Goal: Task Accomplishment & Management: Manage account settings

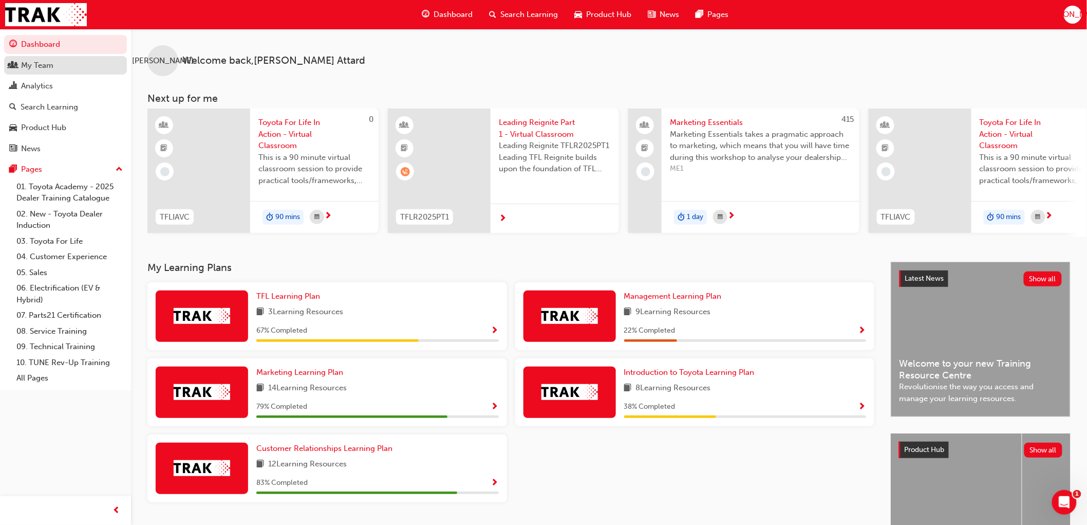
click at [48, 66] on div "My Team" at bounding box center [37, 66] width 32 height 12
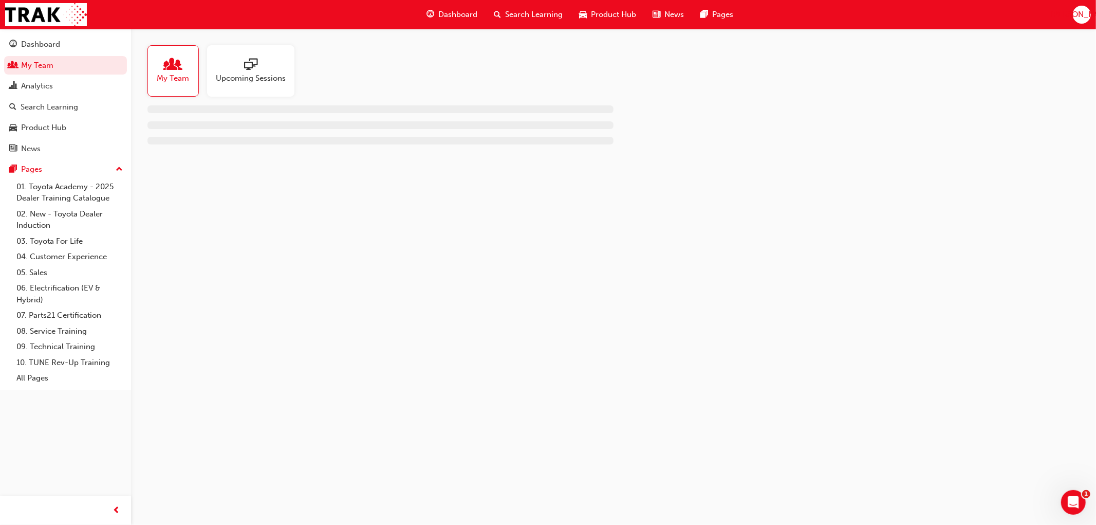
click at [180, 69] on div at bounding box center [173, 65] width 32 height 14
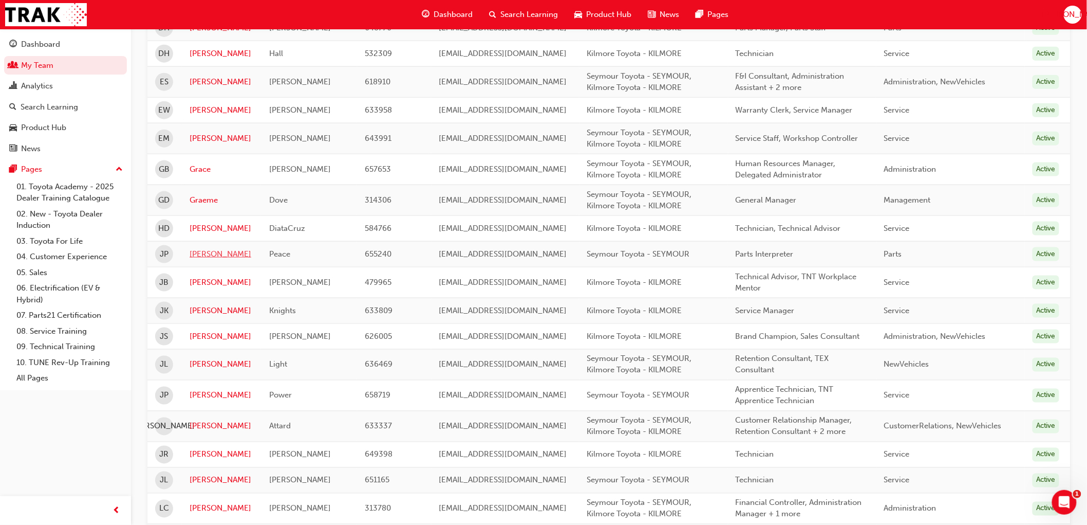
scroll to position [514, 0]
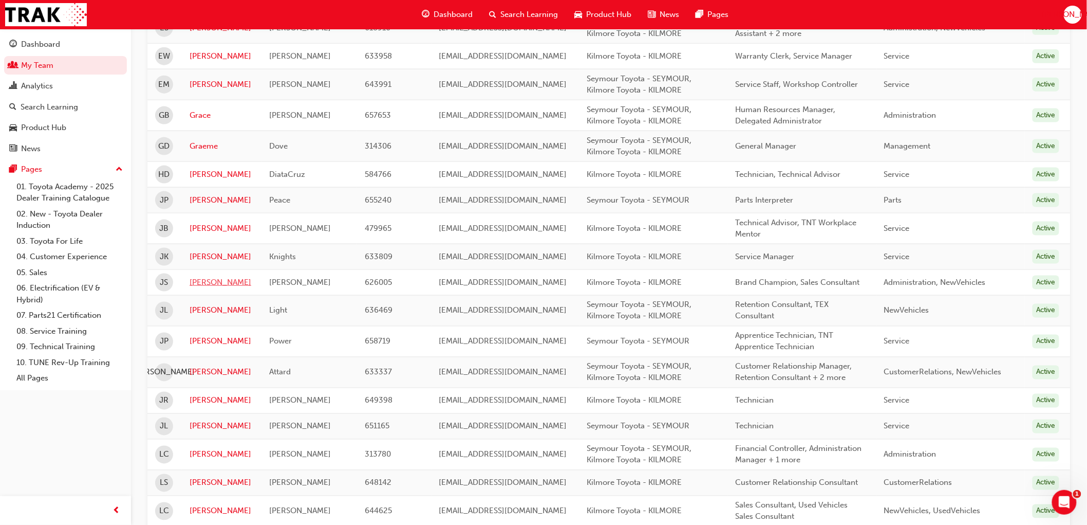
click at [202, 284] on link "[PERSON_NAME]" at bounding box center [222, 282] width 64 height 12
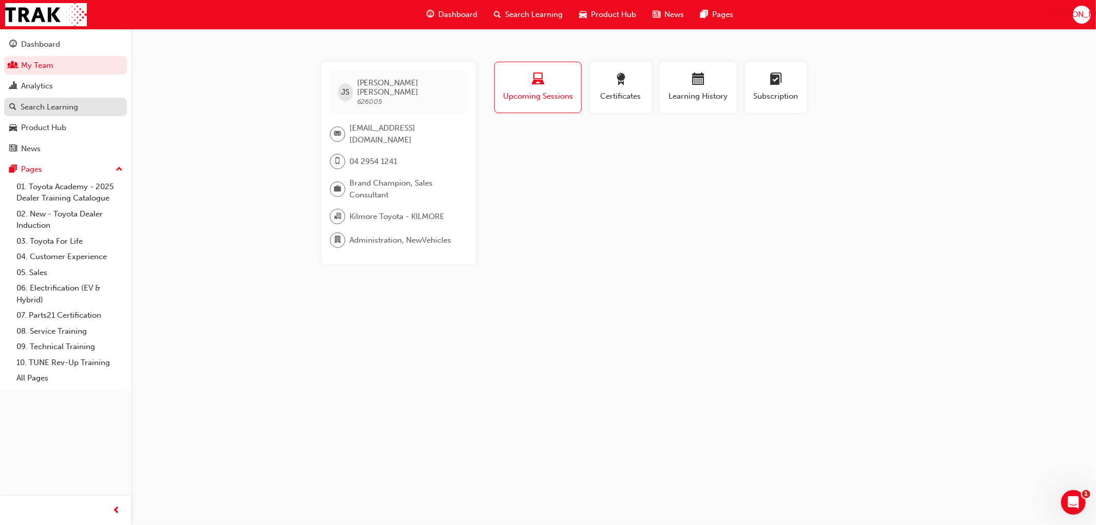
click at [43, 103] on div "Search Learning" at bounding box center [50, 107] width 58 height 12
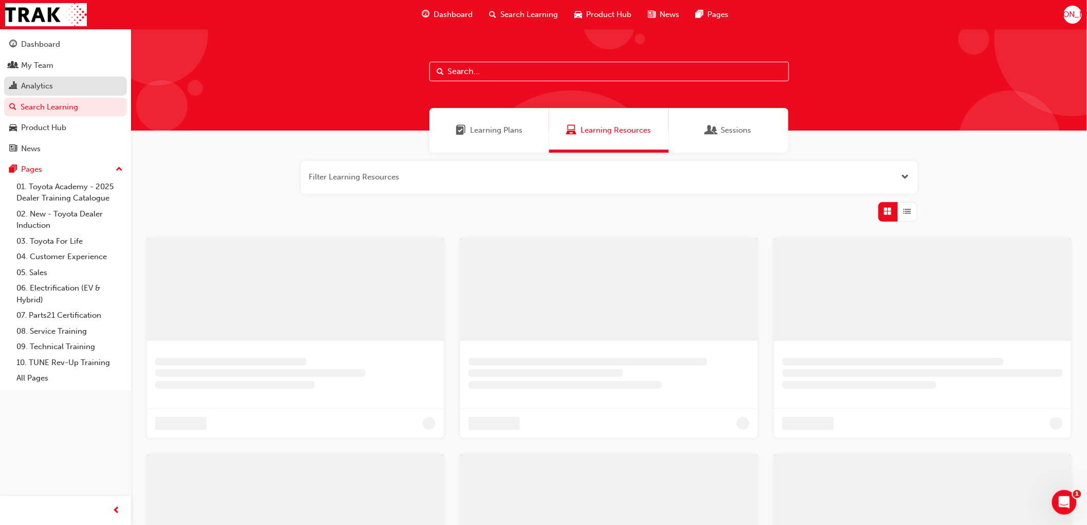
click at [44, 88] on div "Analytics" at bounding box center [37, 86] width 32 height 12
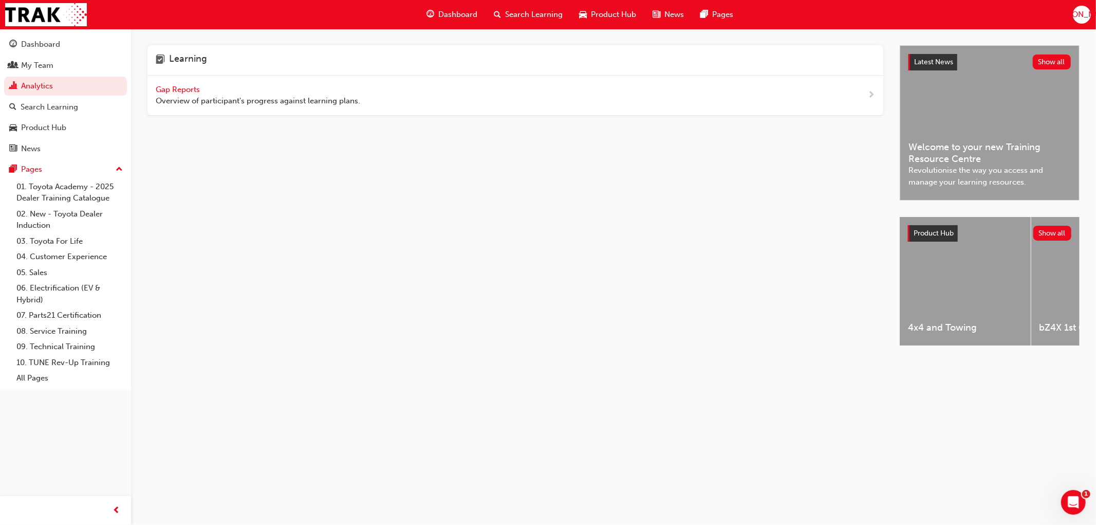
click at [176, 87] on span "Gap Reports" at bounding box center [179, 89] width 46 height 9
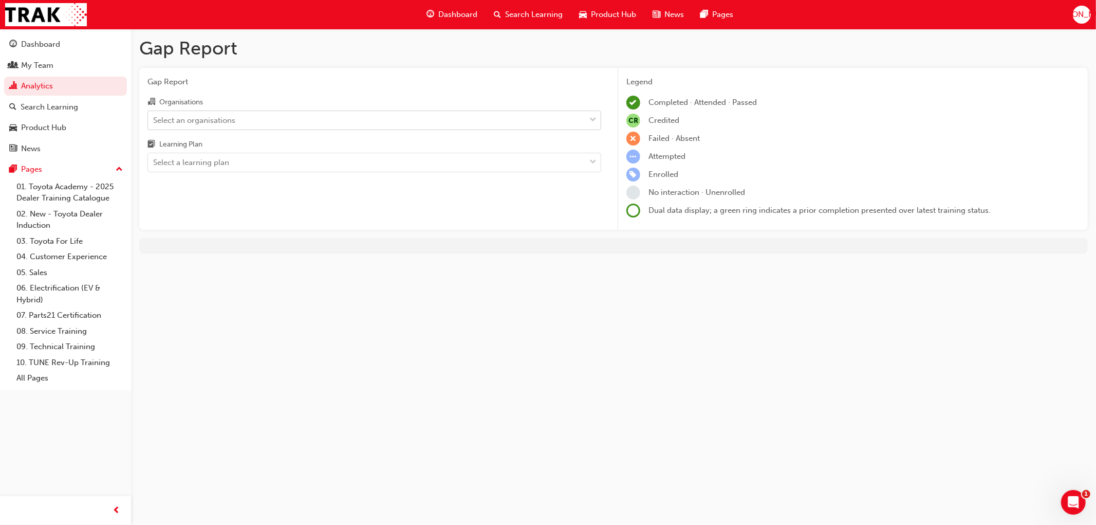
click at [200, 117] on div "Select an organisations" at bounding box center [194, 120] width 82 height 12
click at [154, 117] on input "Organisations Select an organisations" at bounding box center [153, 119] width 1 height 9
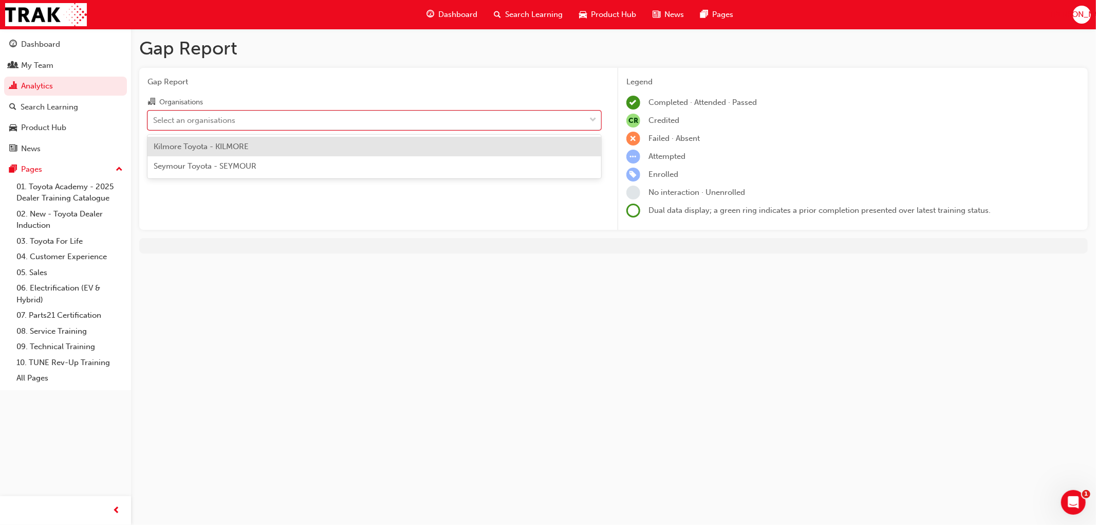
click at [197, 142] on span "Kilmore Toyota - KILMORE" at bounding box center [201, 146] width 95 height 9
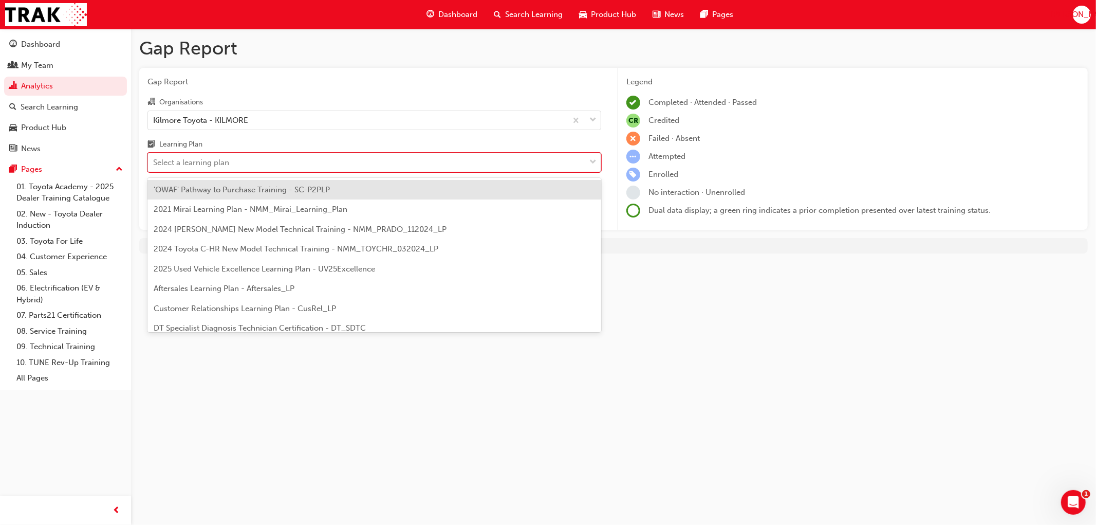
click at [175, 160] on div "Select a learning plan" at bounding box center [191, 163] width 76 height 12
click at [154, 160] on input "Learning Plan option 'OWAF' Pathway to Purchase Training - SC-P2PLP focused, 1 …" at bounding box center [153, 162] width 1 height 9
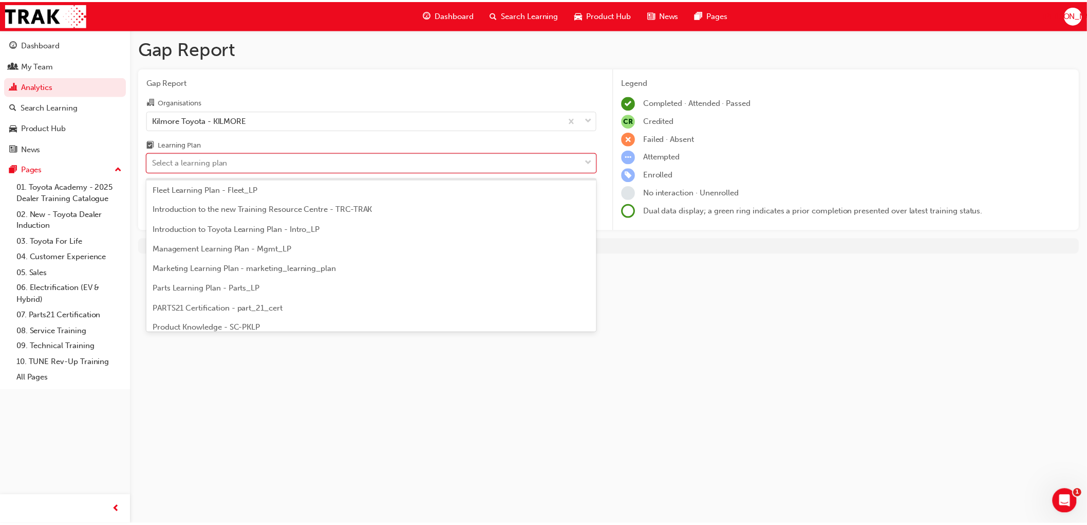
scroll to position [228, 0]
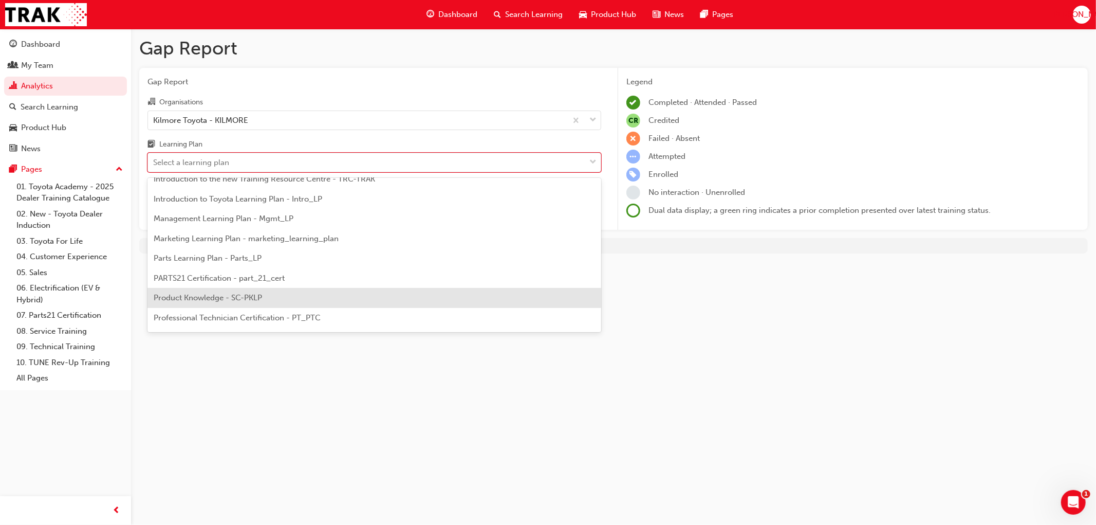
drag, startPoint x: 223, startPoint y: 289, endPoint x: 230, endPoint y: 280, distance: 11.4
click at [223, 289] on div "Product Knowledge - SC-PKLP" at bounding box center [374, 298] width 454 height 20
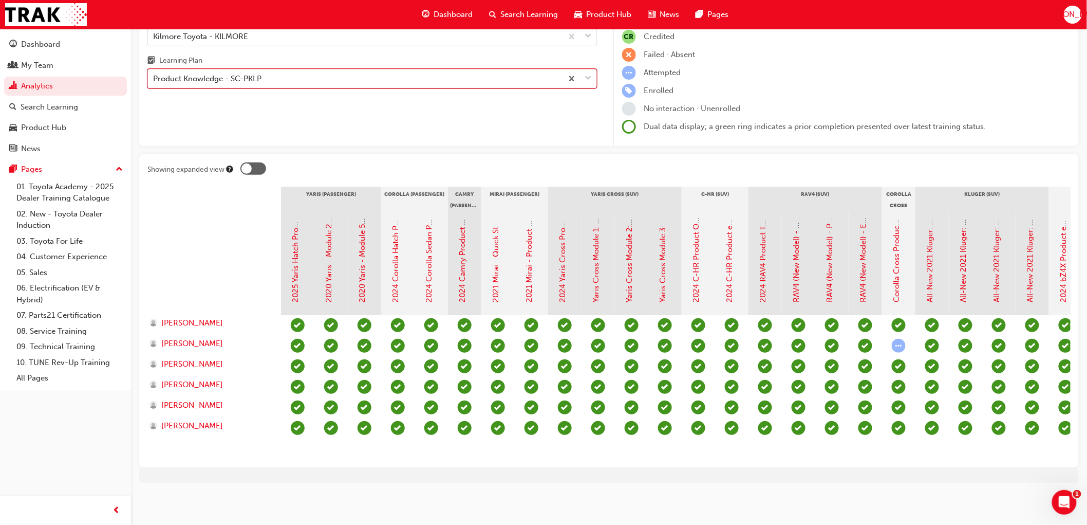
click at [206, 73] on div "Product Knowledge - SC-PKLP" at bounding box center [207, 79] width 108 height 12
click at [154, 74] on input "Learning Plan option Product Knowledge - SC-PKLP, selected. 0 results available…" at bounding box center [153, 78] width 1 height 9
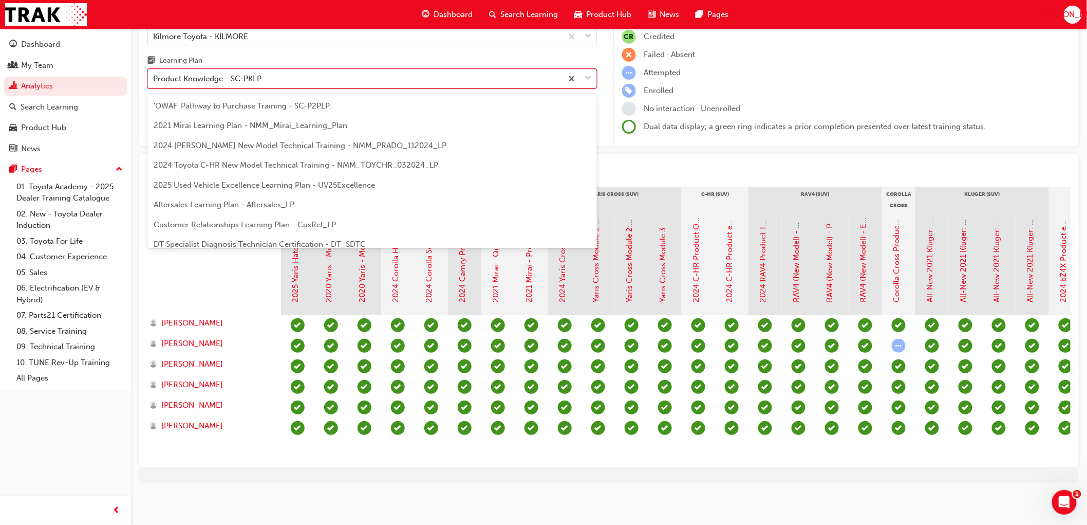
scroll to position [210, 0]
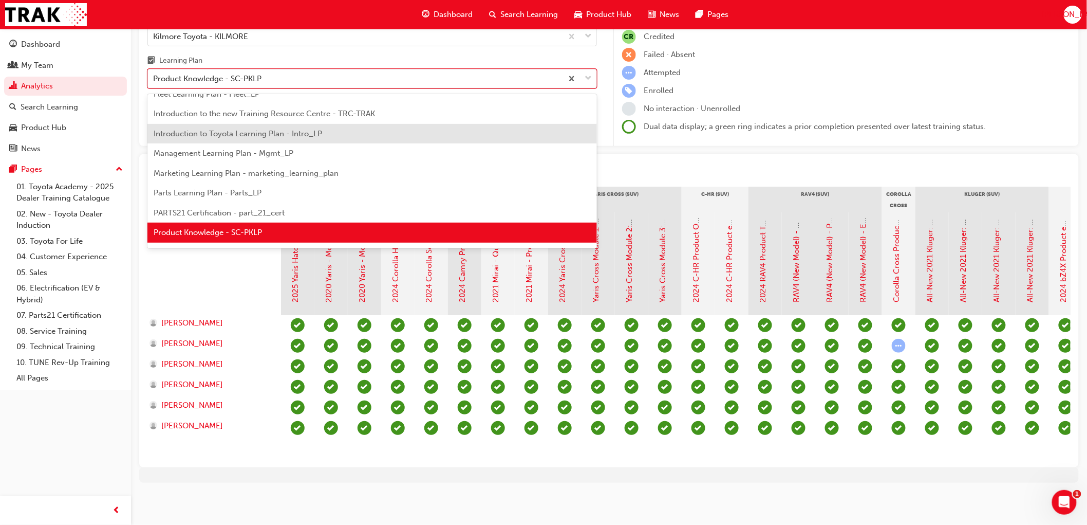
click at [202, 129] on span "Introduction to Toyota Learning Plan - Intro_LP" at bounding box center [238, 133] width 169 height 9
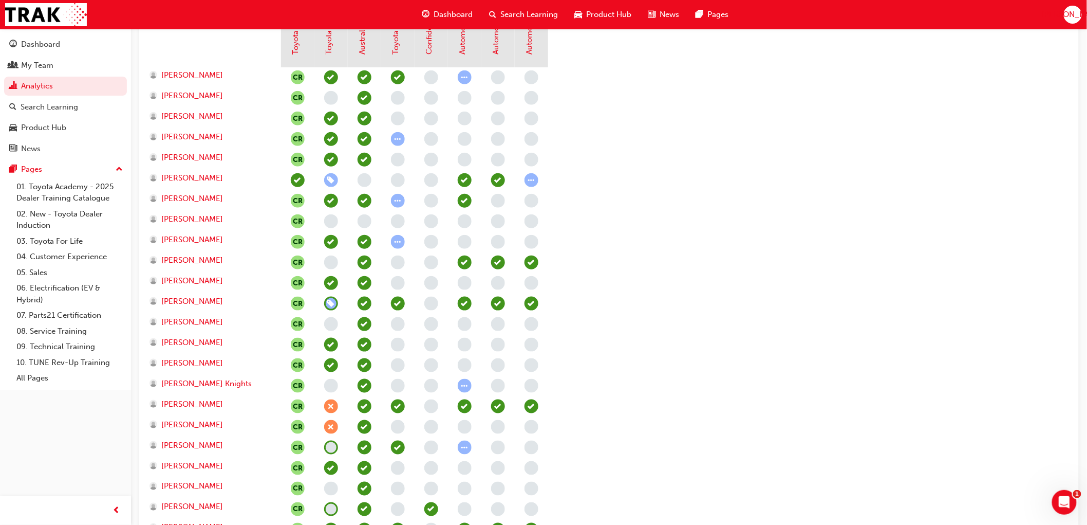
scroll to position [403, 0]
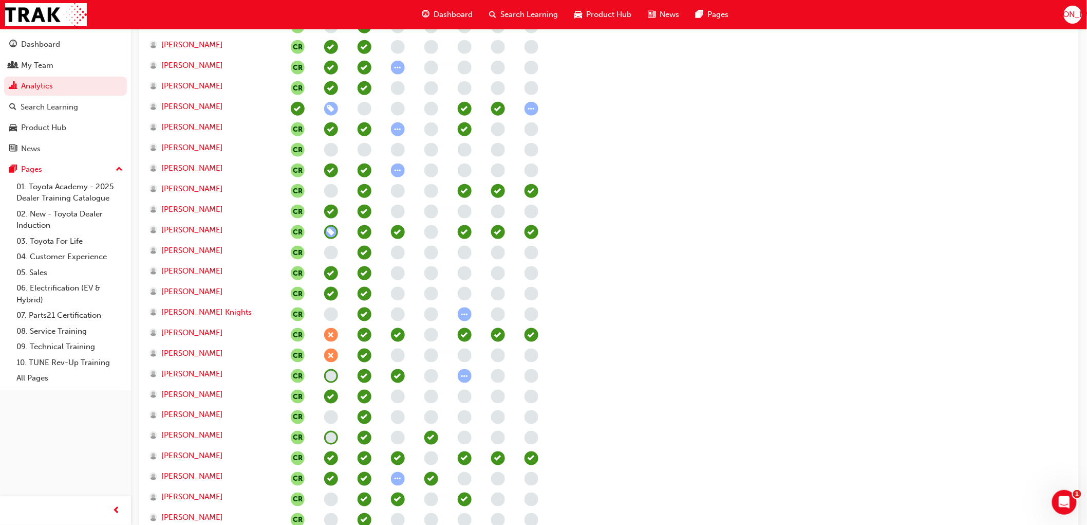
click at [328, 335] on span "learningRecordVerb_ABSENT-icon" at bounding box center [331, 335] width 14 height 14
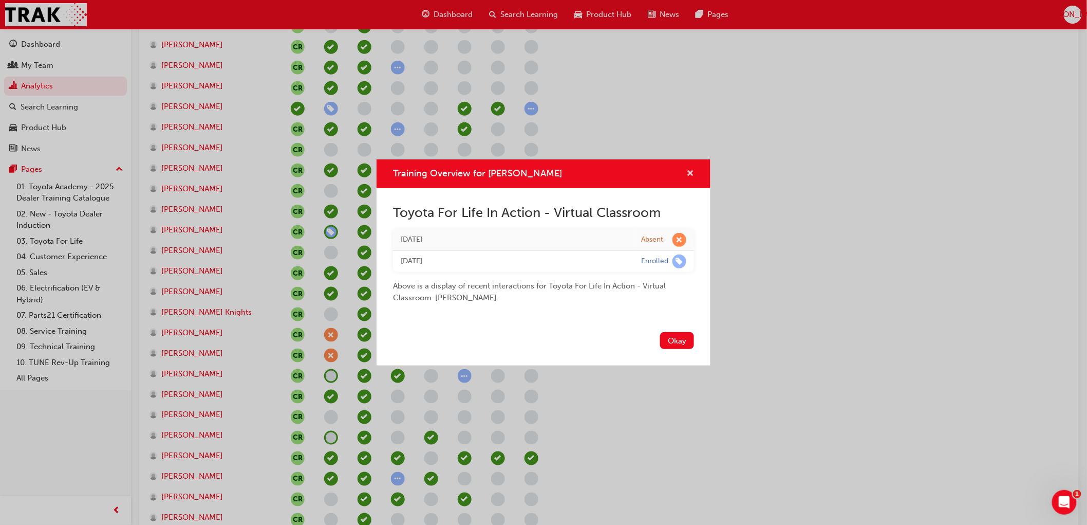
click at [691, 172] on span "cross-icon" at bounding box center [690, 174] width 8 height 9
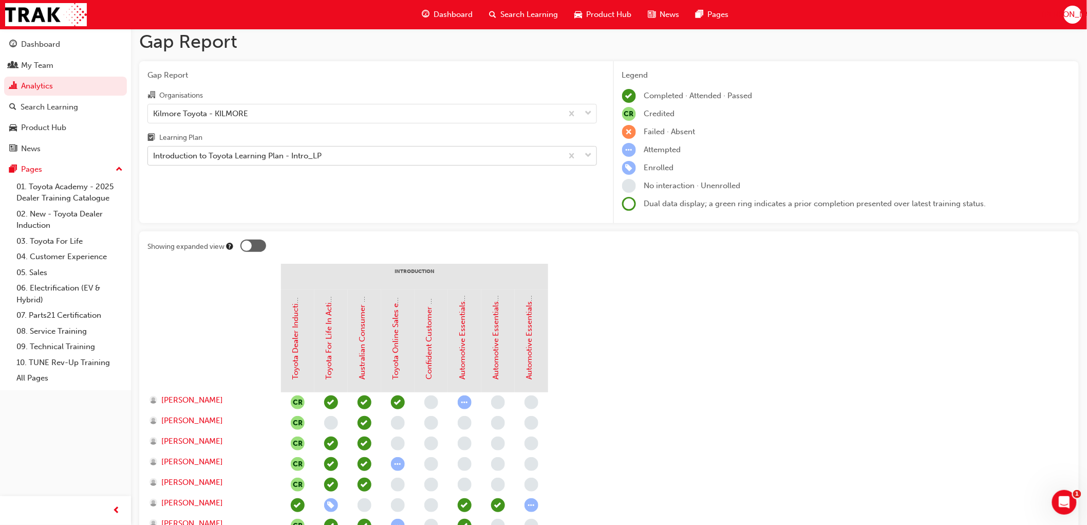
scroll to position [0, 0]
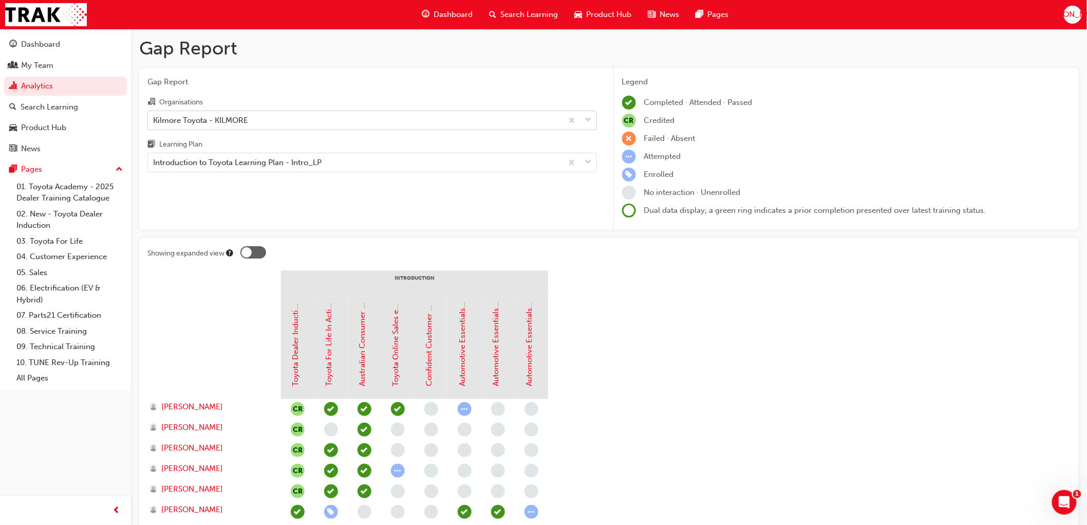
click at [215, 116] on div "Kilmore Toyota - KILMORE" at bounding box center [200, 120] width 95 height 12
click at [154, 116] on input "Organisations Kilmore Toyota - KILMORE" at bounding box center [153, 119] width 1 height 9
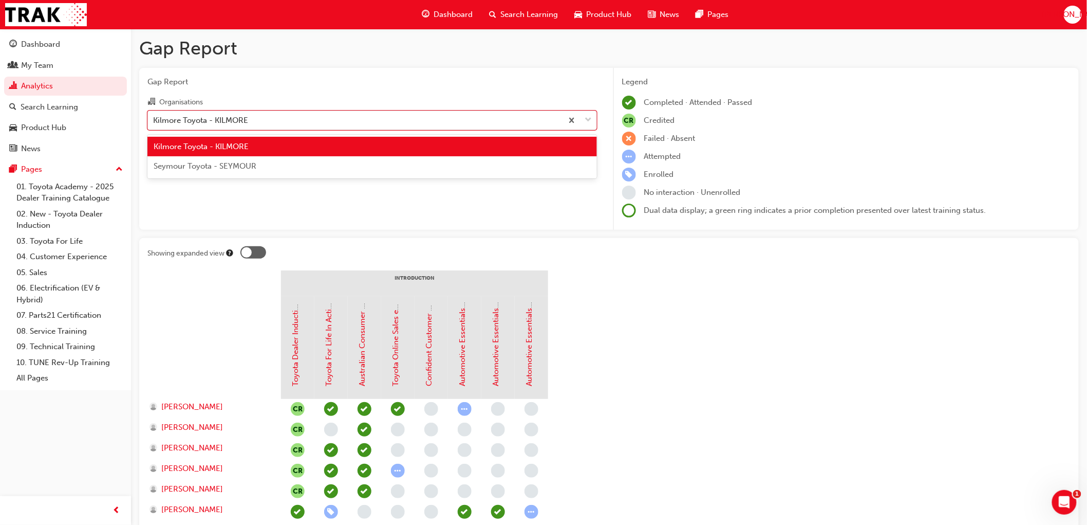
click at [203, 166] on span "Seymour Toyota - SEYMOUR" at bounding box center [205, 165] width 103 height 9
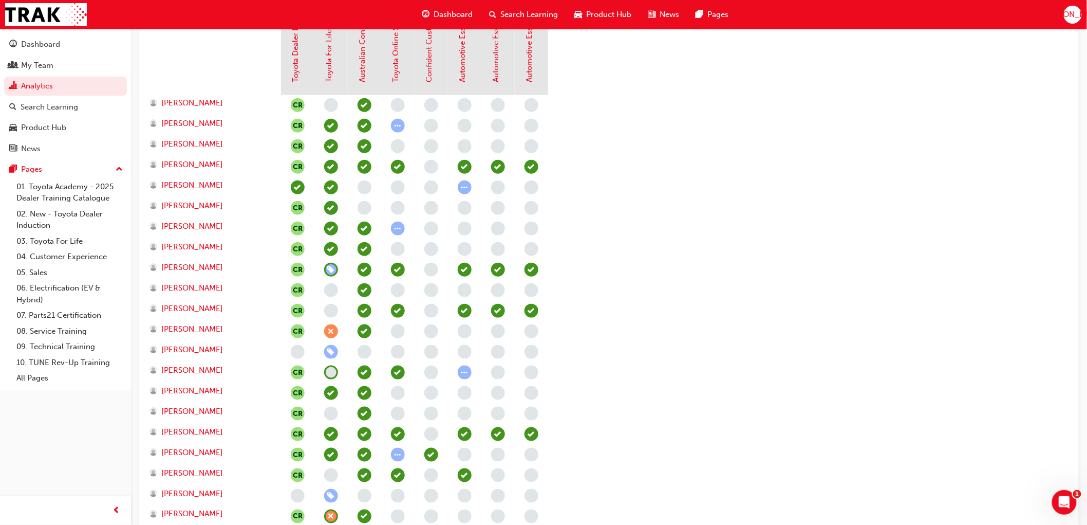
scroll to position [342, 0]
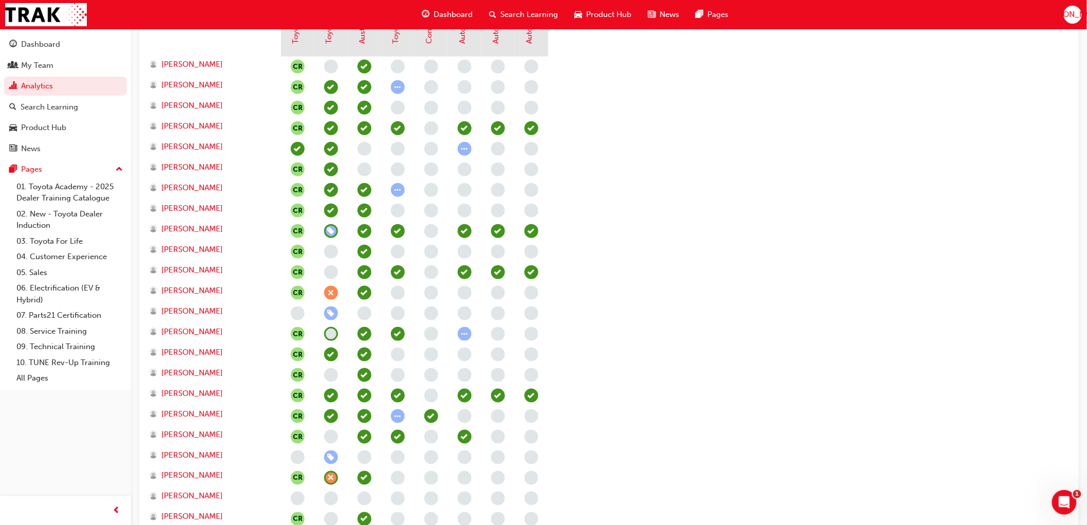
click at [331, 292] on span "learningRecordVerb_ABSENT-icon" at bounding box center [331, 293] width 14 height 14
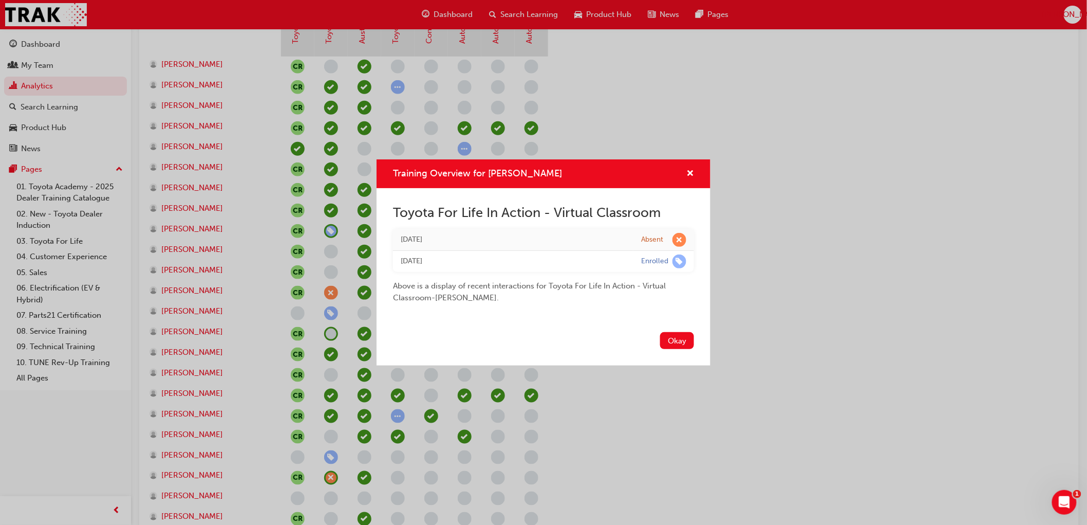
click at [331, 292] on div "Training Overview for [PERSON_NAME] Toyota For Life In Action - Virtual Classro…" at bounding box center [543, 262] width 1087 height 525
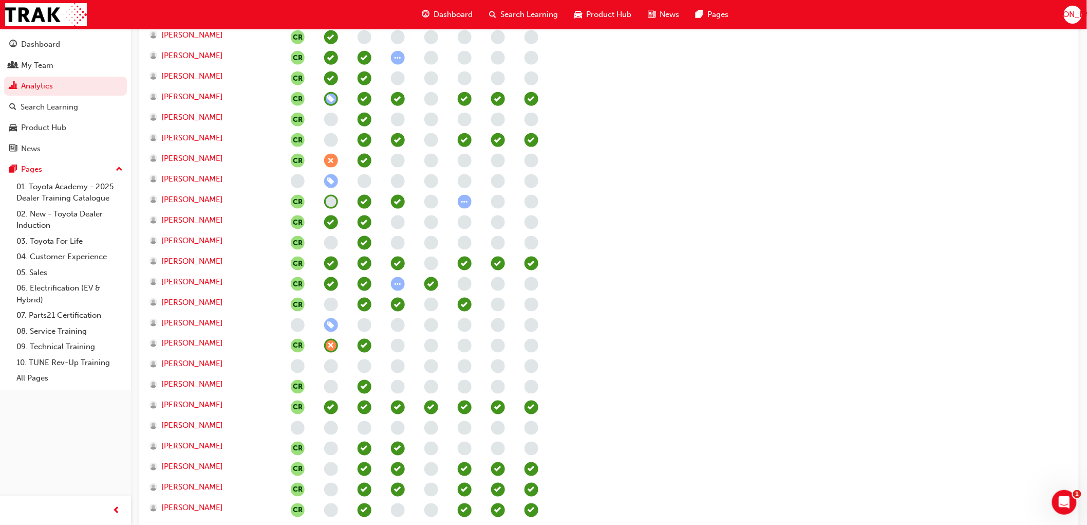
scroll to position [514, 0]
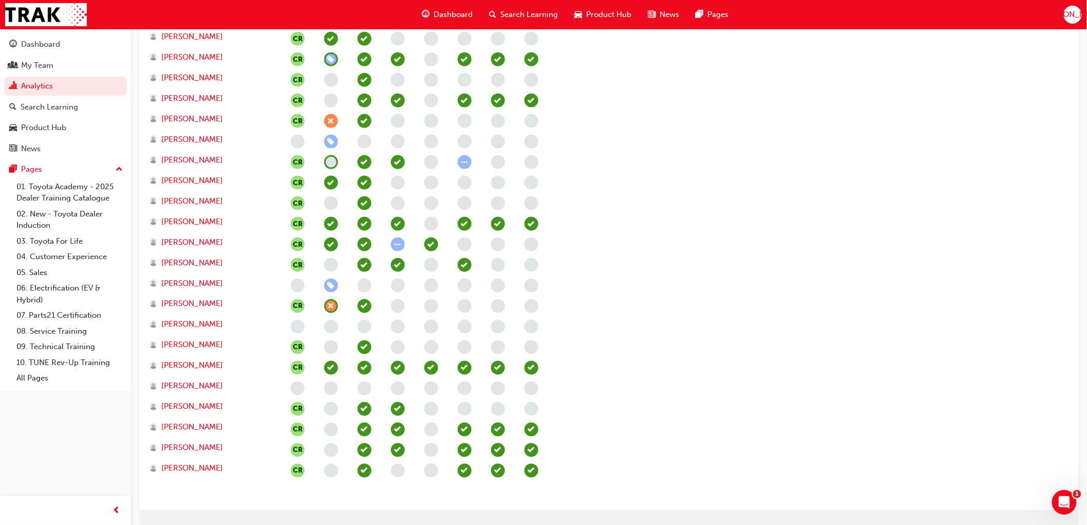
click at [331, 306] on span "learningRecordVerb_ABSENT-icon" at bounding box center [331, 306] width 14 height 14
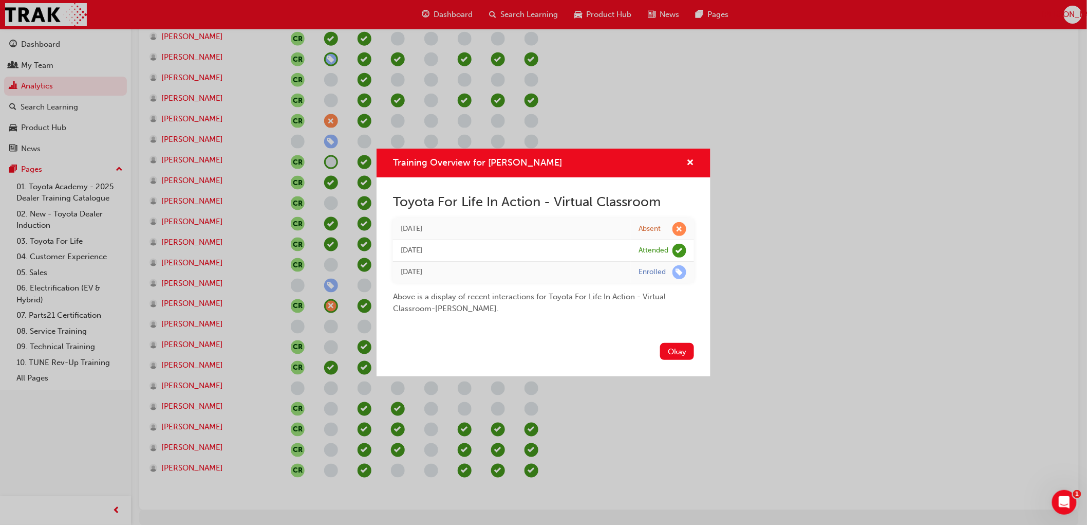
click at [331, 306] on div "Training Overview for [PERSON_NAME] Toyota For Life In Action - Virtual Classro…" at bounding box center [543, 262] width 1087 height 525
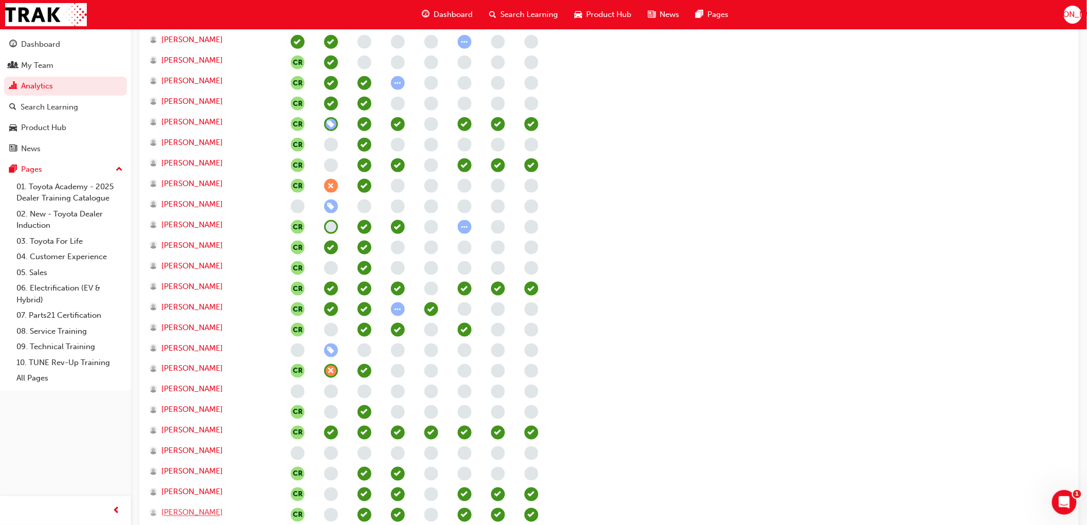
scroll to position [442, 0]
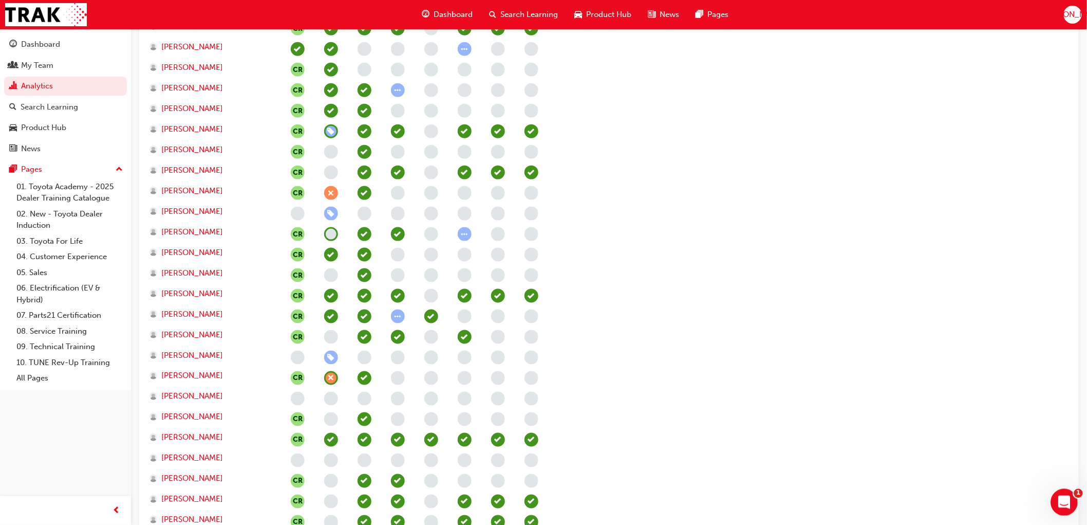
click at [1065, 499] on icon "Open Intercom Messenger" at bounding box center [1062, 500] width 17 height 17
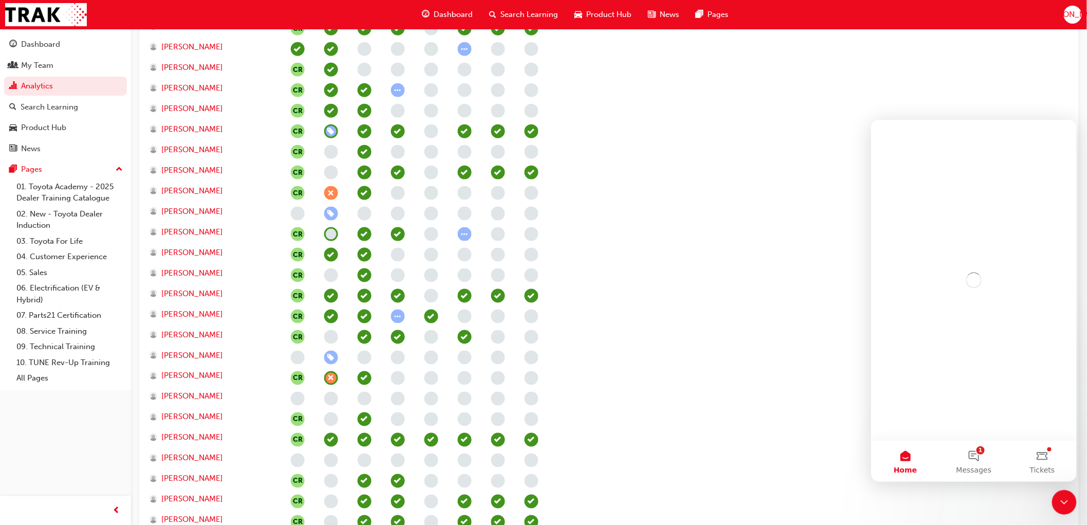
scroll to position [0, 0]
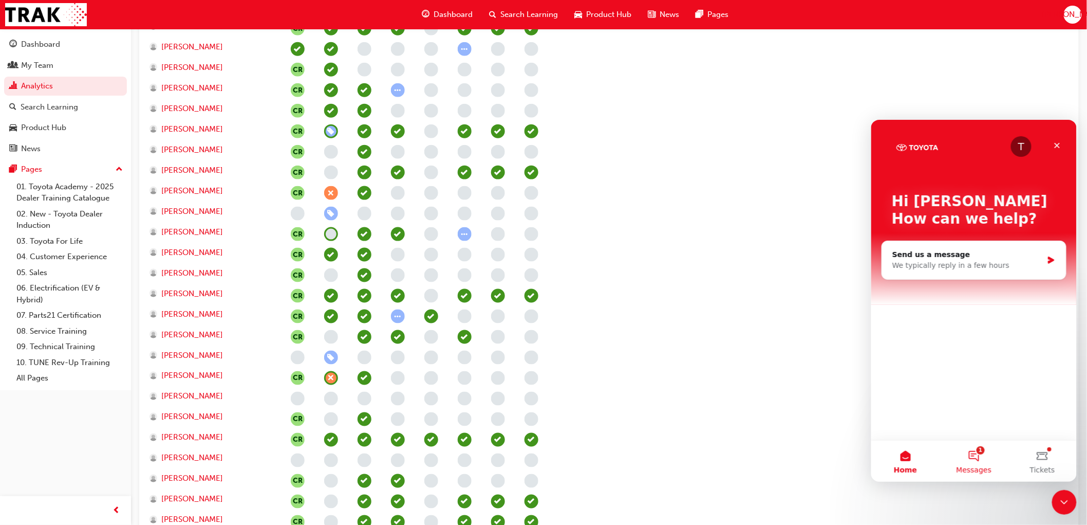
click at [979, 452] on button "1 Messages" at bounding box center [973, 460] width 68 height 41
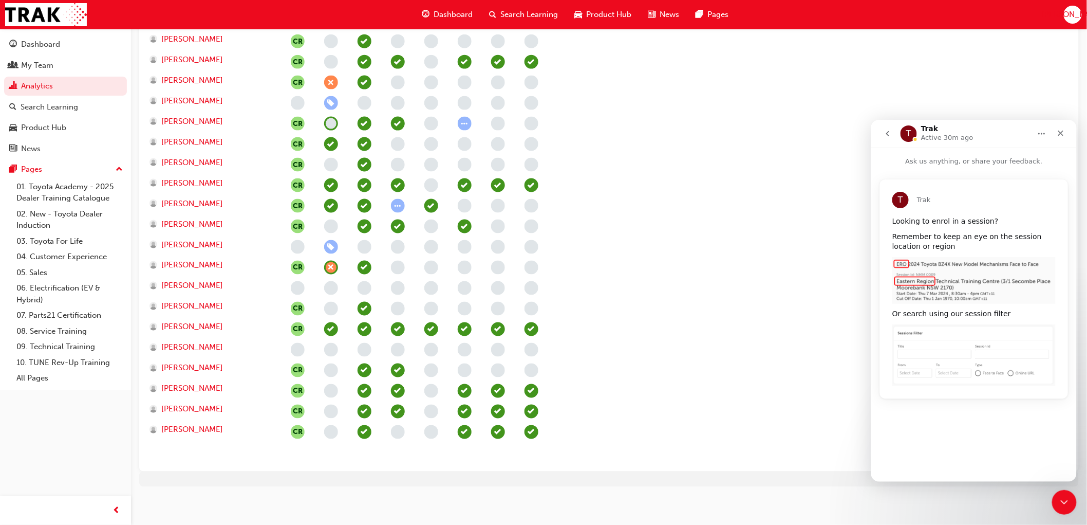
scroll to position [556, 0]
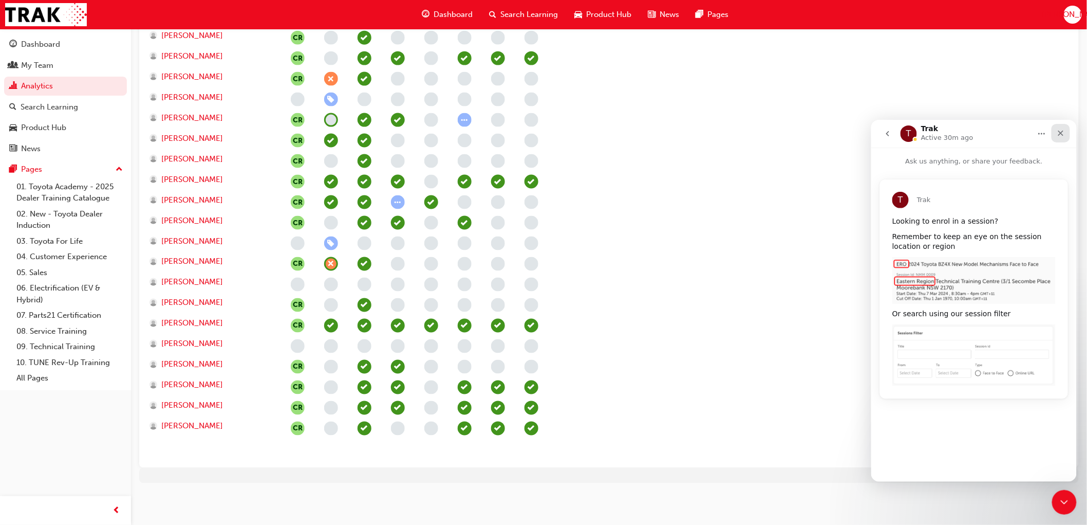
click at [1061, 131] on icon "Close" at bounding box center [1061, 133] width 6 height 6
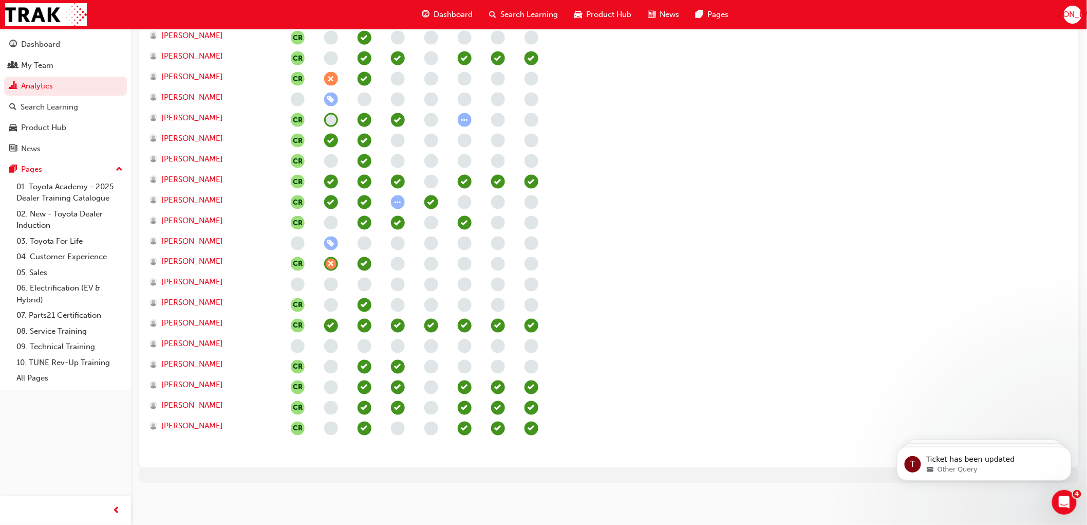
scroll to position [0, 0]
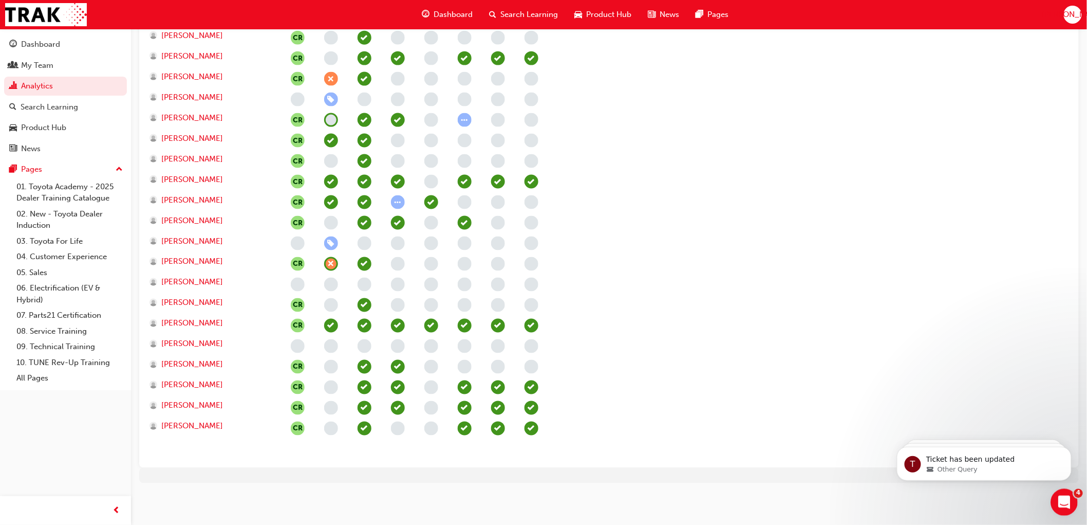
click at [1074, 503] on div "Open Intercom Messenger" at bounding box center [1063, 500] width 34 height 34
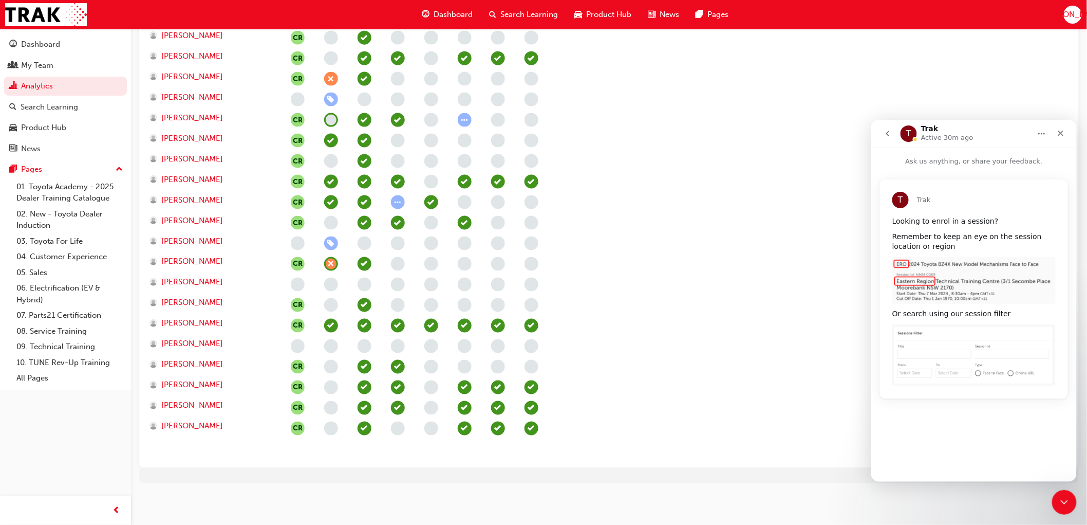
click at [885, 131] on icon "go back" at bounding box center [887, 133] width 8 height 8
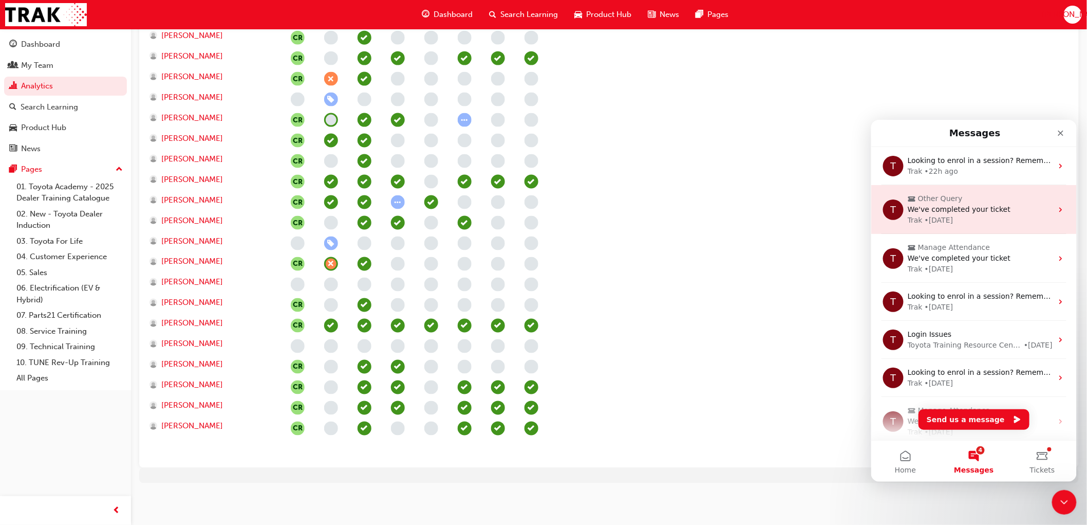
click at [969, 209] on span "We've completed your ticket" at bounding box center [958, 208] width 103 height 8
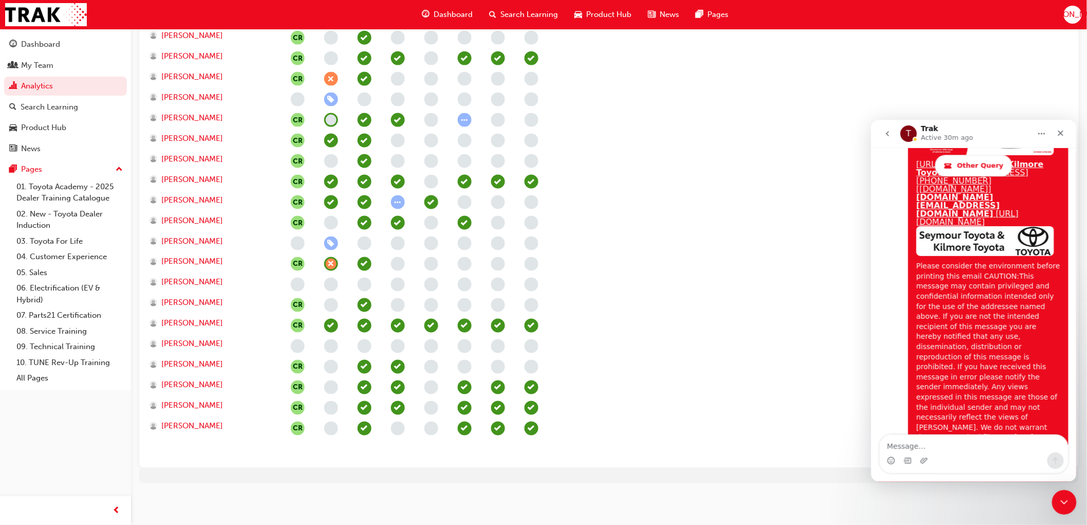
scroll to position [1289, 0]
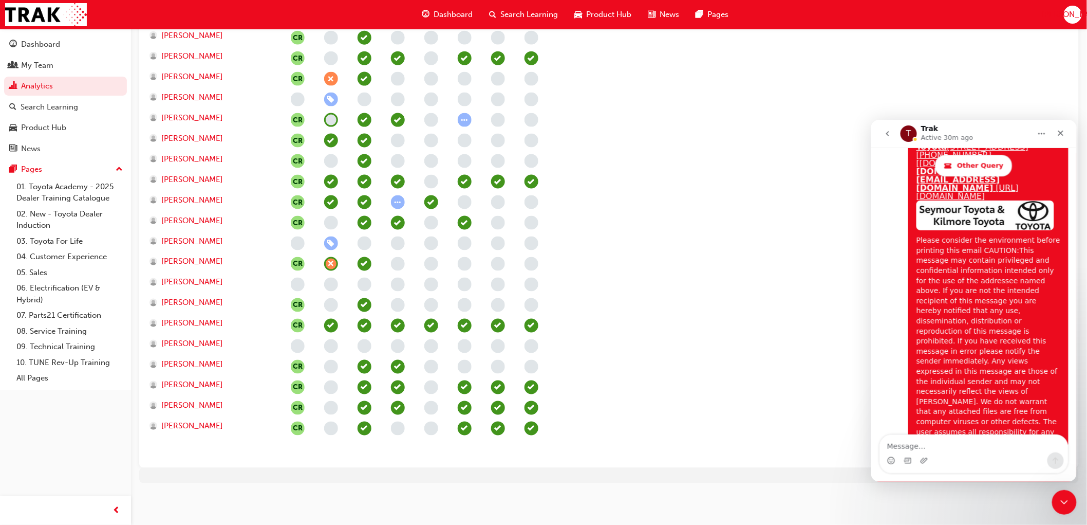
click at [885, 132] on icon "go back" at bounding box center [887, 133] width 8 height 8
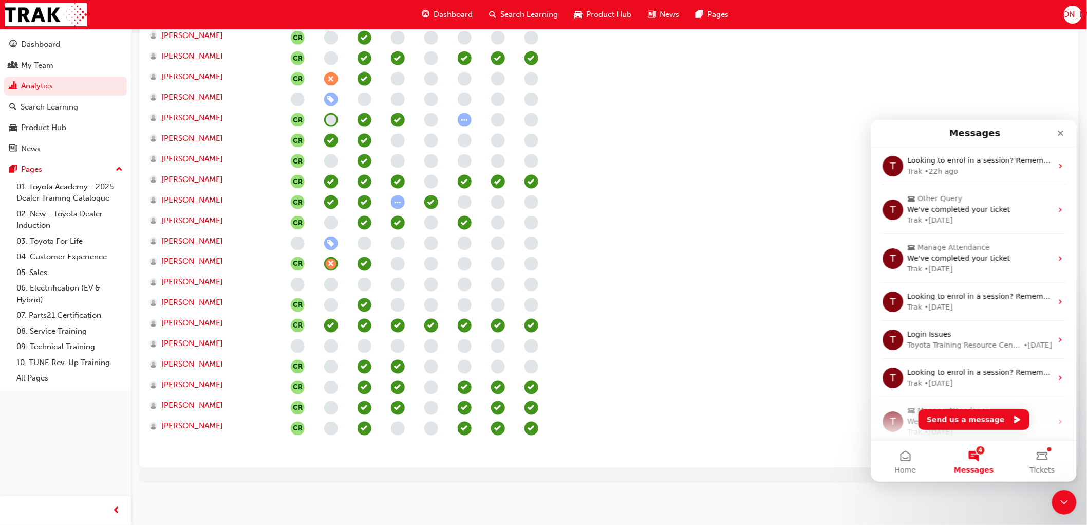
scroll to position [0, 0]
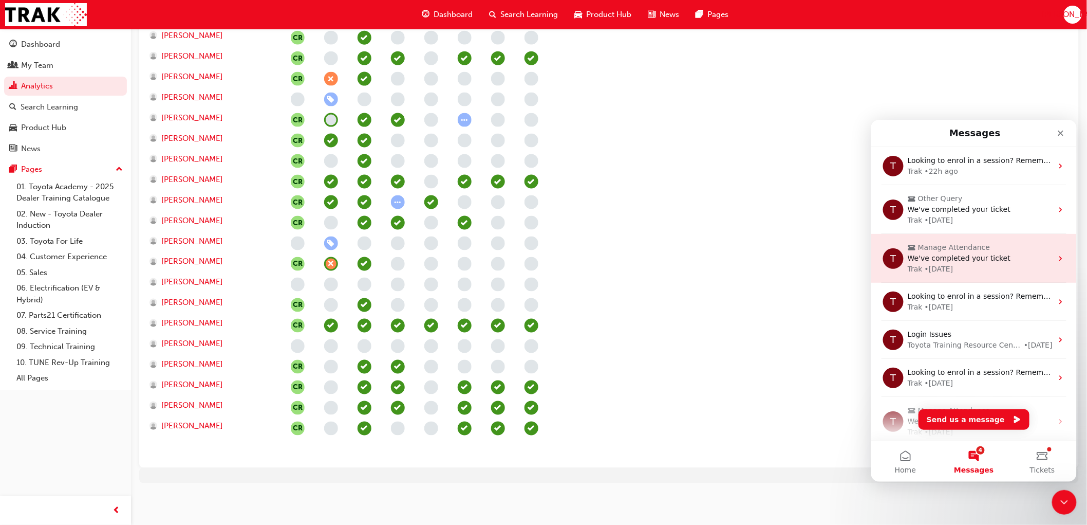
click at [972, 261] on span "We've completed your ticket" at bounding box center [958, 257] width 103 height 8
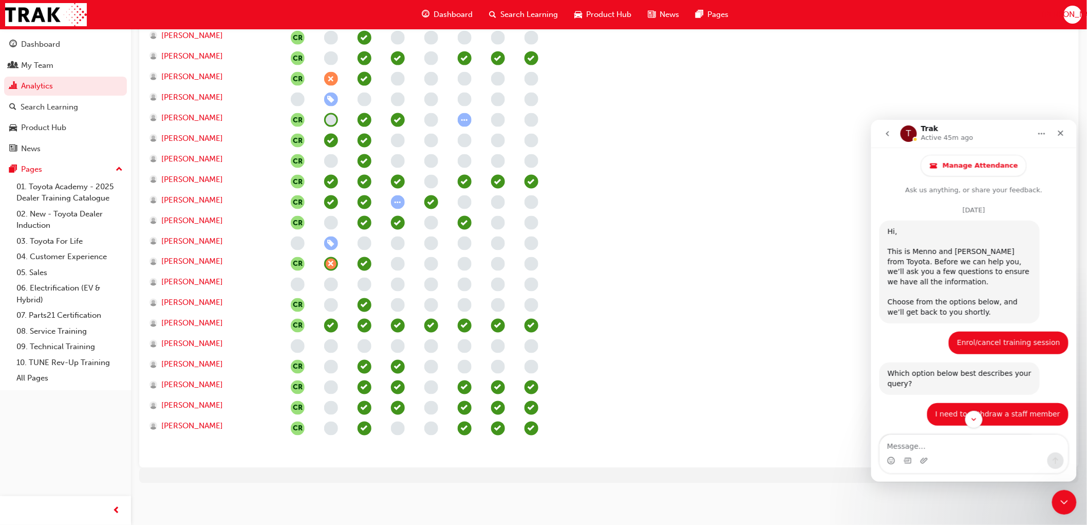
click at [1079, 186] on div "Showing expanded view Introduction Toyota Dealer Induction Toyota For Life In A…" at bounding box center [609, 75] width 940 height 786
click at [1069, 186] on p "Ask us anything, or share your feedback." at bounding box center [974, 185] width 206 height 19
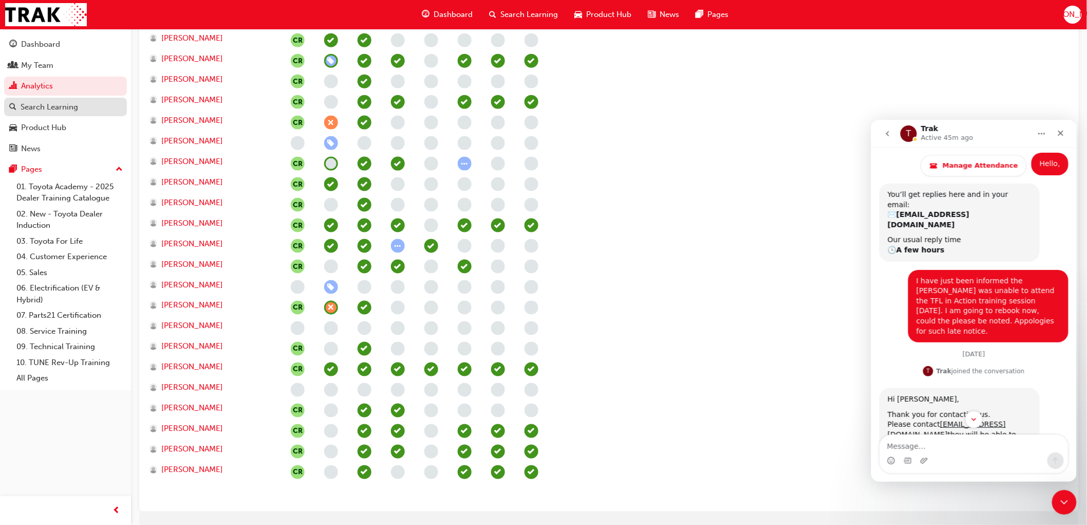
scroll to position [442, 0]
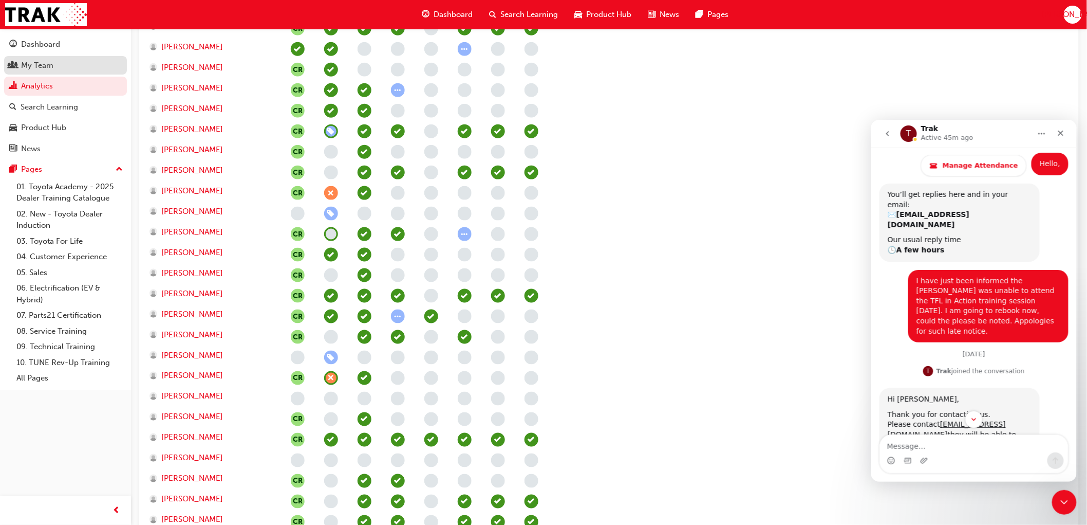
click at [28, 60] on div "My Team" at bounding box center [37, 66] width 32 height 12
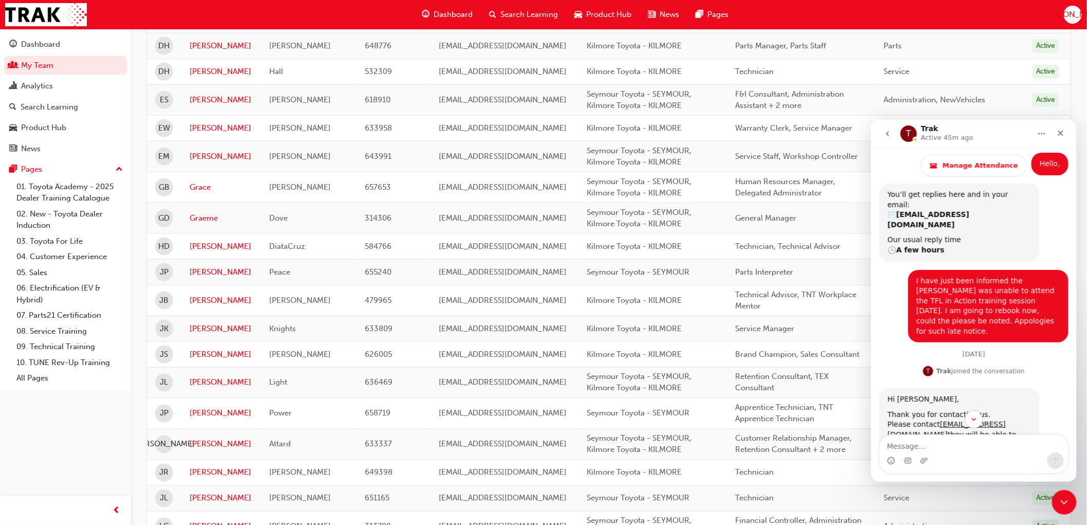
scroll to position [499, 0]
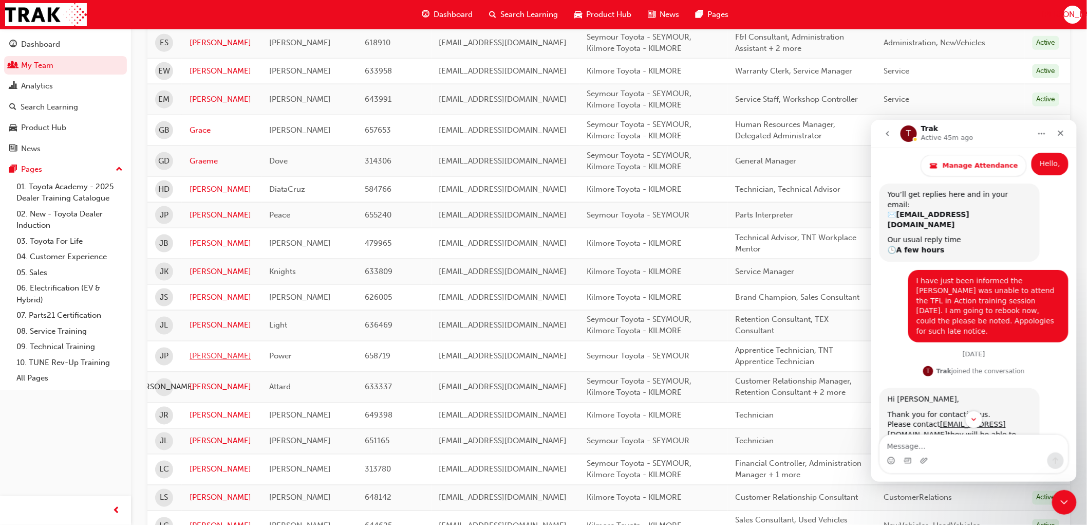
click at [194, 358] on link "[PERSON_NAME]" at bounding box center [222, 356] width 64 height 12
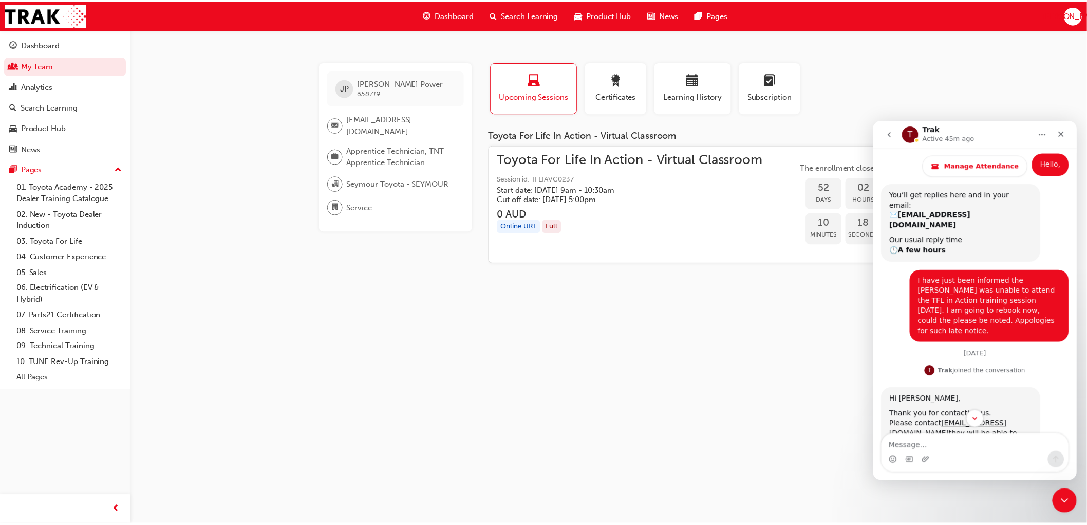
scroll to position [499, 0]
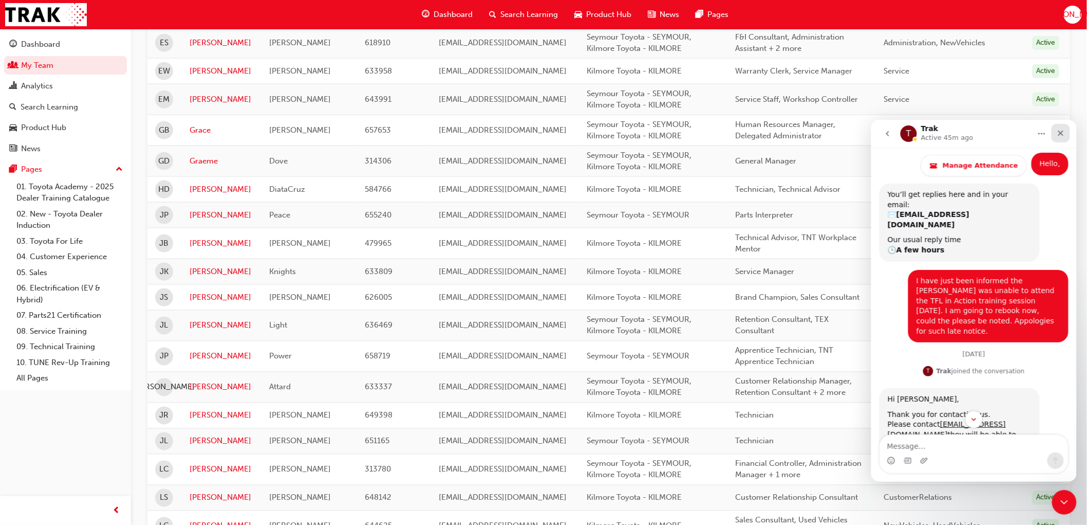
click at [1060, 134] on icon "Close" at bounding box center [1060, 132] width 8 height 8
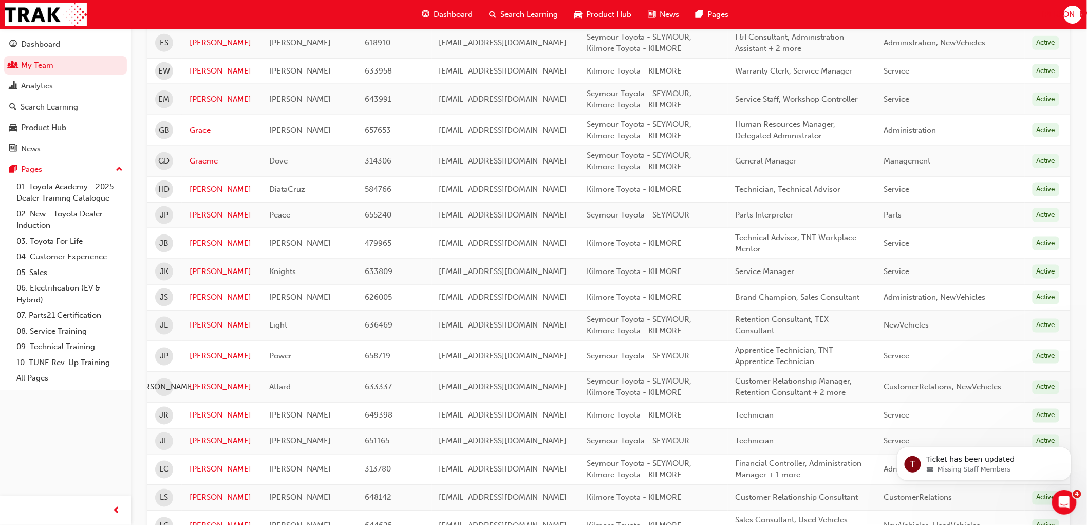
scroll to position [0, 0]
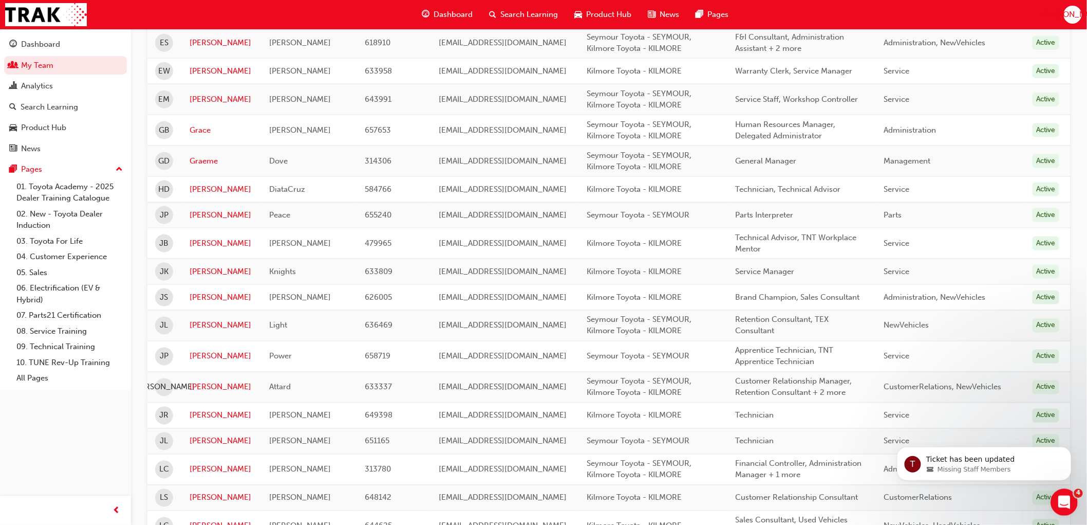
click at [1065, 501] on icon "Open Intercom Messenger" at bounding box center [1062, 500] width 17 height 17
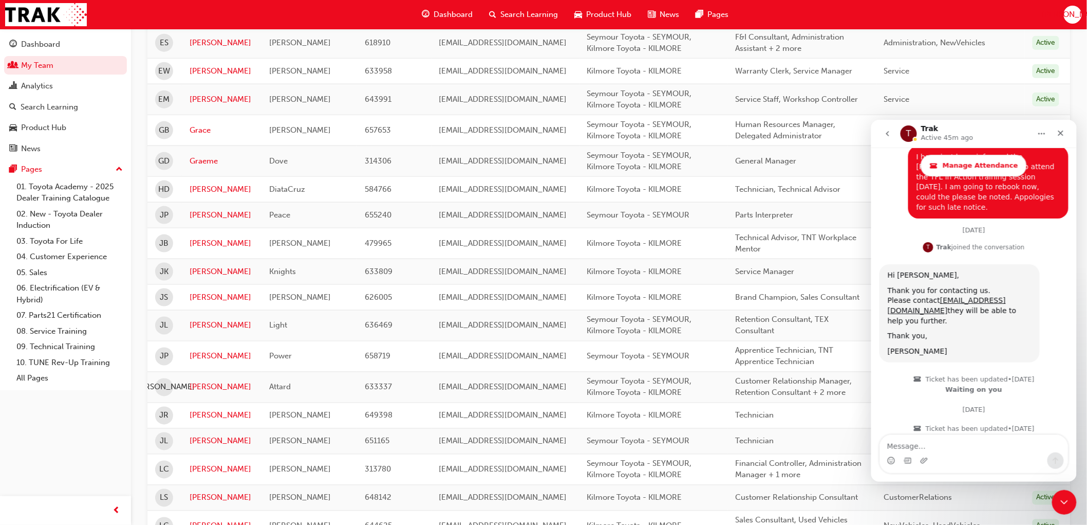
scroll to position [1615, 0]
click at [885, 135] on icon "go back" at bounding box center [887, 133] width 8 height 8
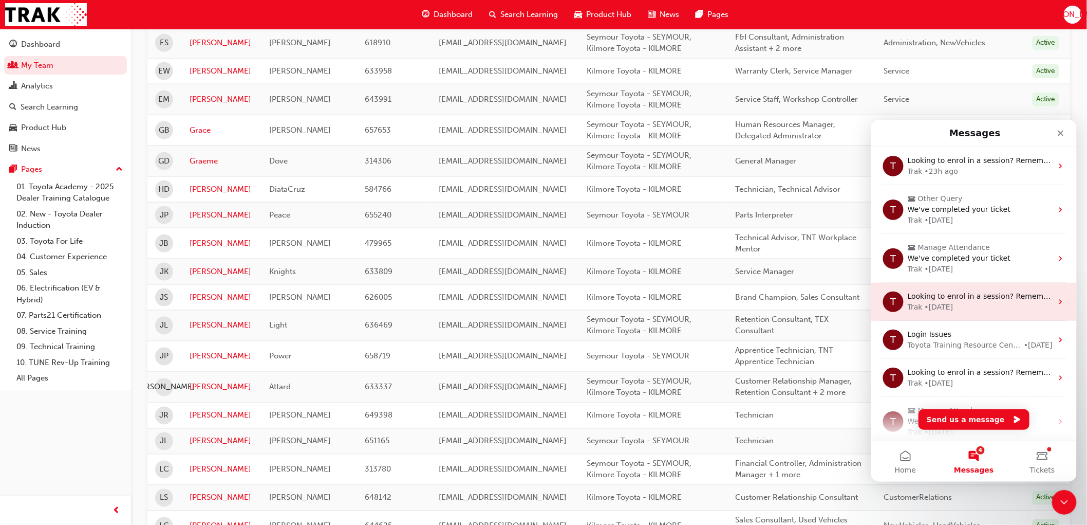
click at [948, 301] on div "• [DATE]" at bounding box center [938, 306] width 29 height 11
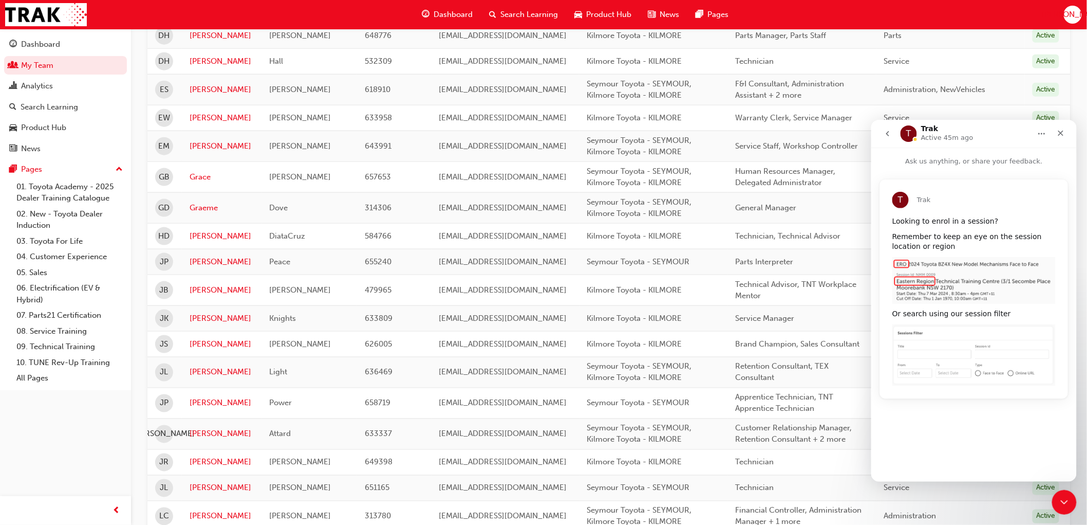
scroll to position [556, 0]
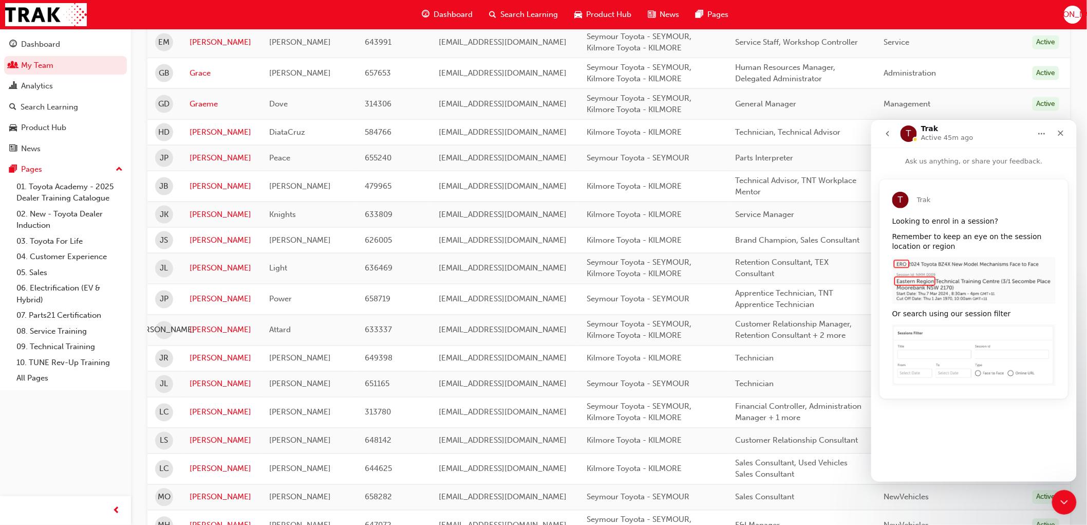
click at [886, 135] on icon "go back" at bounding box center [887, 133] width 8 height 8
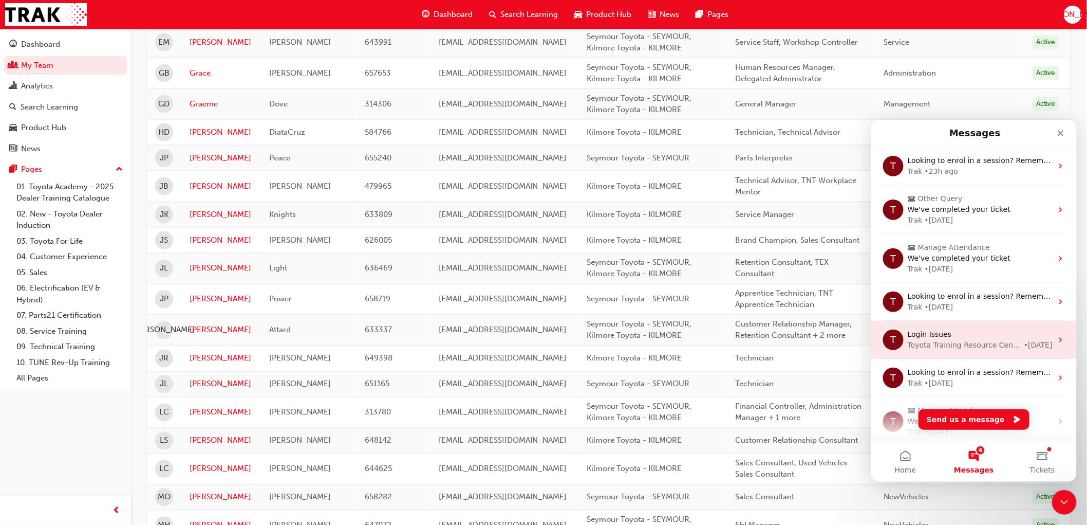
click at [962, 348] on div "Toyota Training Resource Centre" at bounding box center [964, 344] width 114 height 11
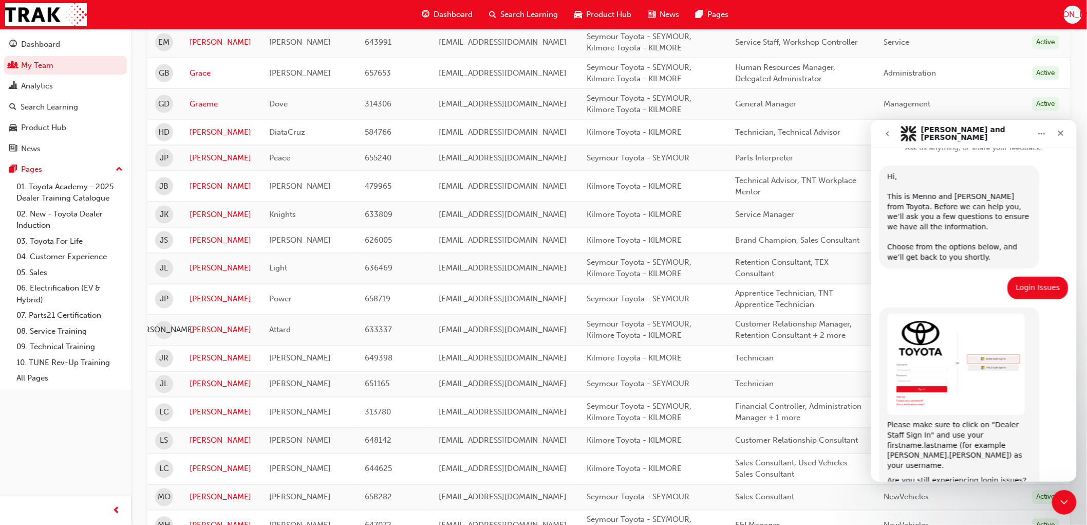
scroll to position [0, 0]
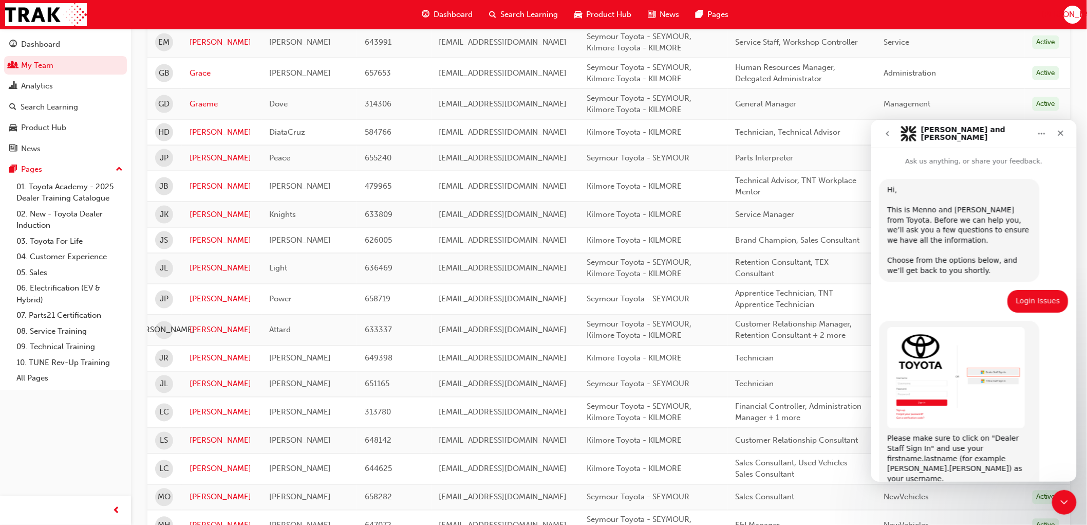
click at [890, 130] on icon "go back" at bounding box center [887, 133] width 8 height 8
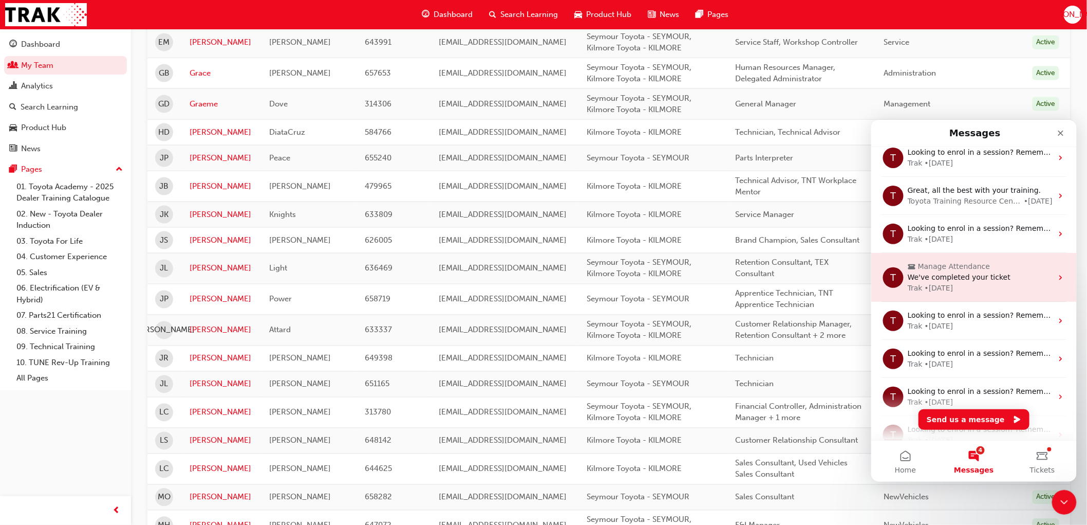
scroll to position [171, 0]
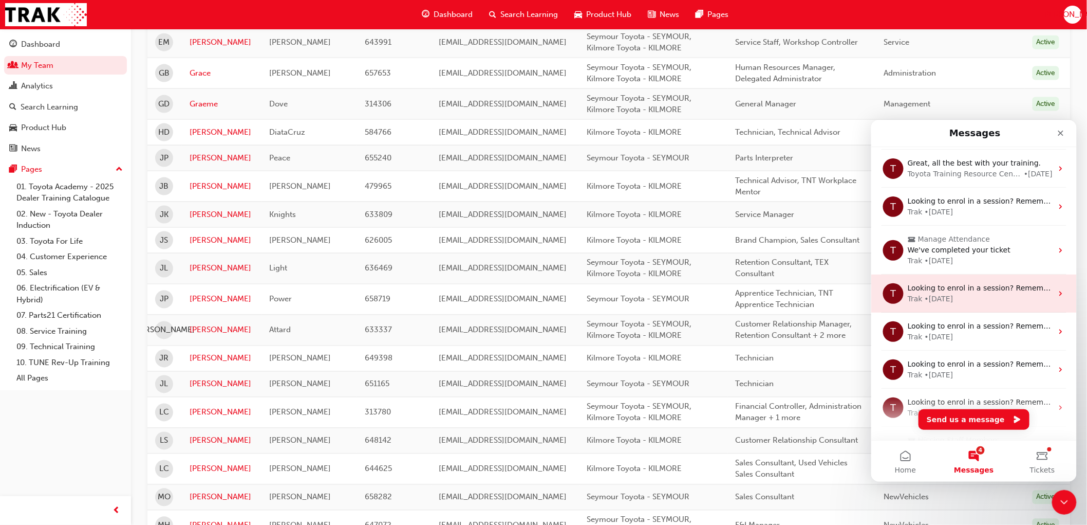
click at [971, 295] on div "Trak • [DATE]" at bounding box center [979, 298] width 145 height 11
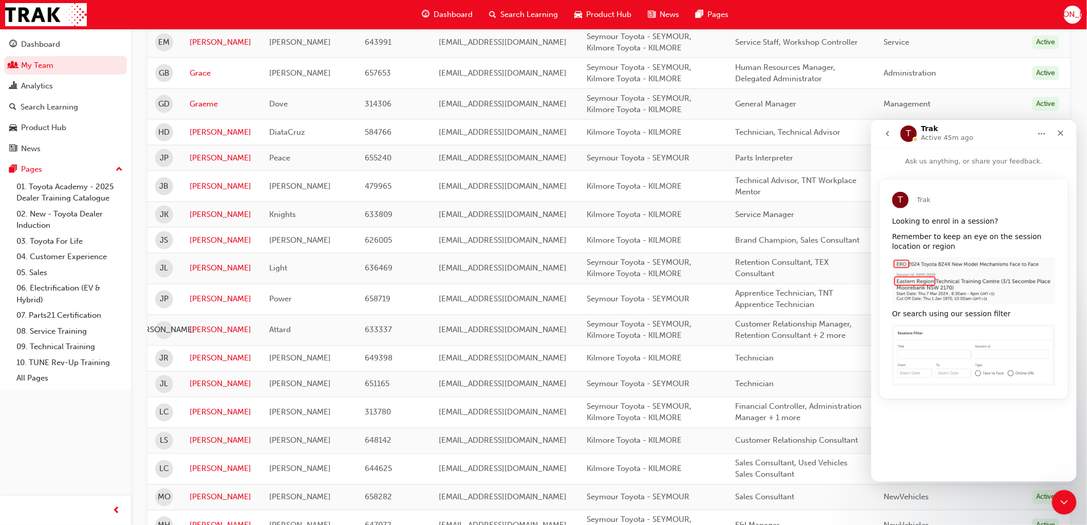
click at [888, 136] on icon "go back" at bounding box center [887, 133] width 8 height 8
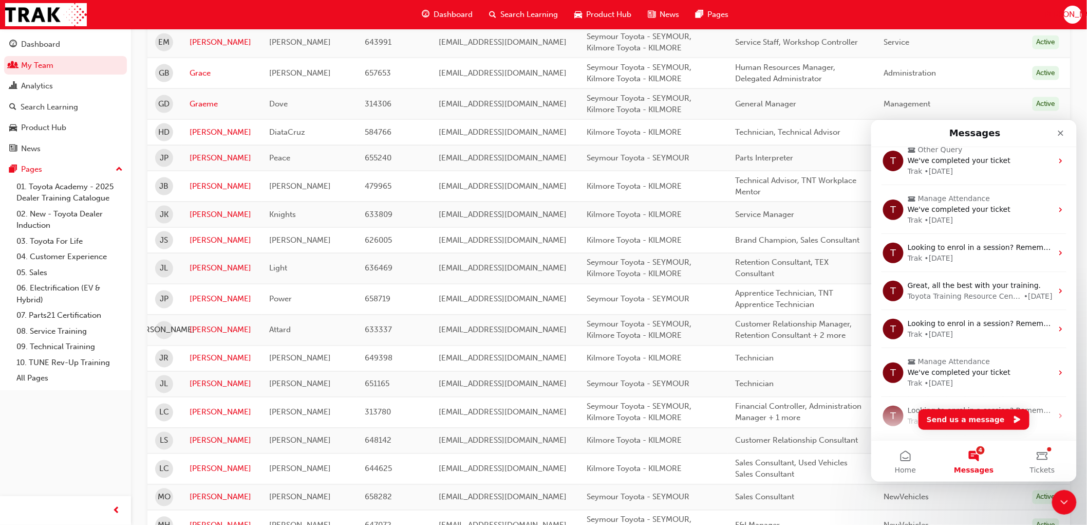
scroll to position [0, 0]
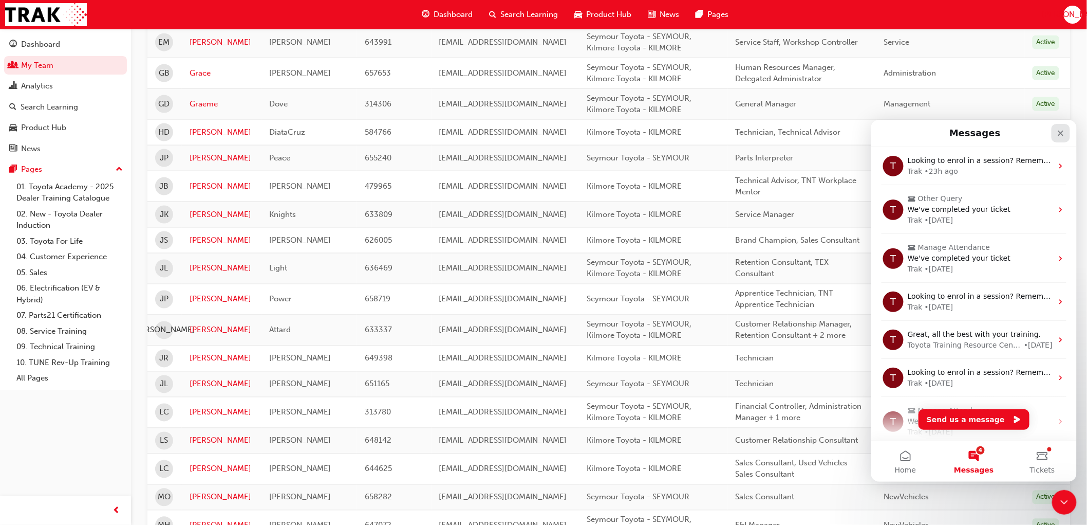
click at [1057, 127] on div "Close" at bounding box center [1060, 132] width 18 height 18
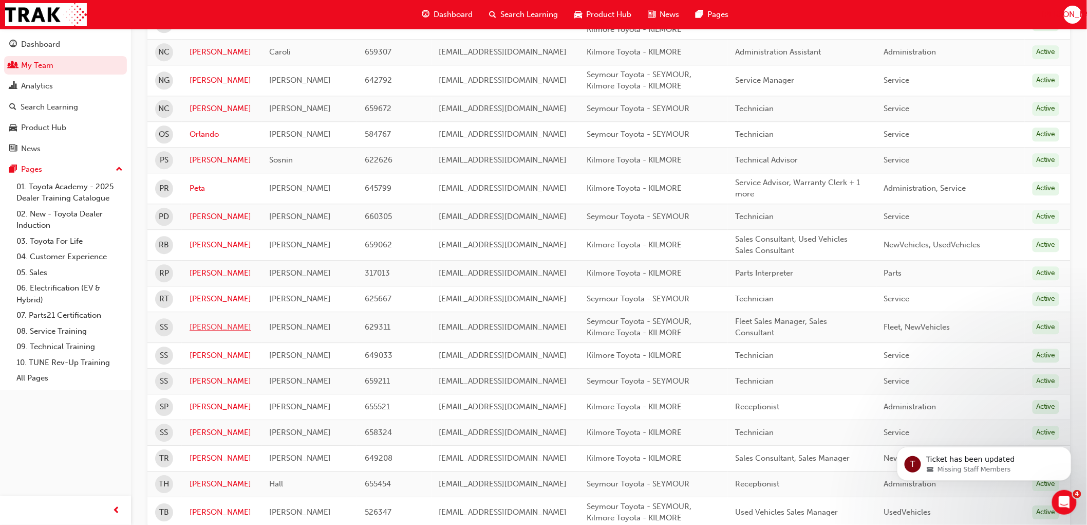
scroll to position [1127, 0]
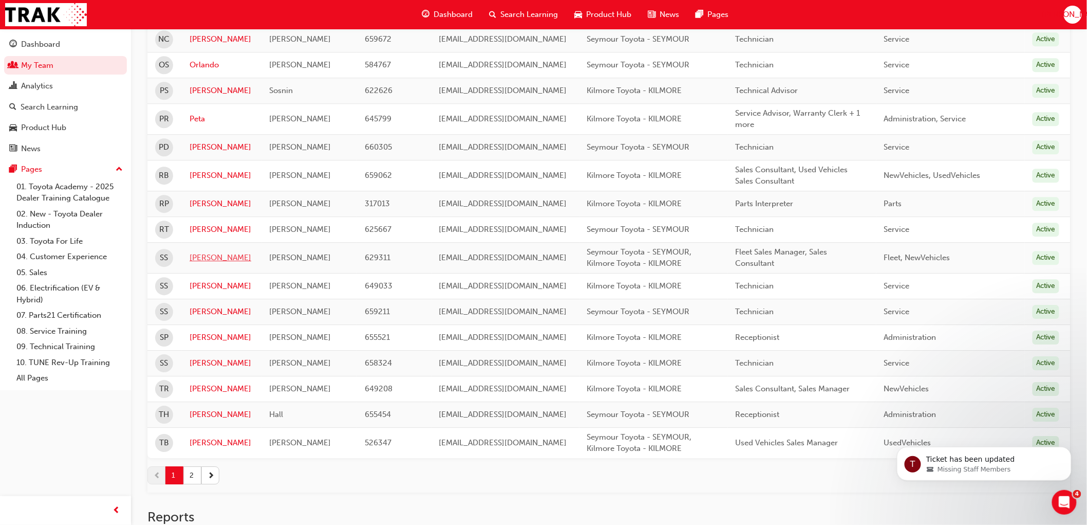
click at [196, 257] on link "[PERSON_NAME]" at bounding box center [222, 258] width 64 height 12
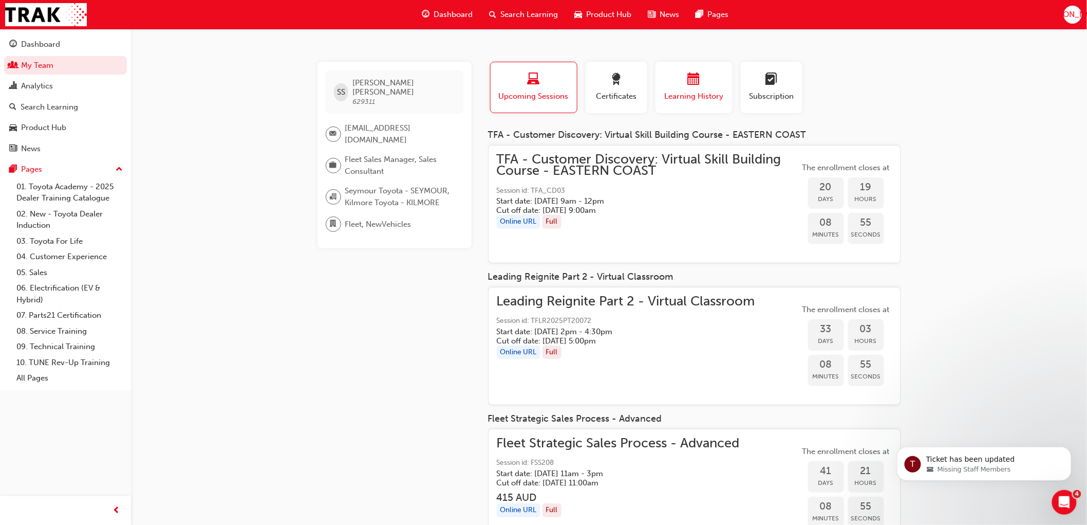
click at [670, 80] on div "button" at bounding box center [694, 81] width 62 height 16
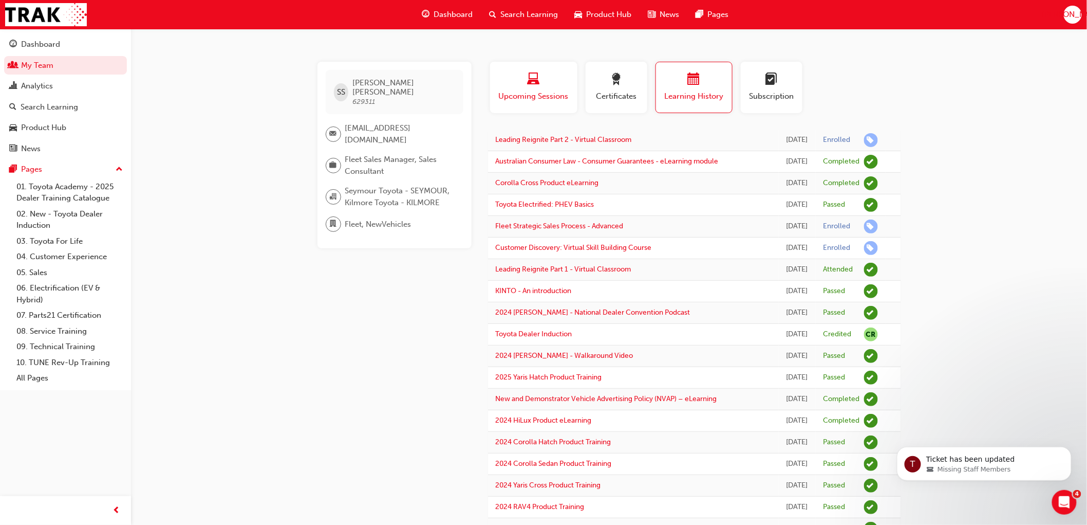
click at [547, 89] on div "Upcoming Sessions" at bounding box center [534, 87] width 72 height 29
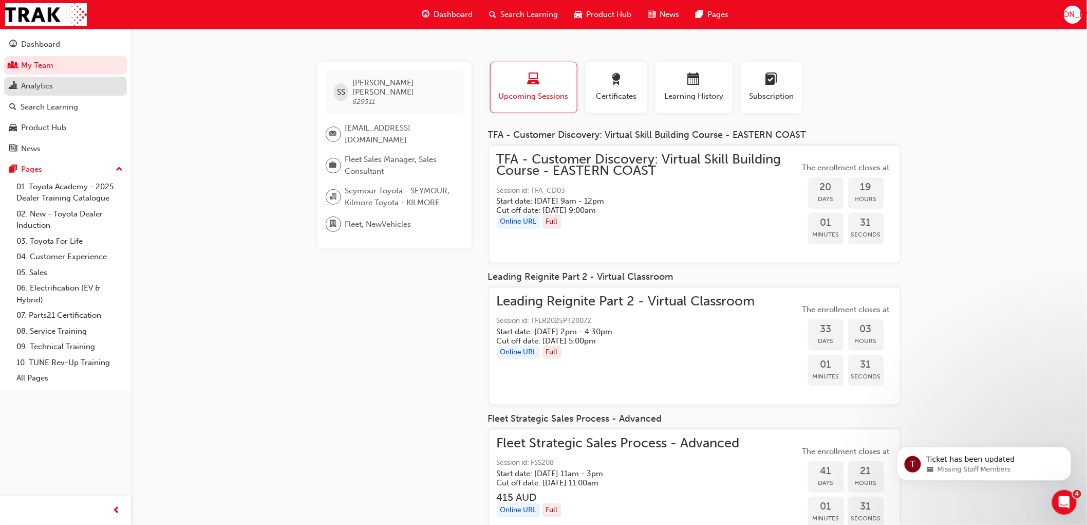
drag, startPoint x: 32, startPoint y: 86, endPoint x: 43, endPoint y: 81, distance: 11.3
click at [32, 86] on div "Analytics" at bounding box center [37, 86] width 32 height 12
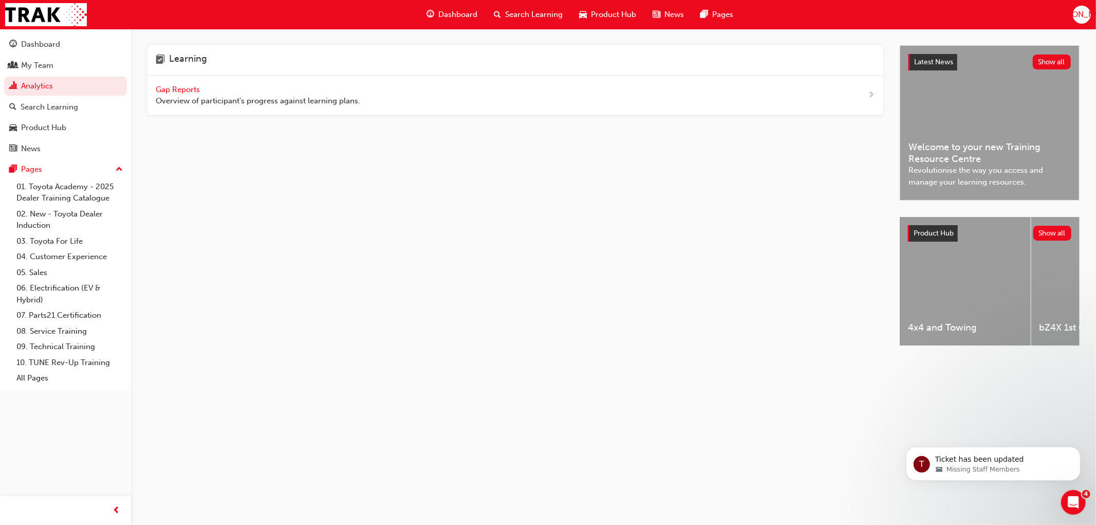
click at [194, 96] on span "Overview of participant's progress against learning plans." at bounding box center [258, 101] width 204 height 12
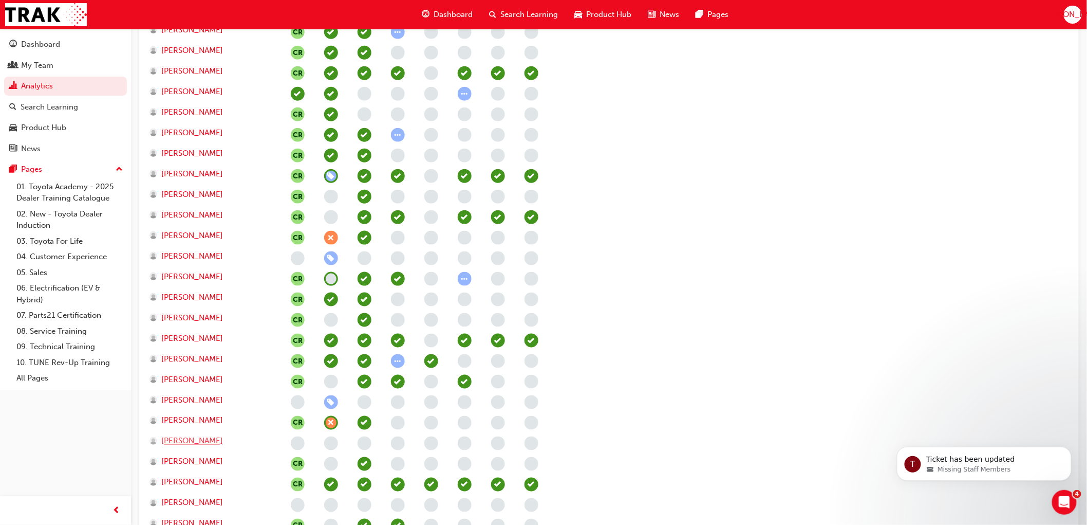
scroll to position [342, 0]
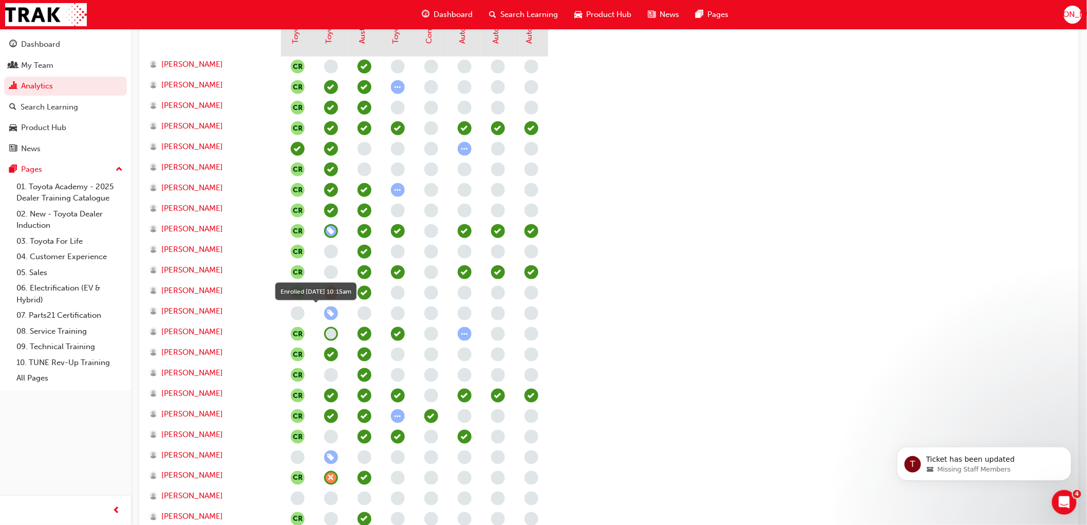
click at [327, 311] on span "learningRecordVerb_ENROLL-icon" at bounding box center [331, 313] width 14 height 14
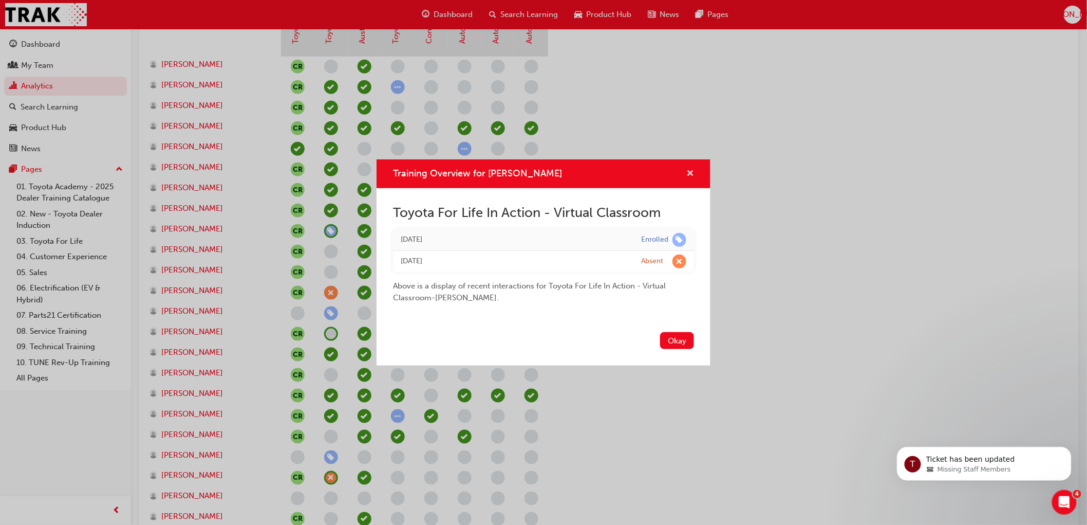
click at [687, 170] on span "cross-icon" at bounding box center [690, 174] width 8 height 9
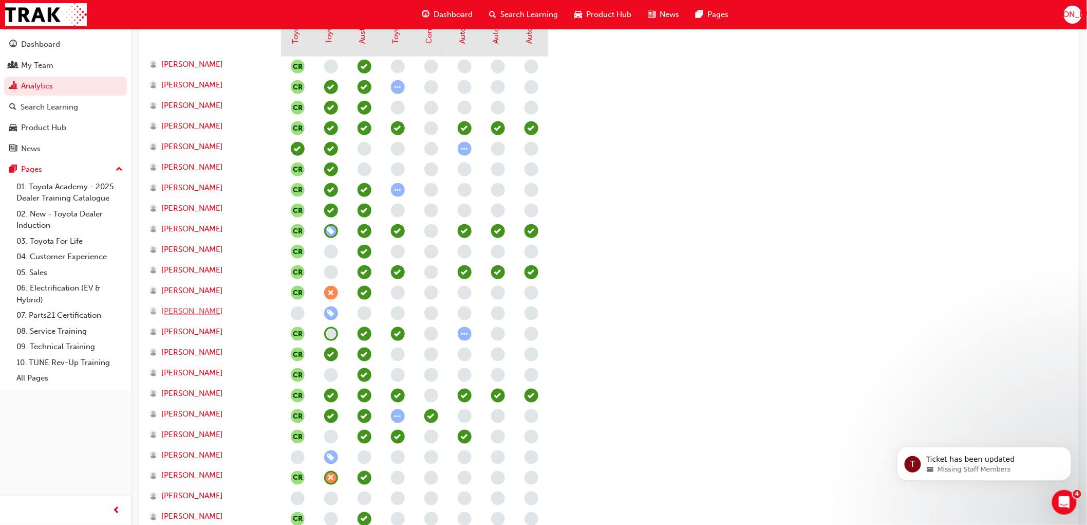
click at [183, 311] on span "[PERSON_NAME]" at bounding box center [192, 311] width 62 height 12
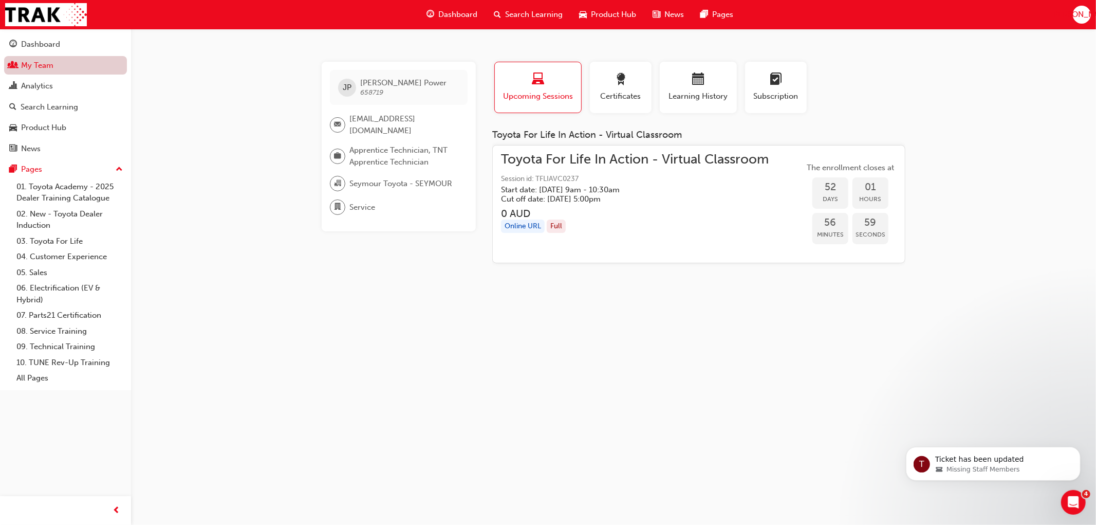
click at [50, 67] on link "My Team" at bounding box center [65, 65] width 123 height 19
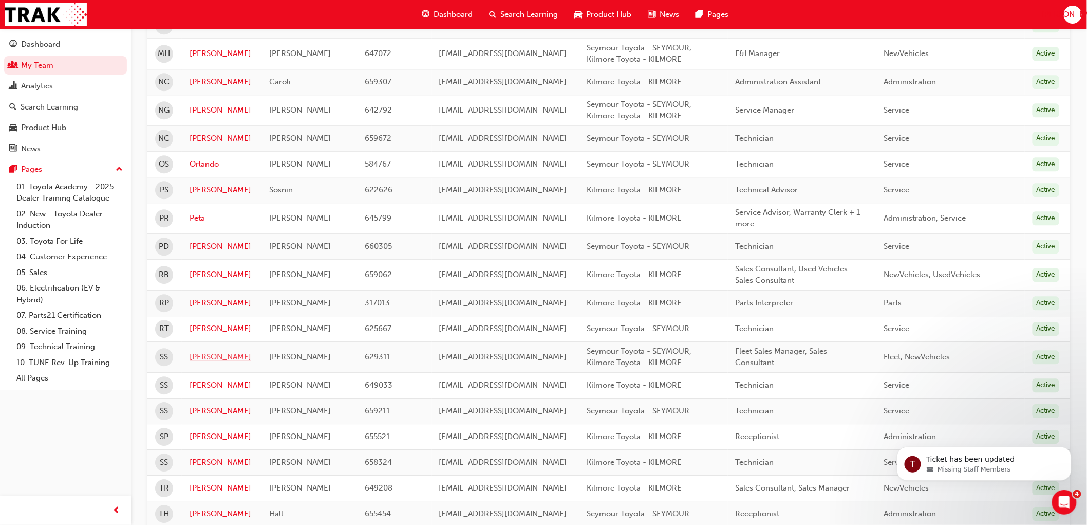
click at [203, 358] on link "[PERSON_NAME]" at bounding box center [222, 357] width 64 height 12
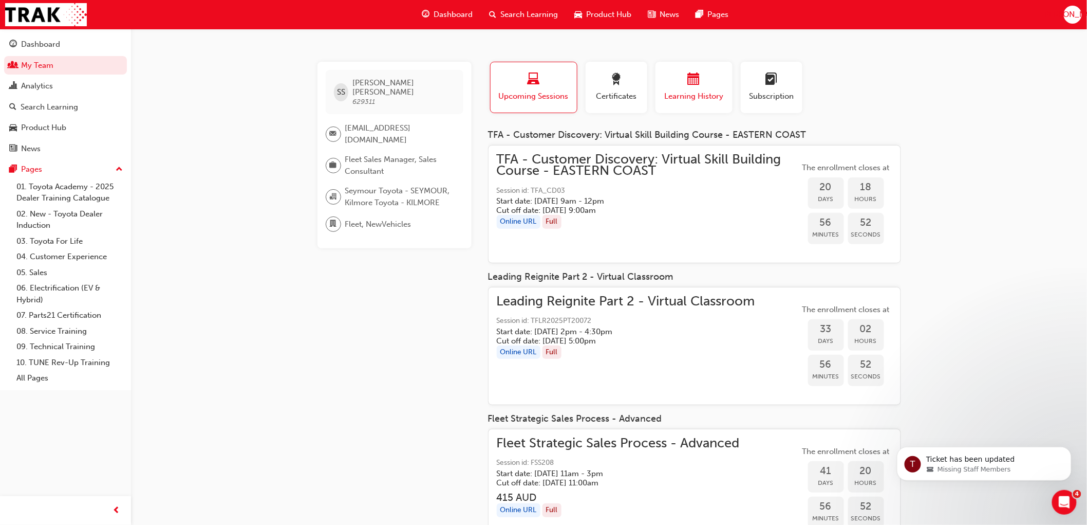
click at [690, 86] on span "calendar-icon" at bounding box center [694, 80] width 12 height 14
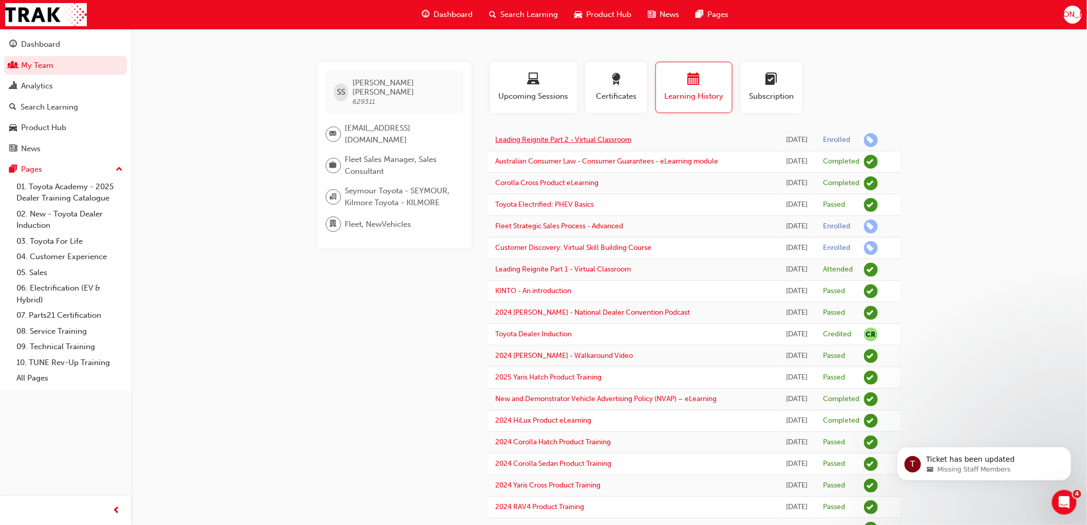
click at [545, 144] on link "Leading Reignite Part 2 - Virtual Classroom" at bounding box center [564, 139] width 136 height 9
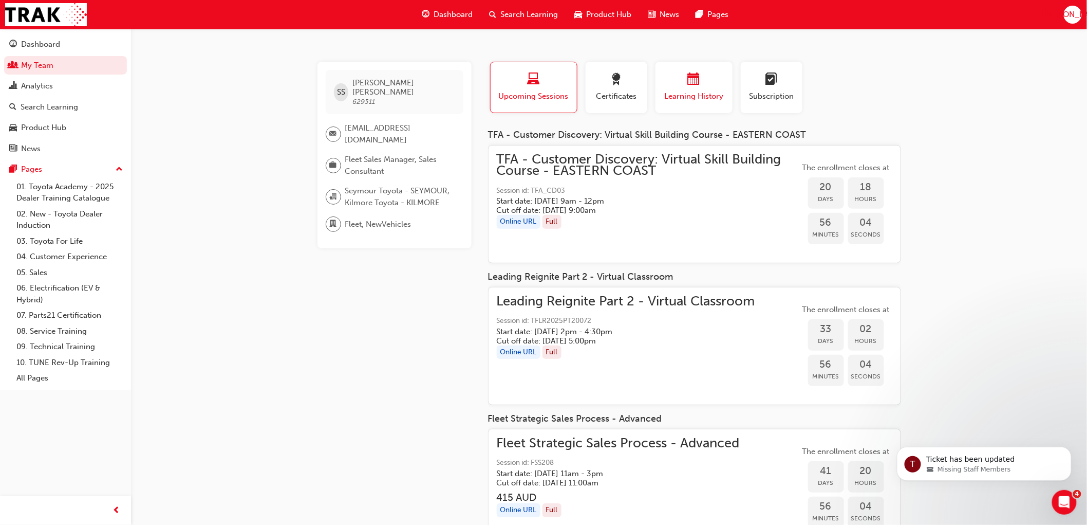
click at [710, 92] on span "Learning History" at bounding box center [694, 96] width 62 height 12
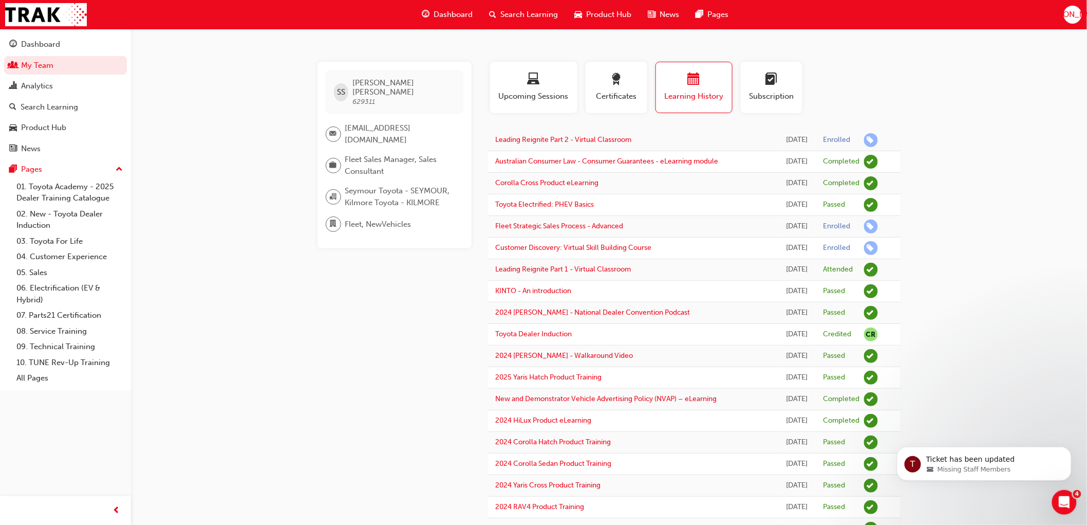
click at [710, 94] on span "Learning History" at bounding box center [694, 96] width 61 height 12
click at [866, 145] on span "learningRecordVerb_ENROLL-icon" at bounding box center [871, 140] width 14 height 14
click at [571, 144] on link "Leading Reignite Part 2 - Virtual Classroom" at bounding box center [564, 139] width 136 height 9
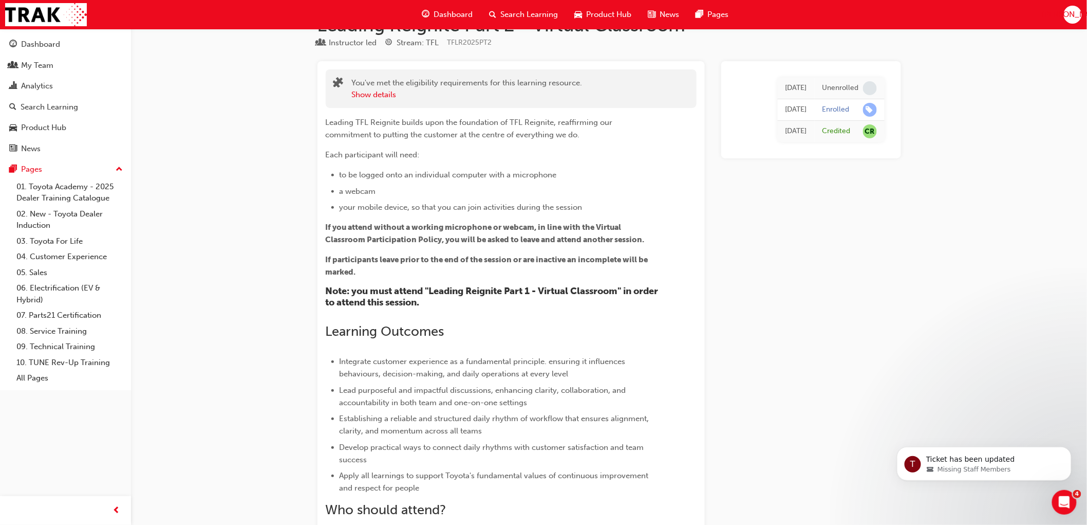
scroll to position [31, 0]
click at [63, 110] on div "Search Learning" at bounding box center [50, 107] width 58 height 12
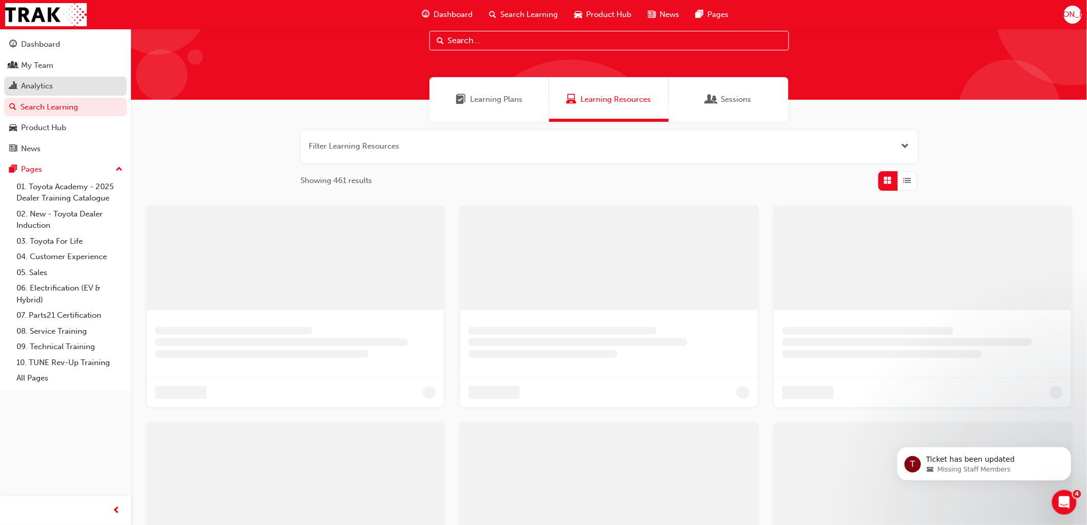
click at [43, 80] on link "Analytics" at bounding box center [65, 86] width 123 height 19
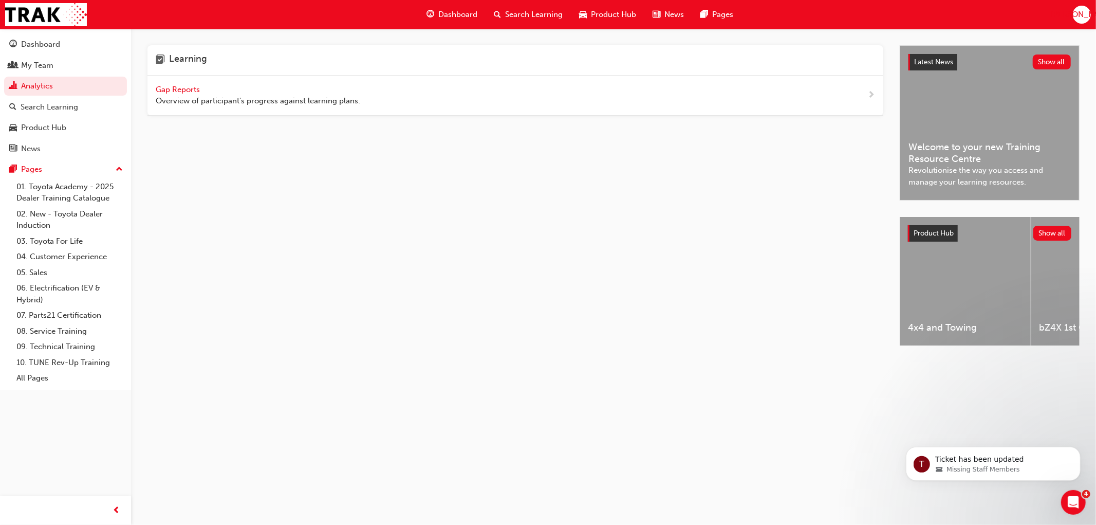
click at [176, 86] on span "Gap Reports" at bounding box center [179, 89] width 46 height 9
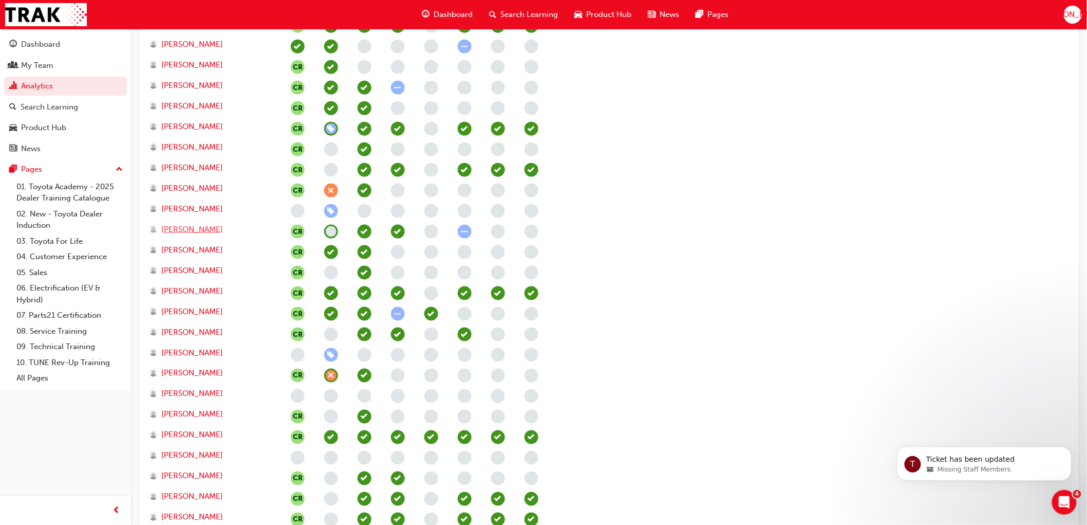
scroll to position [456, 0]
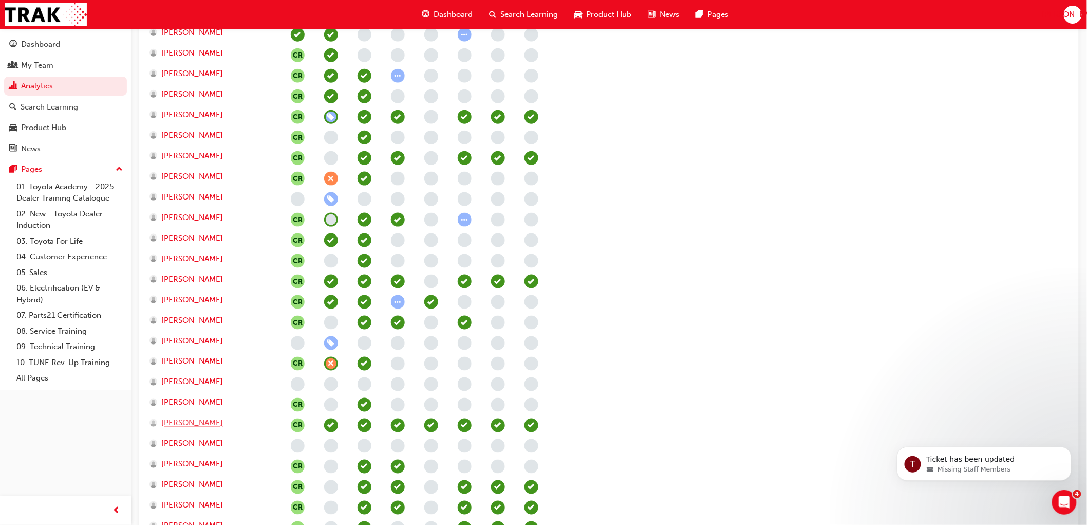
click at [191, 417] on span "[PERSON_NAME]" at bounding box center [192, 423] width 62 height 12
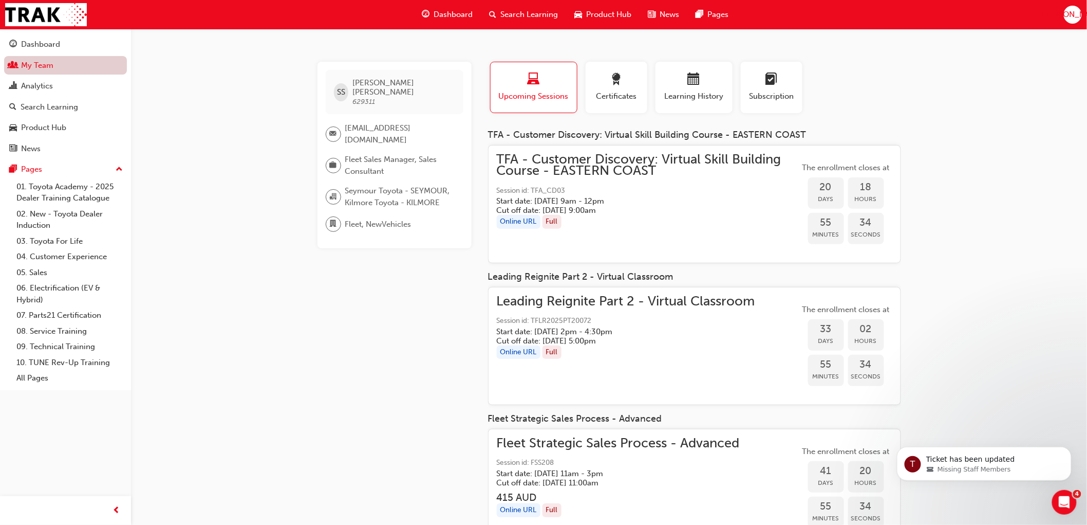
click at [31, 69] on link "My Team" at bounding box center [65, 65] width 123 height 19
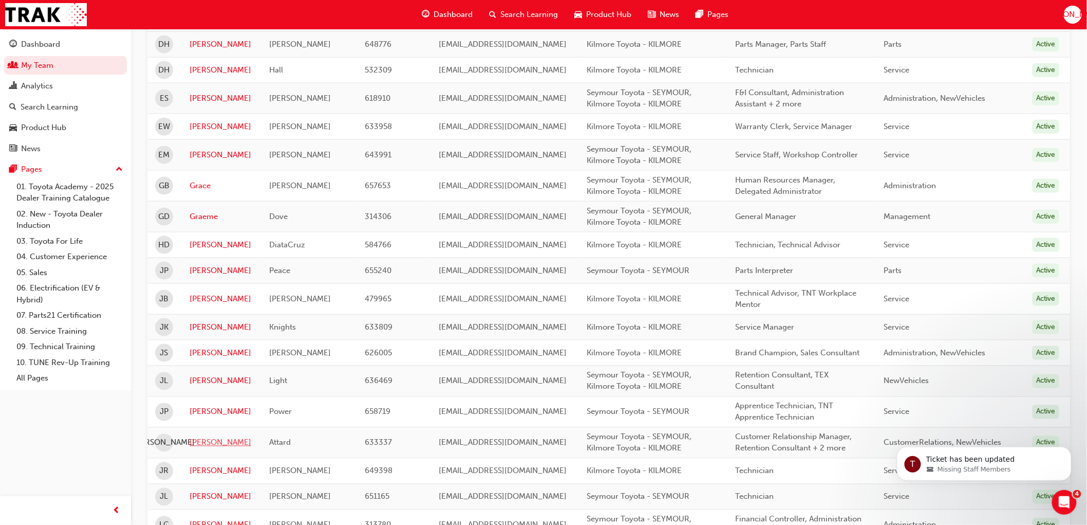
scroll to position [456, 0]
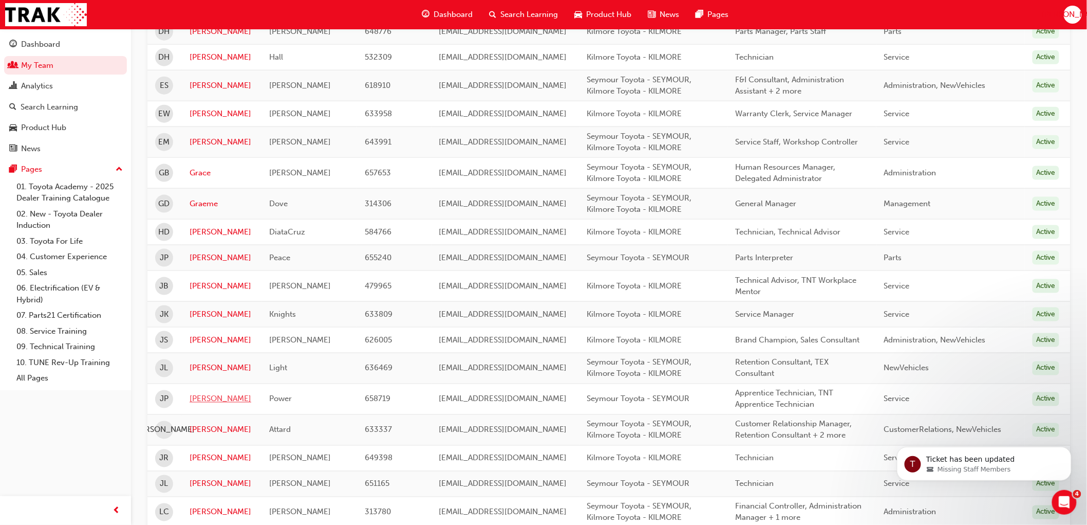
click at [206, 399] on link "[PERSON_NAME]" at bounding box center [222, 399] width 64 height 12
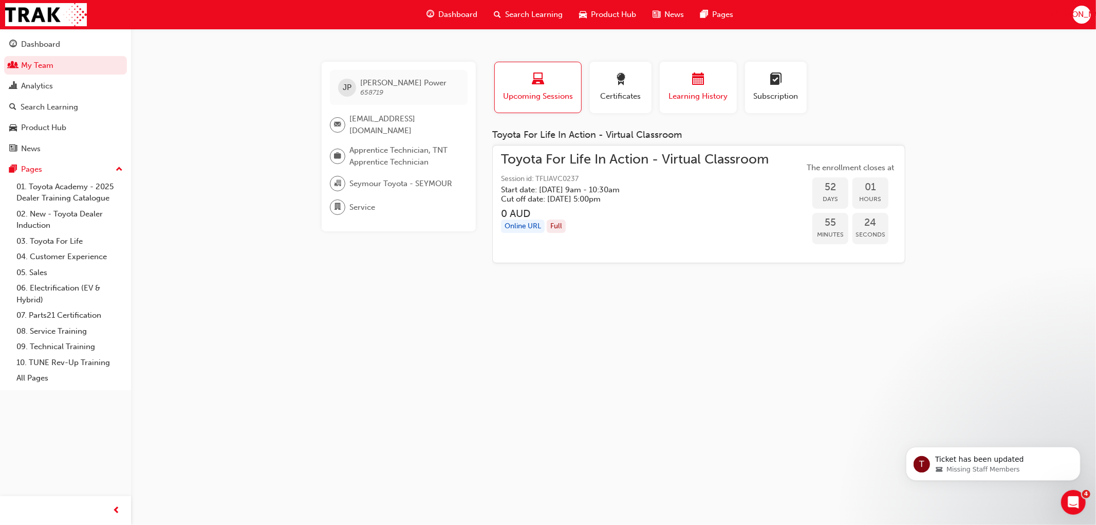
click at [700, 82] on span "calendar-icon" at bounding box center [698, 80] width 12 height 14
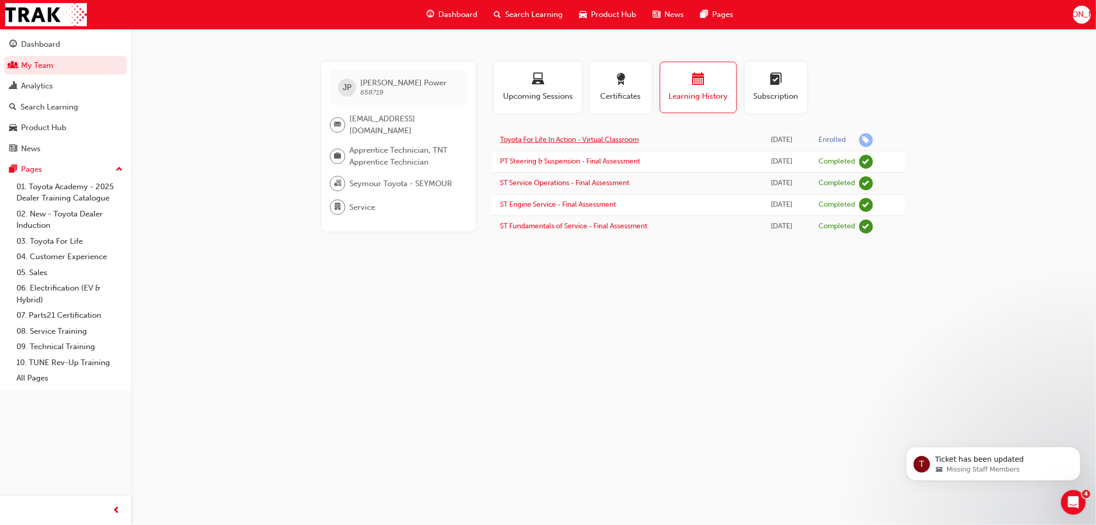
click at [555, 140] on link "Toyota For Life In Action - Virtual Classroom" at bounding box center [569, 139] width 139 height 9
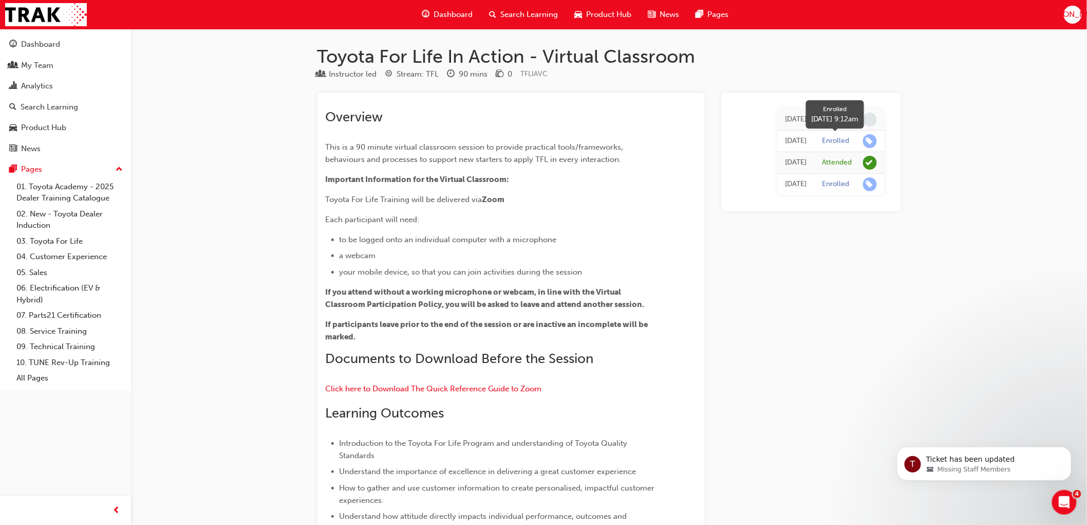
click at [864, 143] on span "learningRecordVerb_ENROLL-icon" at bounding box center [870, 141] width 14 height 14
click at [871, 142] on span "learningRecordVerb_ENROLL-icon" at bounding box center [870, 141] width 14 height 14
click at [828, 140] on div "Enrolled" at bounding box center [836, 141] width 27 height 10
click at [786, 140] on div "[DATE]" at bounding box center [797, 141] width 22 height 12
click at [24, 66] on div "My Team" at bounding box center [37, 66] width 32 height 12
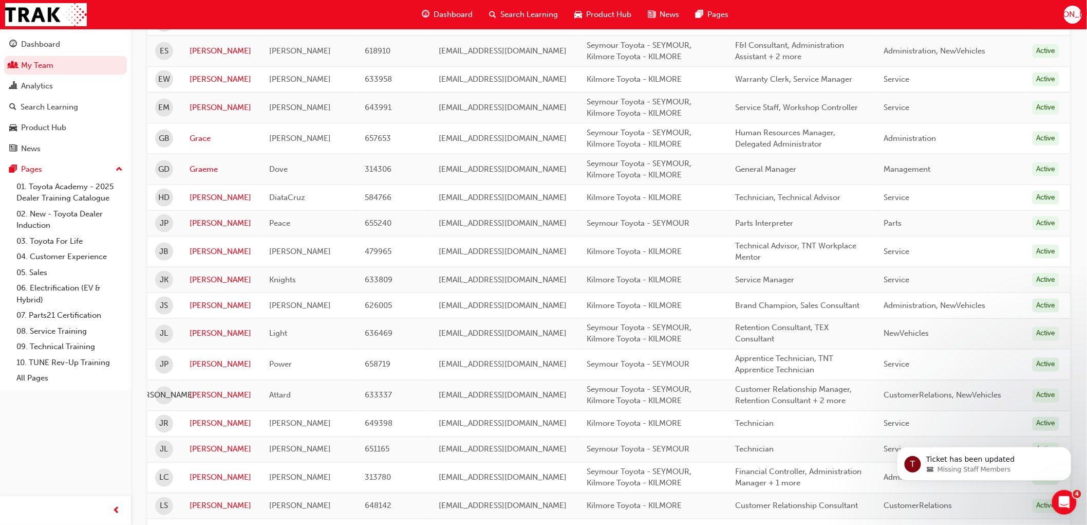
scroll to position [514, 0]
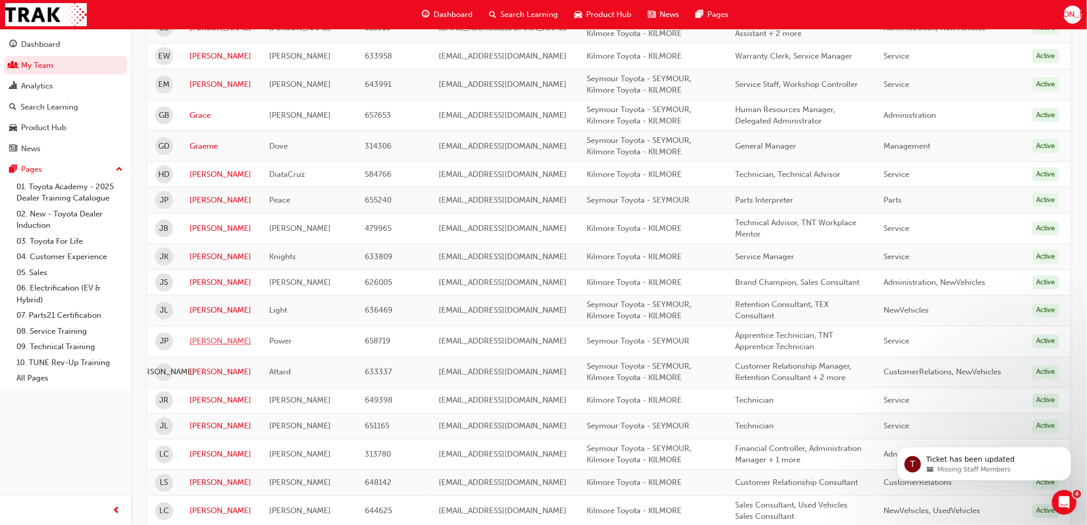
click at [204, 344] on link "[PERSON_NAME]" at bounding box center [222, 341] width 64 height 12
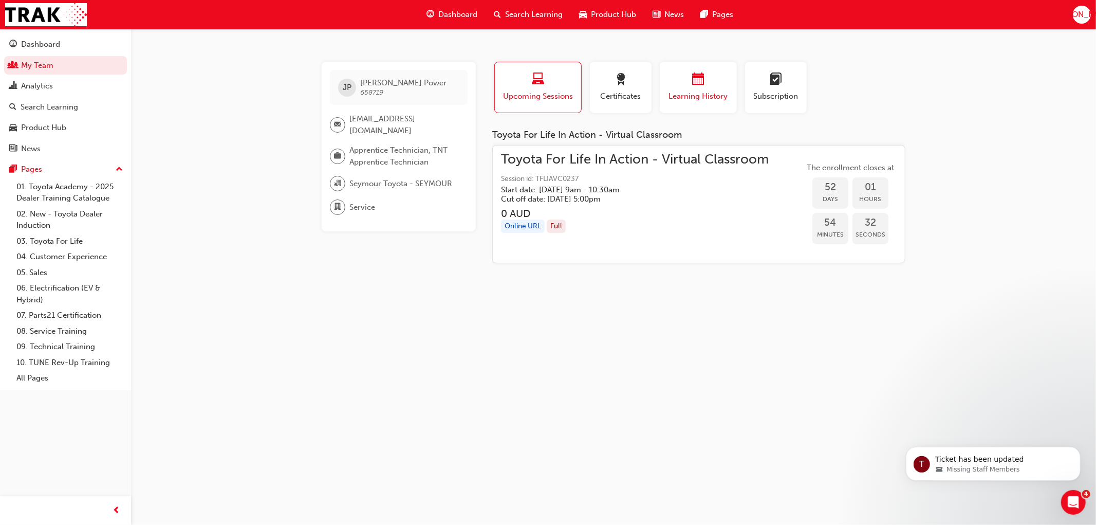
click at [715, 76] on div "button" at bounding box center [698, 81] width 62 height 16
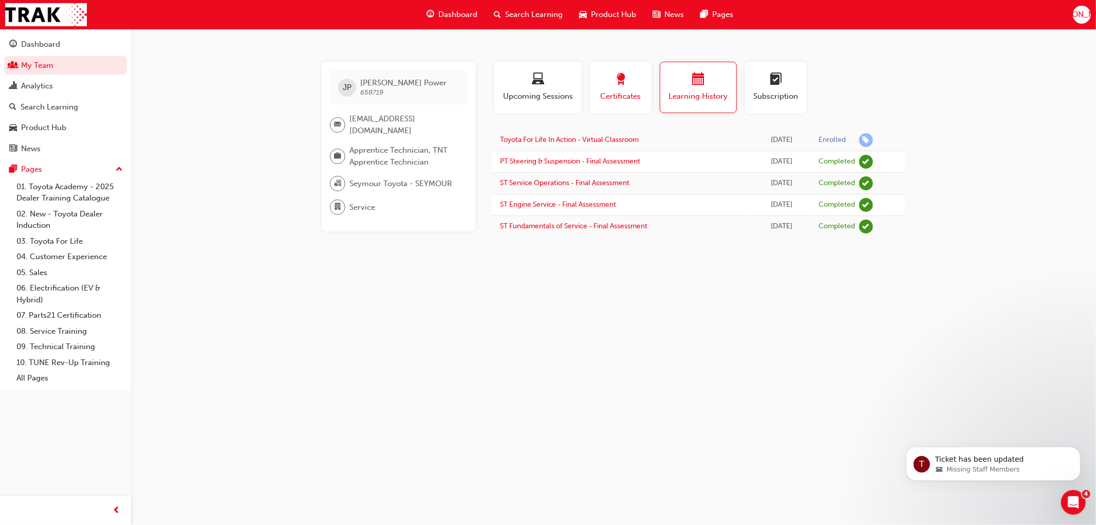
click at [623, 87] on div "button" at bounding box center [621, 81] width 46 height 16
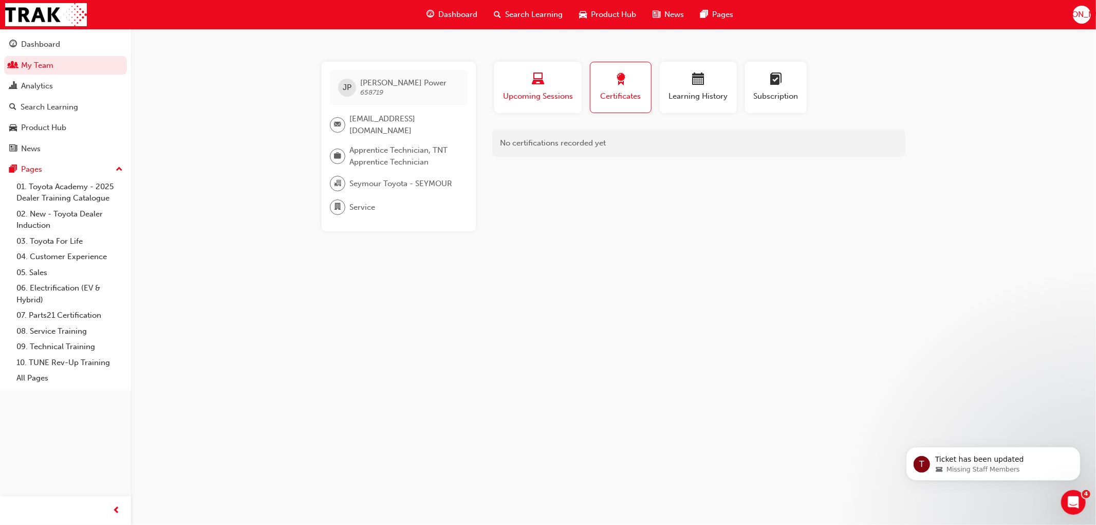
click at [520, 81] on div "button" at bounding box center [538, 81] width 72 height 16
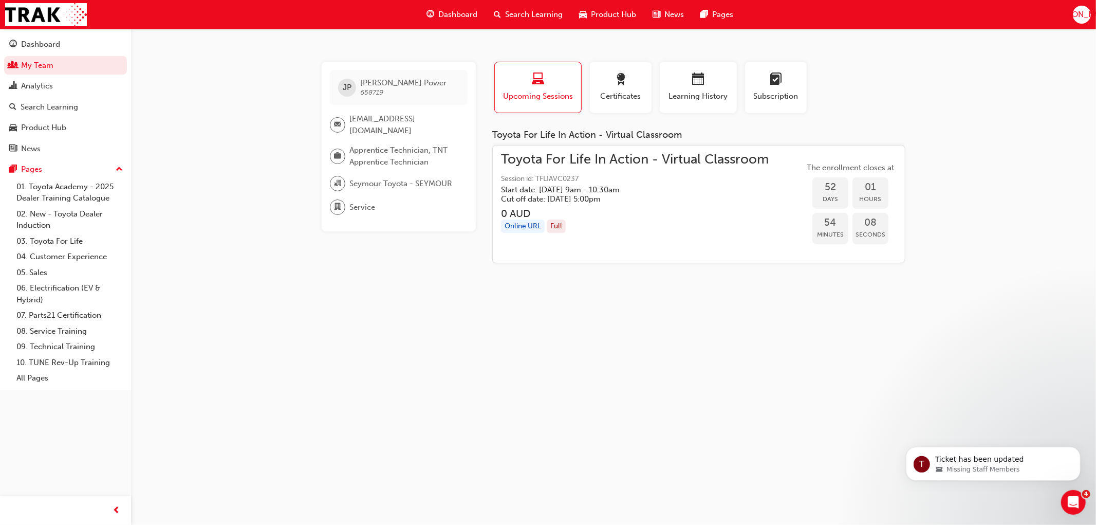
click at [527, 91] on span "Upcoming Sessions" at bounding box center [537, 96] width 71 height 12
click at [44, 88] on div "Analytics" at bounding box center [37, 86] width 32 height 12
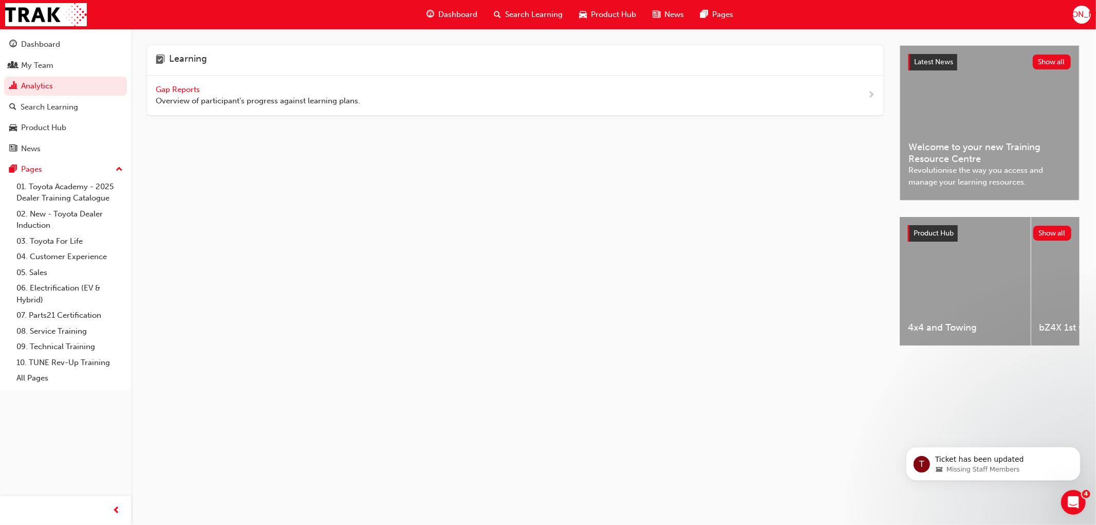
click at [182, 91] on span "Gap Reports" at bounding box center [179, 89] width 46 height 9
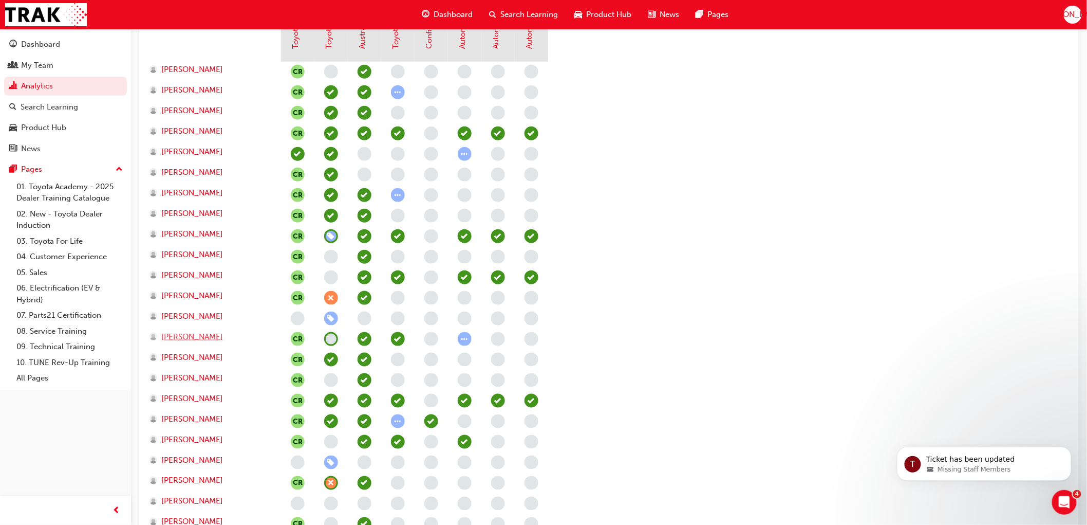
scroll to position [342, 0]
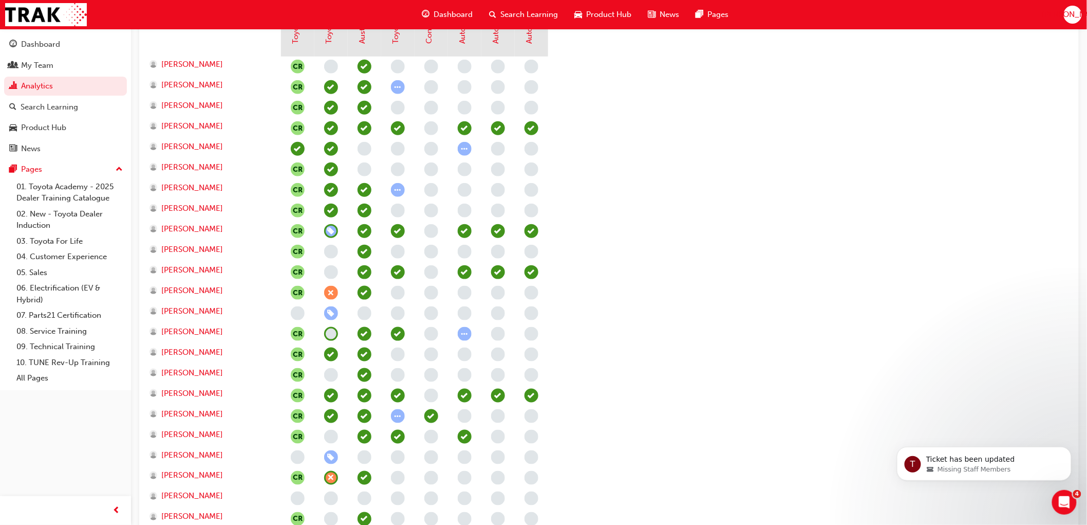
click at [327, 314] on span "learningRecordVerb_ENROLL-icon" at bounding box center [331, 313] width 14 height 14
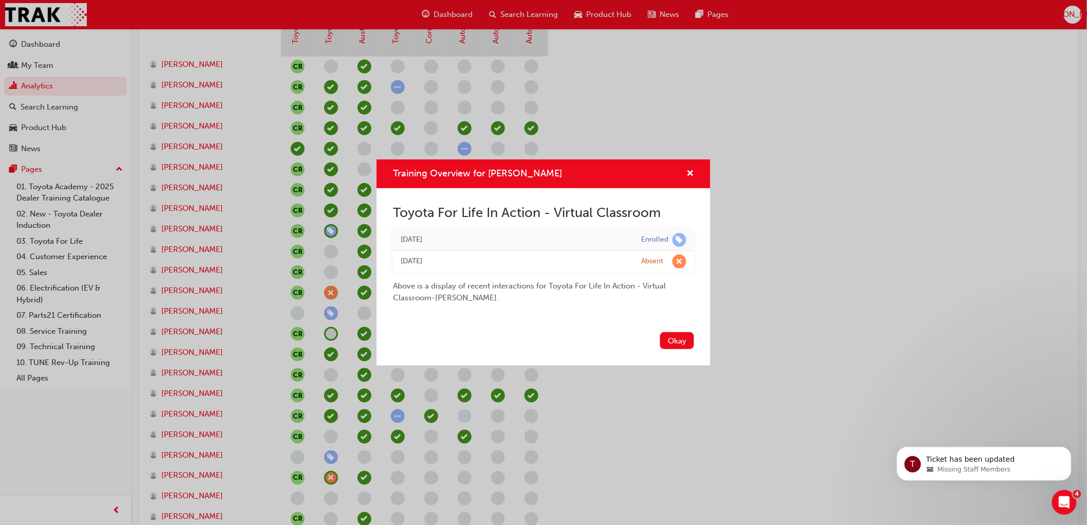
click at [327, 314] on div "Training Overview for [PERSON_NAME] Toyota For Life In Action - Virtual Classro…" at bounding box center [543, 262] width 1087 height 525
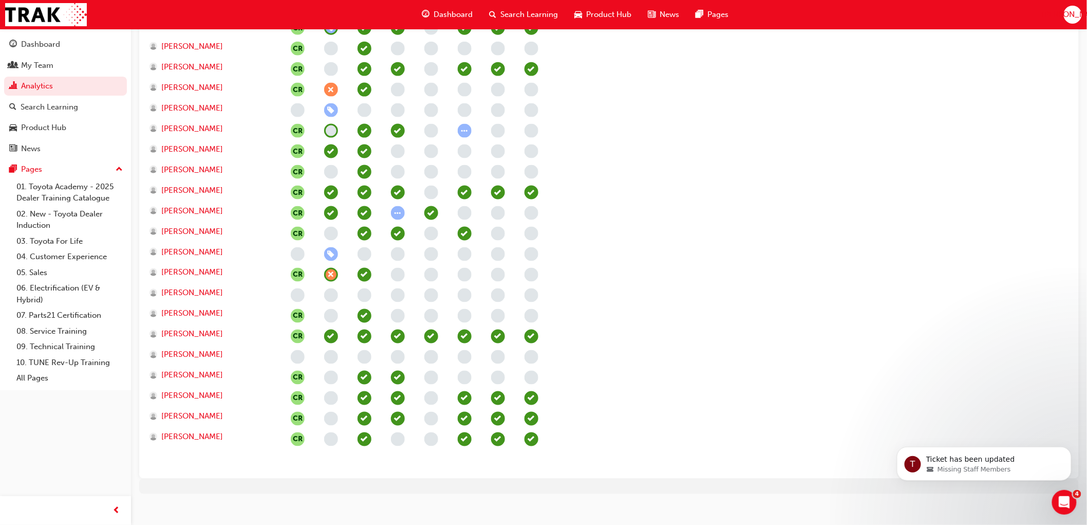
scroll to position [556, 0]
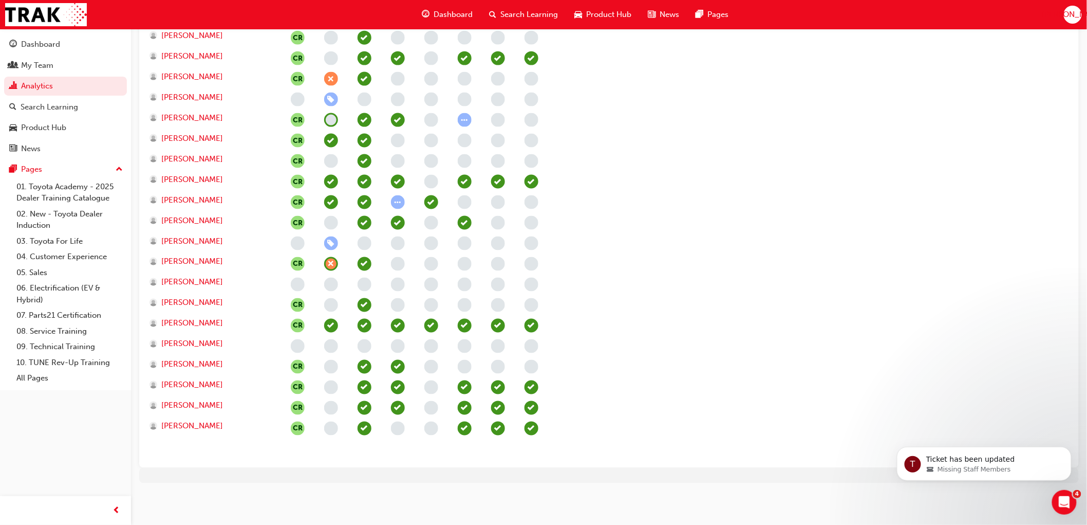
click at [334, 328] on span "learningRecordVerb_ATTEND-icon" at bounding box center [331, 326] width 14 height 14
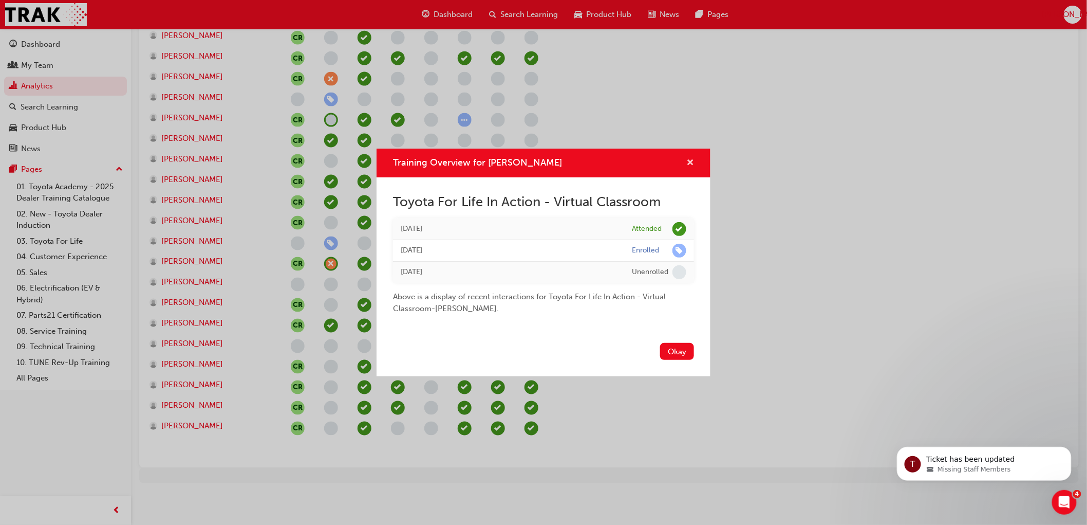
click at [690, 161] on span "cross-icon" at bounding box center [690, 163] width 8 height 9
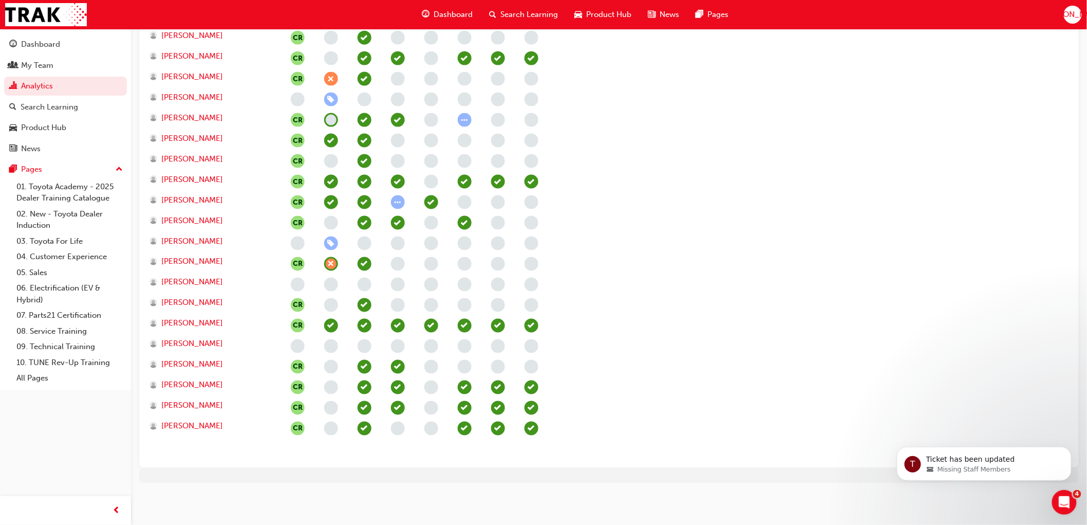
click at [332, 99] on span "learningRecordVerb_ENROLL-icon" at bounding box center [331, 99] width 14 height 14
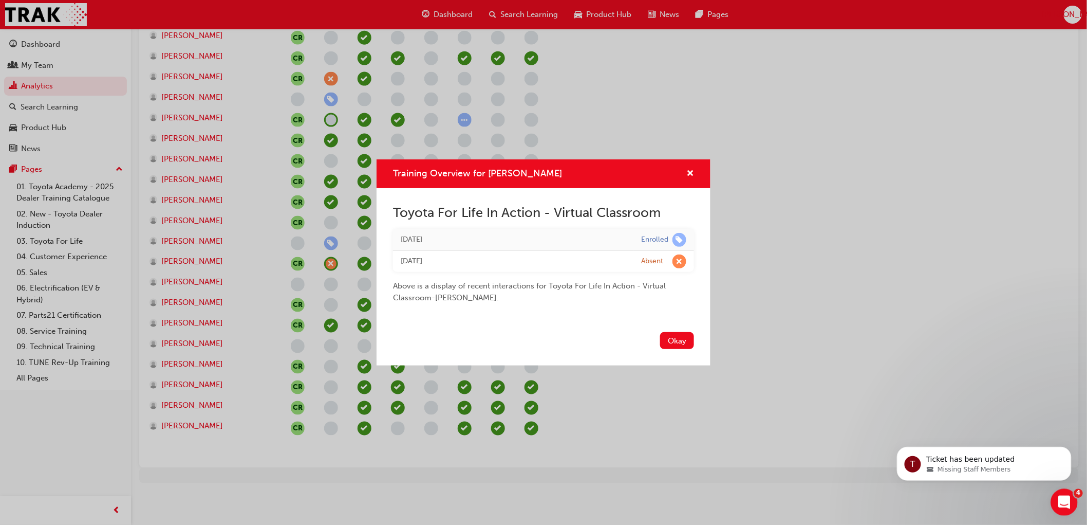
click at [1063, 496] on icon "Open Intercom Messenger" at bounding box center [1062, 500] width 17 height 17
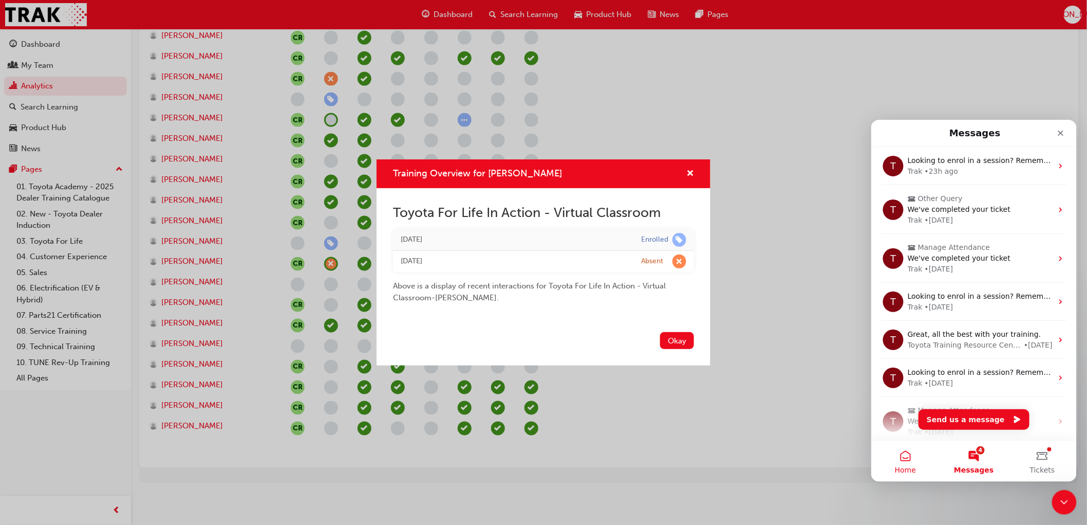
click at [902, 456] on button "Home" at bounding box center [905, 460] width 68 height 41
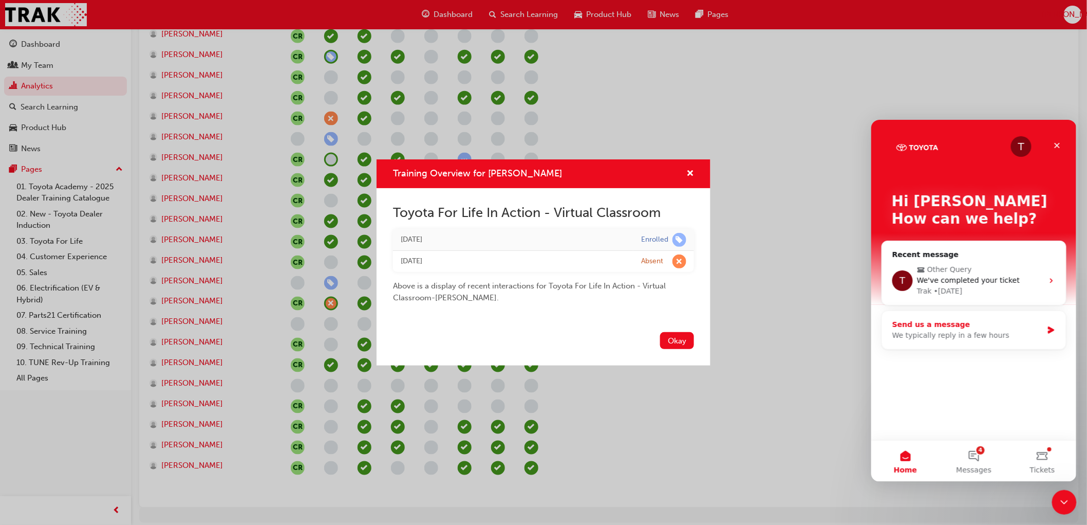
scroll to position [499, 0]
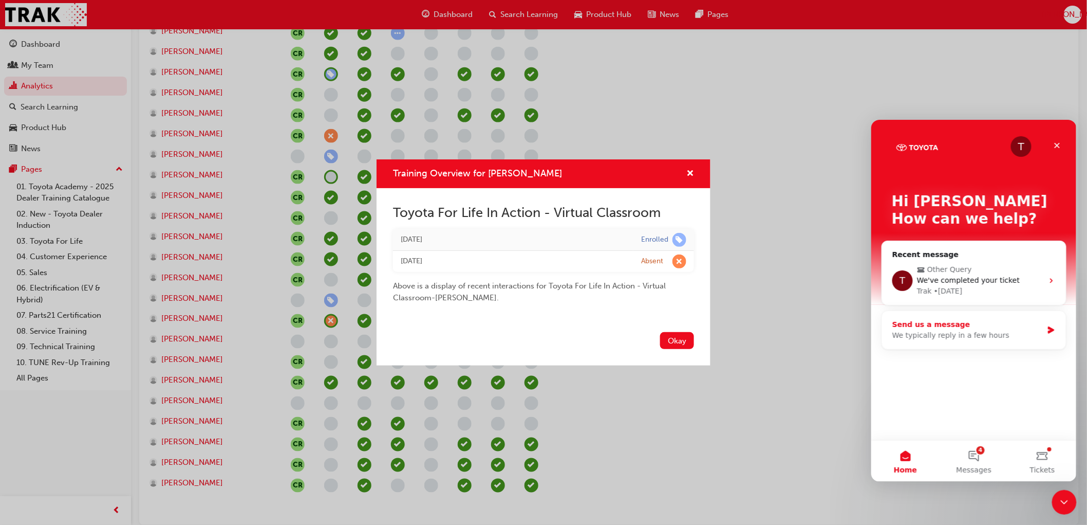
click at [993, 325] on div "Send us a message" at bounding box center [967, 324] width 151 height 11
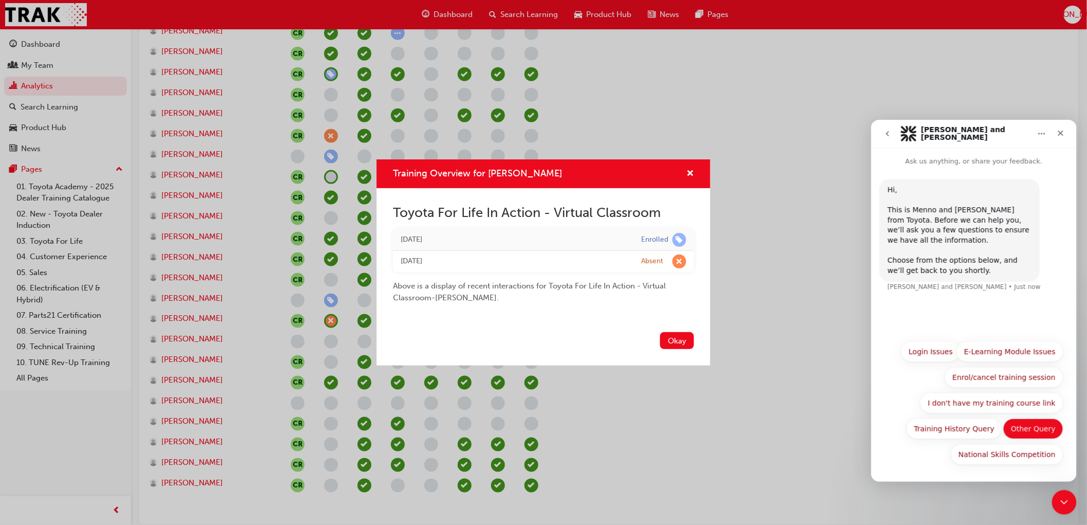
click at [1034, 428] on button "Other Query" at bounding box center [1033, 428] width 60 height 21
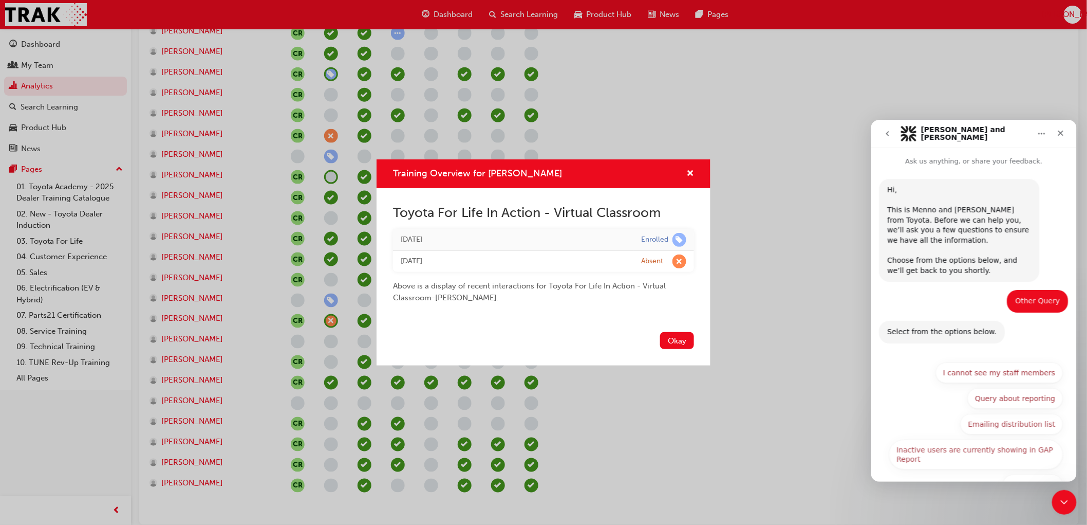
scroll to position [30, 0]
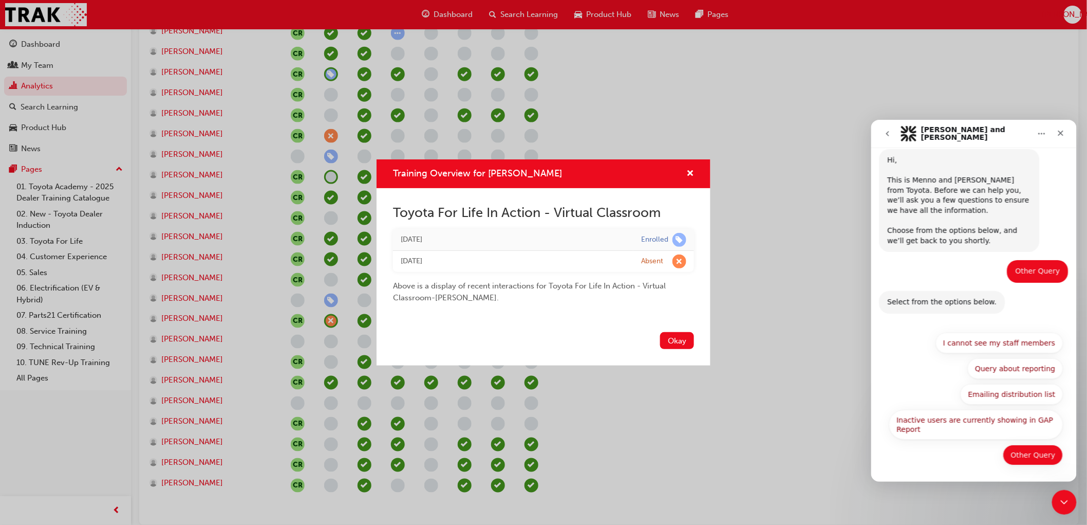
click at [1036, 459] on button "Other Query" at bounding box center [1033, 454] width 60 height 21
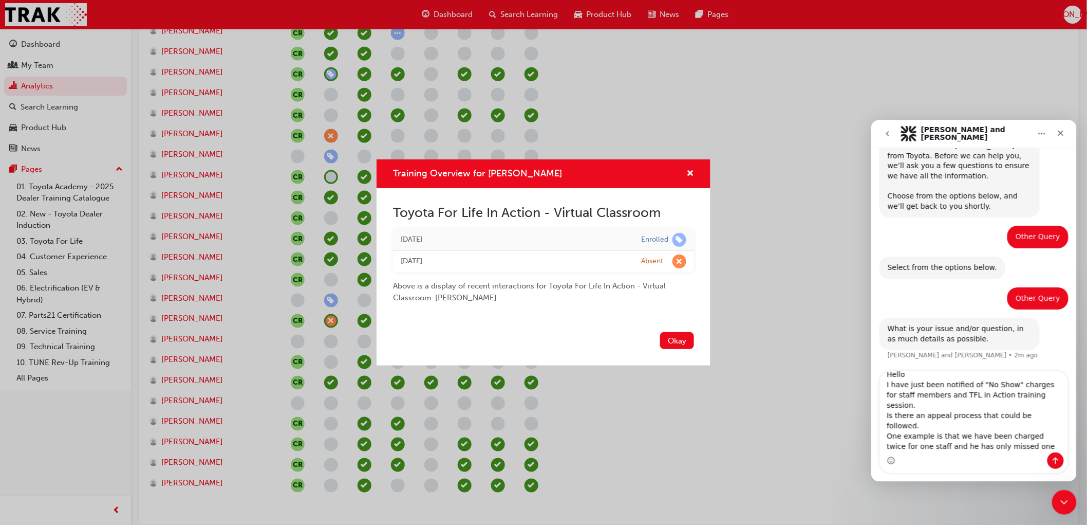
scroll to position [17, 0]
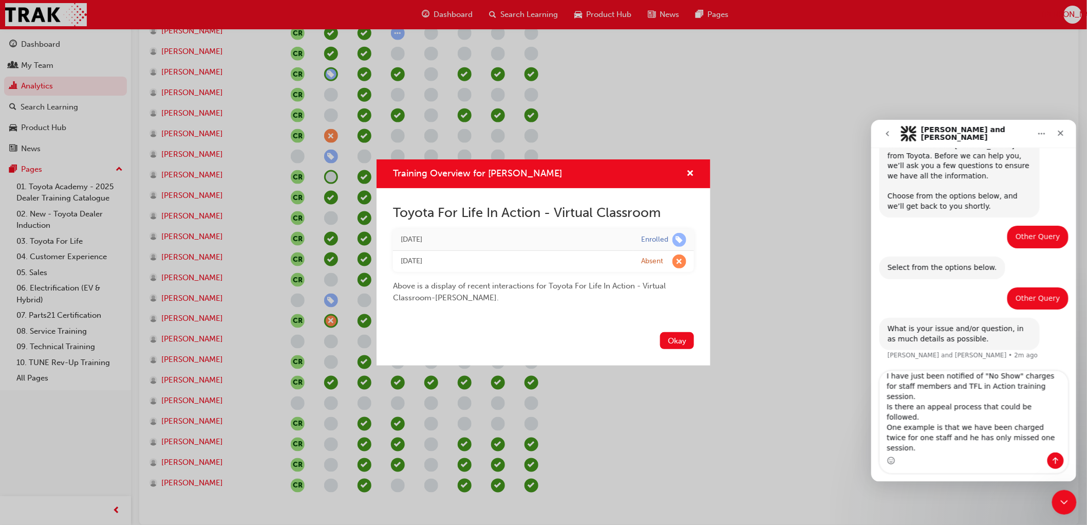
type textarea "Hello I have just been notified of "No Show" charges for staff members and TFL …"
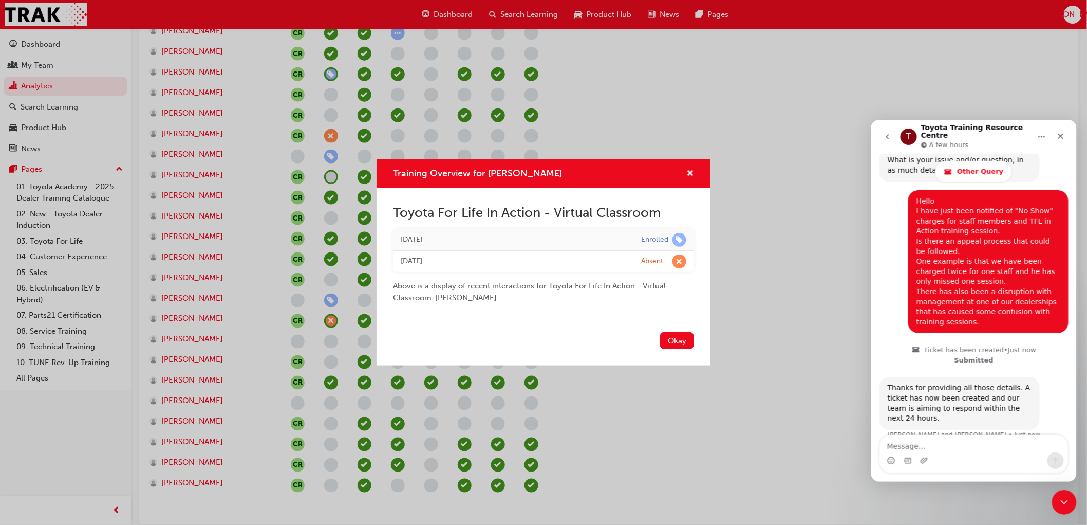
scroll to position [296, 0]
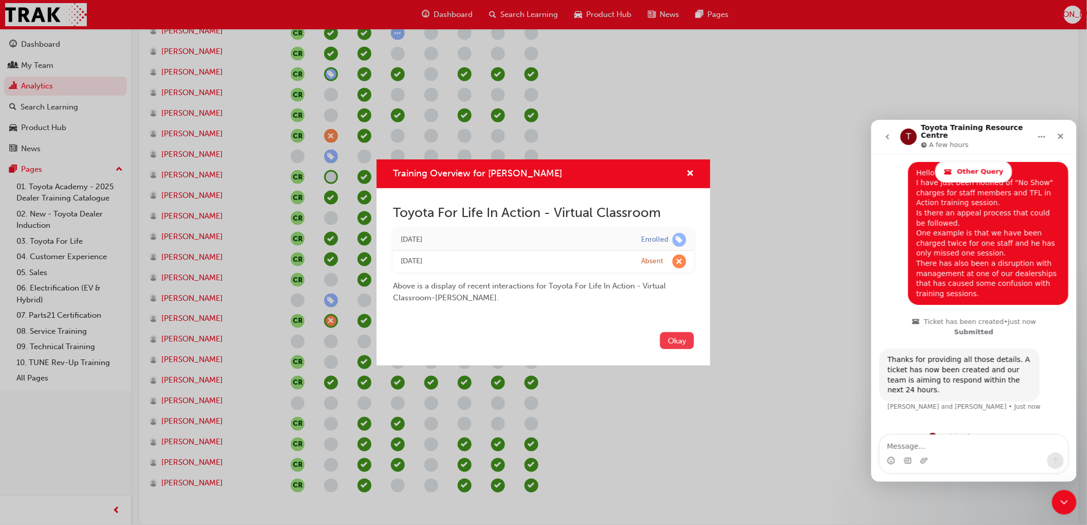
click at [676, 342] on button "Okay" at bounding box center [677, 340] width 34 height 17
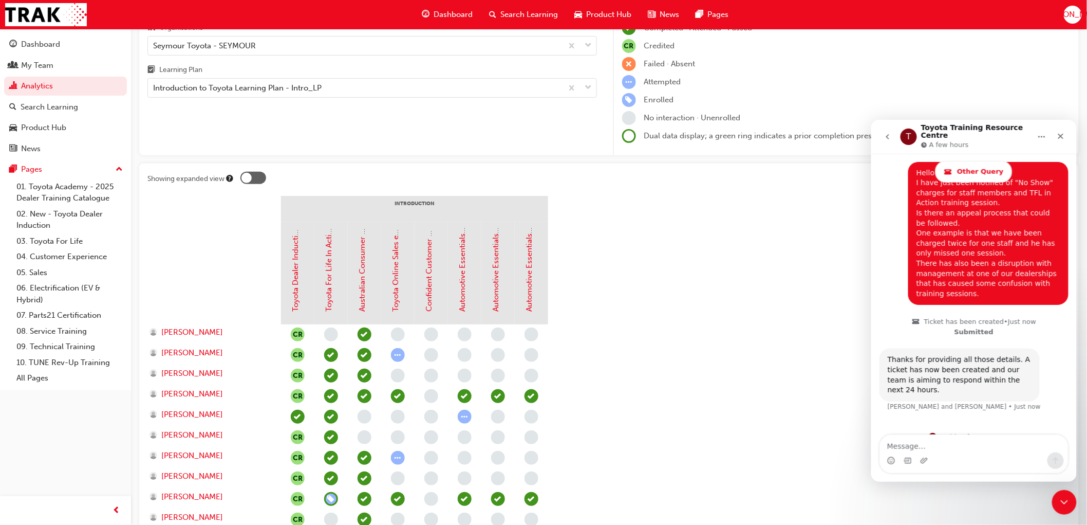
scroll to position [0, 0]
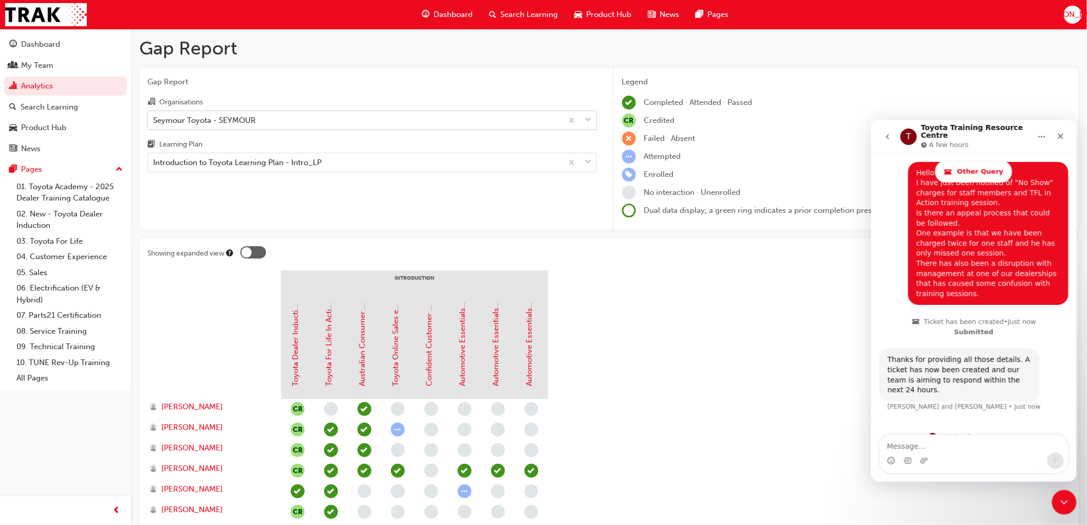
click at [210, 116] on div "Seymour Toyota - SEYMOUR" at bounding box center [204, 120] width 103 height 12
click at [154, 116] on input "Organisations Seymour Toyota - SEYMOUR" at bounding box center [153, 119] width 1 height 9
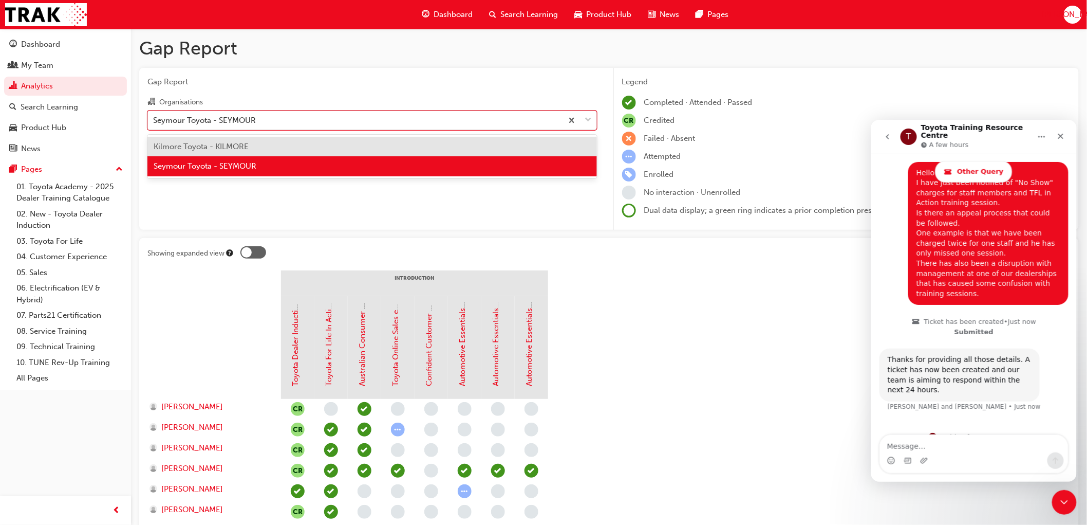
click at [211, 147] on span "Kilmore Toyota - KILMORE" at bounding box center [201, 146] width 95 height 9
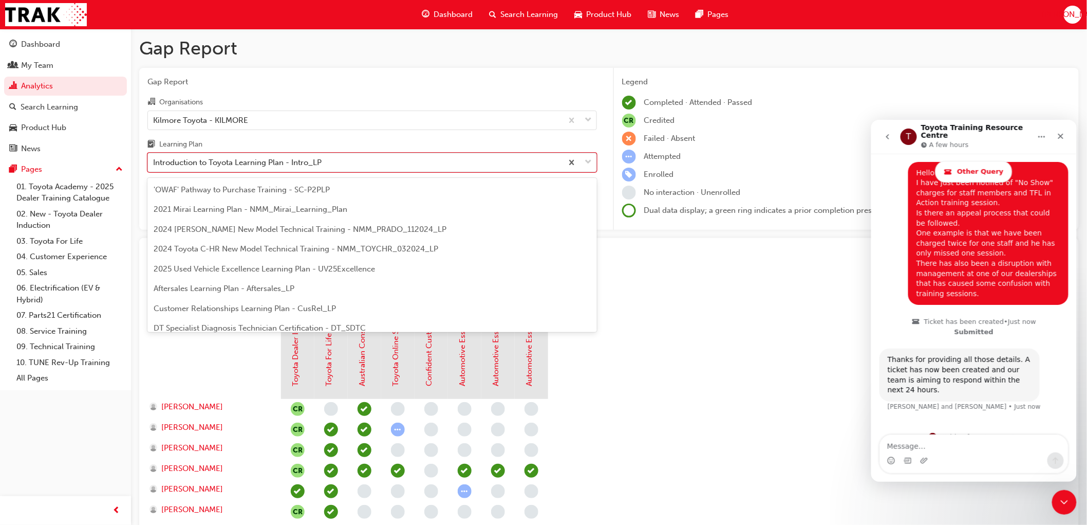
click at [231, 163] on div "Introduction to Toyota Learning Plan - Intro_LP" at bounding box center [237, 163] width 169 height 12
click at [154, 163] on input "Learning Plan option Introduction to Toyota Learning Plan - Intro_LP focused, 1…" at bounding box center [153, 162] width 1 height 9
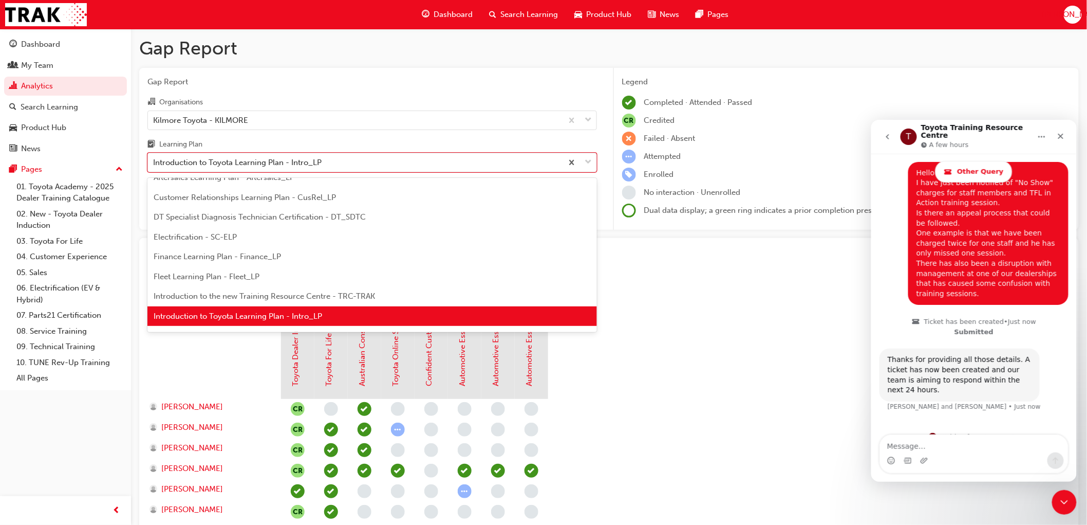
click at [221, 315] on span "Introduction to Toyota Learning Plan - Intro_LP" at bounding box center [238, 315] width 169 height 9
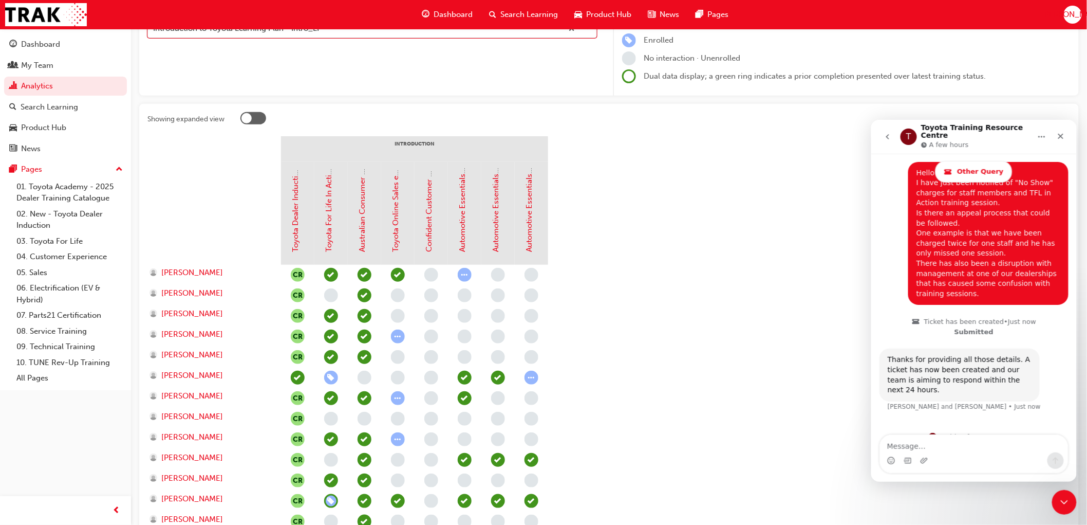
scroll to position [171, 0]
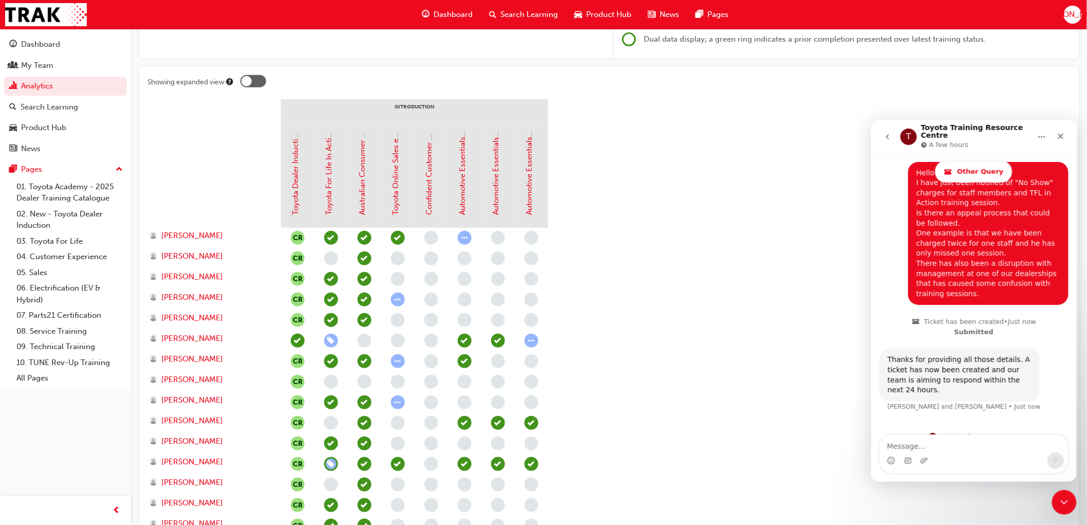
click at [332, 343] on span "learningRecordVerb_ENROLL-icon" at bounding box center [331, 340] width 14 height 14
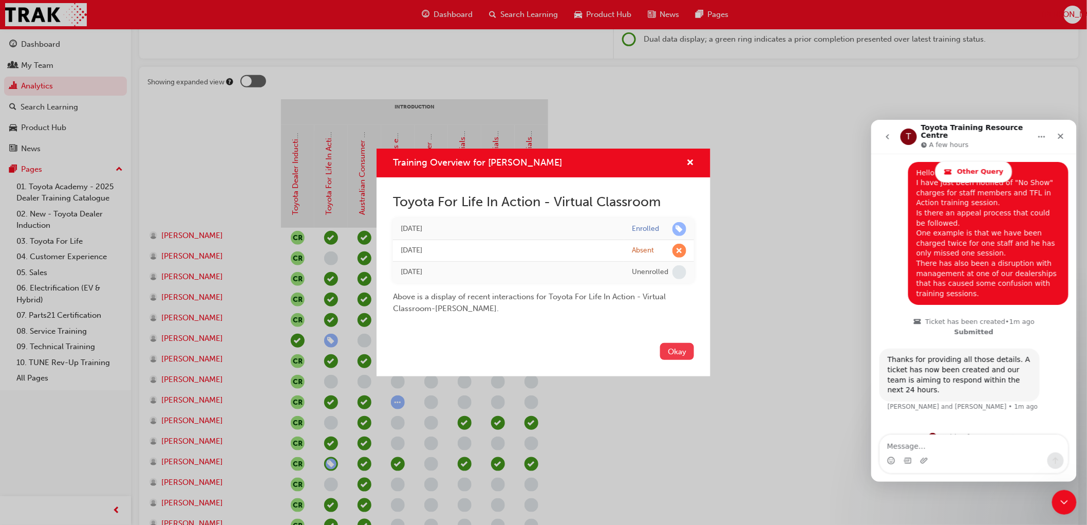
click at [687, 352] on button "Okay" at bounding box center [677, 351] width 34 height 17
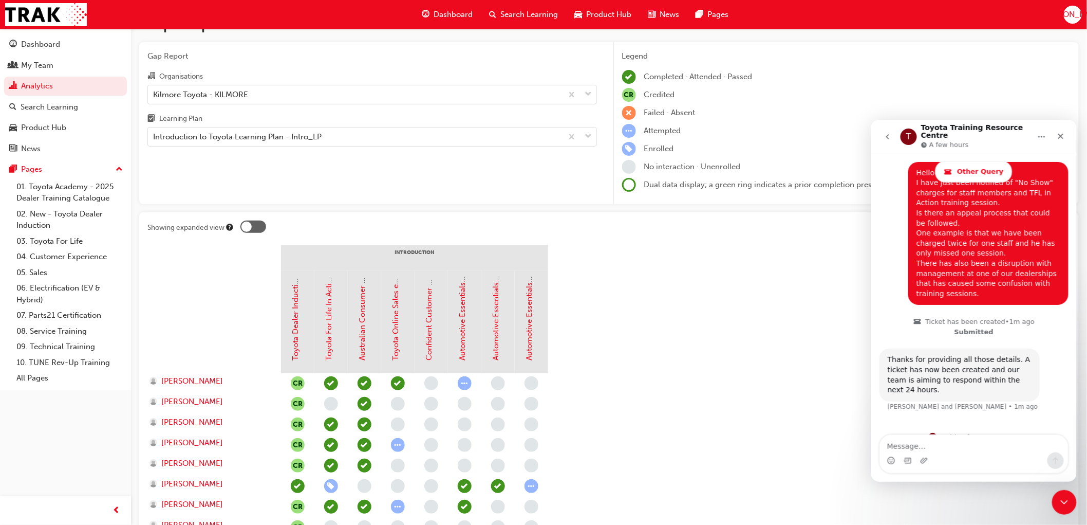
scroll to position [0, 0]
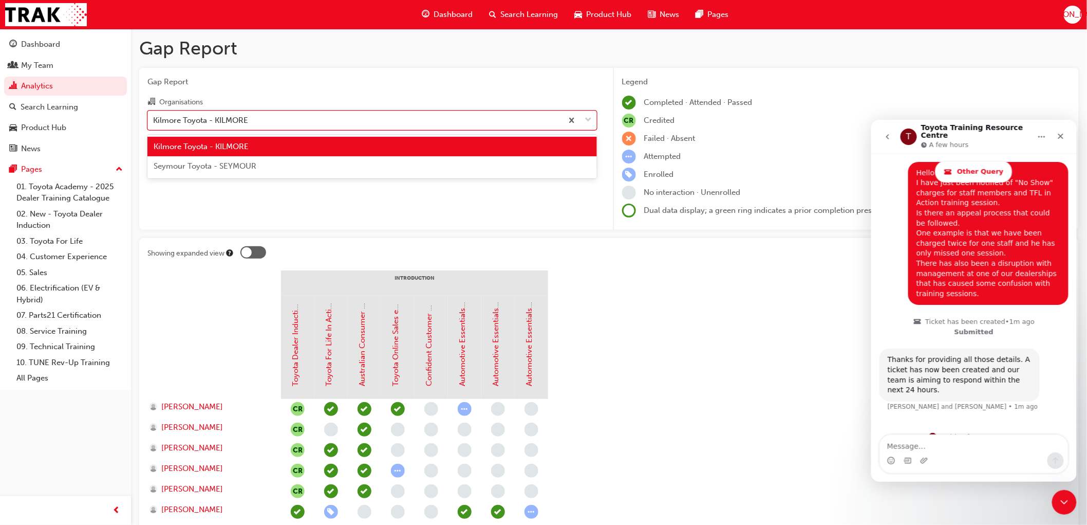
click at [202, 120] on div "Kilmore Toyota - KILMORE" at bounding box center [200, 120] width 95 height 12
click at [154, 120] on input "Organisations option Kilmore Toyota - KILMORE, selected. option Kilmore Toyota …" at bounding box center [153, 119] width 1 height 9
drag, startPoint x: 201, startPoint y: 145, endPoint x: 208, endPoint y: 142, distance: 7.4
click at [207, 142] on span "Kilmore Toyota - KILMORE" at bounding box center [201, 146] width 95 height 9
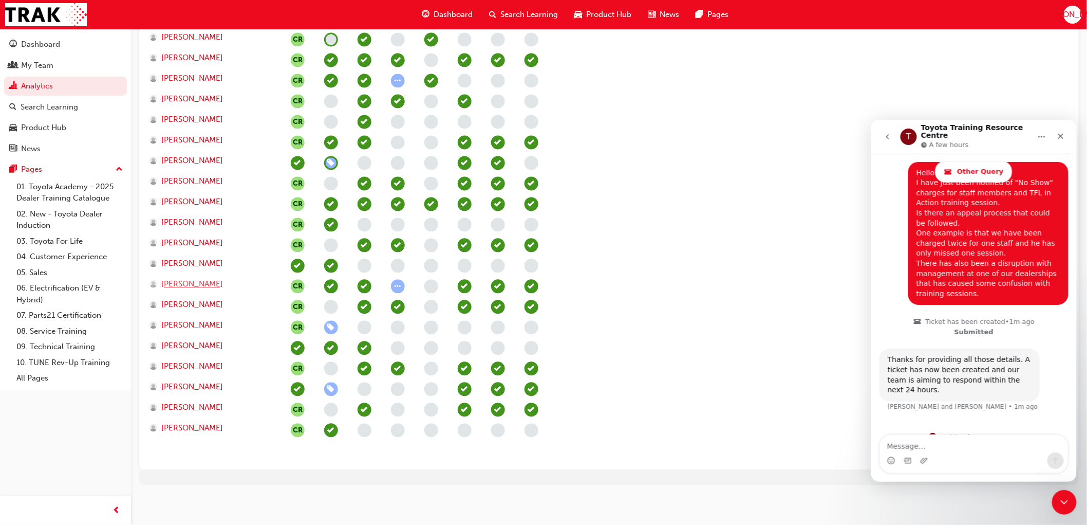
scroll to position [803, 0]
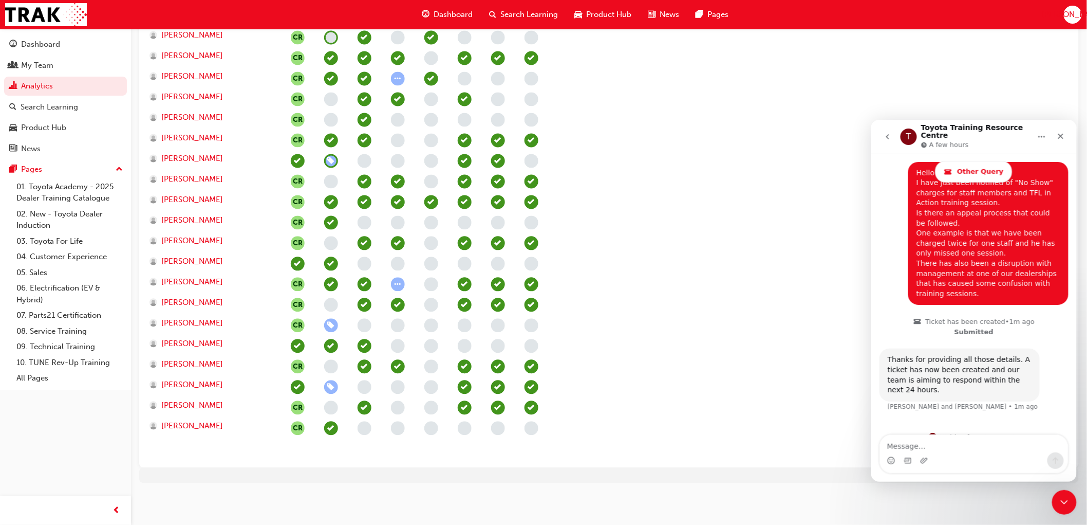
click at [334, 324] on span "learningRecordVerb_ENROLL-icon" at bounding box center [331, 326] width 14 height 14
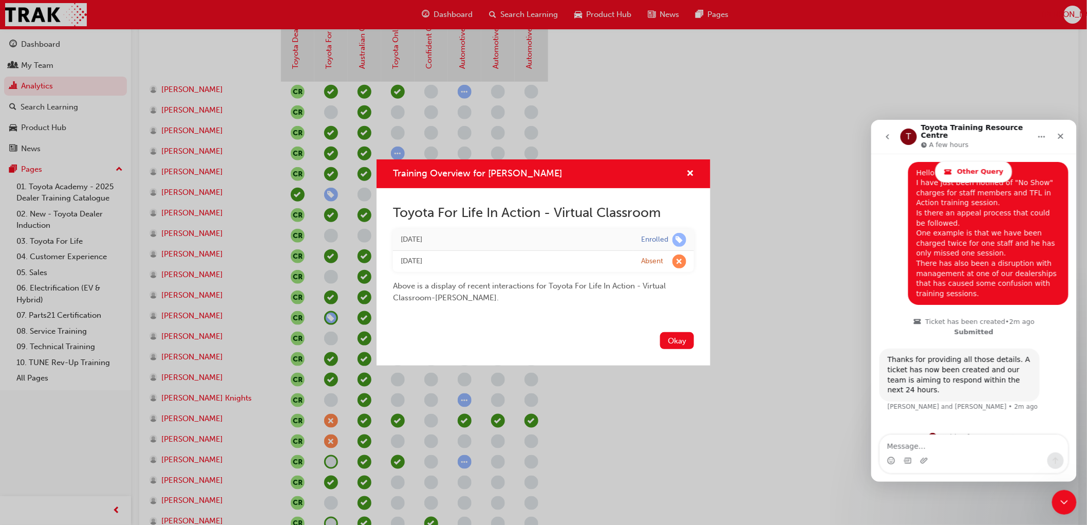
scroll to position [289, 0]
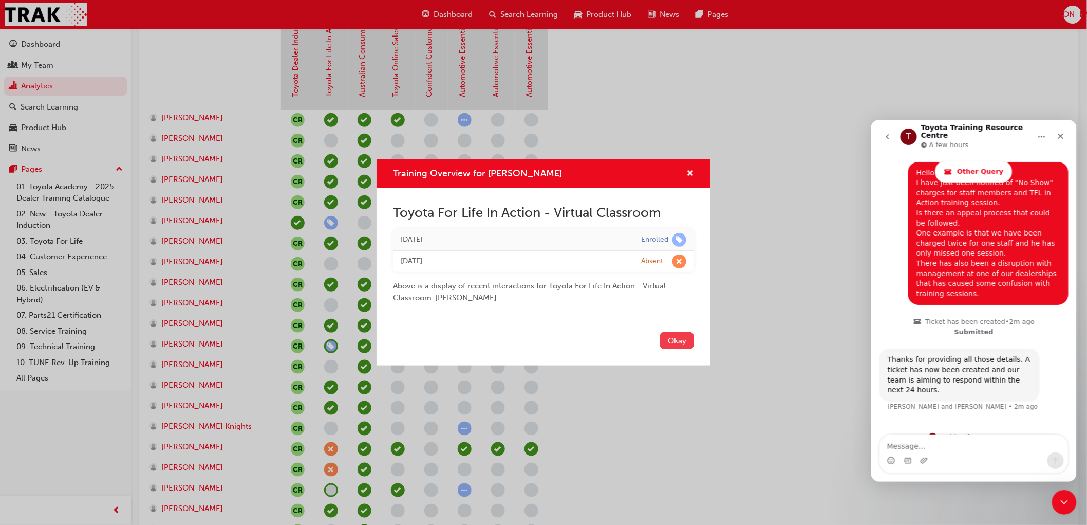
click at [687, 341] on button "Okay" at bounding box center [677, 340] width 34 height 17
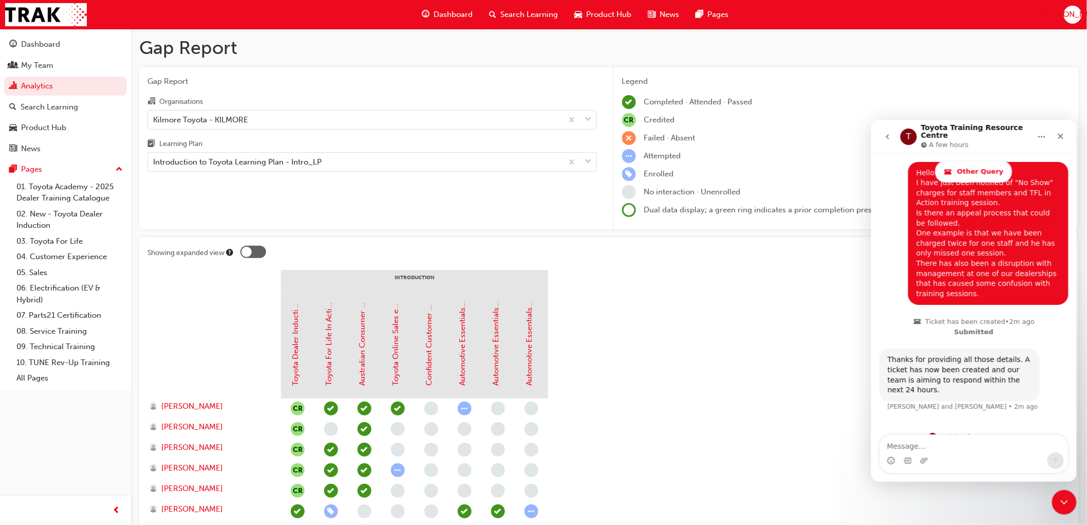
scroll to position [0, 0]
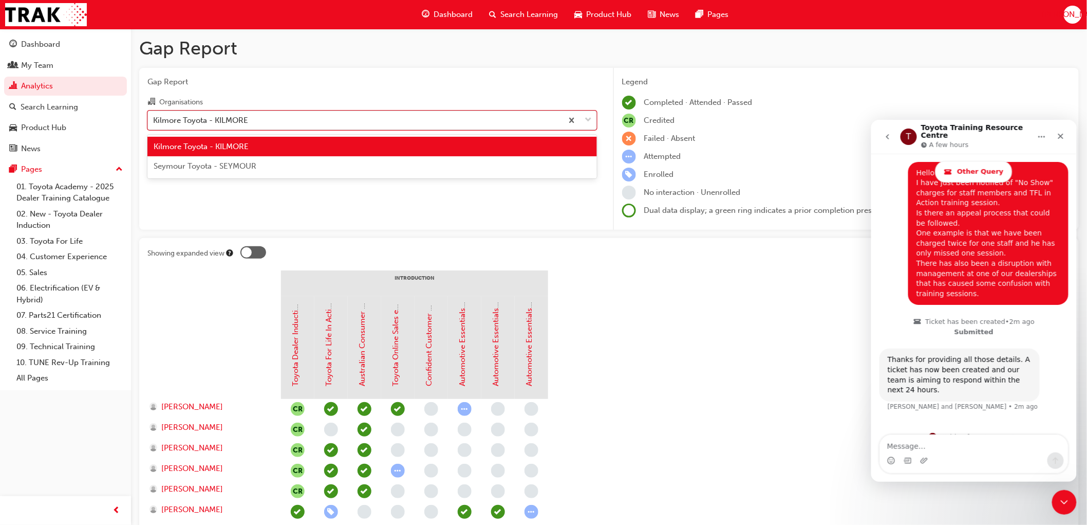
click at [247, 124] on div "Kilmore Toyota - KILMORE" at bounding box center [200, 120] width 95 height 12
click at [154, 124] on input "Organisations option Kilmore Toyota - KILMORE, selected. option Kilmore Toyota …" at bounding box center [153, 119] width 1 height 9
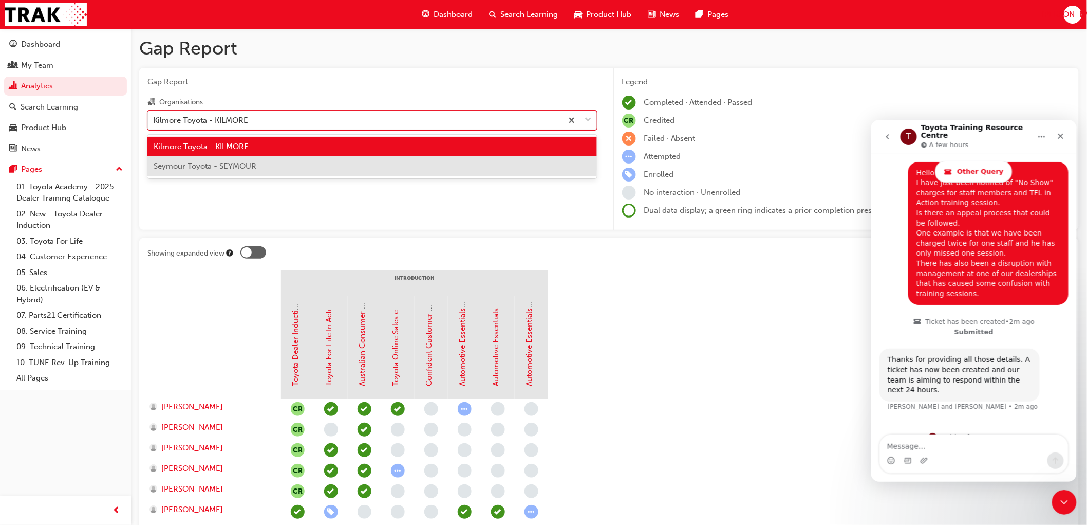
click at [206, 164] on span "Seymour Toyota - SEYMOUR" at bounding box center [205, 165] width 103 height 9
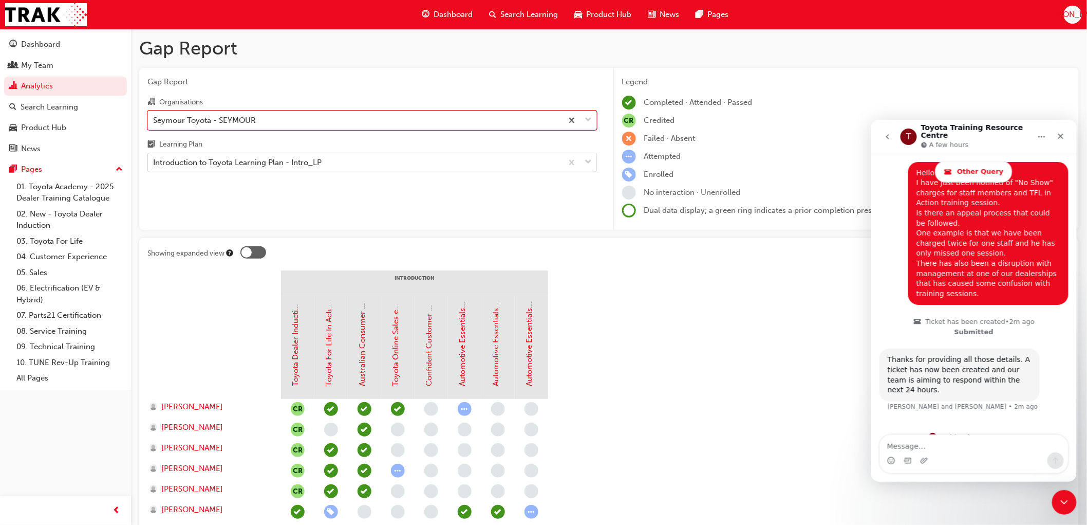
click at [221, 161] on div "Introduction to Toyota Learning Plan - Intro_LP" at bounding box center [237, 163] width 169 height 12
click at [154, 161] on input "Learning Plan Introduction to Toyota Learning Plan - Intro_LP" at bounding box center [153, 162] width 1 height 9
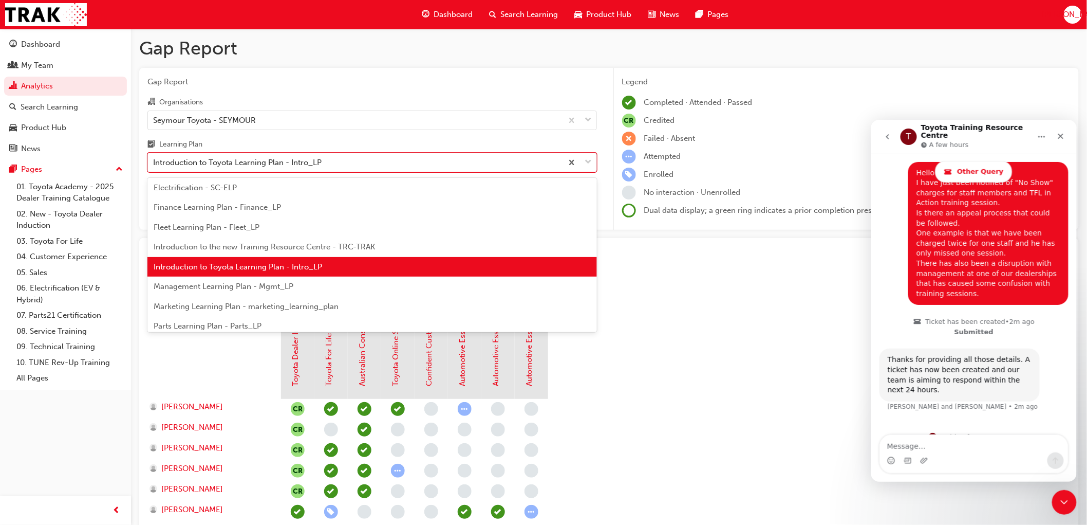
scroll to position [168, 0]
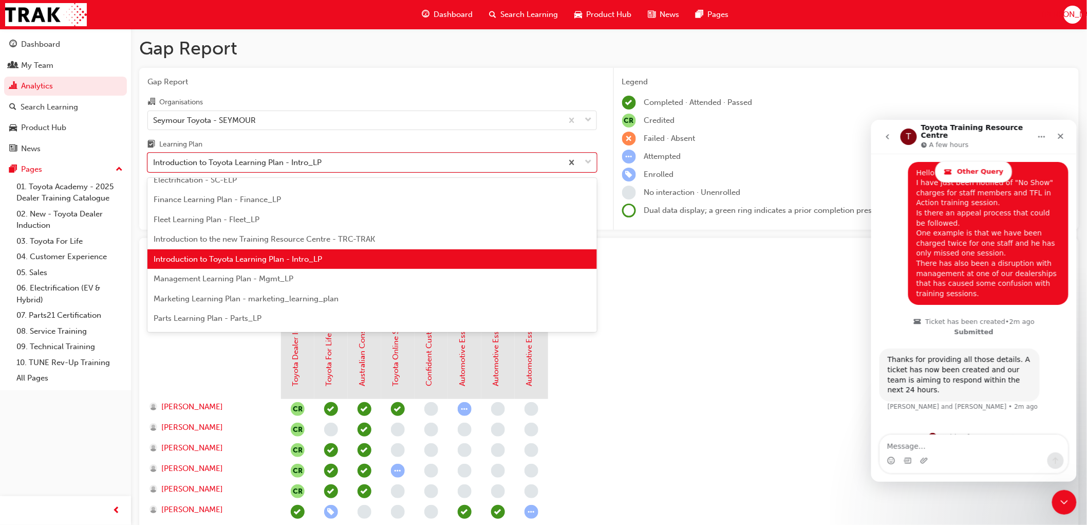
click at [231, 274] on span "Management Learning Plan - Mgmt_LP" at bounding box center [224, 278] width 140 height 9
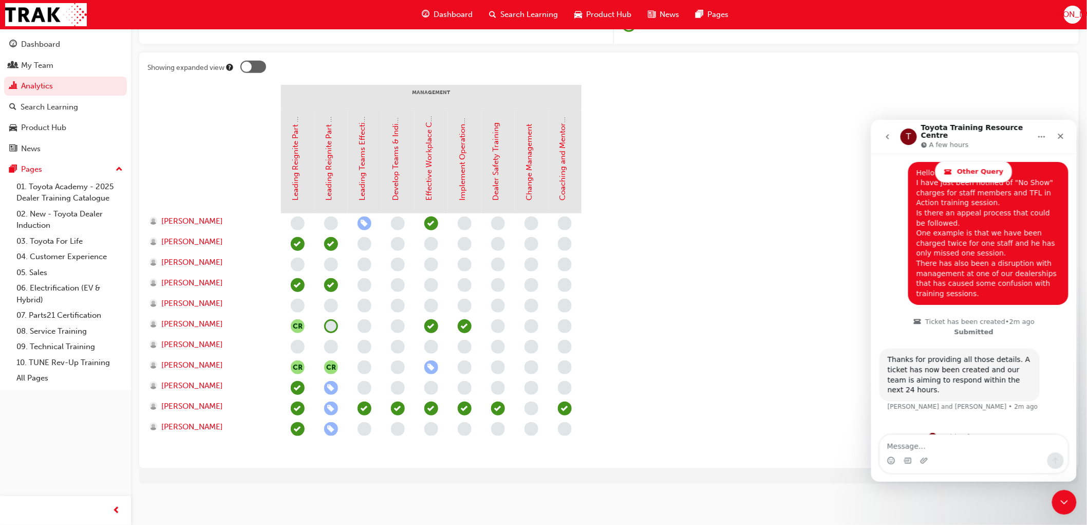
scroll to position [186, 0]
click at [329, 404] on span "learningRecordVerb_ENROLL-icon" at bounding box center [331, 408] width 14 height 14
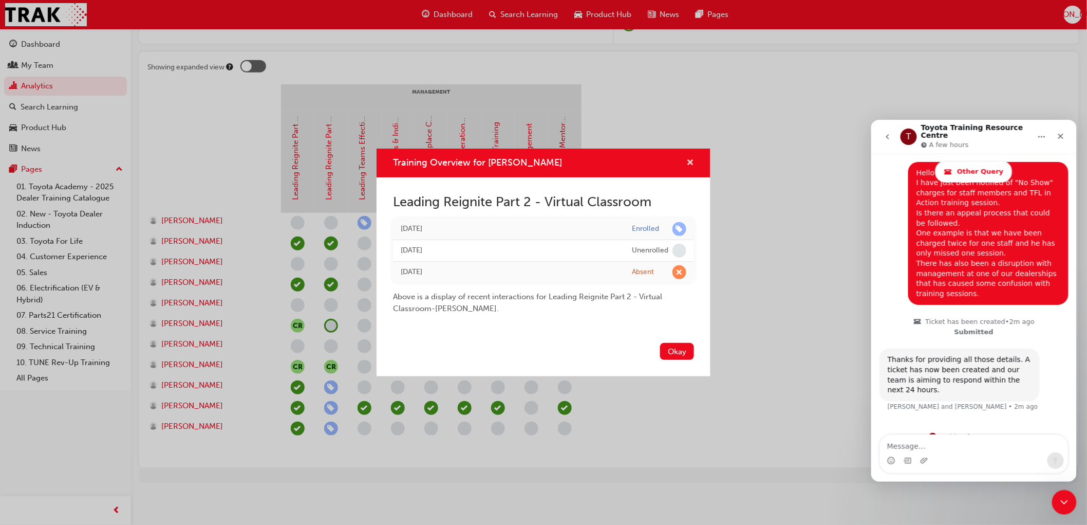
click at [692, 162] on span "cross-icon" at bounding box center [690, 163] width 8 height 9
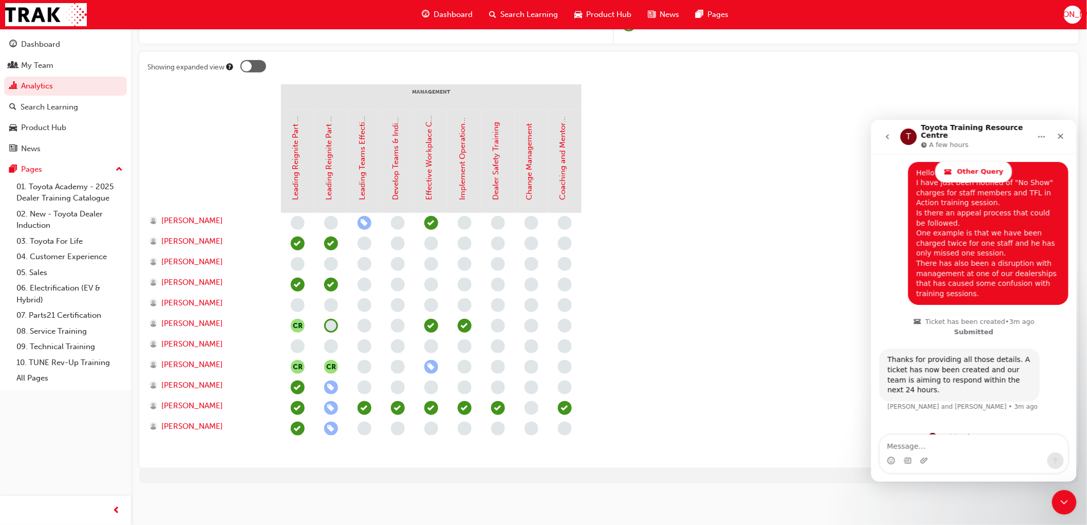
click at [328, 406] on span "learningRecordVerb_ENROLL-icon" at bounding box center [331, 408] width 14 height 14
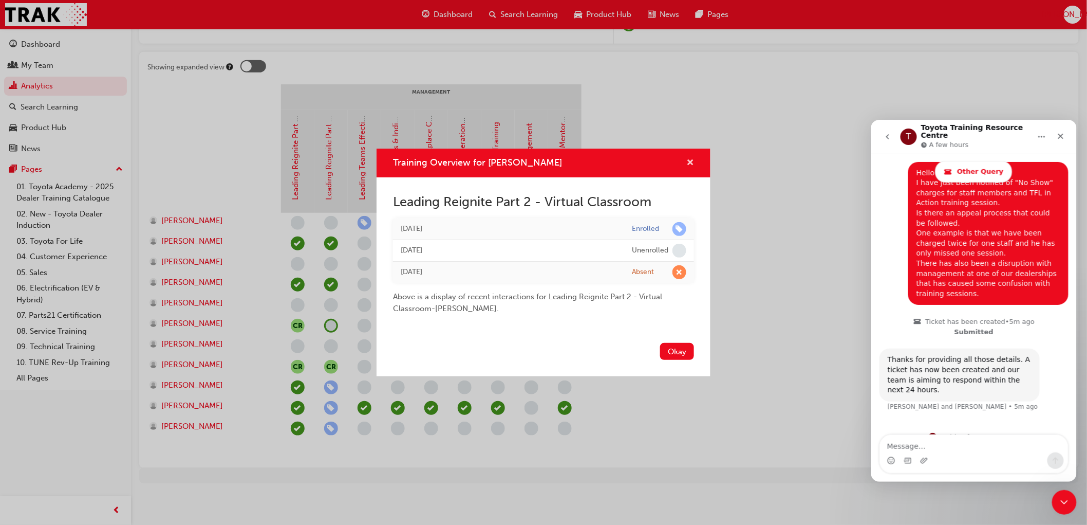
click at [689, 161] on span "cross-icon" at bounding box center [690, 163] width 8 height 9
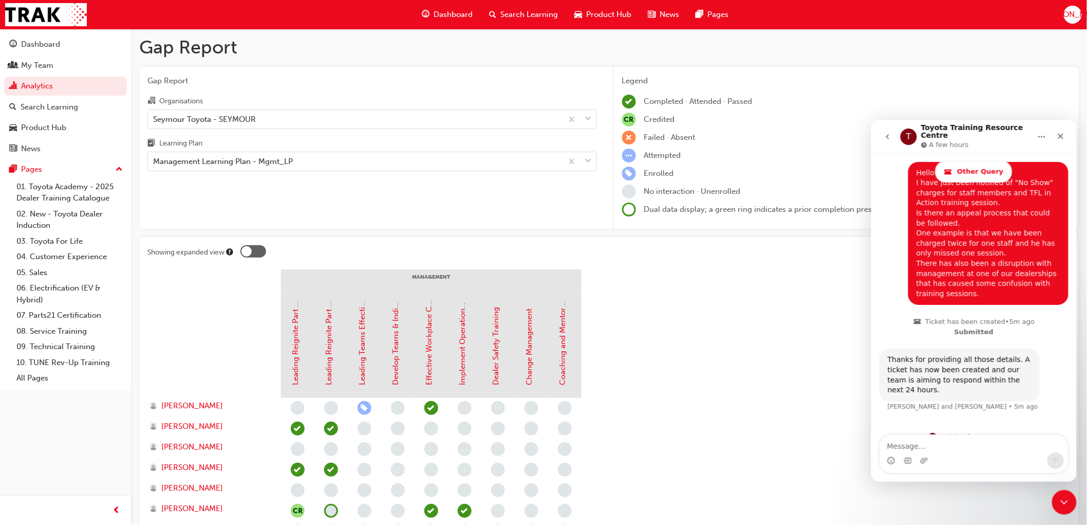
scroll to position [0, 0]
click at [189, 122] on div "Seymour Toyota - SEYMOUR" at bounding box center [204, 120] width 103 height 12
click at [154, 122] on input "Organisations Seymour Toyota - SEYMOUR" at bounding box center [153, 119] width 1 height 9
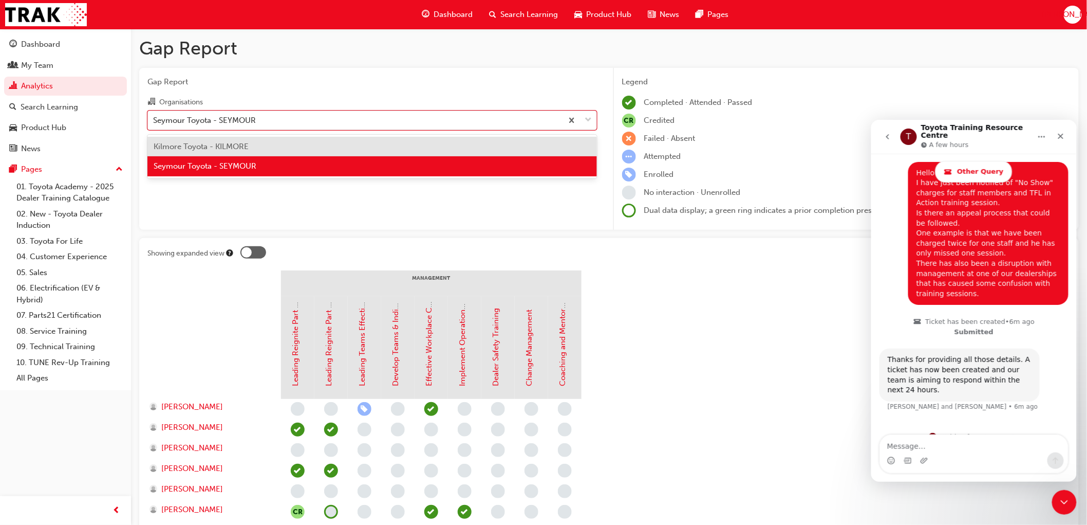
click at [191, 146] on span "Kilmore Toyota - KILMORE" at bounding box center [201, 146] width 95 height 9
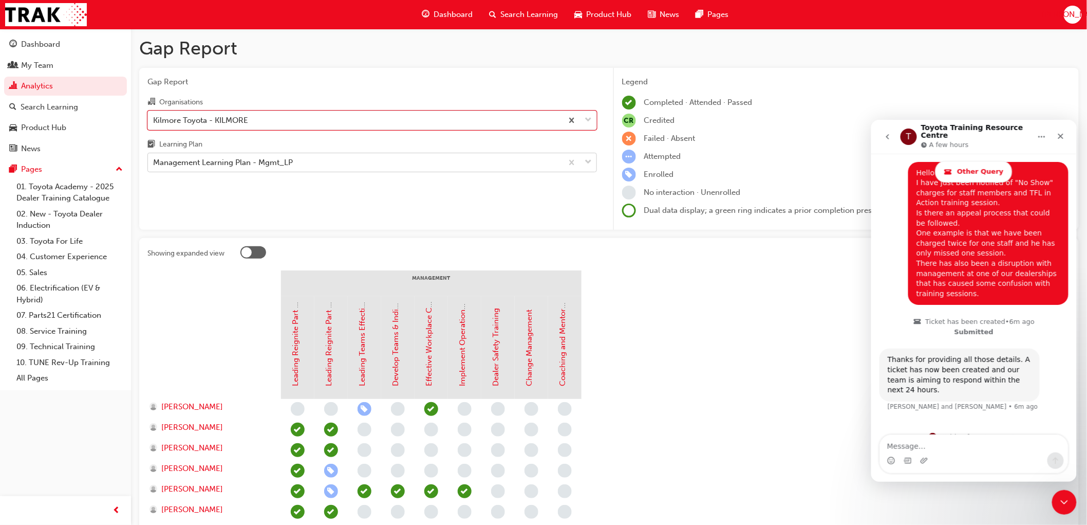
click at [183, 162] on div "Management Learning Plan - Mgmt_LP" at bounding box center [223, 163] width 140 height 12
click at [154, 162] on input "Learning Plan Management Learning Plan - Mgmt_LP" at bounding box center [153, 162] width 1 height 9
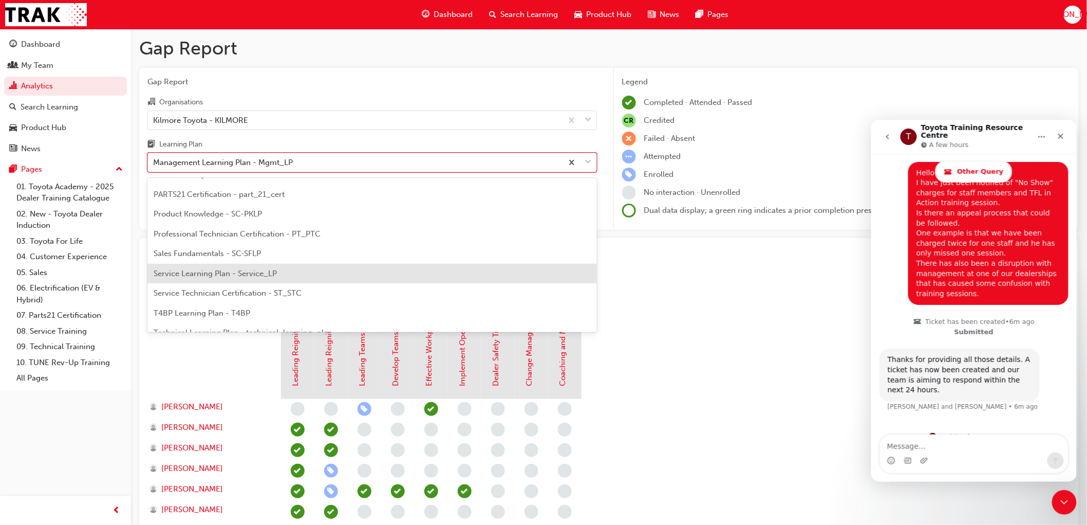
scroll to position [342, 0]
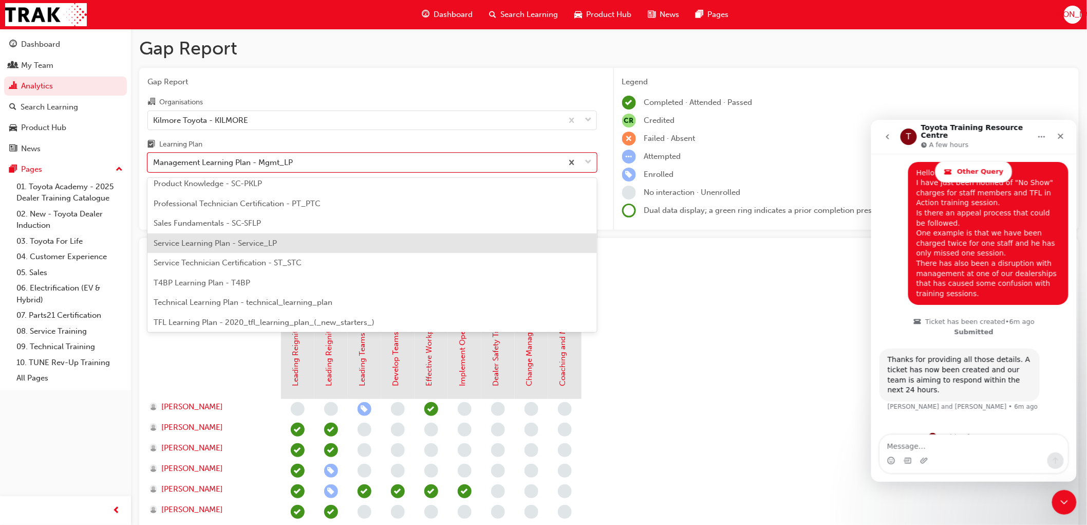
click at [197, 239] on span "Service Learning Plan - Service_LP" at bounding box center [215, 242] width 123 height 9
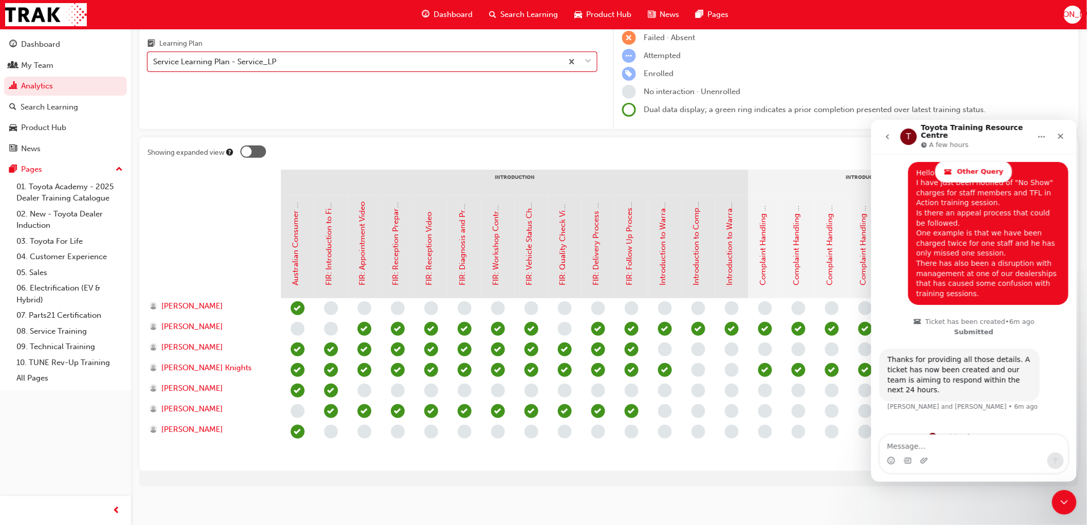
scroll to position [104, 0]
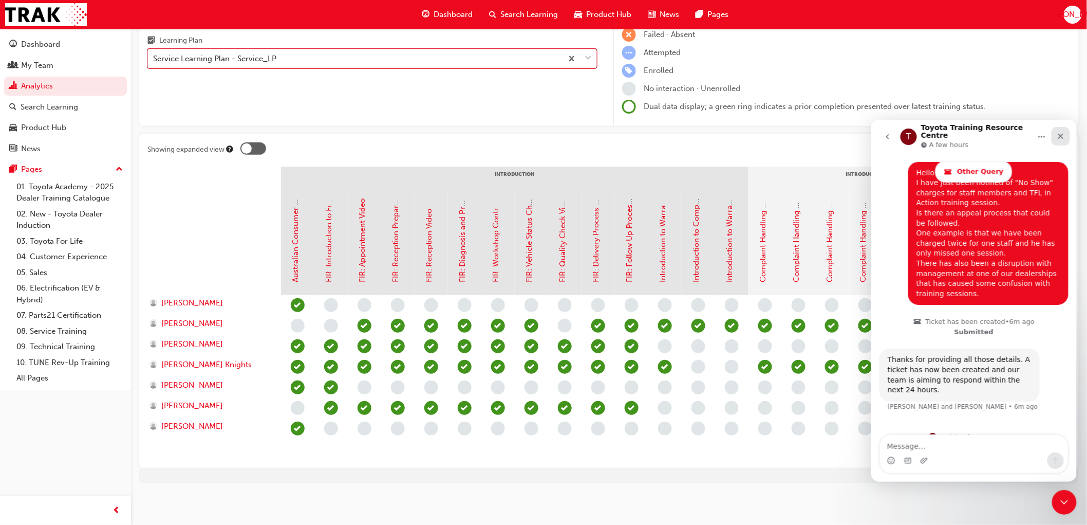
click at [1064, 136] on icon "Close" at bounding box center [1060, 136] width 8 height 8
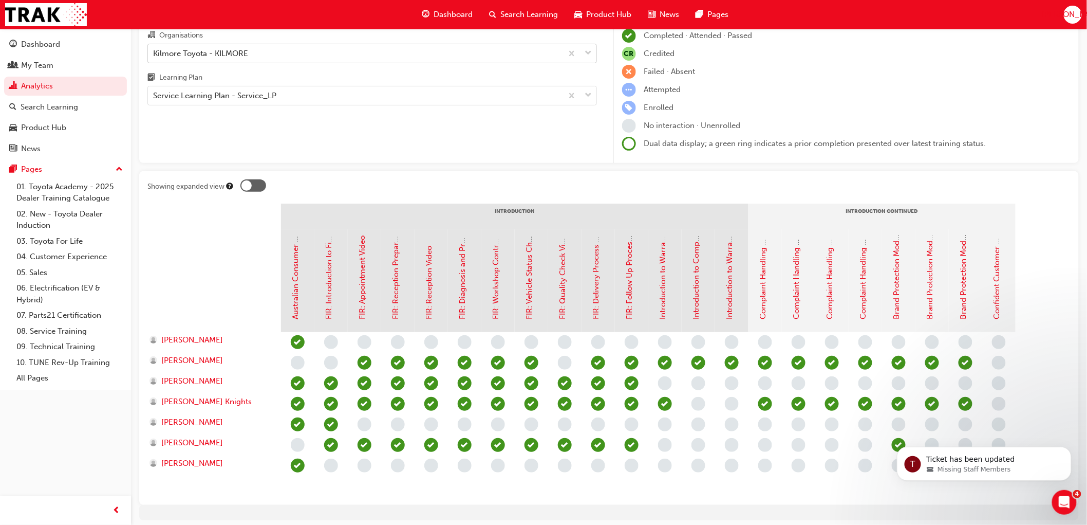
scroll to position [47, 0]
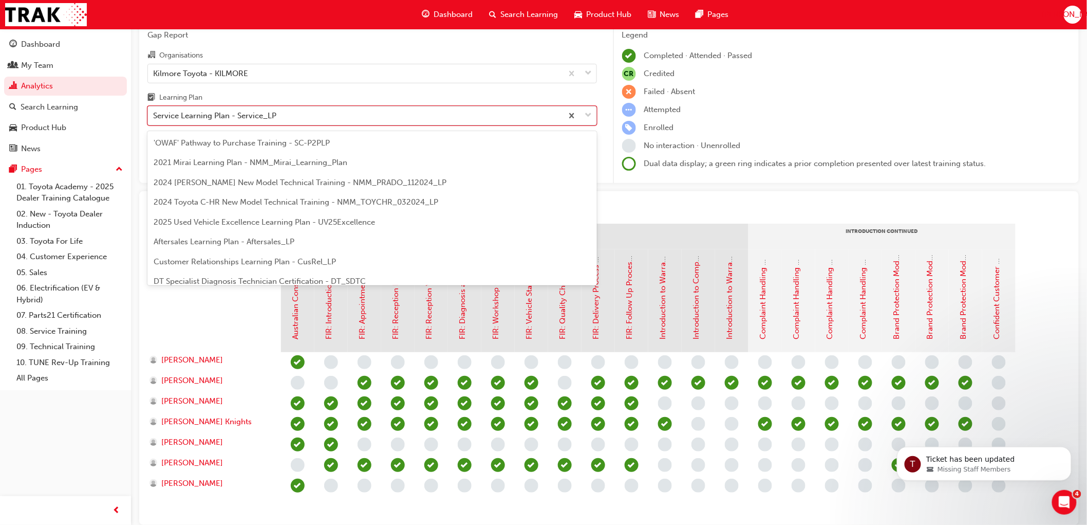
click at [203, 119] on div "Service Learning Plan - Service_LP" at bounding box center [214, 116] width 123 height 12
click at [154, 119] on input "Learning Plan option Service Learning Plan - Service_LP, selected. option Servi…" at bounding box center [153, 115] width 1 height 9
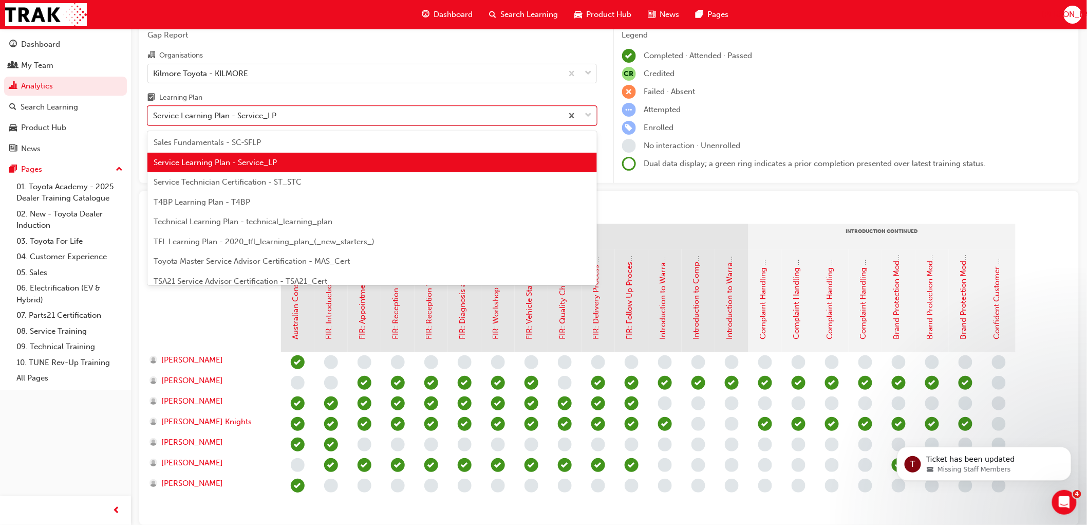
scroll to position [383, 0]
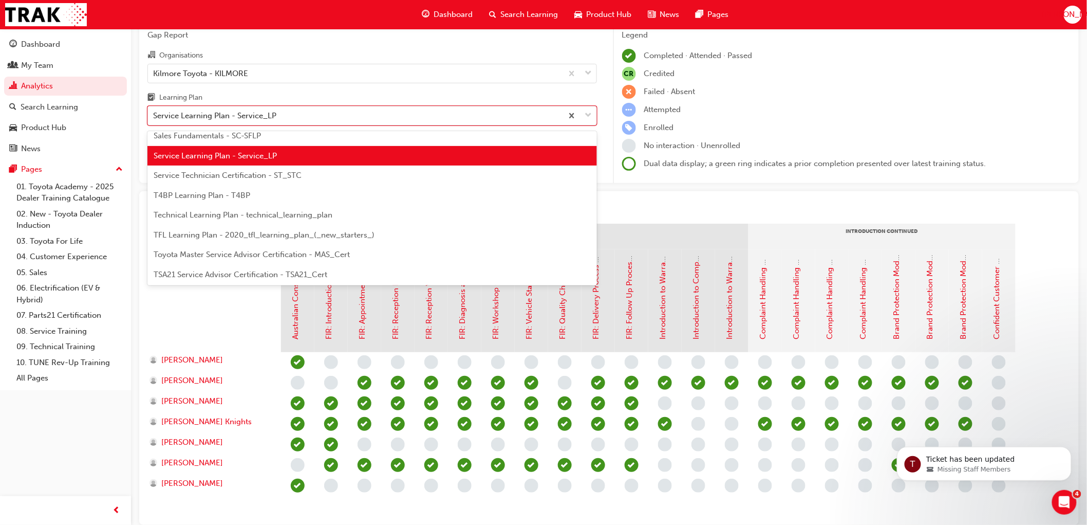
click at [234, 270] on span "TSA21 Service Advisor Certification - TSA21_Cert" at bounding box center [241, 274] width 174 height 9
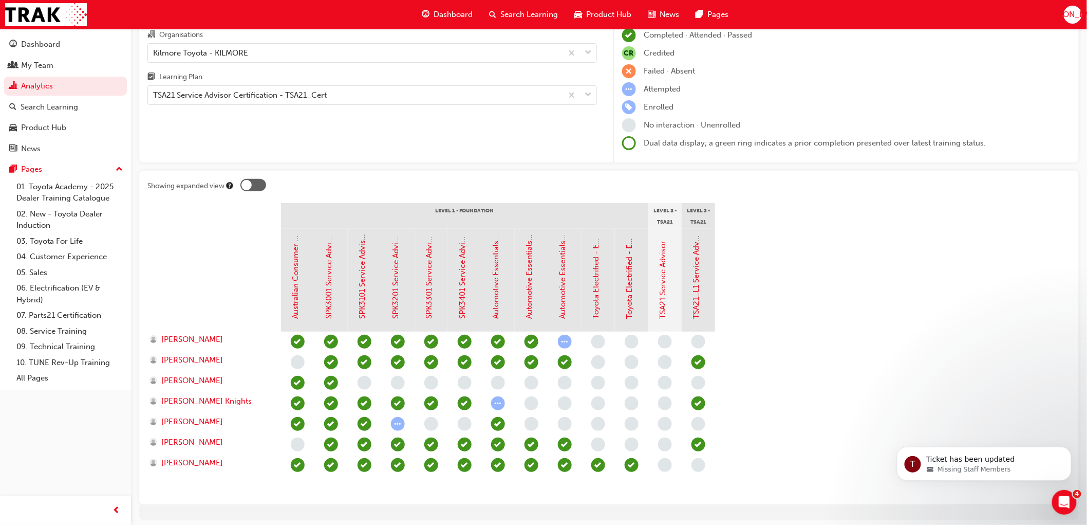
scroll to position [47, 0]
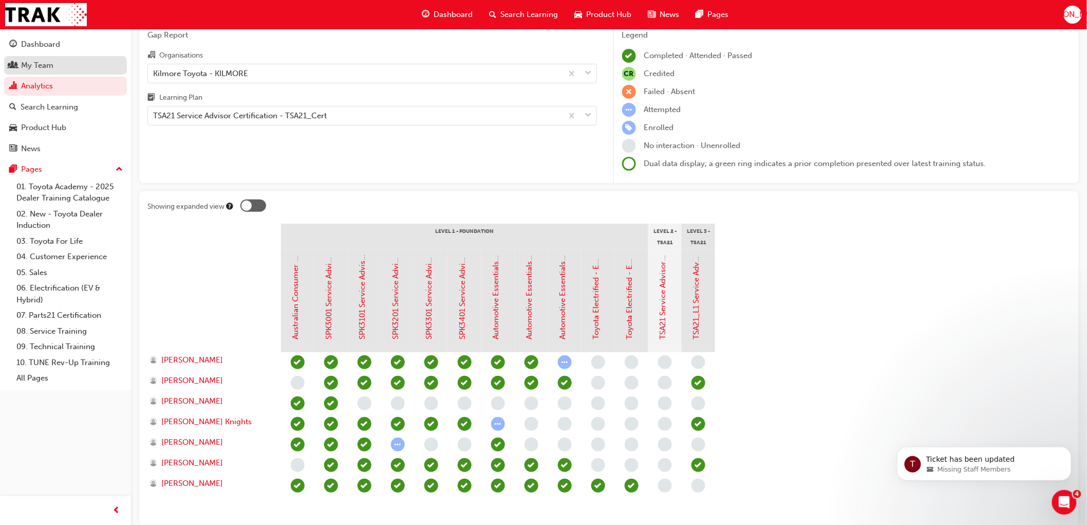
click at [45, 70] on div "My Team" at bounding box center [37, 66] width 32 height 12
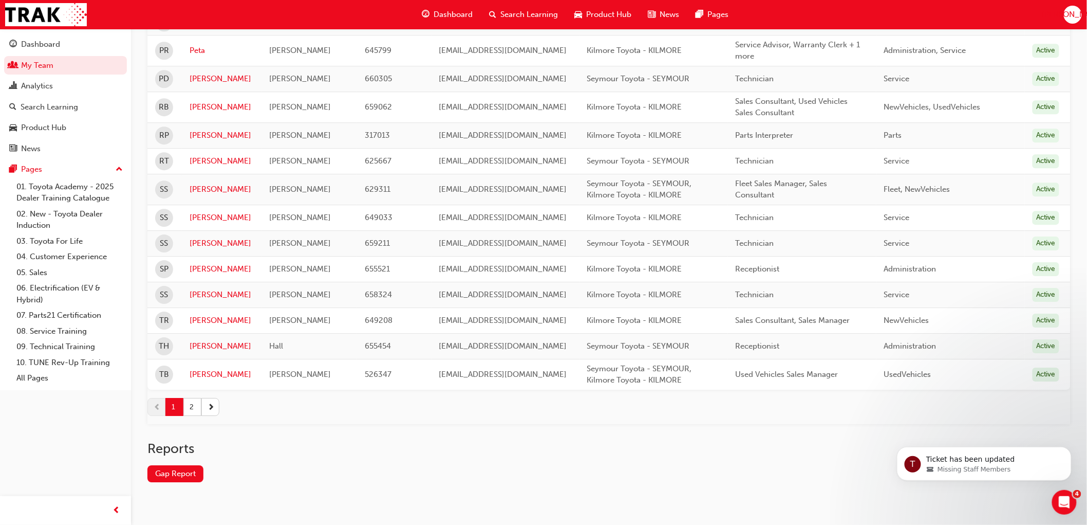
scroll to position [1215, 0]
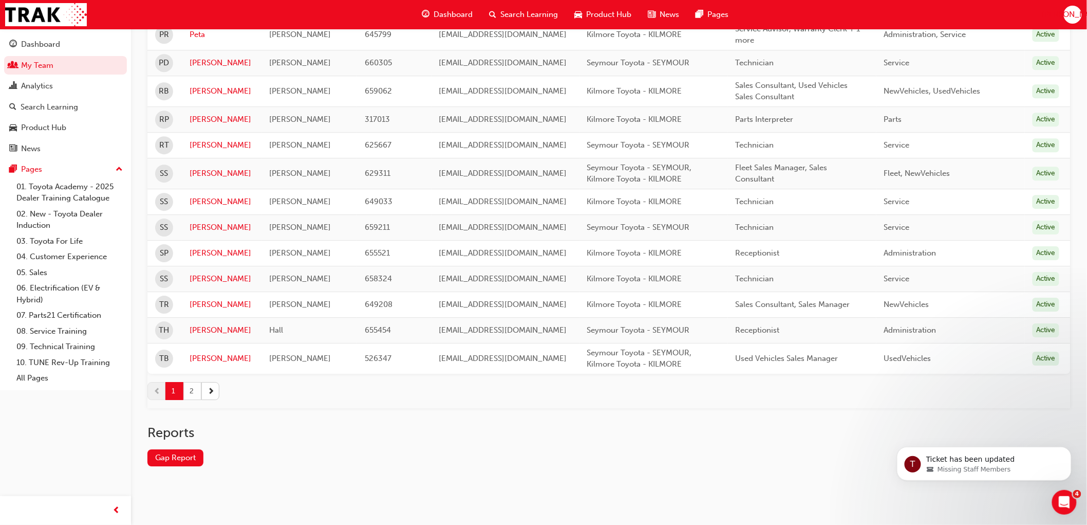
click at [195, 390] on button "2" at bounding box center [192, 391] width 18 height 18
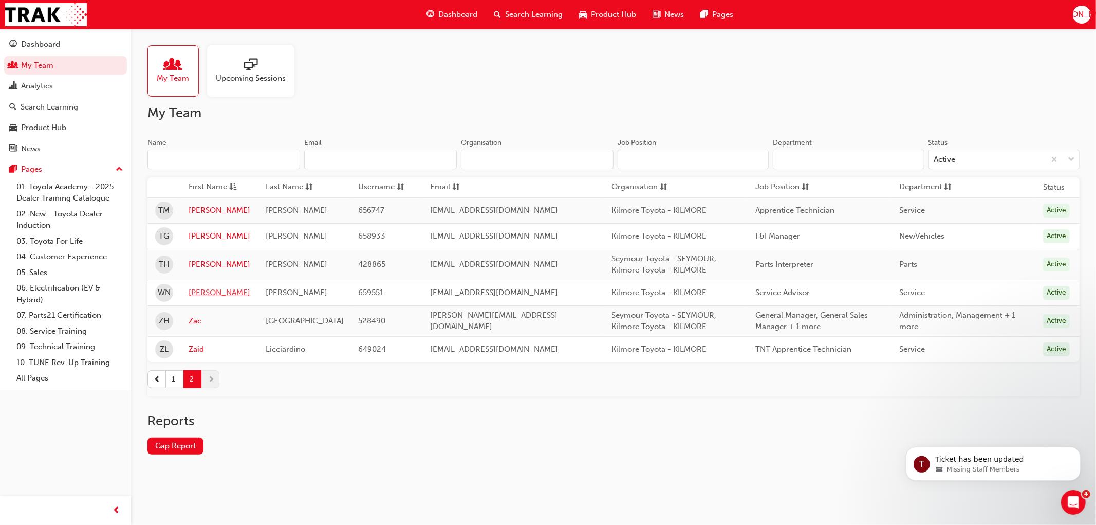
click at [203, 293] on link "[PERSON_NAME]" at bounding box center [220, 293] width 62 height 12
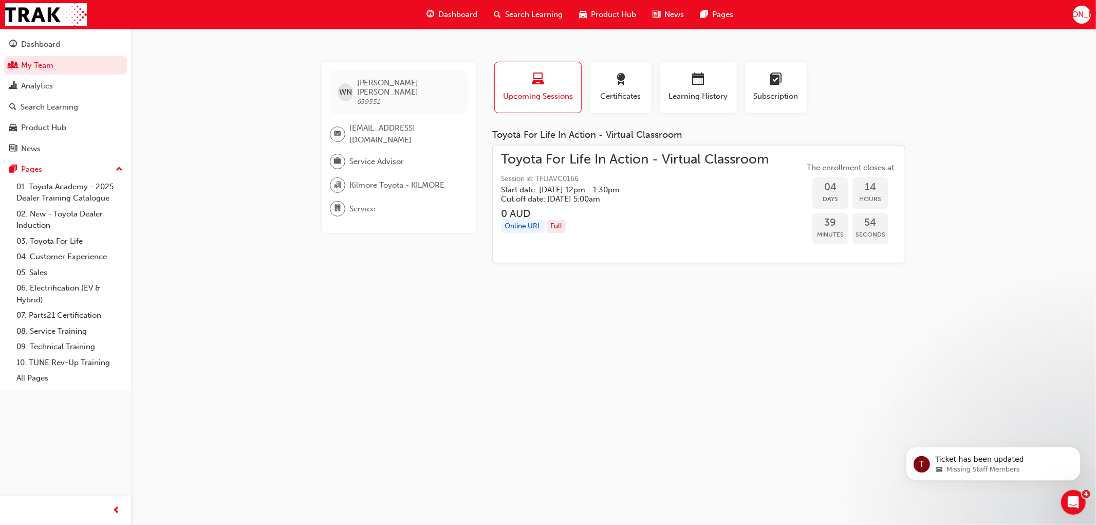
click at [532, 68] on button "Upcoming Sessions" at bounding box center [537, 87] width 87 height 51
click at [521, 83] on div "button" at bounding box center [537, 81] width 71 height 16
click at [45, 69] on link "My Team" at bounding box center [65, 65] width 123 height 19
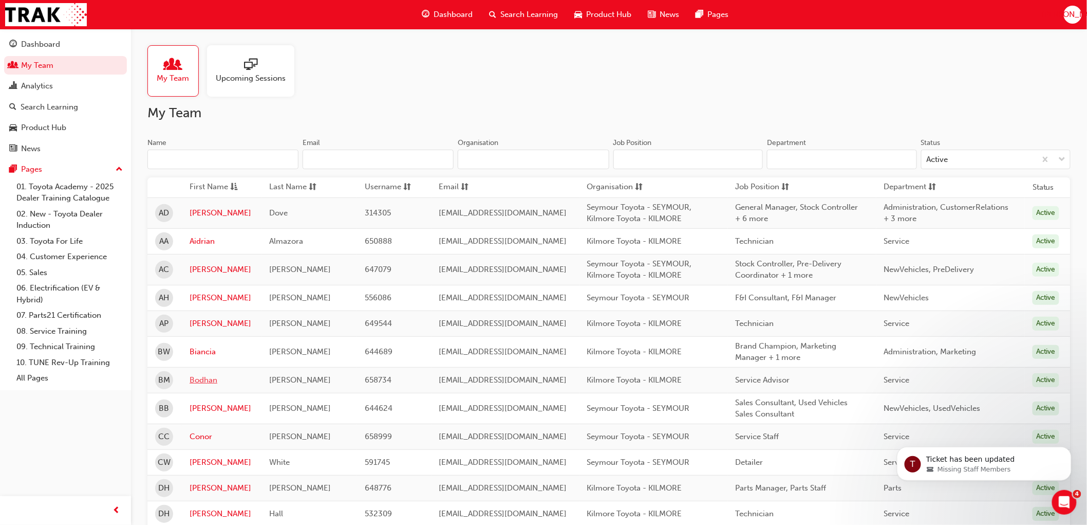
scroll to position [114, 0]
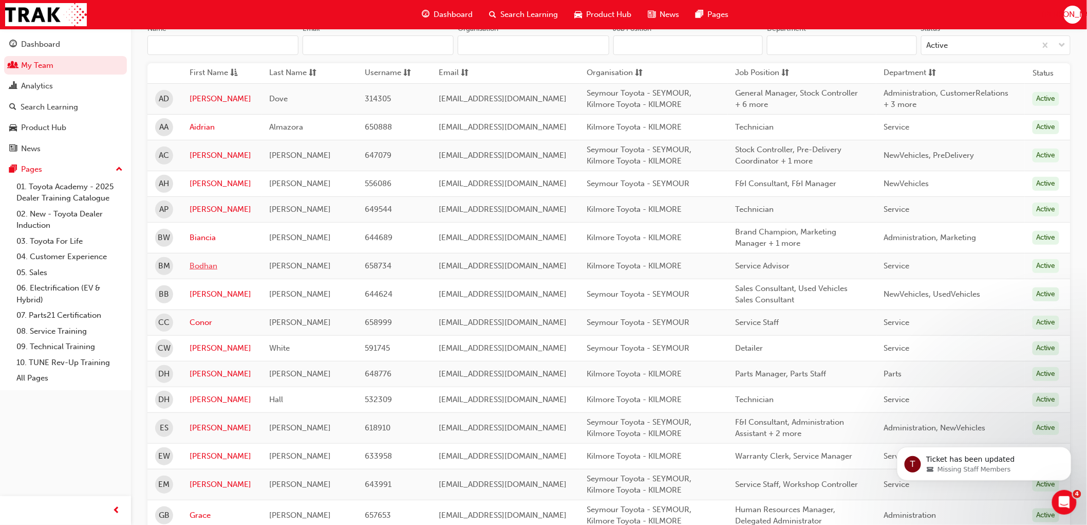
click at [209, 268] on link "Bodhan" at bounding box center [222, 266] width 64 height 12
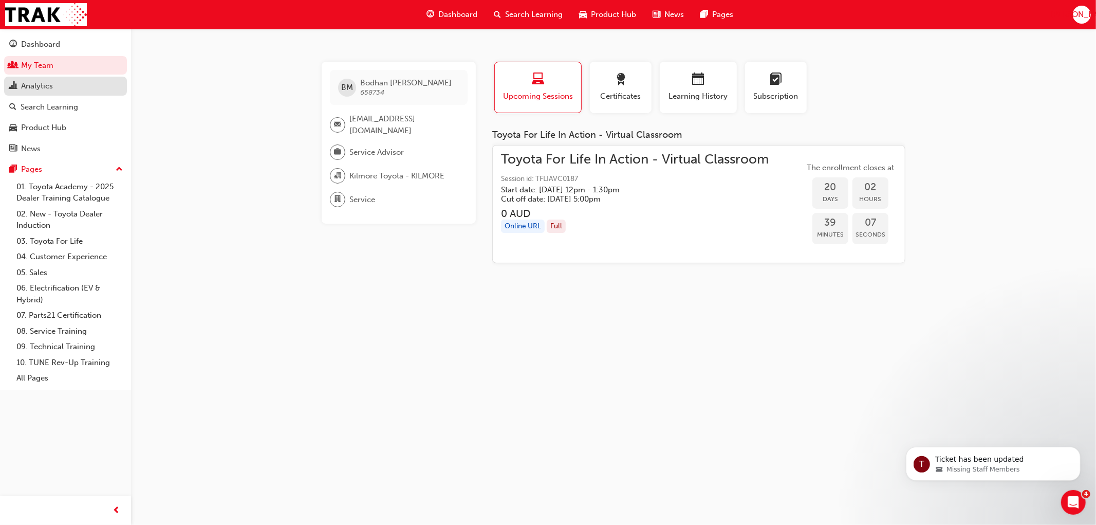
drag, startPoint x: 31, startPoint y: 92, endPoint x: 34, endPoint y: 88, distance: 5.6
click at [31, 92] on div "Analytics" at bounding box center [37, 86] width 32 height 12
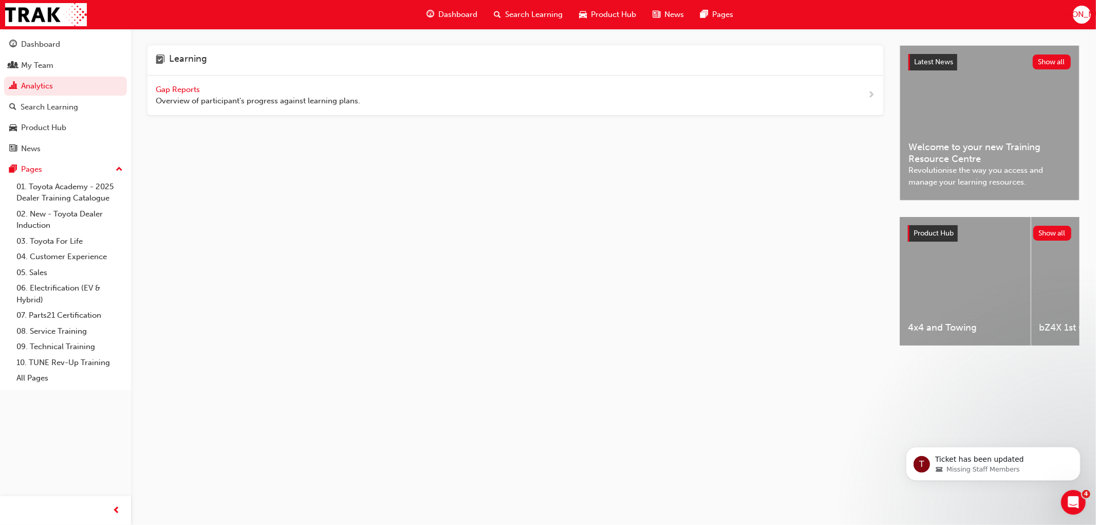
click at [184, 91] on span "Gap Reports" at bounding box center [179, 89] width 46 height 9
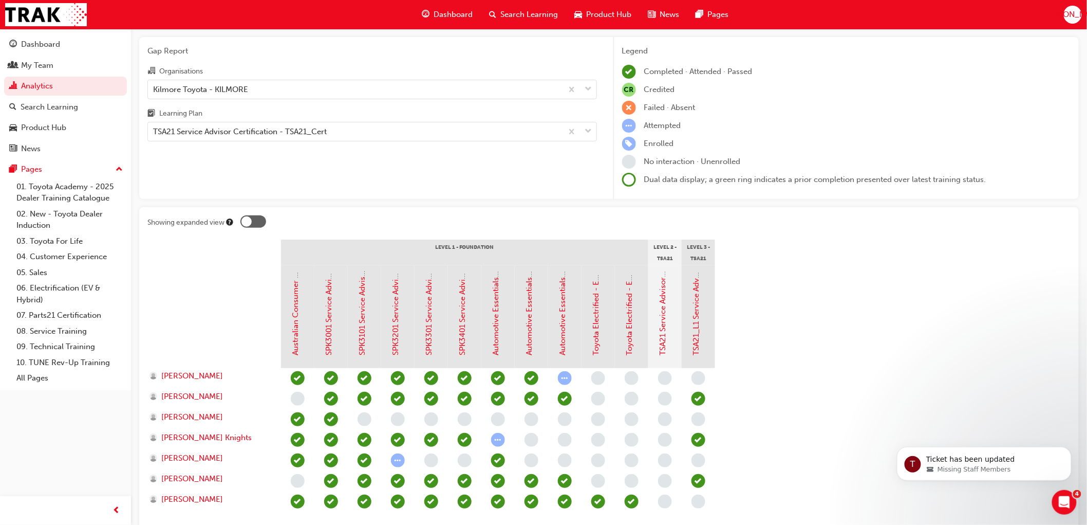
scroll to position [57, 0]
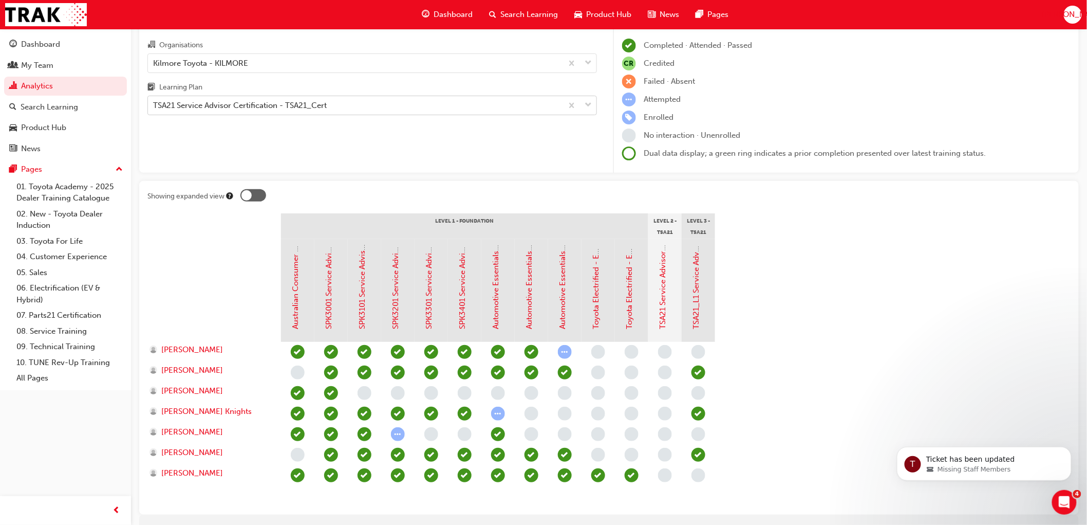
click at [223, 106] on div "TSA21 Service Advisor Certification - TSA21_Cert" at bounding box center [240, 106] width 174 height 12
click at [154, 106] on input "Learning Plan TSA21 Service Advisor Certification - TSA21_Cert" at bounding box center [153, 105] width 1 height 9
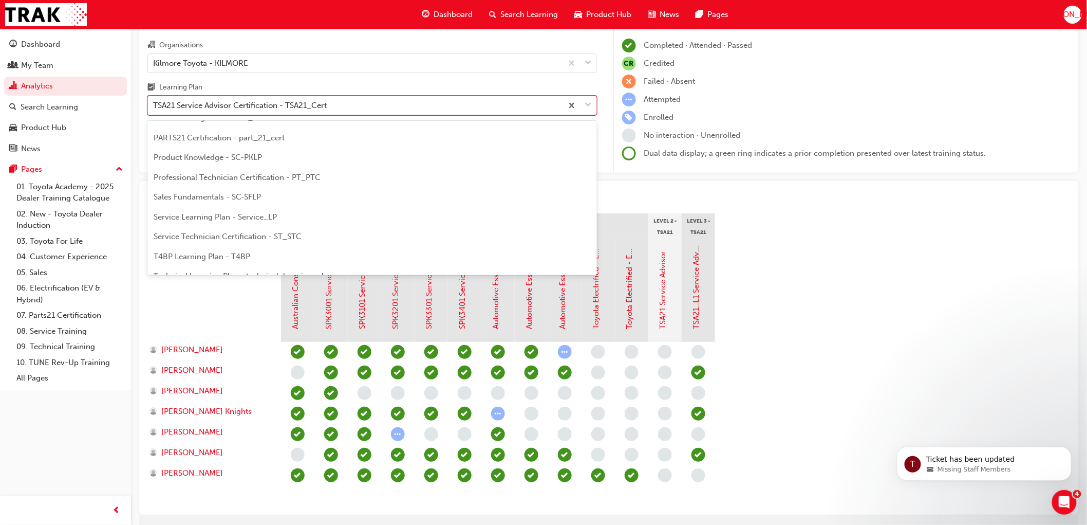
scroll to position [330, 0]
click at [218, 200] on span "Service Learning Plan - Service_LP" at bounding box center [215, 197] width 123 height 9
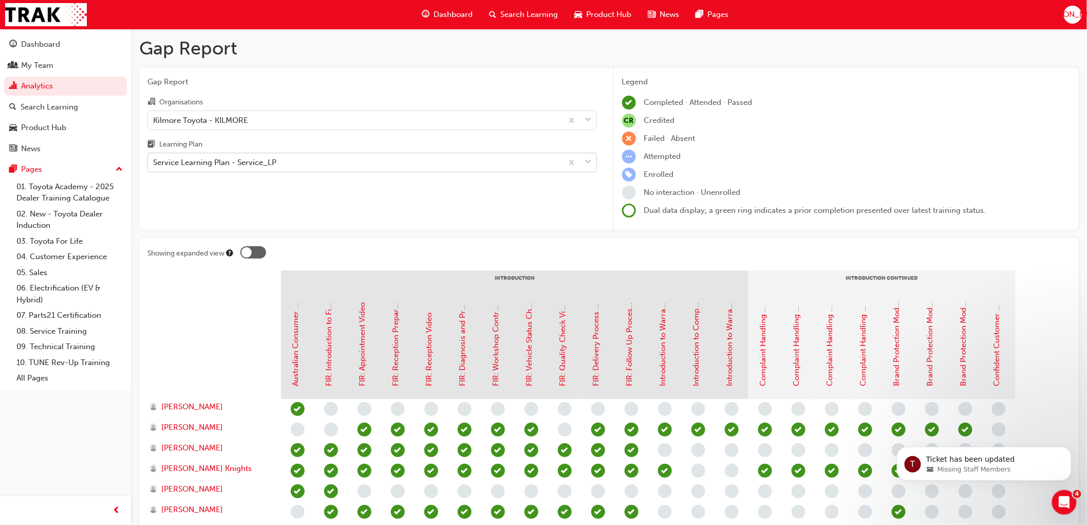
click at [371, 162] on div "Service Learning Plan - Service_LP" at bounding box center [355, 163] width 415 height 18
click at [154, 162] on input "Learning Plan Service Learning Plan - Service_LP" at bounding box center [153, 162] width 1 height 9
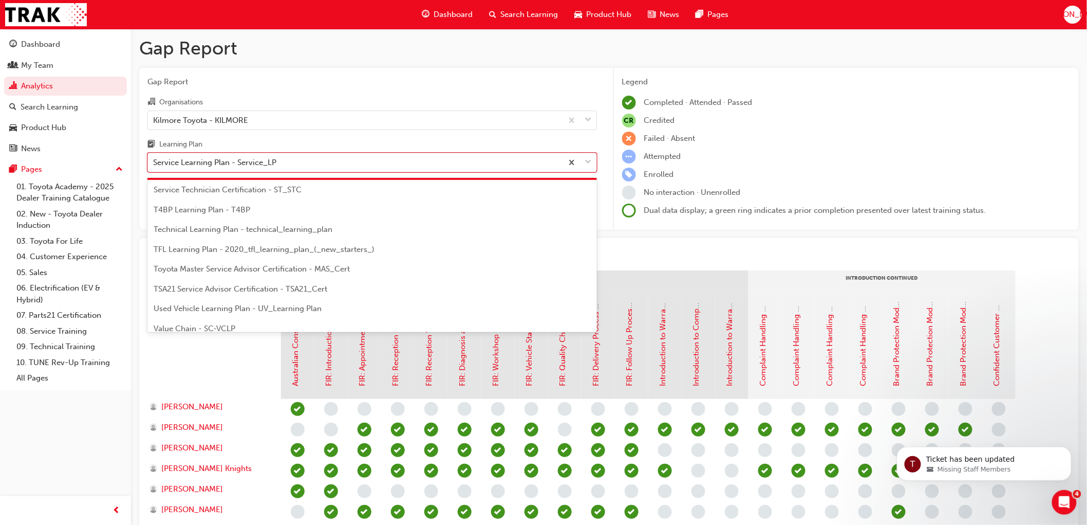
scroll to position [440, 0]
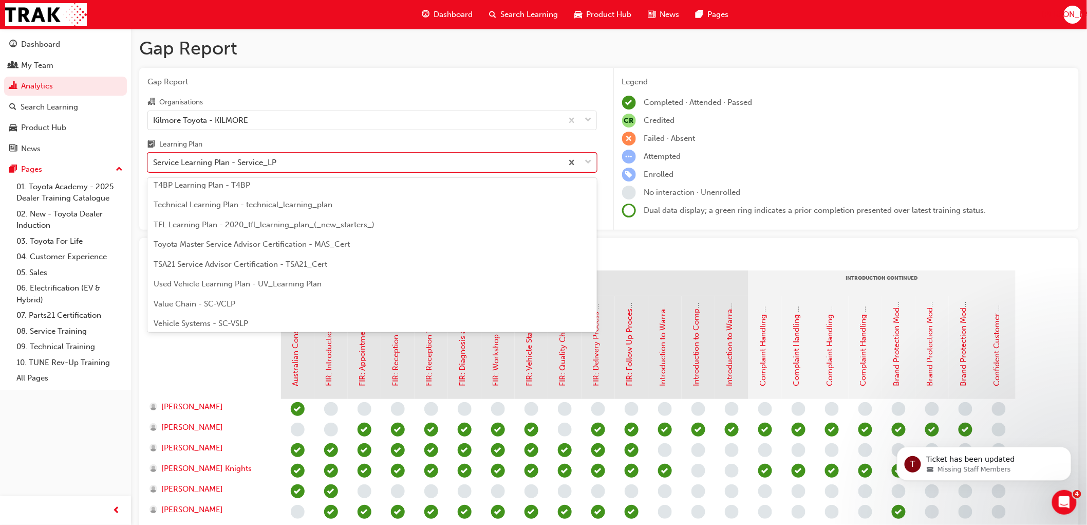
click at [241, 261] on span "TSA21 Service Advisor Certification - TSA21_Cert" at bounding box center [241, 263] width 174 height 9
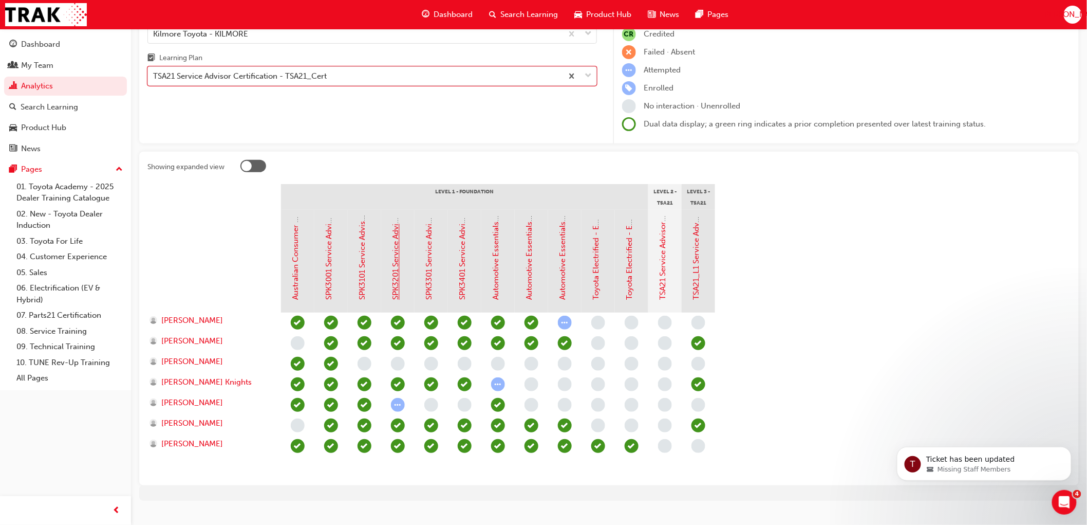
scroll to position [104, 0]
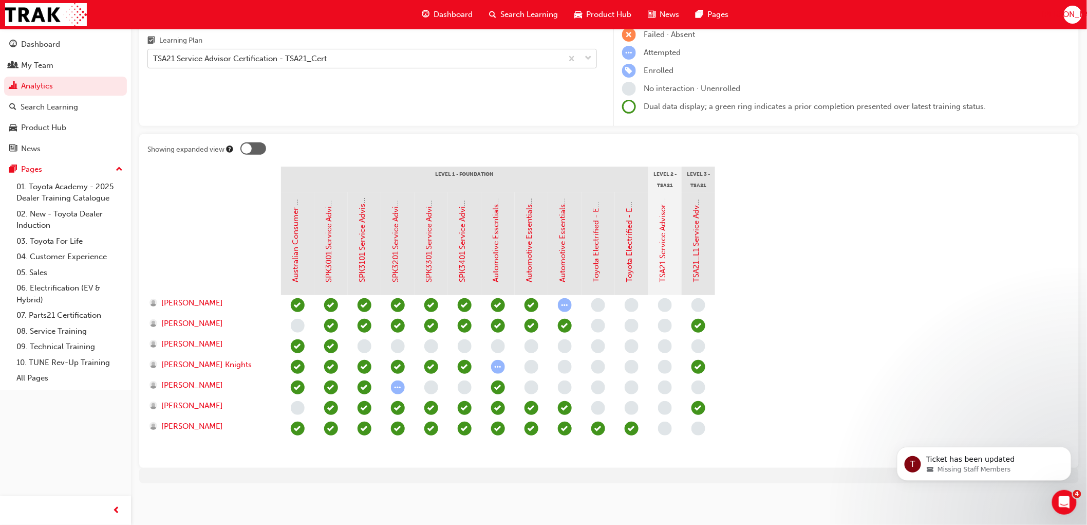
click at [238, 62] on div "TSA21 Service Advisor Certification - TSA21_Cert" at bounding box center [240, 59] width 174 height 12
click at [154, 62] on input "Learning Plan TSA21 Service Advisor Certification - TSA21_Cert" at bounding box center [153, 58] width 1 height 9
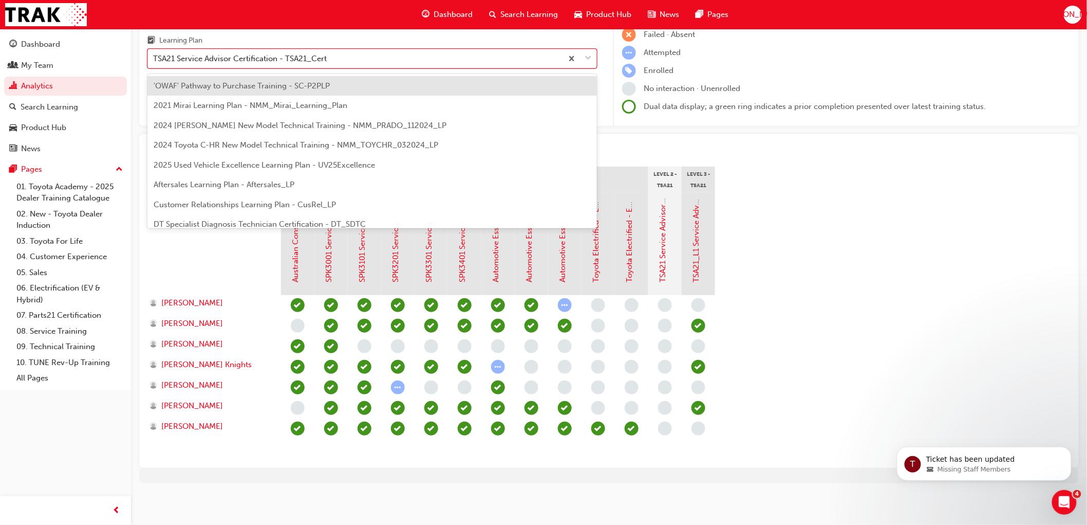
scroll to position [387, 0]
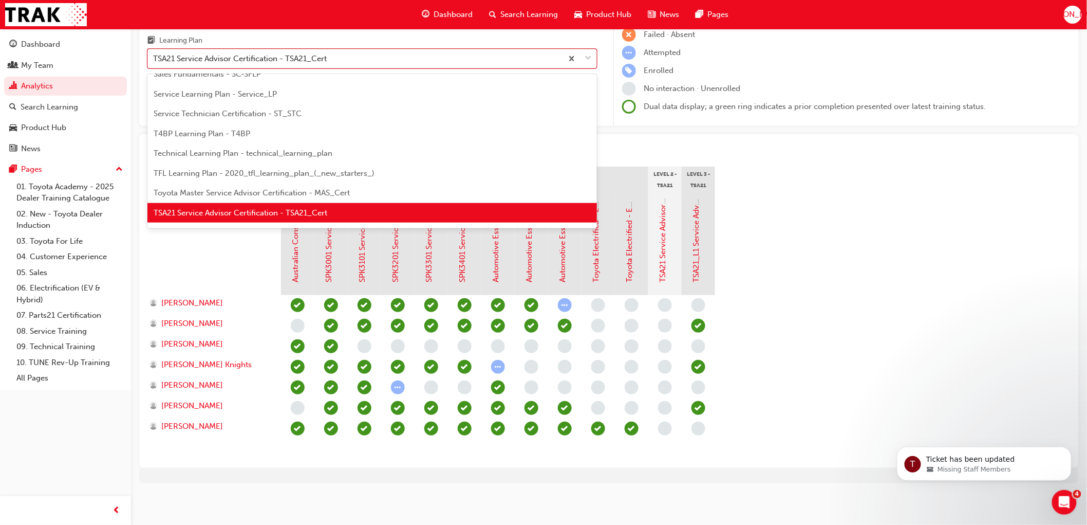
click at [196, 210] on span "TSA21 Service Advisor Certification - TSA21_Cert" at bounding box center [241, 212] width 174 height 9
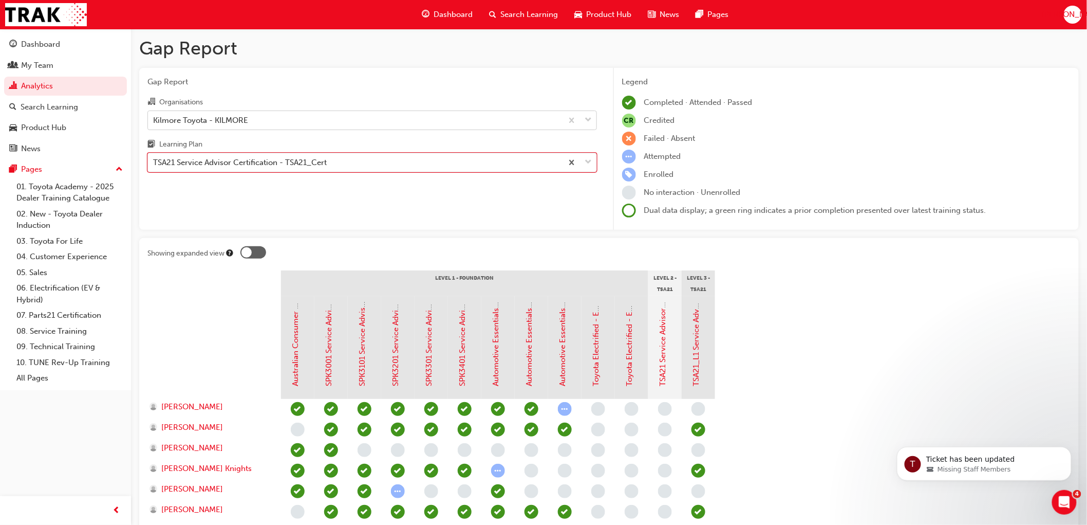
click at [206, 114] on div "Kilmore Toyota - KILMORE" at bounding box center [355, 120] width 415 height 18
click at [154, 115] on input "Organisations Kilmore Toyota - KILMORE" at bounding box center [153, 119] width 1 height 9
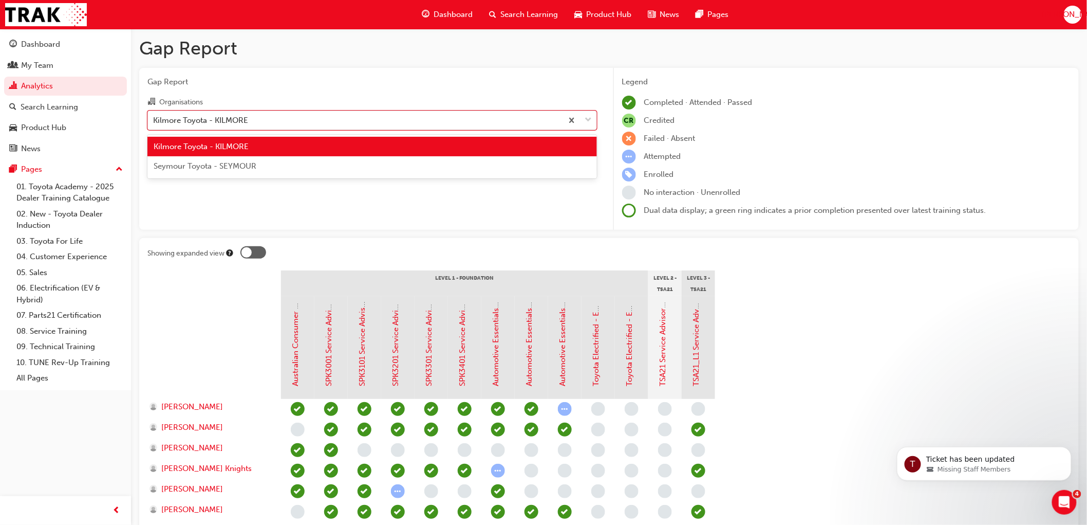
click at [192, 163] on span "Seymour Toyota - SEYMOUR" at bounding box center [205, 165] width 103 height 9
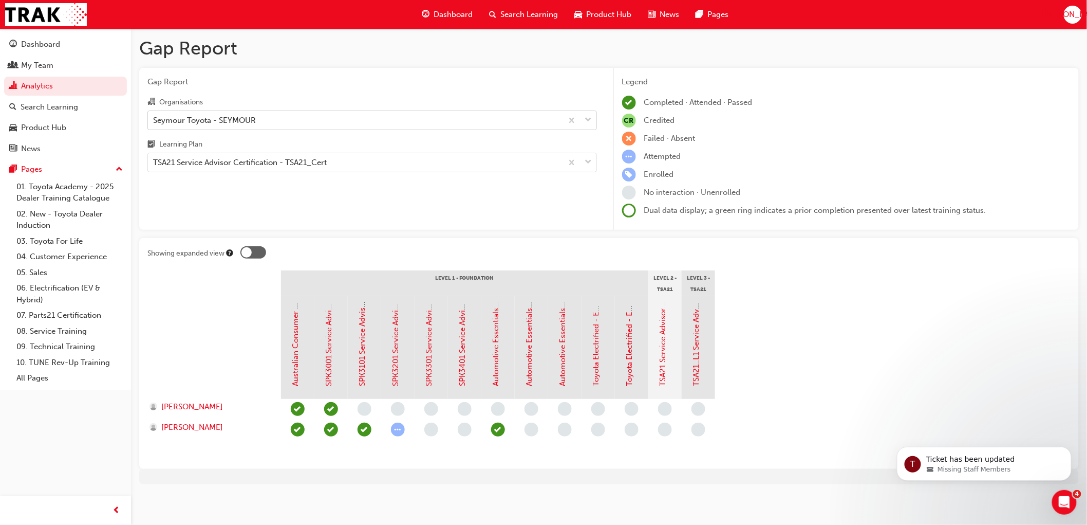
click at [172, 118] on div "Seymour Toyota - SEYMOUR" at bounding box center [204, 120] width 103 height 12
click at [154, 118] on input "Organisations Seymour Toyota - SEYMOUR" at bounding box center [153, 119] width 1 height 9
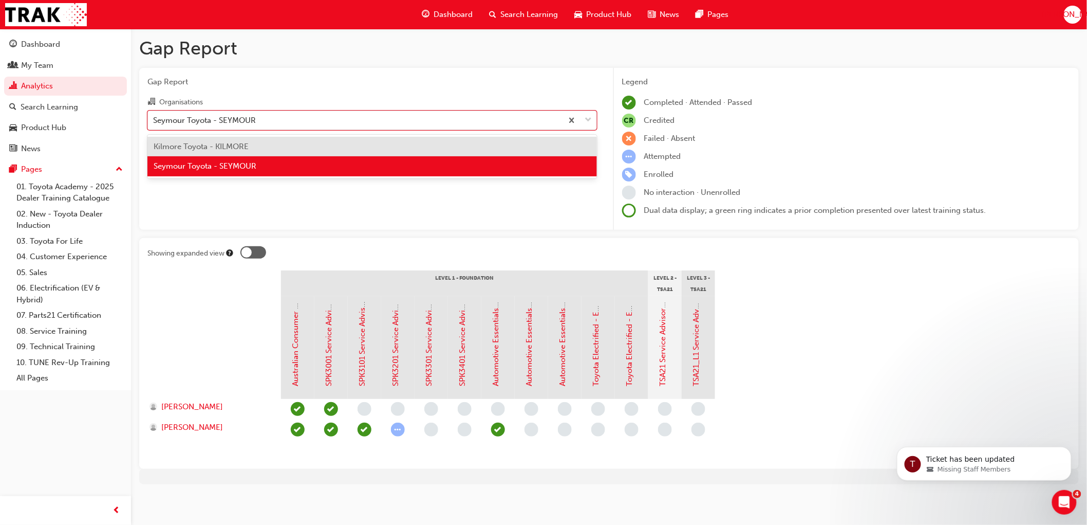
click at [178, 144] on span "Kilmore Toyota - KILMORE" at bounding box center [201, 146] width 95 height 9
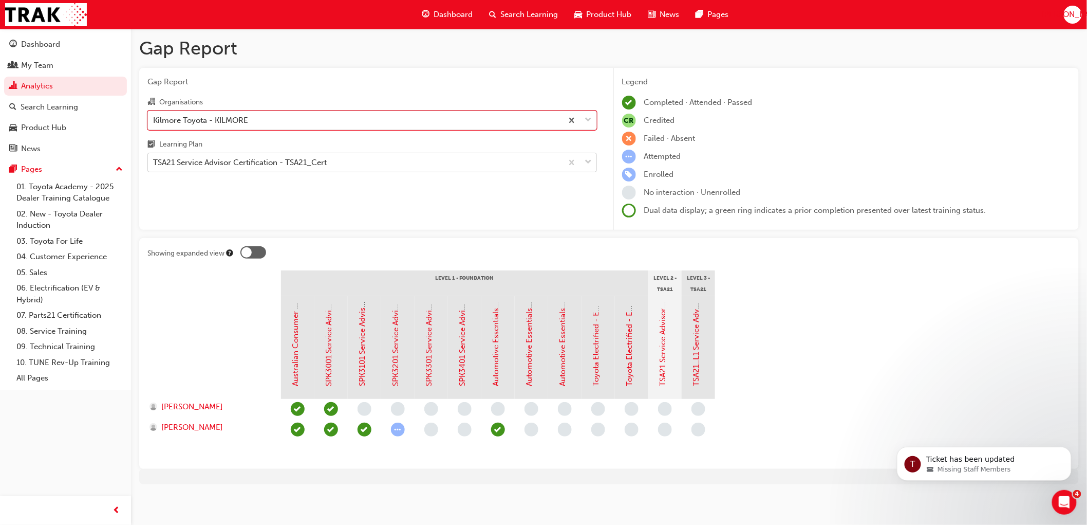
click at [269, 166] on div "TSA21 Service Advisor Certification - TSA21_Cert" at bounding box center [240, 163] width 174 height 12
click at [154, 166] on input "Learning Plan TSA21 Service Advisor Certification - TSA21_Cert" at bounding box center [153, 162] width 1 height 9
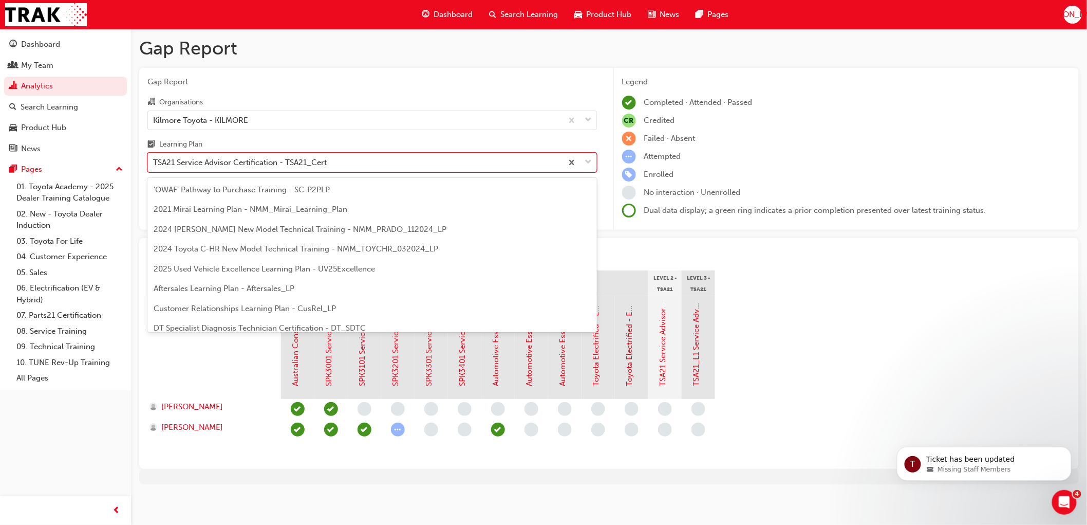
scroll to position [387, 0]
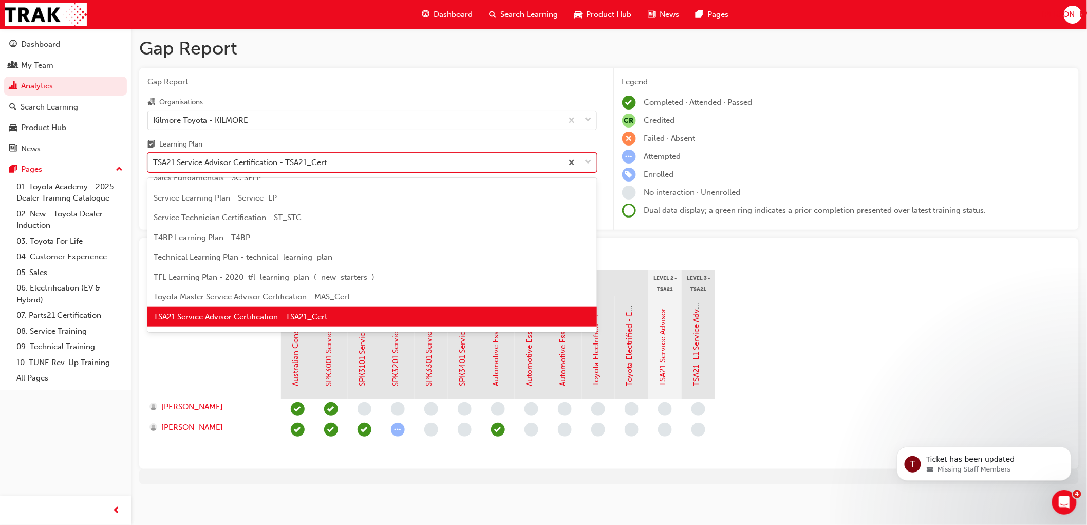
click at [221, 316] on span "TSA21 Service Advisor Certification - TSA21_Cert" at bounding box center [241, 316] width 174 height 9
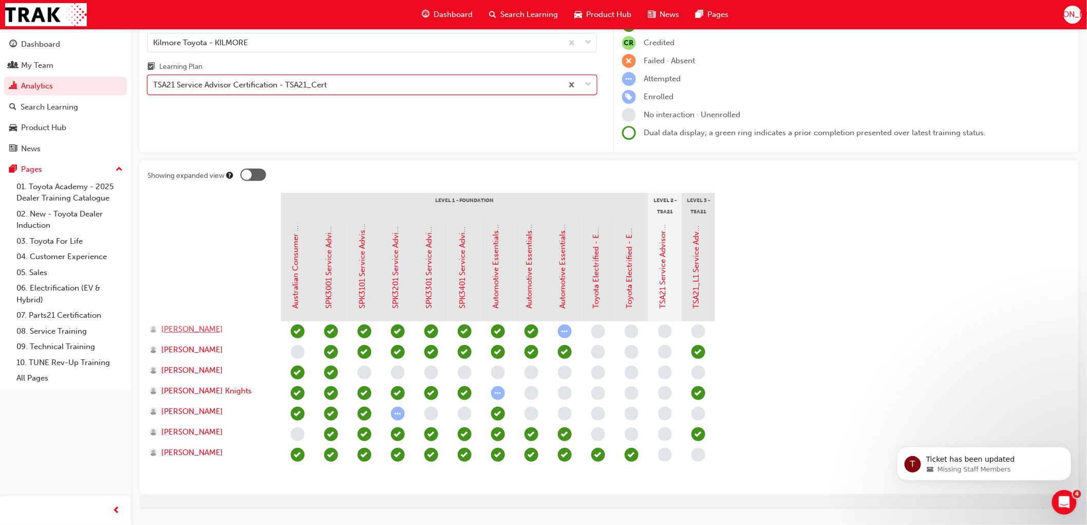
scroll to position [47, 0]
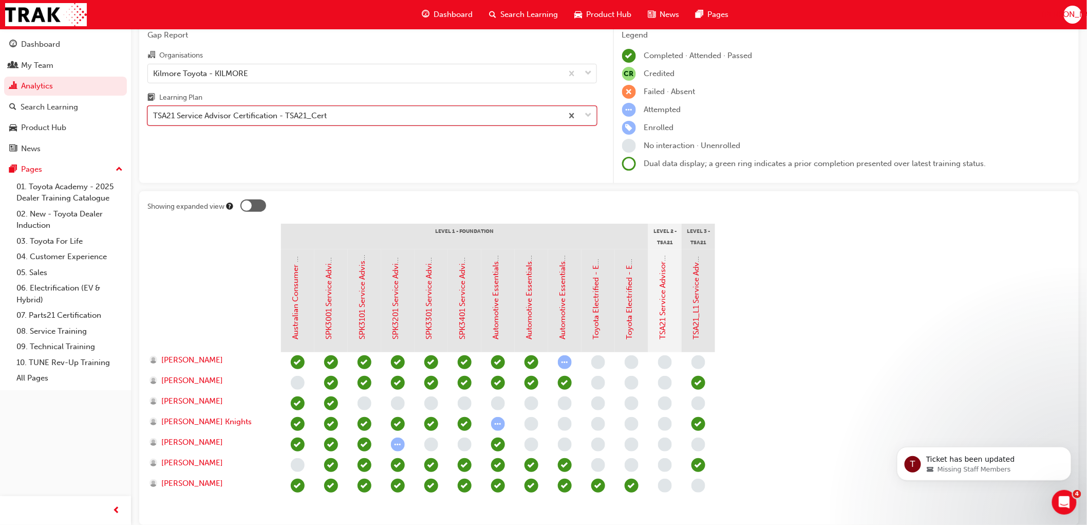
click at [226, 114] on div "TSA21 Service Advisor Certification - TSA21_Cert" at bounding box center [240, 116] width 174 height 12
click at [154, 114] on input "Learning Plan option TSA21 Service Advisor Certification - TSA21_Cert, selected…" at bounding box center [153, 115] width 1 height 9
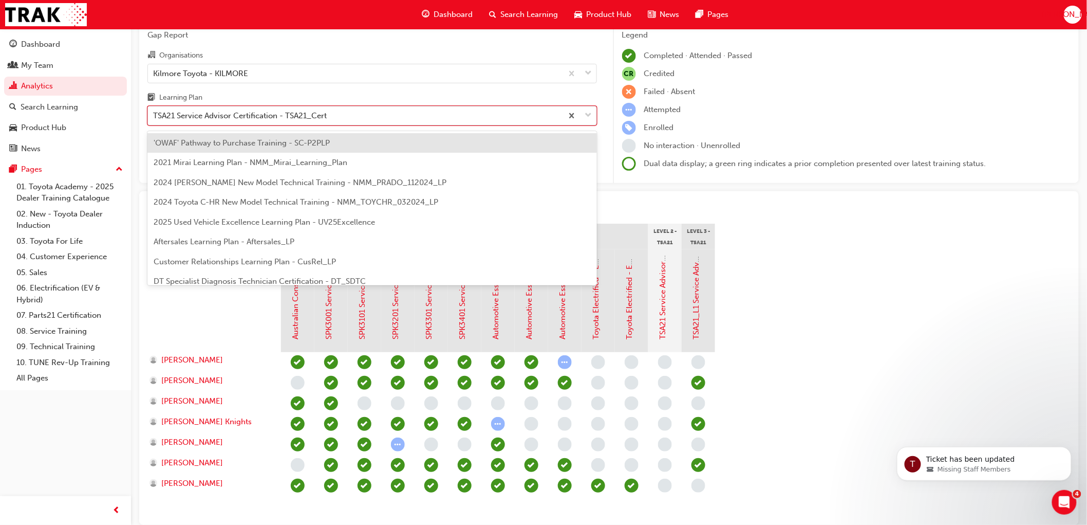
scroll to position [387, 0]
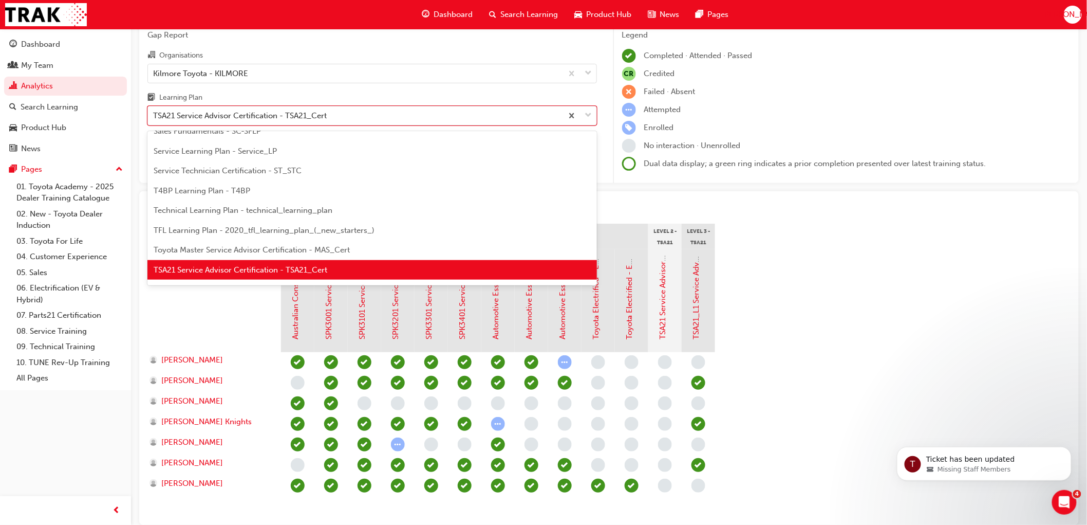
click at [237, 152] on span "Service Learning Plan - Service_LP" at bounding box center [215, 150] width 123 height 9
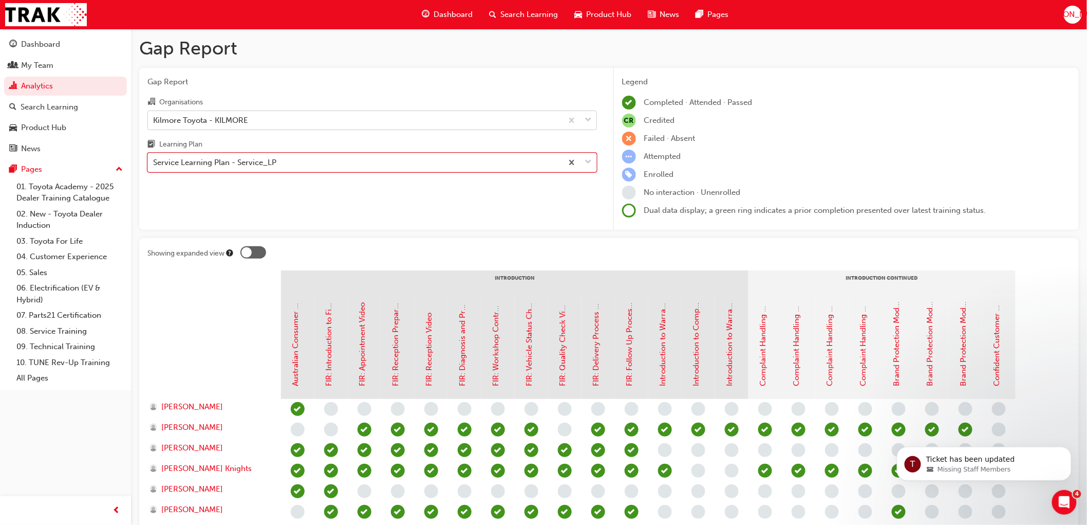
click at [204, 122] on div "Kilmore Toyota - KILMORE" at bounding box center [200, 120] width 95 height 12
click at [154, 122] on input "Organisations Kilmore Toyota - KILMORE" at bounding box center [153, 119] width 1 height 9
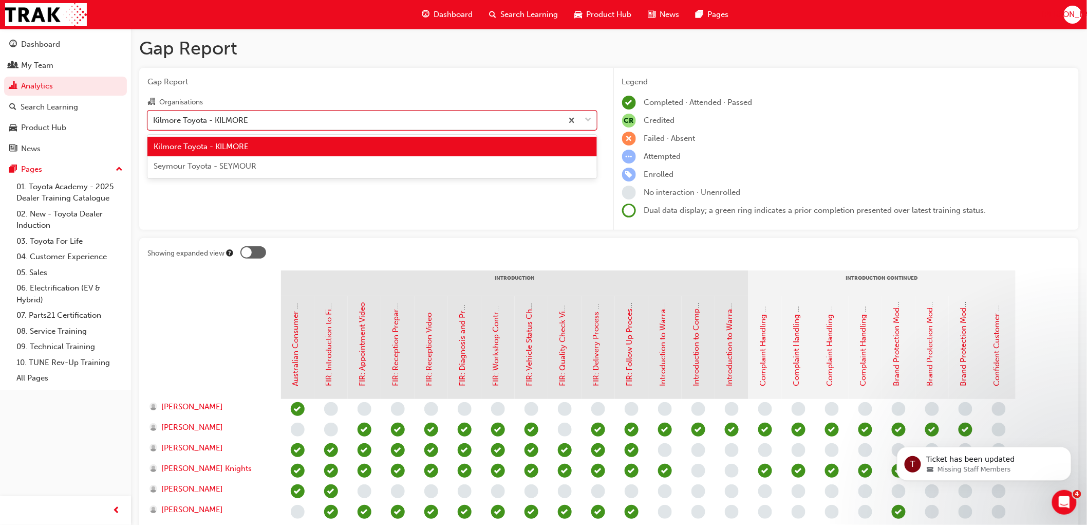
click at [208, 158] on div "Seymour Toyota - SEYMOUR" at bounding box center [372, 166] width 450 height 20
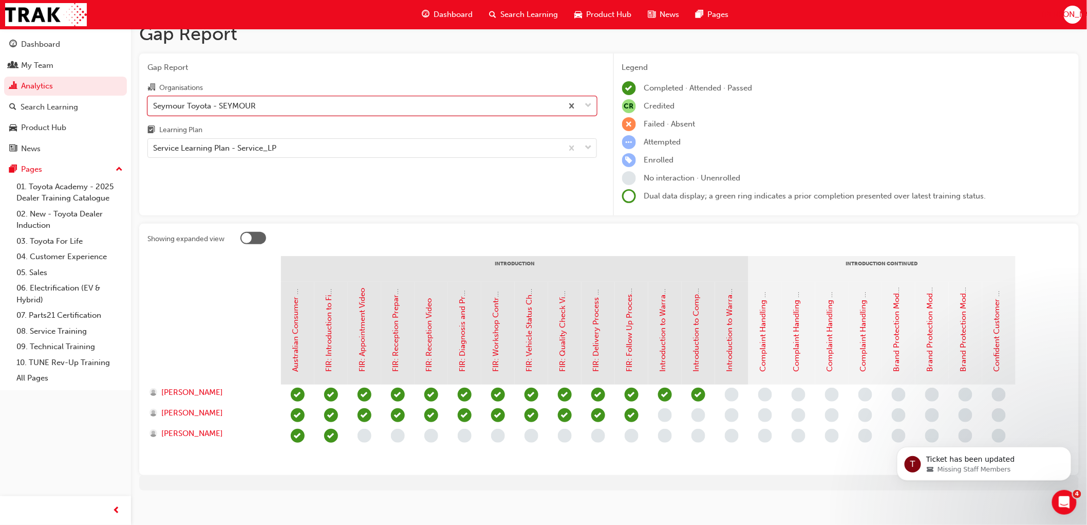
scroll to position [22, 0]
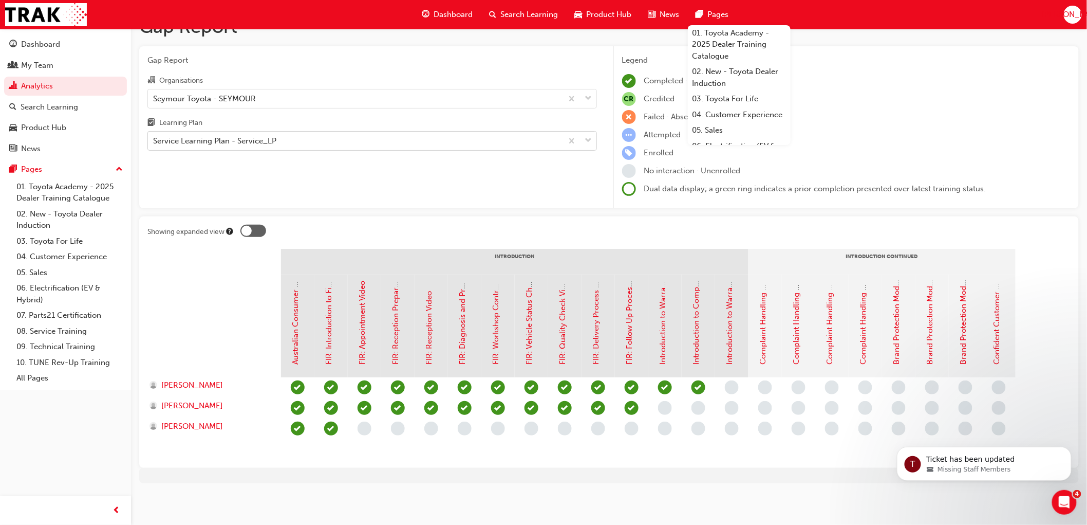
click at [193, 141] on div "Service Learning Plan - Service_LP" at bounding box center [214, 141] width 123 height 12
click at [154, 141] on input "Learning Plan Service Learning Plan - Service_LP" at bounding box center [153, 140] width 1 height 9
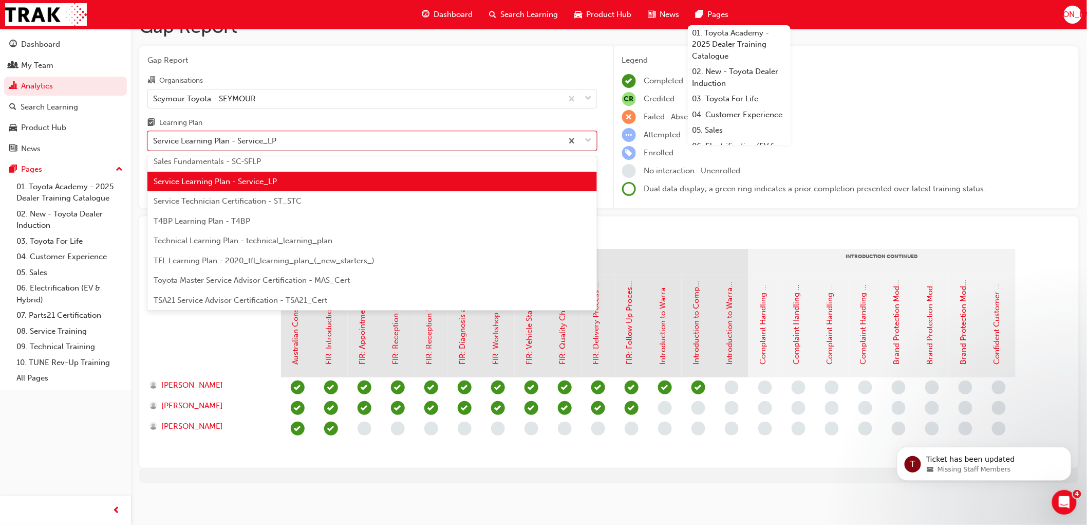
scroll to position [383, 0]
click at [227, 198] on span "Service Technician Certification - ST_STC" at bounding box center [228, 200] width 148 height 9
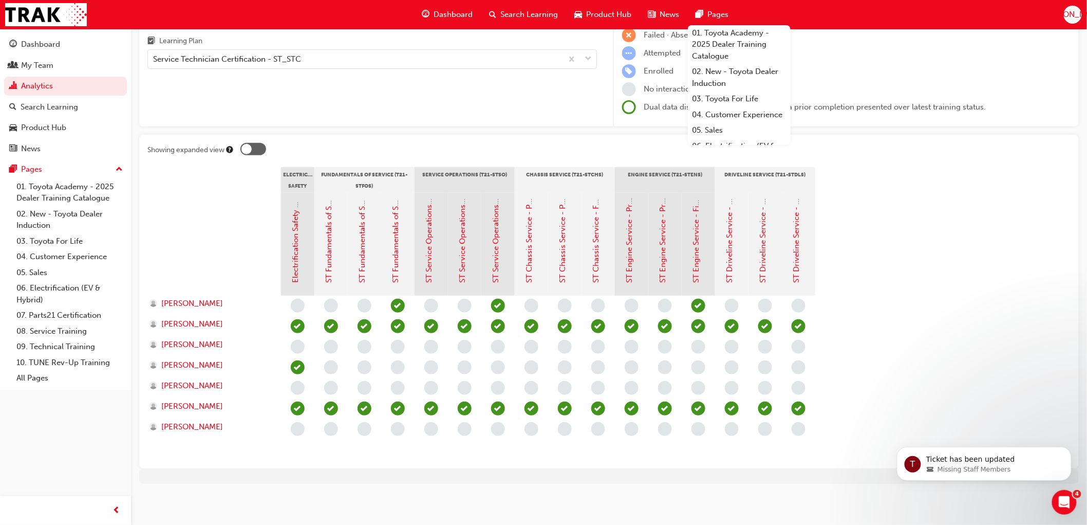
scroll to position [104, 0]
click at [201, 303] on span "[PERSON_NAME]" at bounding box center [192, 303] width 62 height 12
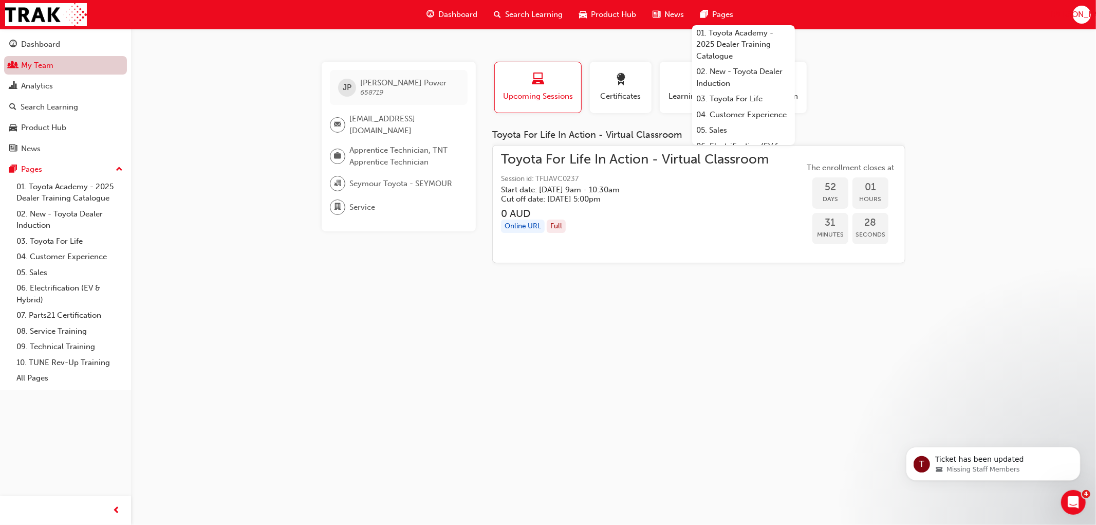
drag, startPoint x: 37, startPoint y: 67, endPoint x: 44, endPoint y: 68, distance: 7.2
click at [37, 67] on link "My Team" at bounding box center [65, 65] width 123 height 19
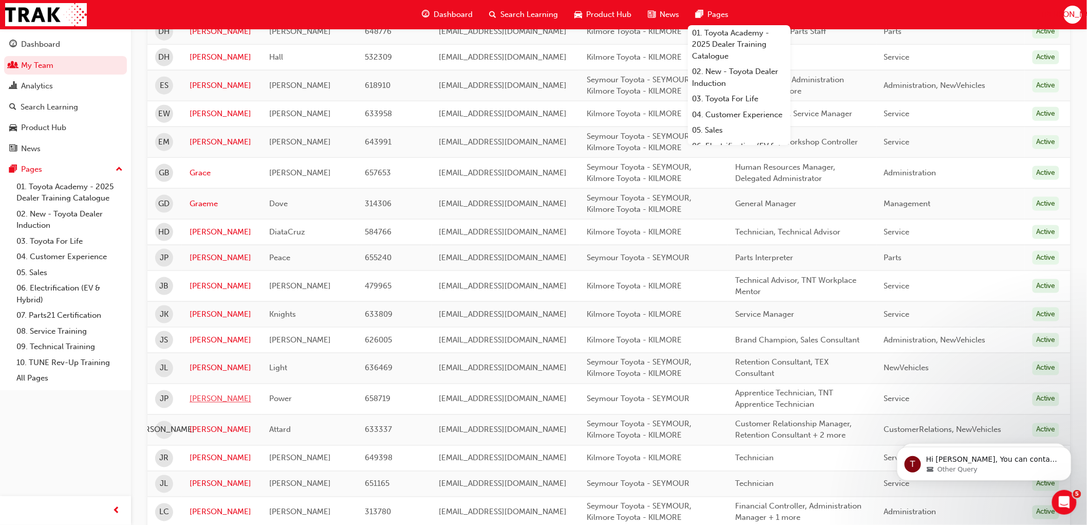
scroll to position [392, 0]
click at [198, 403] on link "[PERSON_NAME]" at bounding box center [222, 399] width 64 height 12
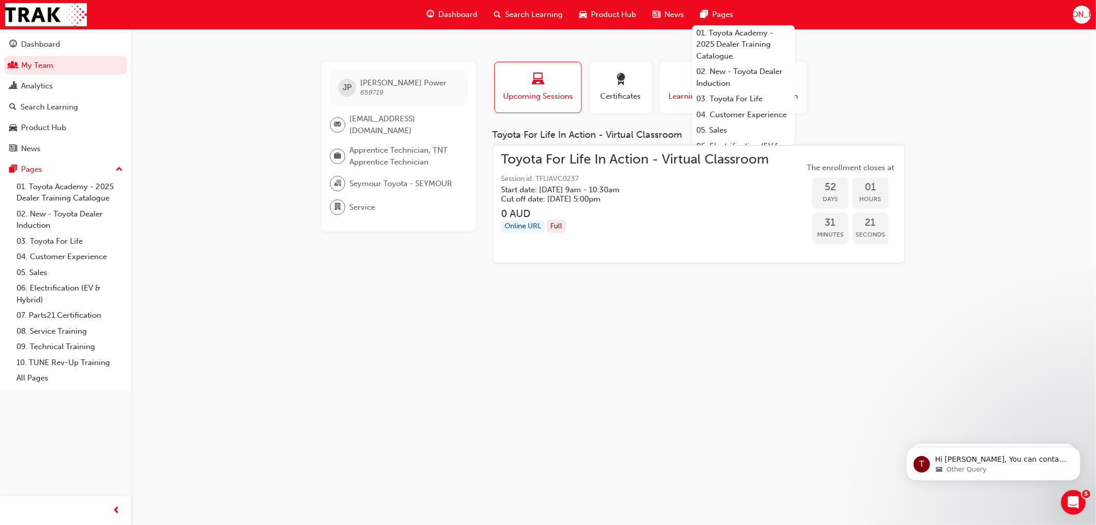
click at [670, 81] on div "button" at bounding box center [698, 81] width 62 height 16
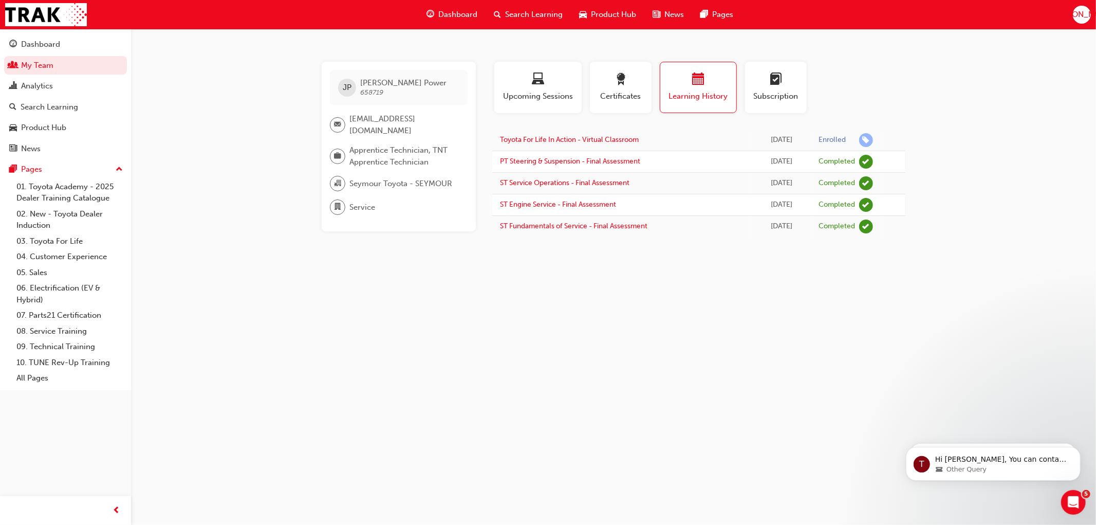
click at [715, 281] on div "JP [PERSON_NAME] Power 658719 [EMAIL_ADDRESS][DOMAIN_NAME] Apprentice Technicia…" at bounding box center [548, 262] width 1096 height 525
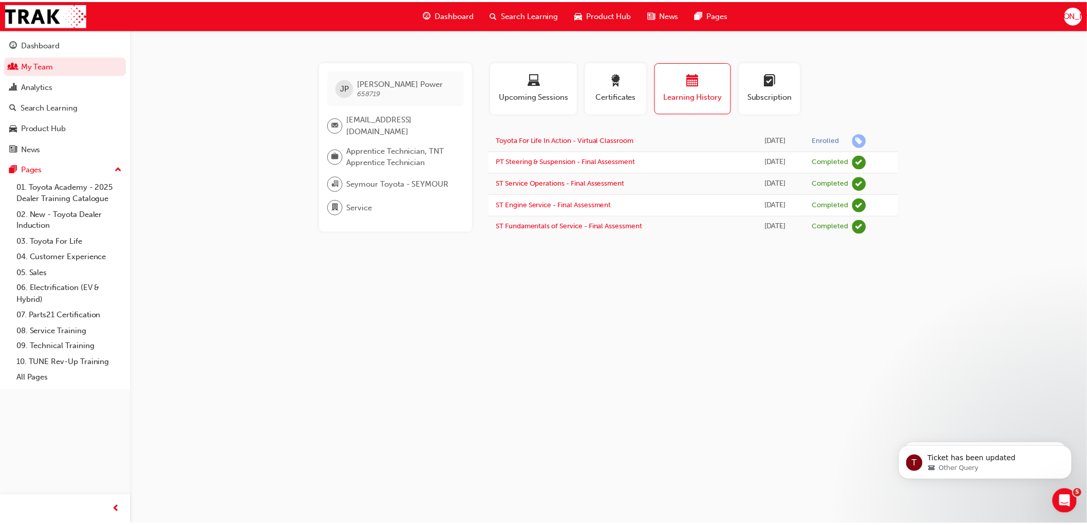
scroll to position [417, 0]
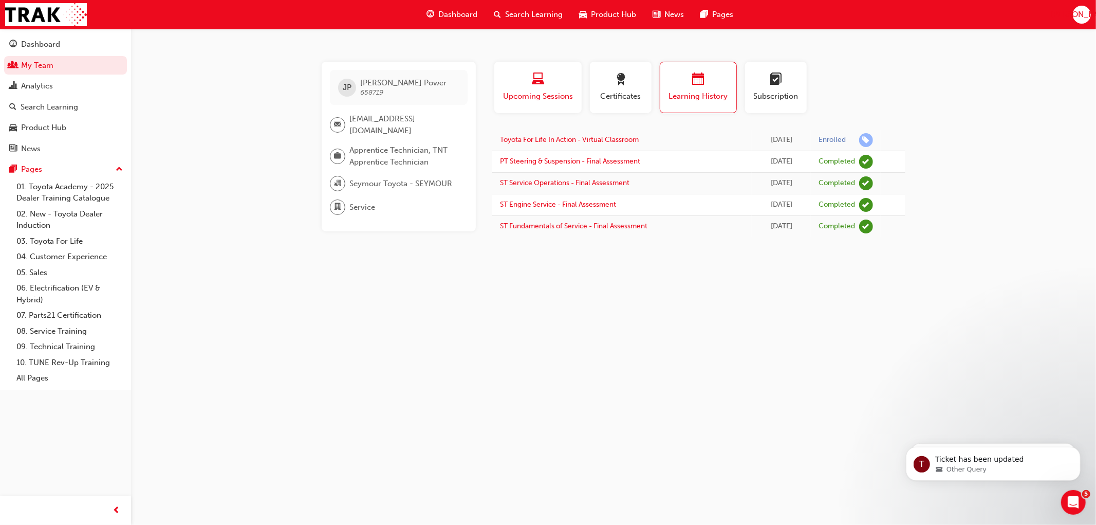
click at [551, 78] on div "button" at bounding box center [538, 81] width 72 height 16
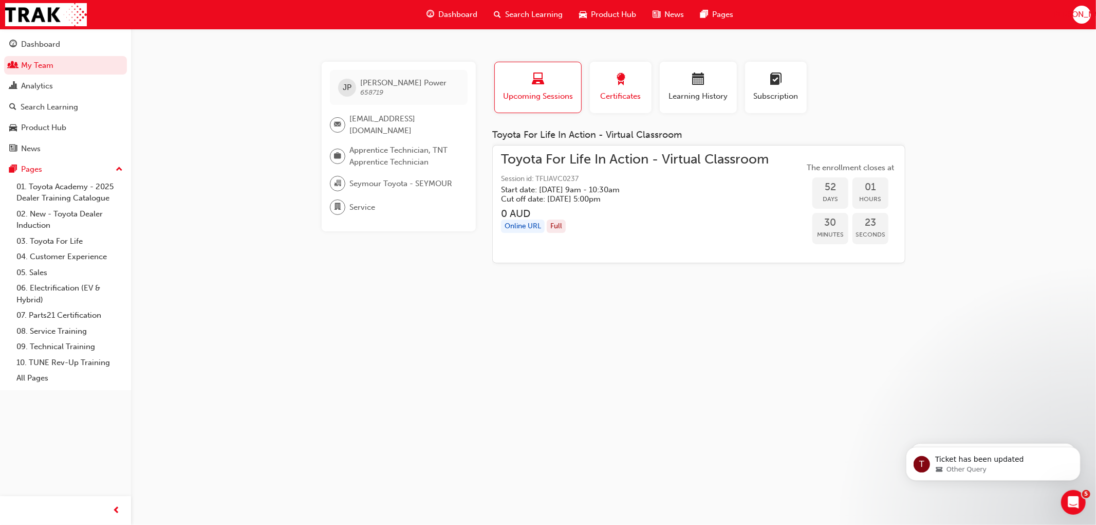
click at [615, 90] on span "Certificates" at bounding box center [621, 96] width 46 height 12
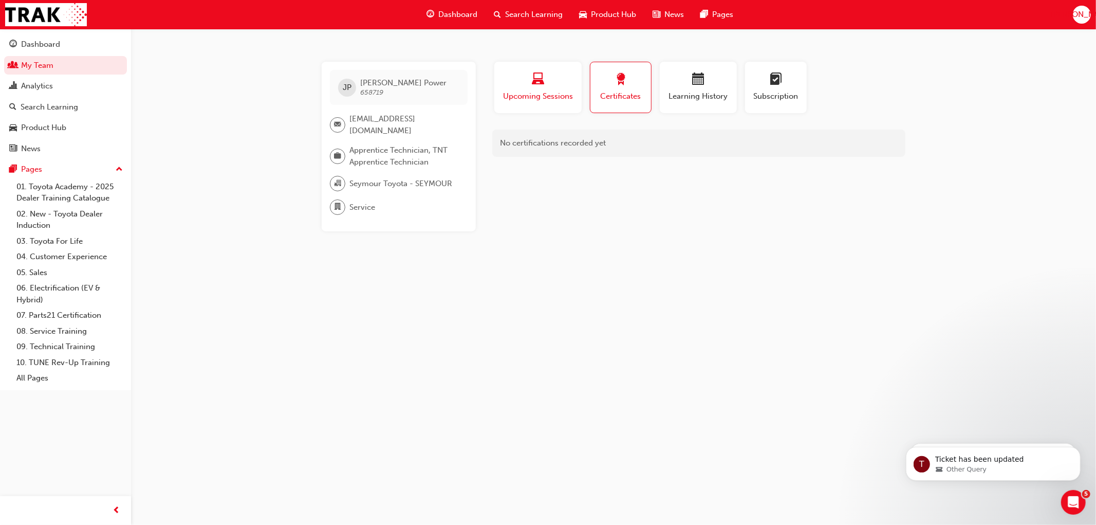
click at [562, 85] on div "button" at bounding box center [538, 81] width 72 height 16
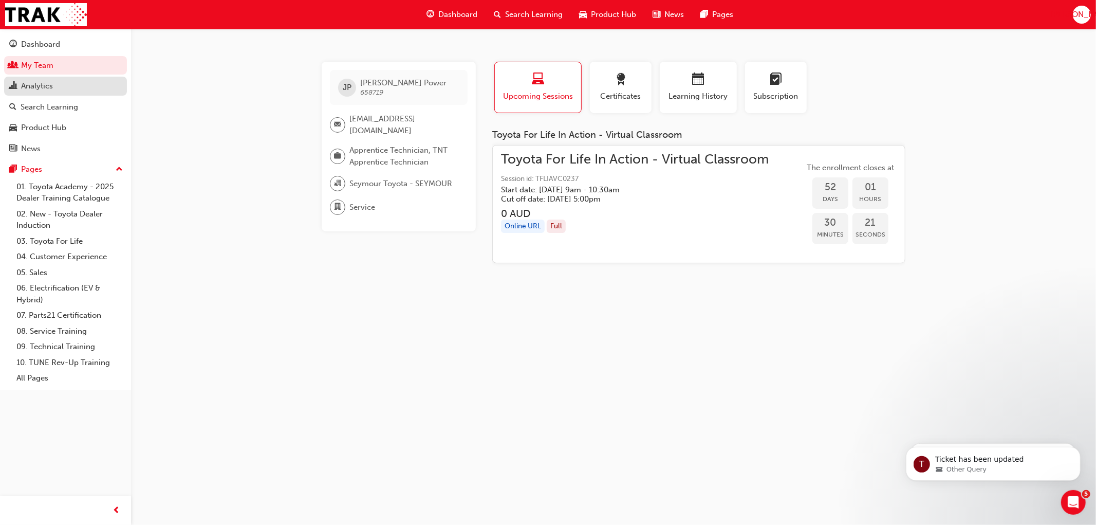
click at [51, 89] on div "Analytics" at bounding box center [37, 86] width 32 height 12
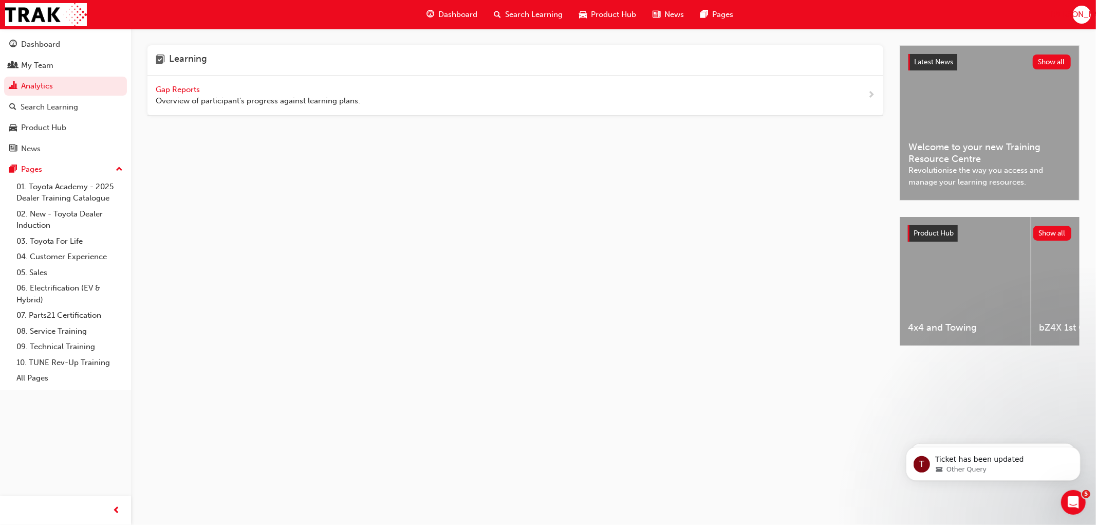
click at [216, 91] on div "Gap Reports Overview of participant's progress against learning plans." at bounding box center [258, 95] width 204 height 23
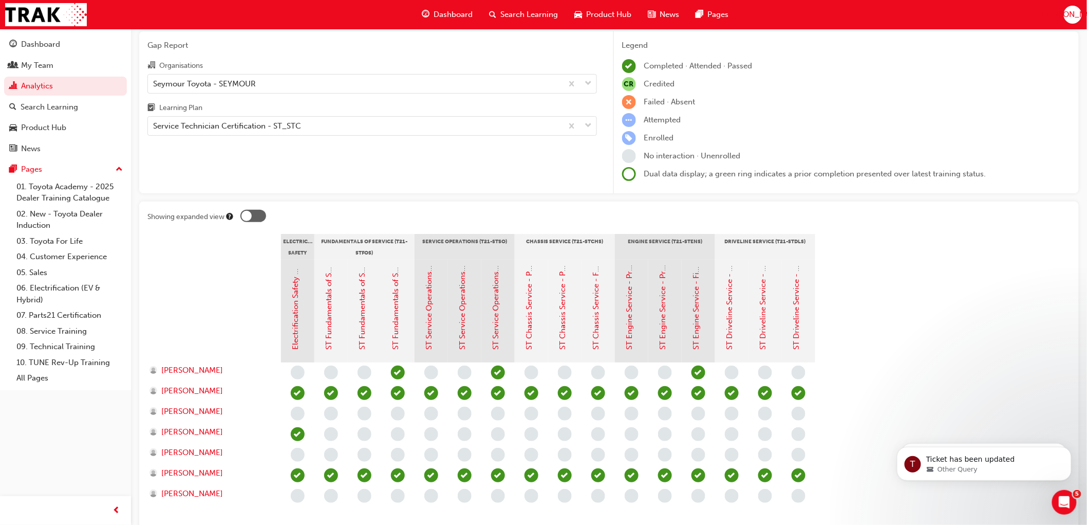
scroll to position [57, 0]
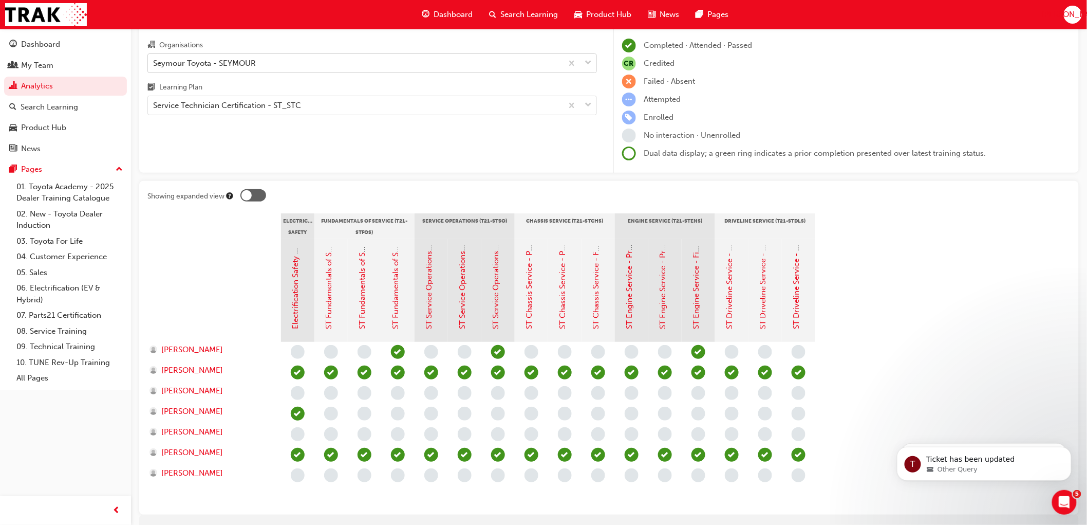
click at [223, 60] on div "Seymour Toyota - SEYMOUR" at bounding box center [204, 63] width 103 height 12
click at [154, 60] on input "Organisations Seymour Toyota - SEYMOUR" at bounding box center [153, 62] width 1 height 9
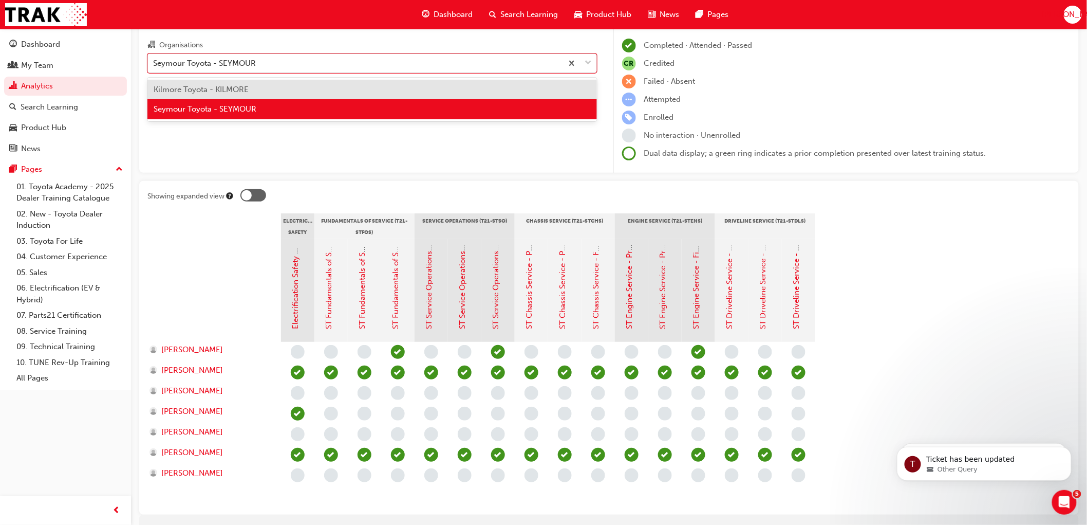
click at [217, 92] on span "Kilmore Toyota - KILMORE" at bounding box center [201, 89] width 95 height 9
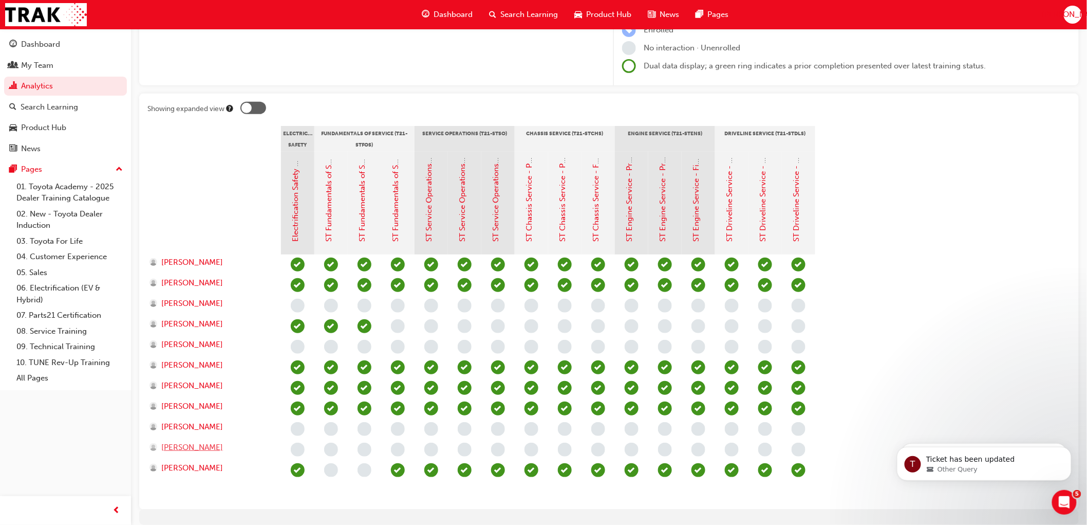
scroll to position [171, 0]
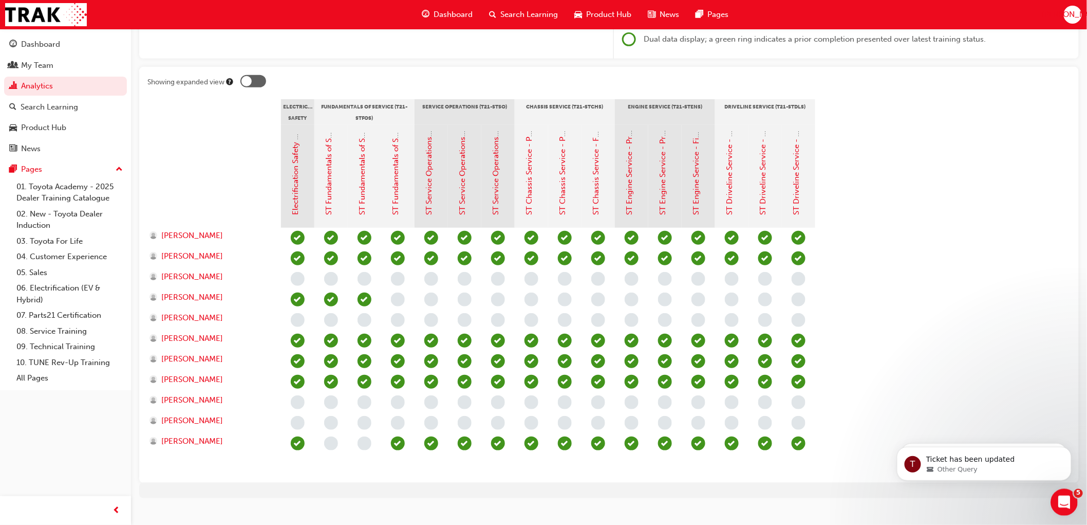
click at [1065, 497] on icon "Open Intercom Messenger" at bounding box center [1062, 500] width 17 height 17
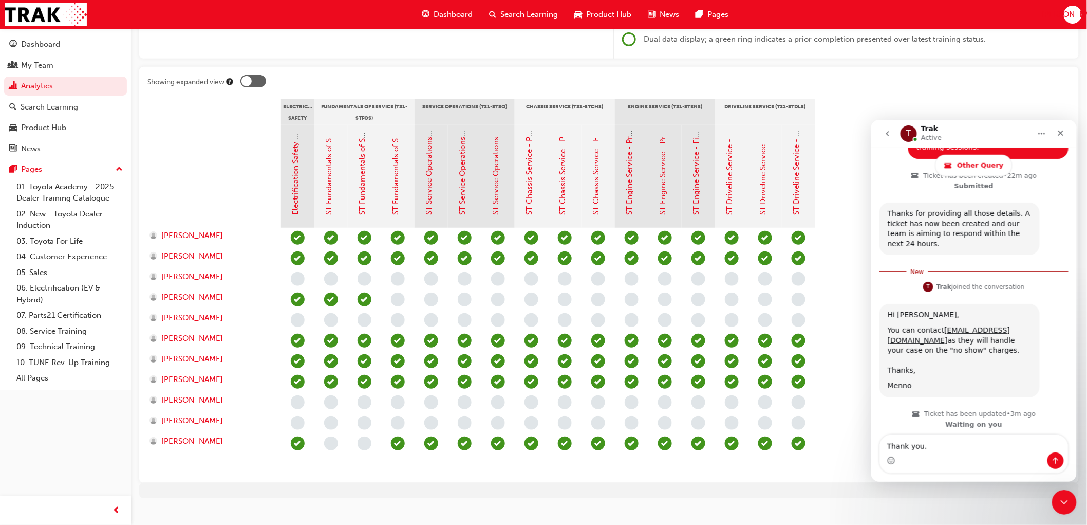
scroll to position [444, 0]
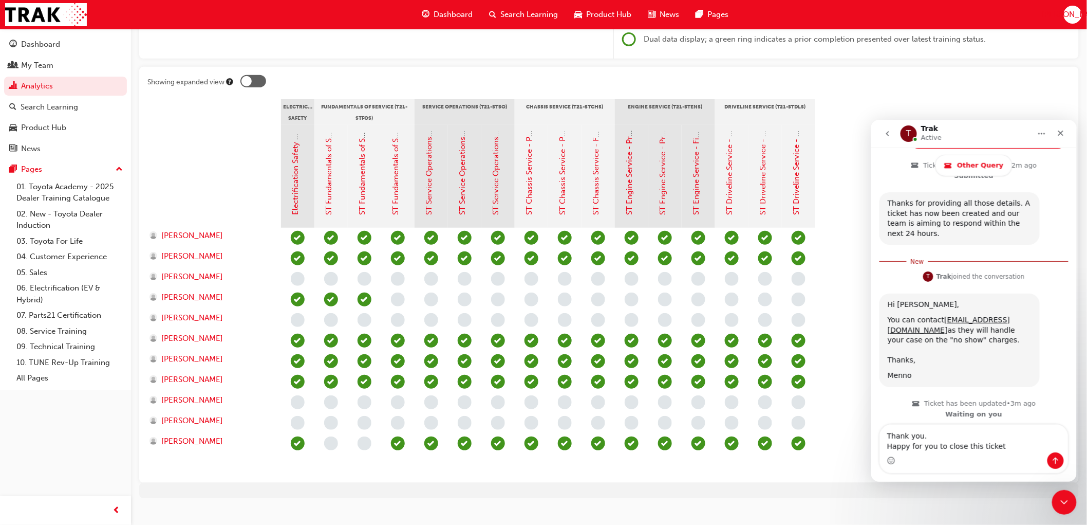
type textarea "Thank you. Happy for you to close this ticket"
click at [1057, 461] on icon "Send a message…" at bounding box center [1055, 460] width 8 height 8
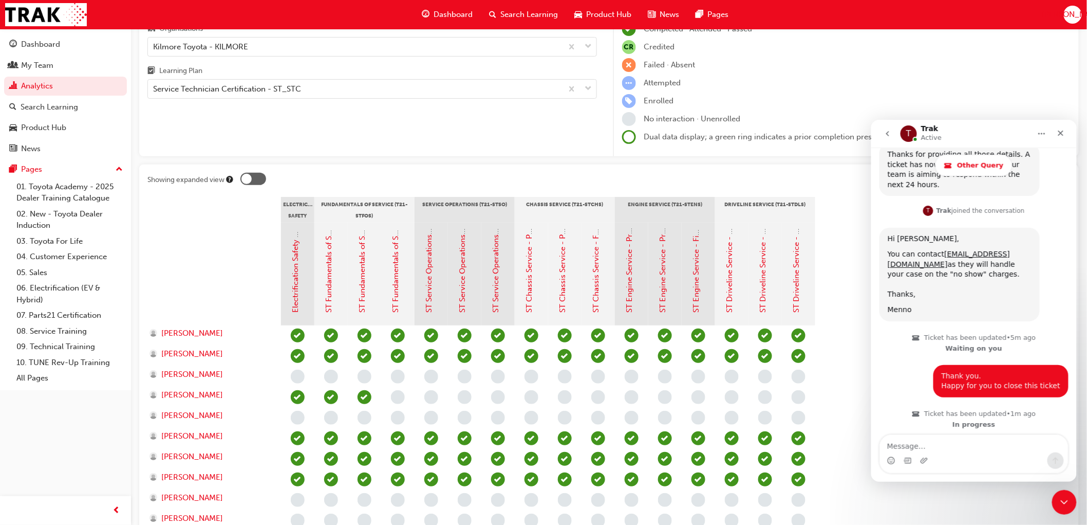
scroll to position [0, 0]
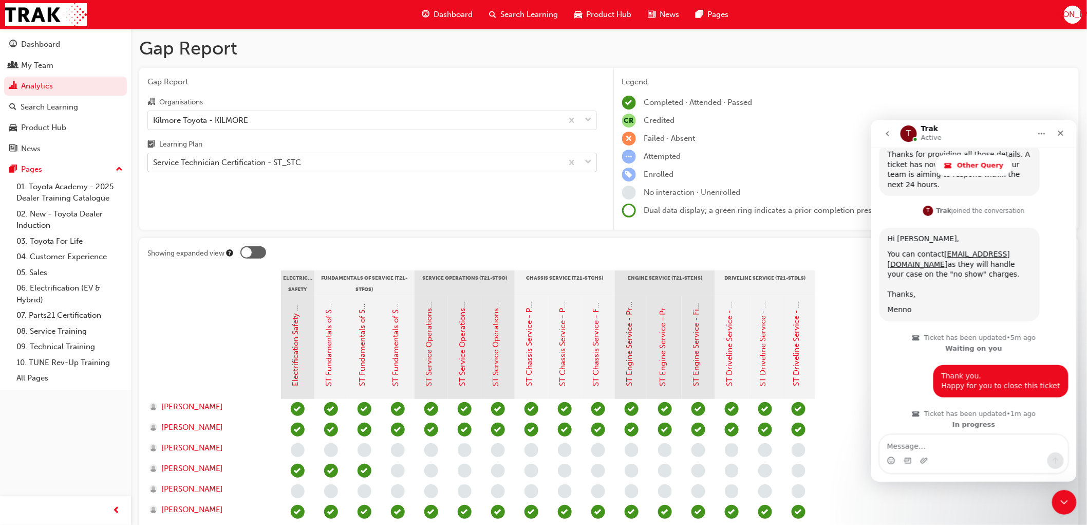
click at [207, 161] on div "Service Technician Certification - ST_STC" at bounding box center [227, 163] width 148 height 12
click at [154, 161] on input "Learning Plan Service Technician Certification - ST_STC" at bounding box center [153, 162] width 1 height 9
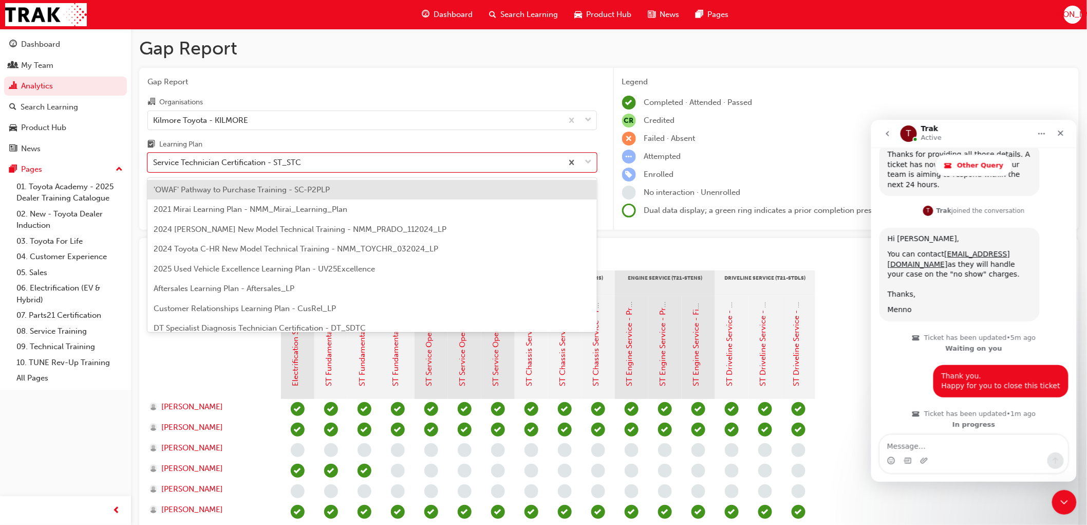
click at [216, 228] on span "2024 [PERSON_NAME] New Model Technical Training - NMM_PRADO_112024_LP" at bounding box center [300, 229] width 293 height 9
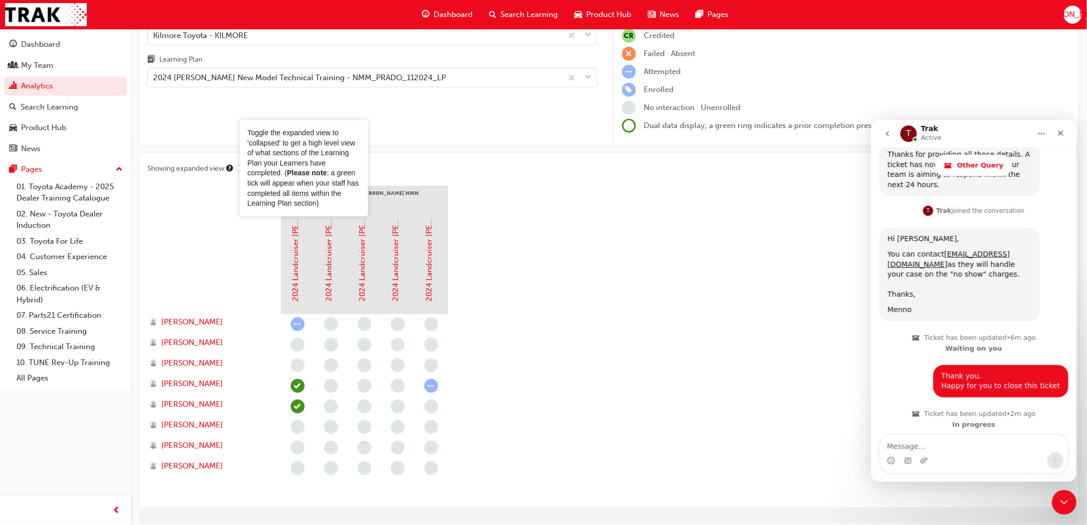
scroll to position [57, 0]
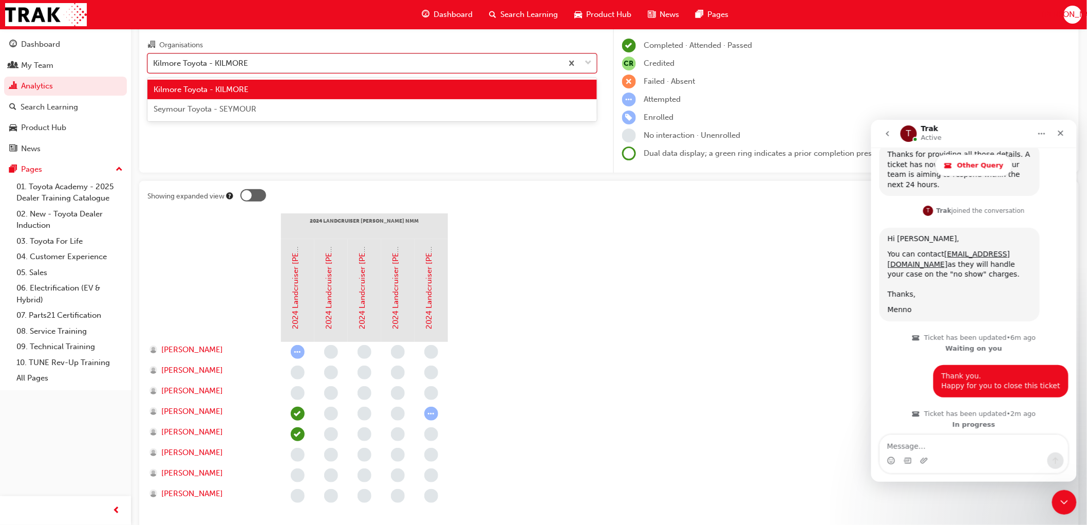
click at [210, 59] on div "Kilmore Toyota - KILMORE" at bounding box center [200, 63] width 95 height 12
click at [154, 59] on input "Organisations option Kilmore Toyota - KILMORE, selected. option Kilmore Toyota …" at bounding box center [153, 62] width 1 height 9
click at [196, 103] on div "Seymour Toyota - SEYMOUR" at bounding box center [372, 109] width 450 height 20
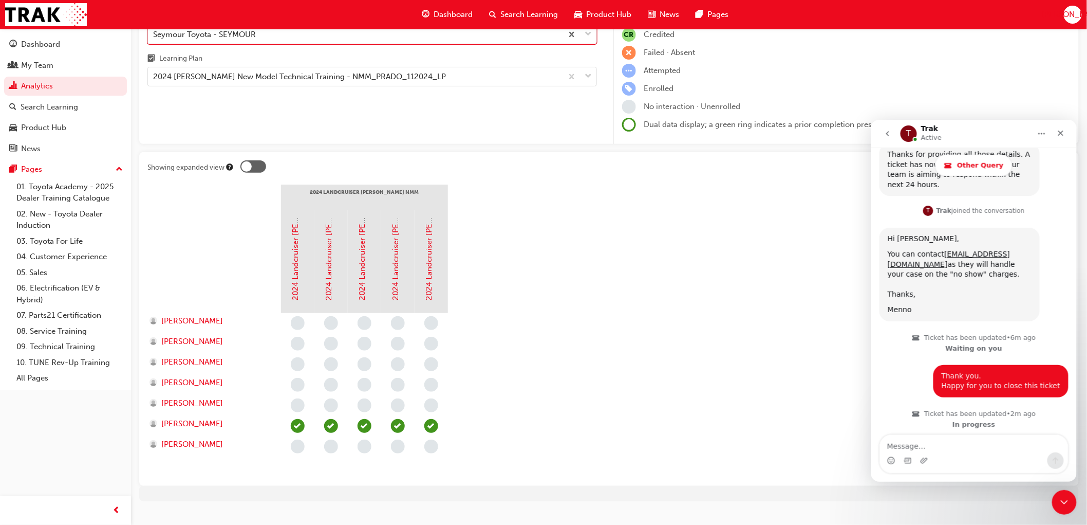
scroll to position [104, 0]
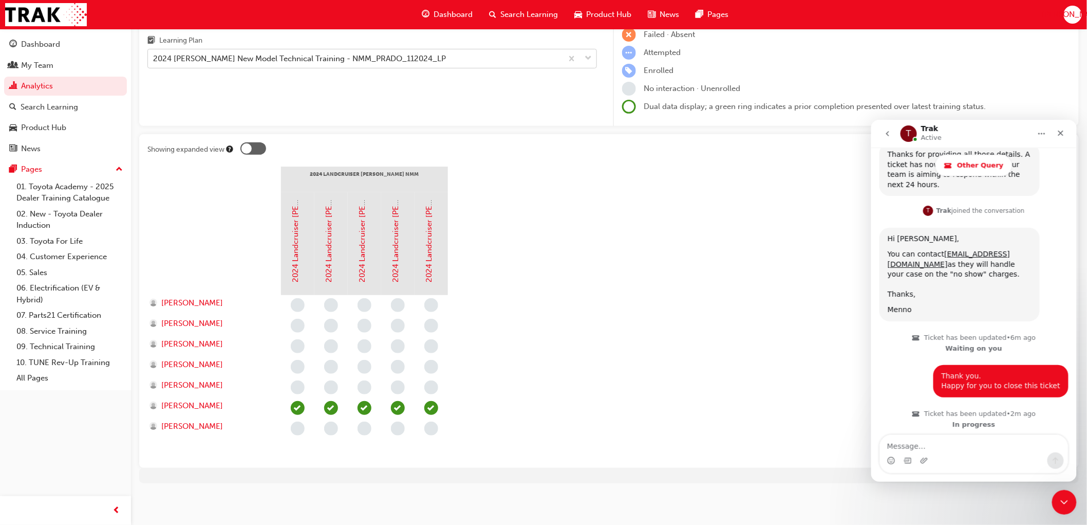
click at [183, 60] on div "2024 [PERSON_NAME] New Model Technical Training - NMM_PRADO_112024_LP" at bounding box center [299, 59] width 293 height 12
click at [154, 60] on input "Learning Plan 2024 [PERSON_NAME] New Model Technical Training - NMM_PRADO_11202…" at bounding box center [153, 58] width 1 height 9
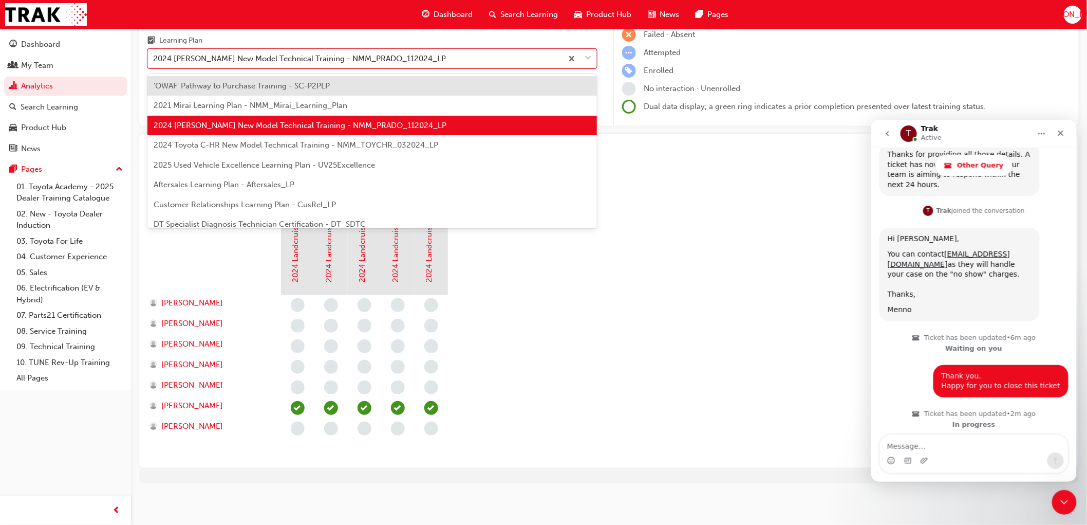
click at [196, 141] on span "2024 Toyota C-HR New Model Technical Training - NMM_TOYCHR_032024_LP" at bounding box center [296, 144] width 285 height 9
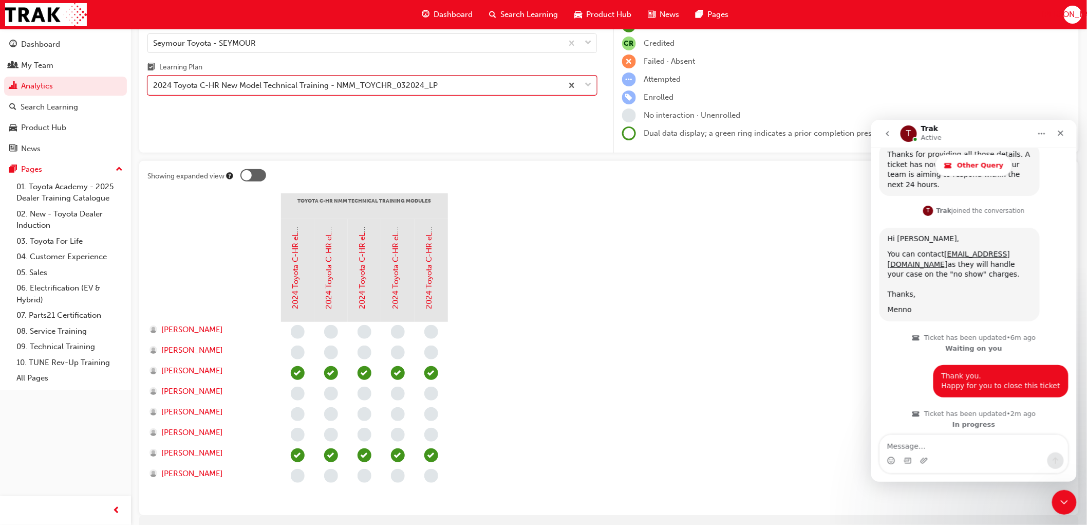
scroll to position [57, 0]
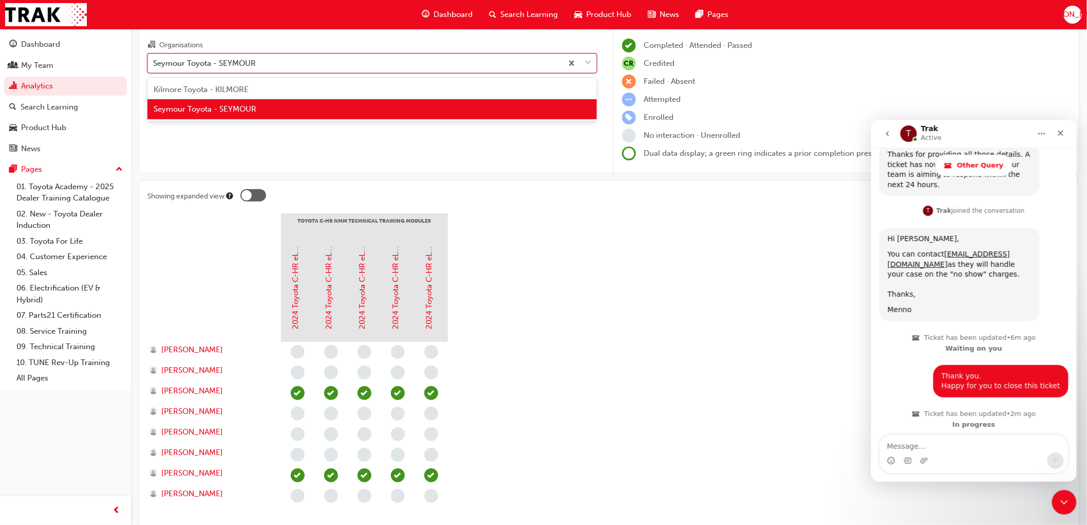
click at [211, 67] on div "Seymour Toyota - SEYMOUR" at bounding box center [204, 63] width 103 height 12
click at [154, 67] on input "Organisations option [PERSON_NAME] Toyota - [PERSON_NAME], selected. option [PE…" at bounding box center [153, 62] width 1 height 9
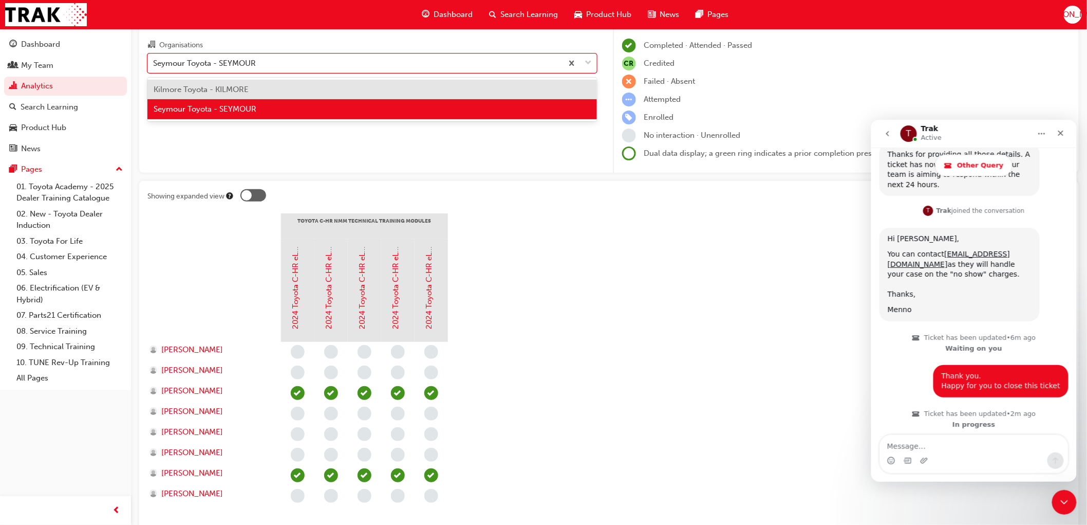
click at [211, 91] on span "Kilmore Toyota - KILMORE" at bounding box center [201, 89] width 95 height 9
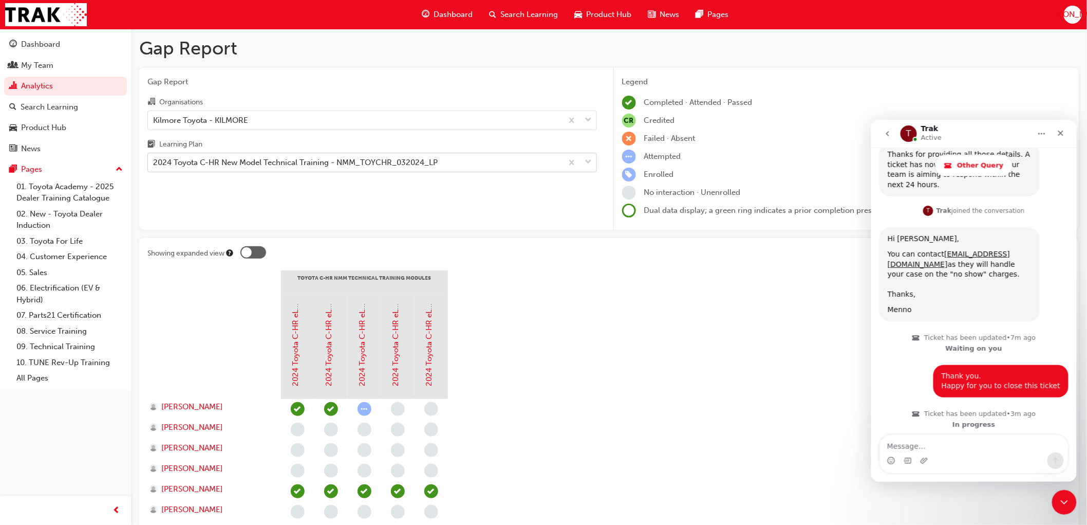
click at [232, 161] on div "2024 Toyota C-HR New Model Technical Training - NMM_TOYCHR_032024_LP" at bounding box center [295, 163] width 285 height 12
click at [154, 161] on input "Learning Plan 2024 Toyota C-HR New Model Technical Training - NMM_TOYCHR_032024…" at bounding box center [153, 162] width 1 height 9
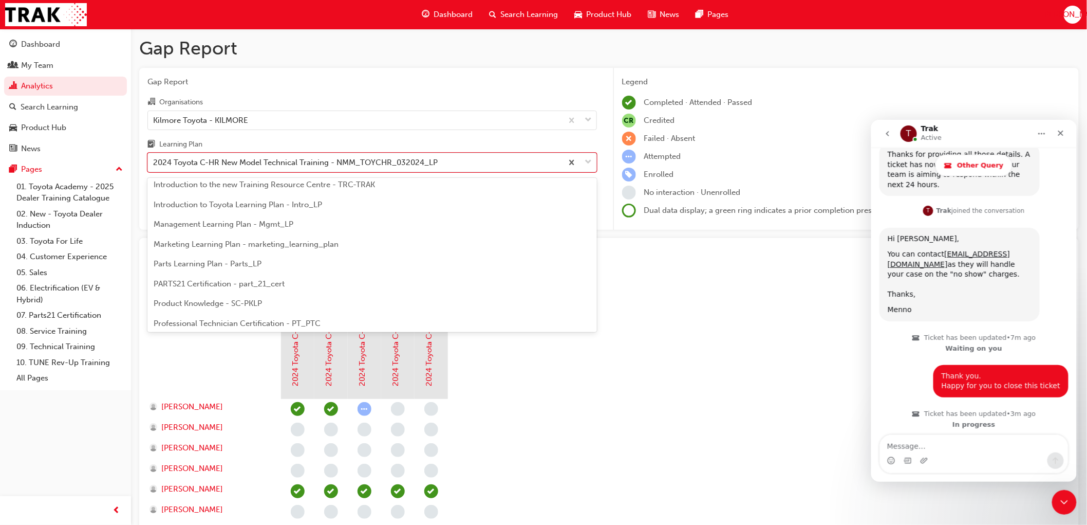
scroll to position [228, 0]
click at [213, 317] on span "Professional Technician Certification - PT_PTC" at bounding box center [237, 317] width 167 height 9
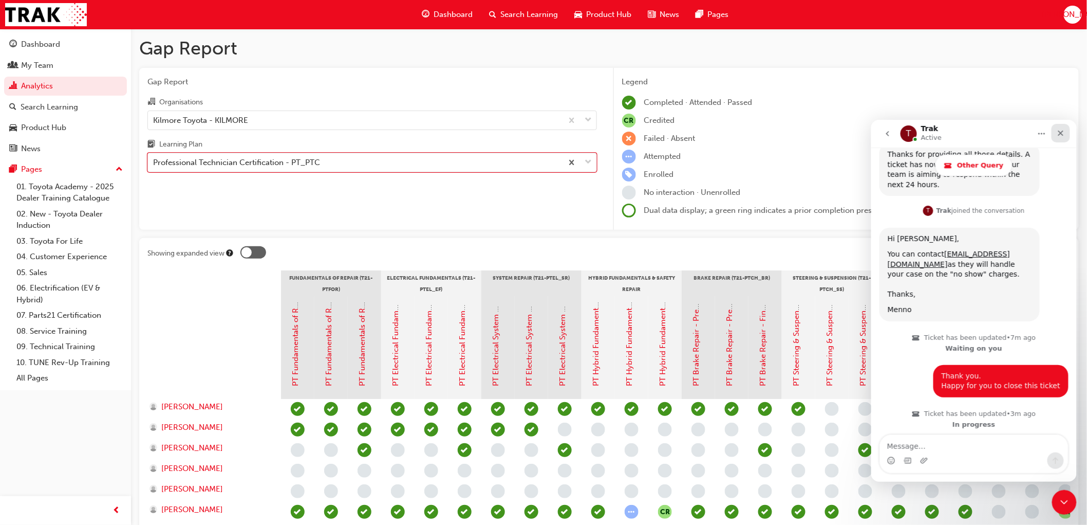
drag, startPoint x: 1065, startPoint y: 131, endPoint x: 1936, endPoint y: 251, distance: 879.5
click at [1064, 131] on div "Close" at bounding box center [1060, 132] width 18 height 18
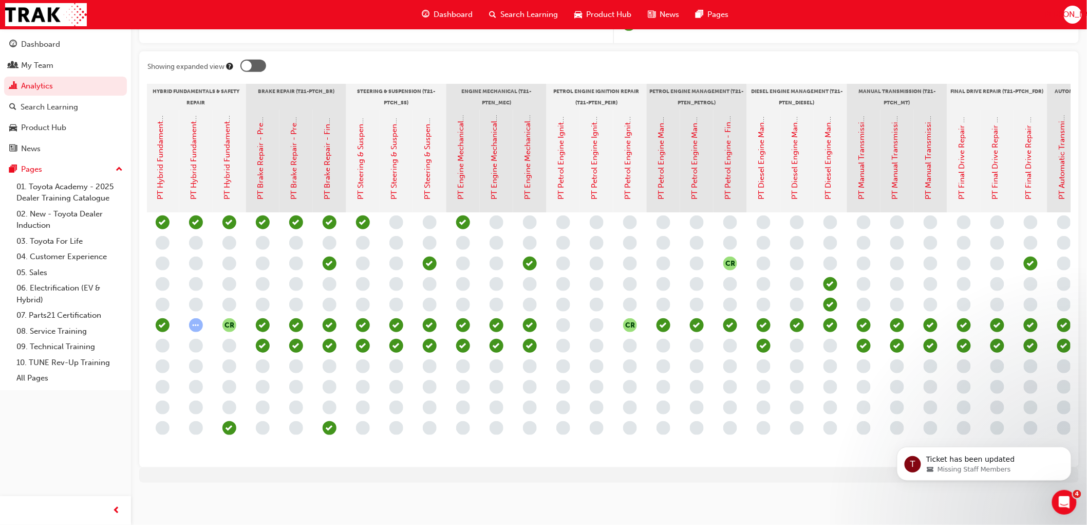
scroll to position [0, 511]
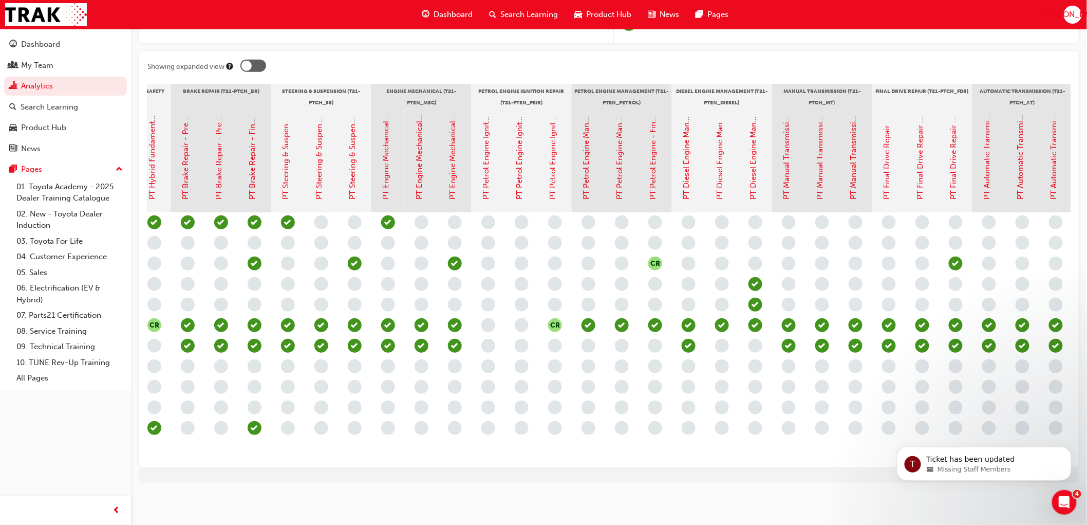
drag, startPoint x: 695, startPoint y: 455, endPoint x: 96, endPoint y: 1, distance: 752.1
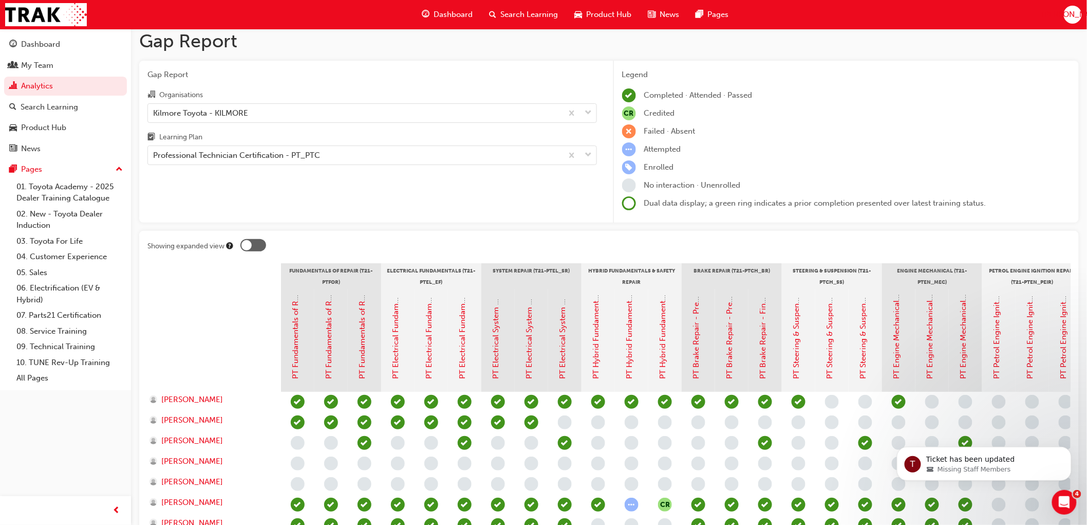
scroll to position [0, 0]
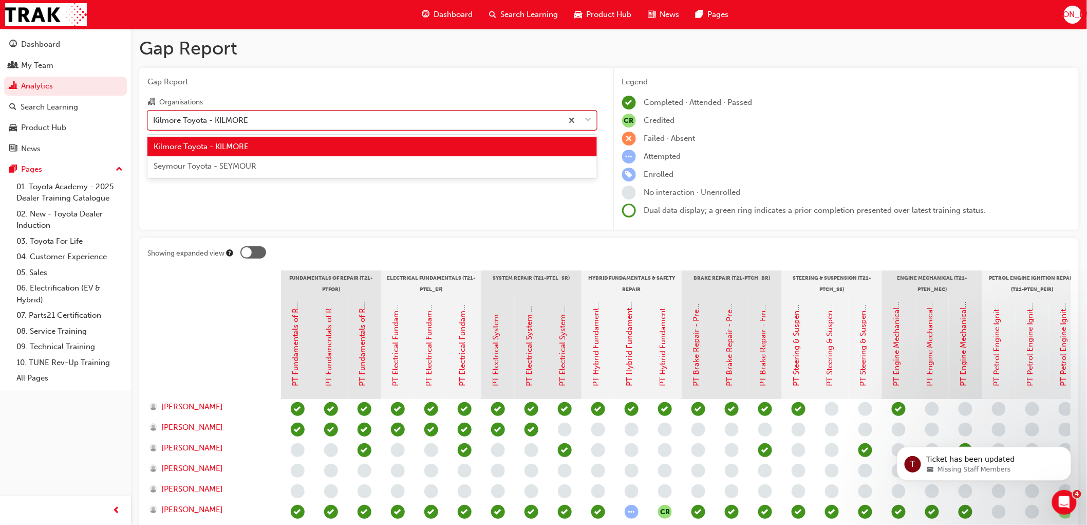
click at [216, 123] on div "Kilmore Toyota - KILMORE" at bounding box center [200, 120] width 95 height 12
click at [154, 123] on input "Organisations option Kilmore Toyota - KILMORE, selected. option Kilmore Toyota …" at bounding box center [153, 119] width 1 height 9
click at [197, 165] on span "Seymour Toyota - SEYMOUR" at bounding box center [205, 165] width 103 height 9
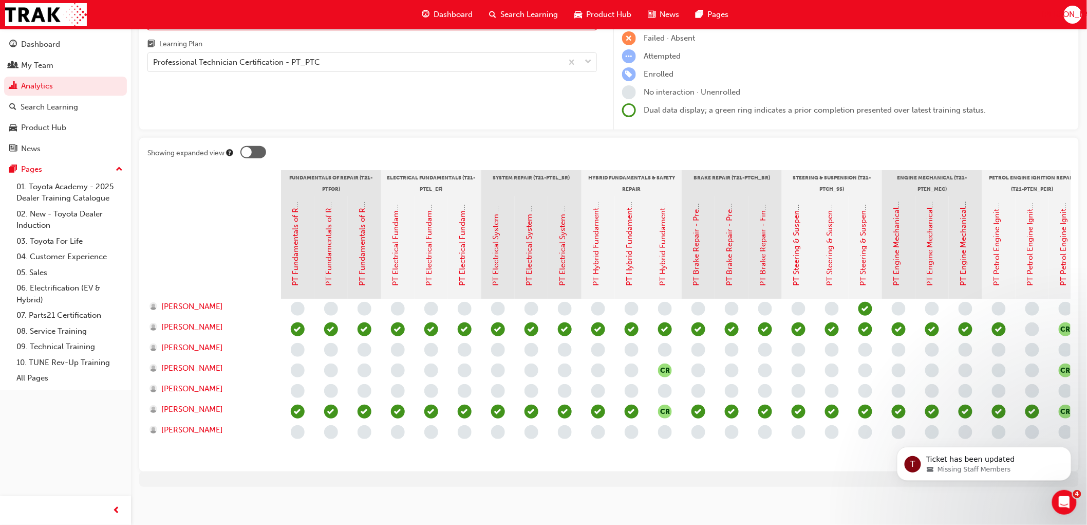
scroll to position [112, 0]
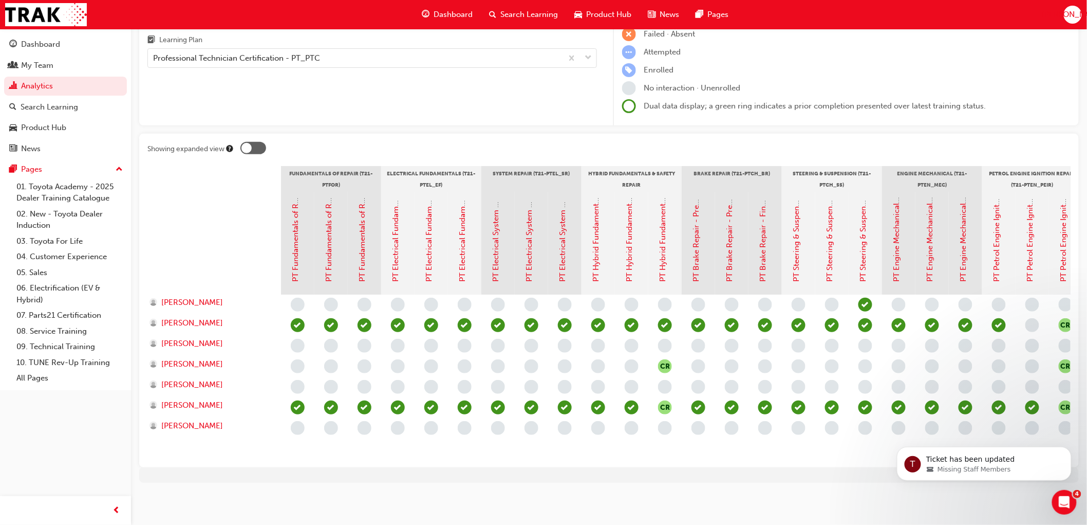
drag, startPoint x: 485, startPoint y: 459, endPoint x: 546, endPoint y: 461, distance: 61.2
click at [546, 461] on div "Showing expanded view Fundamentals of Repair (T21-PTFOR) Electrical Fundamental…" at bounding box center [609, 300] width 940 height 333
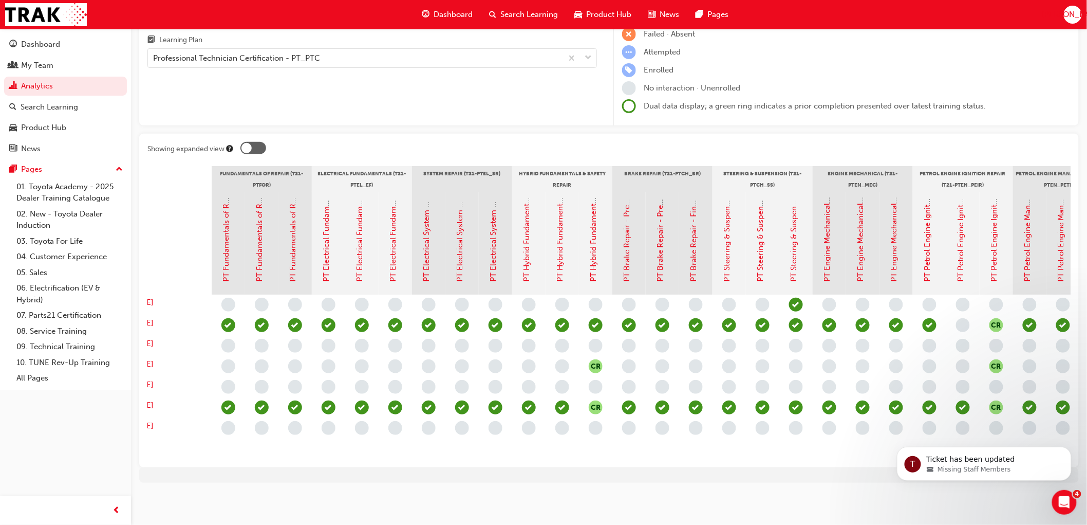
scroll to position [0, 0]
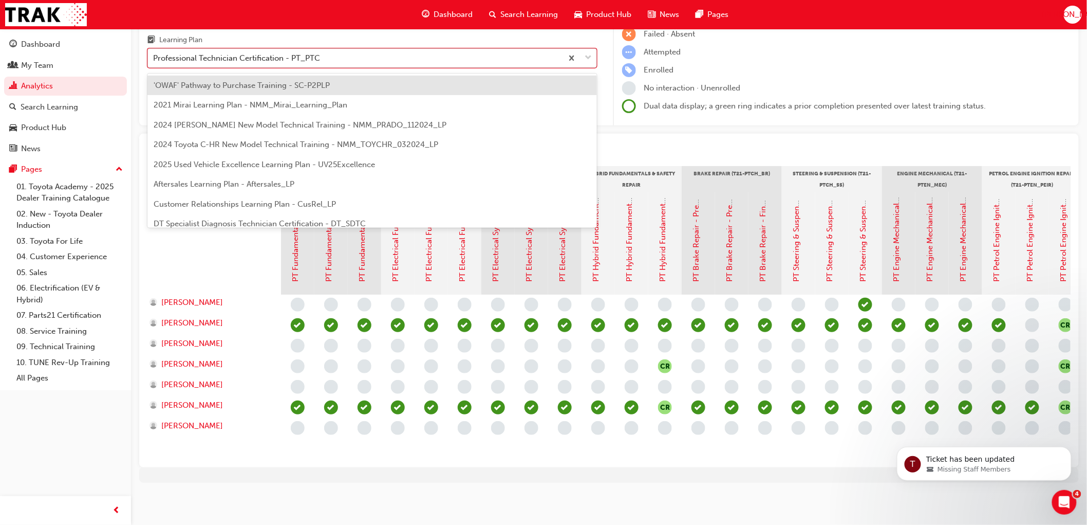
click at [197, 52] on div "Professional Technician Certification - PT_PTC" at bounding box center [236, 58] width 167 height 12
click at [154, 53] on input "Learning Plan option Professional Technician Certification - PT_PTC, selected. …" at bounding box center [153, 57] width 1 height 9
click at [225, 219] on span "DT Specialist Diagnosis Technician Certification - DT_SDTC" at bounding box center [260, 223] width 212 height 9
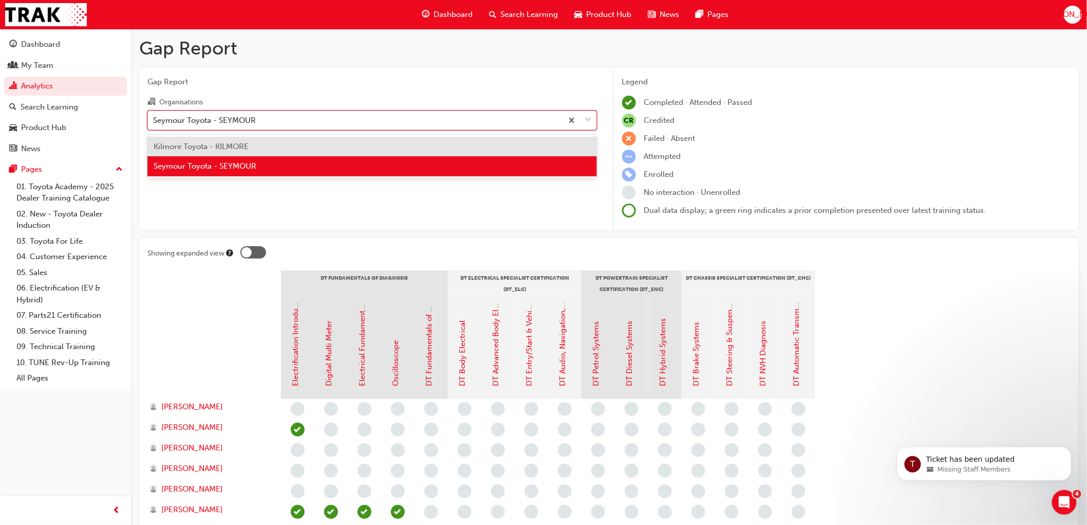
click at [213, 120] on div "Seymour Toyota - SEYMOUR" at bounding box center [204, 120] width 103 height 12
click at [154, 120] on input "Organisations option [PERSON_NAME] Toyota - [PERSON_NAME], selected. option Kil…" at bounding box center [153, 119] width 1 height 9
click at [202, 147] on span "Kilmore Toyota - KILMORE" at bounding box center [201, 146] width 95 height 9
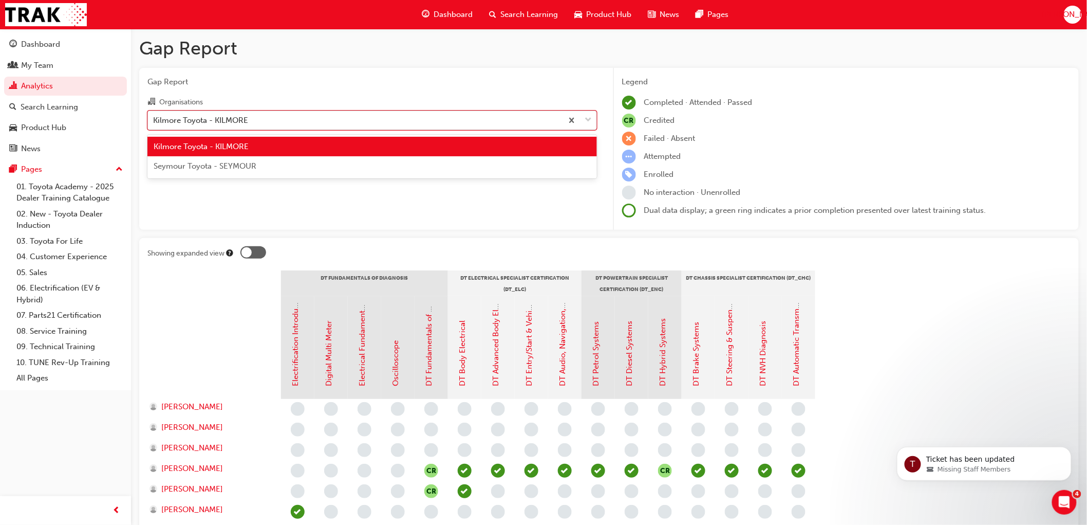
click at [221, 119] on div "Kilmore Toyota - KILMORE" at bounding box center [200, 120] width 95 height 12
click at [154, 119] on input "Organisations option Kilmore Toyota - KILMORE, selected. option Kilmore Toyota …" at bounding box center [153, 119] width 1 height 9
click at [198, 166] on span "Seymour Toyota - SEYMOUR" at bounding box center [205, 165] width 103 height 9
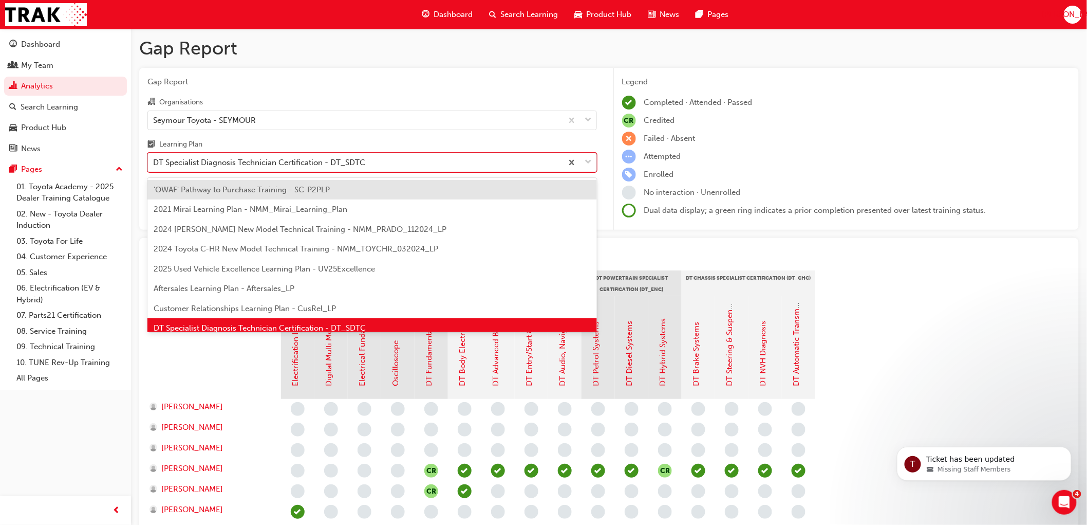
click at [206, 169] on div "DT Specialist Diagnosis Technician Certification - DT_SDTC" at bounding box center [259, 163] width 212 height 12
click at [154, 166] on input "Learning Plan option DT Specialist Diagnosis Technician Certification - DT_SDTC…" at bounding box center [153, 162] width 1 height 9
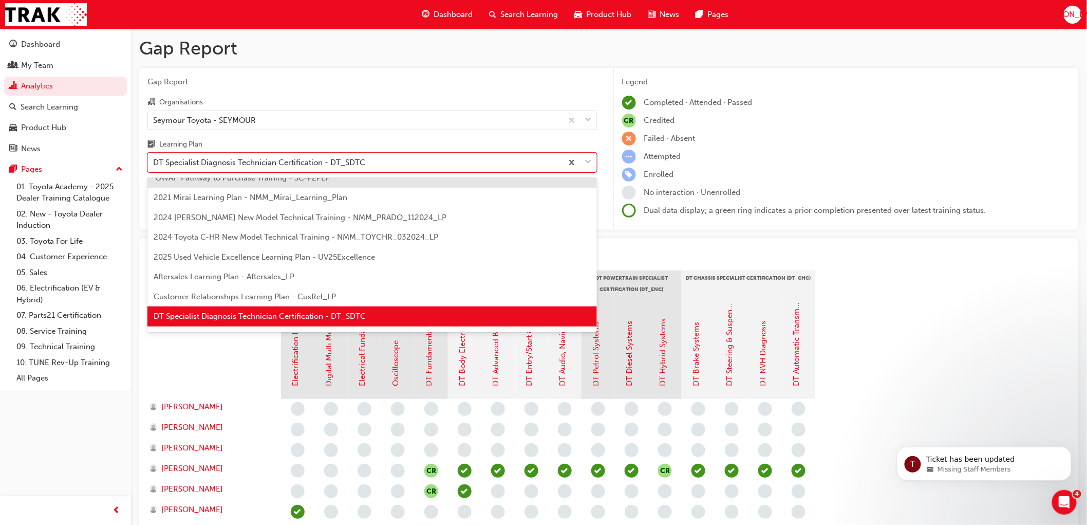
click at [204, 315] on span "DT Specialist Diagnosis Technician Certification - DT_SDTC" at bounding box center [260, 315] width 212 height 9
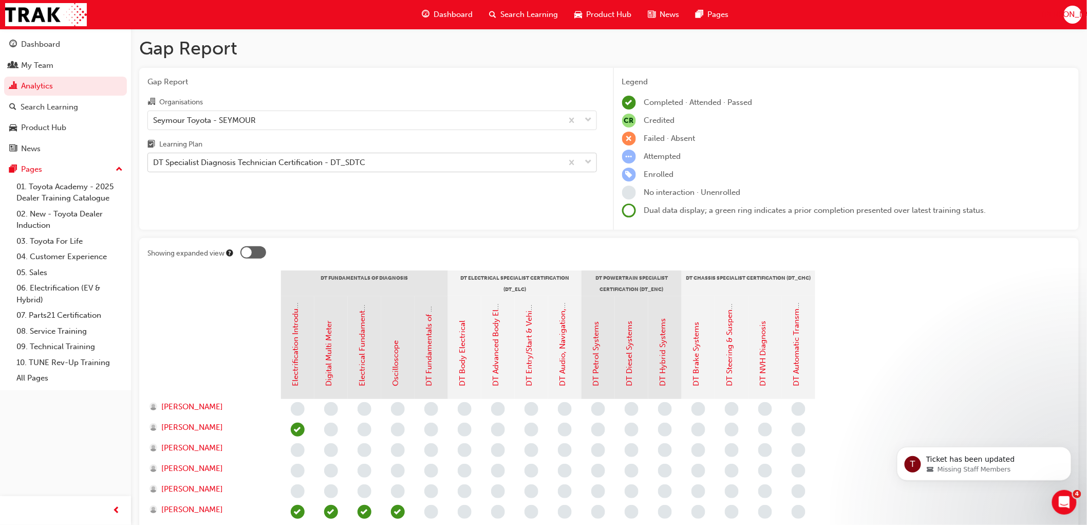
click at [180, 164] on div "DT Specialist Diagnosis Technician Certification - DT_SDTC" at bounding box center [259, 163] width 212 height 12
click at [154, 164] on input "Learning Plan DT Specialist Diagnosis Technician Certification - DT_SDTC" at bounding box center [153, 162] width 1 height 9
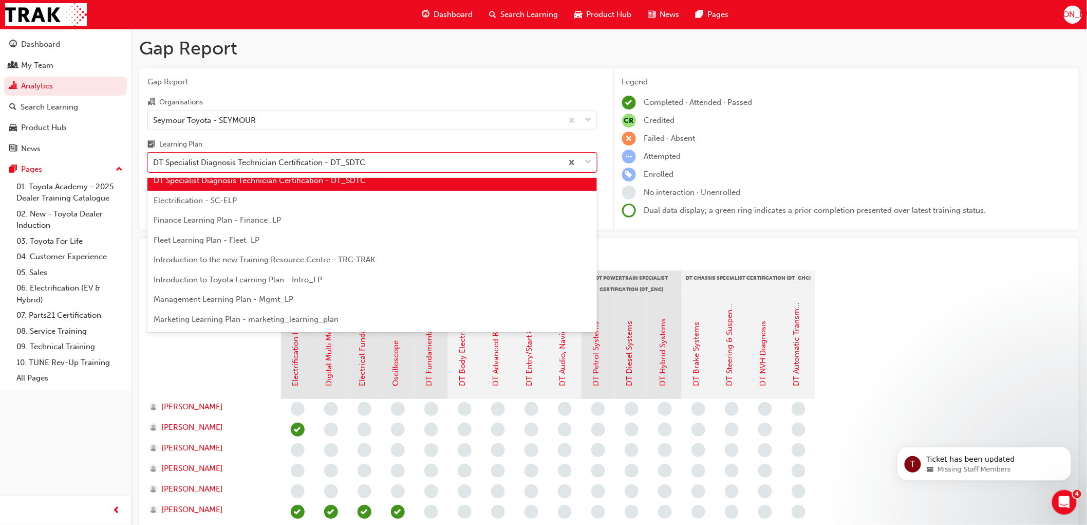
scroll to position [152, 0]
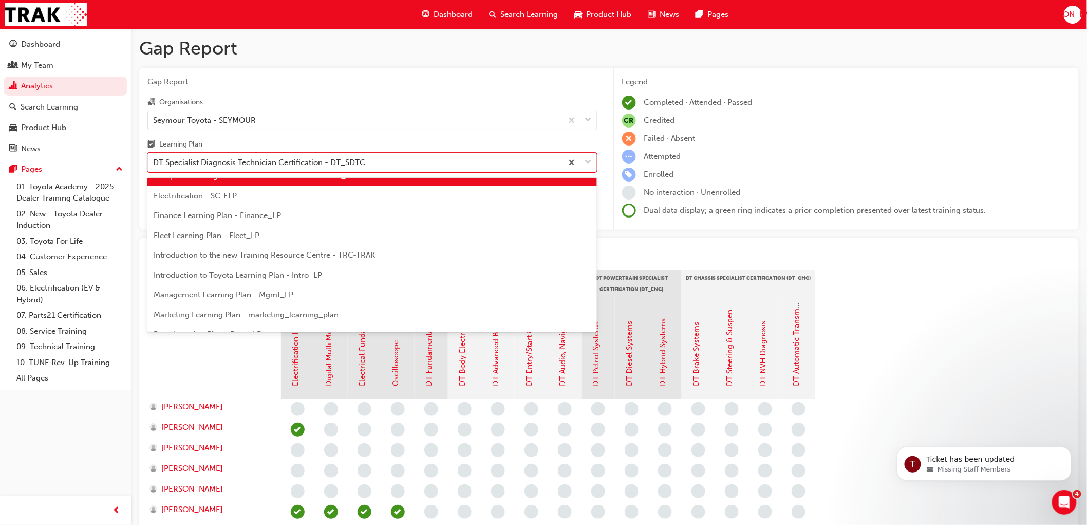
click at [223, 270] on span "Introduction to Toyota Learning Plan - Intro_LP" at bounding box center [238, 274] width 169 height 9
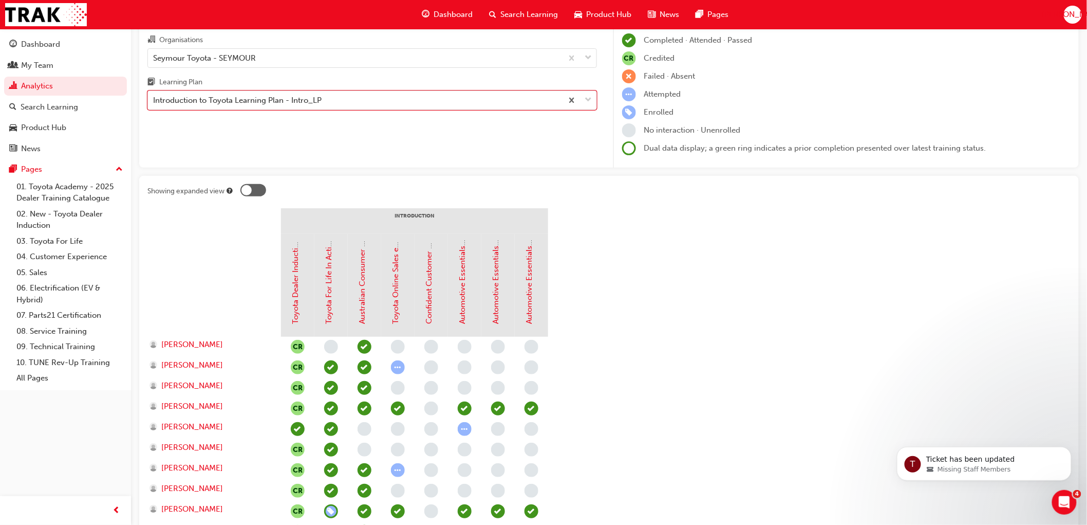
scroll to position [42, 0]
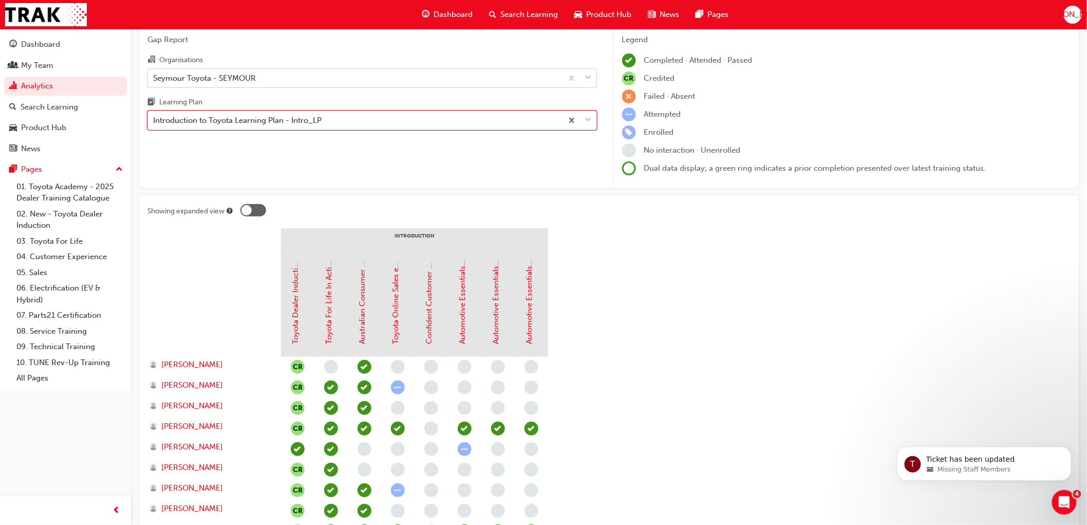
click at [215, 78] on div "Seymour Toyota - SEYMOUR" at bounding box center [204, 78] width 103 height 12
click at [154, 78] on input "Organisations Seymour Toyota - SEYMOUR" at bounding box center [153, 77] width 1 height 9
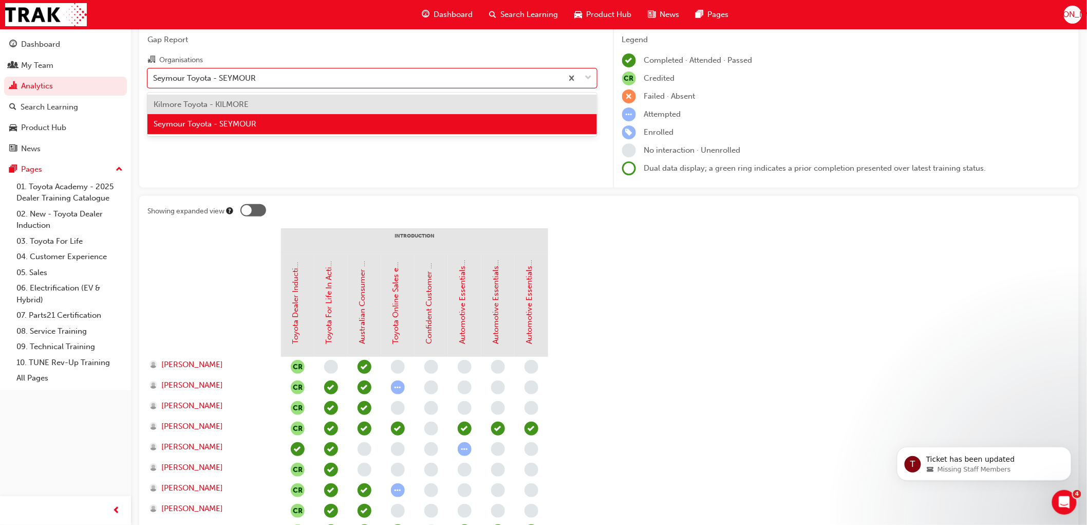
click at [216, 104] on span "Kilmore Toyota - KILMORE" at bounding box center [201, 104] width 95 height 9
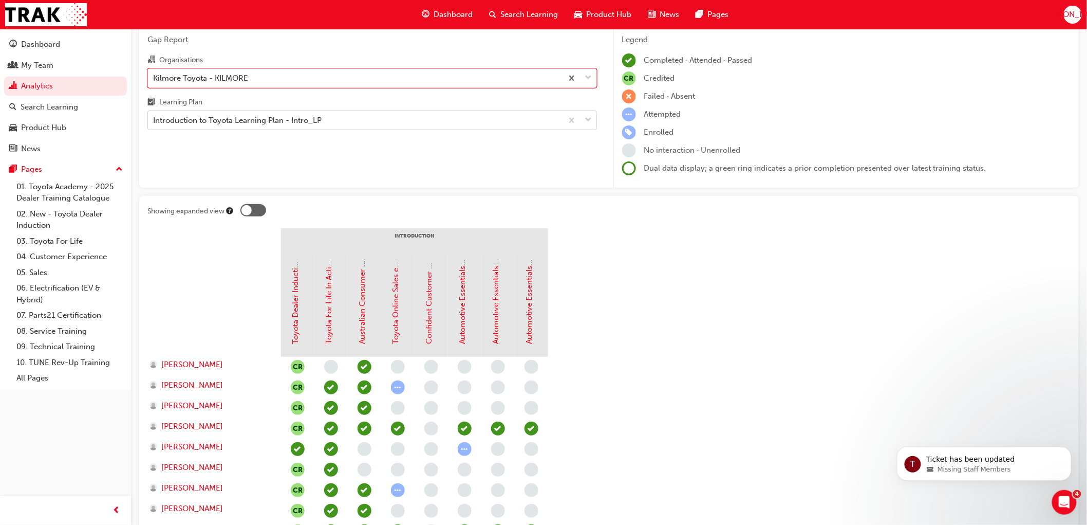
click at [229, 121] on div "Introduction to Toyota Learning Plan - Intro_LP" at bounding box center [237, 121] width 169 height 12
click at [154, 121] on input "Learning Plan Introduction to Toyota Learning Plan - Intro_LP" at bounding box center [153, 120] width 1 height 9
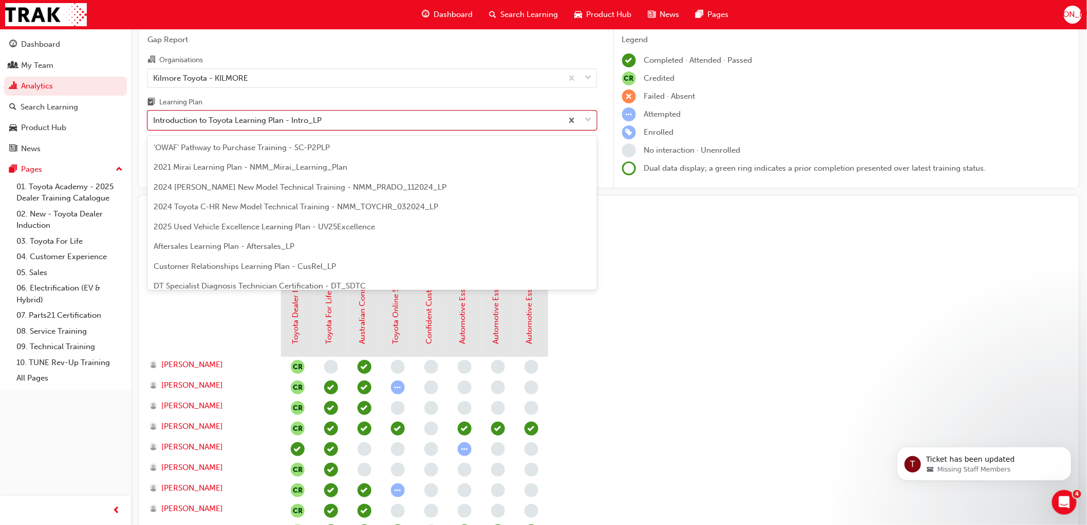
scroll to position [111, 0]
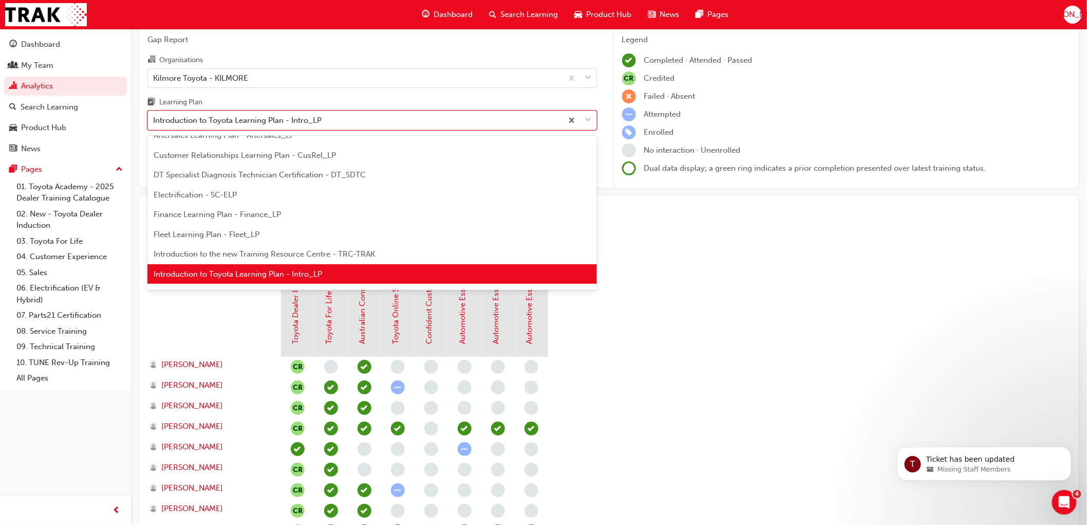
click at [206, 270] on span "Introduction to Toyota Learning Plan - Intro_LP" at bounding box center [238, 273] width 169 height 9
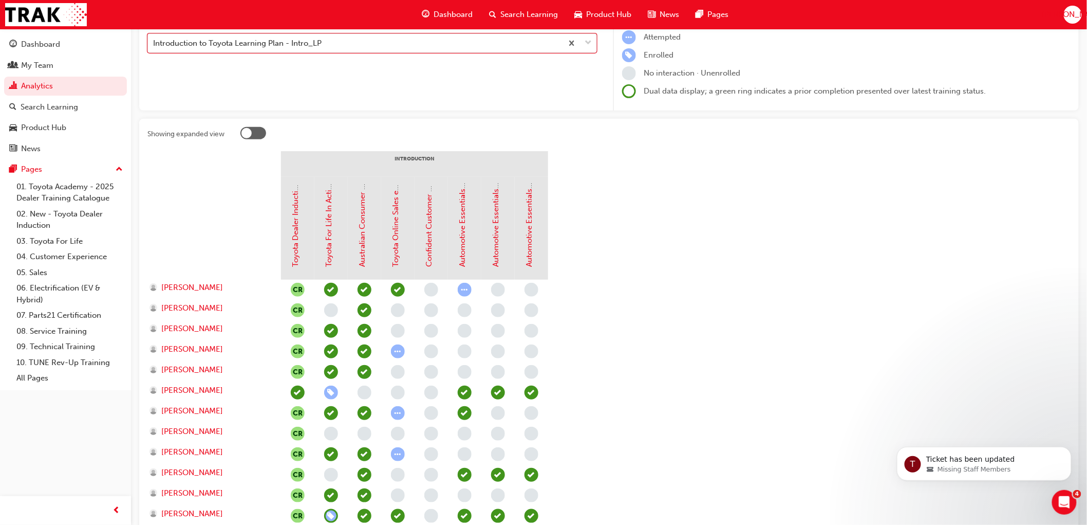
scroll to position [171, 0]
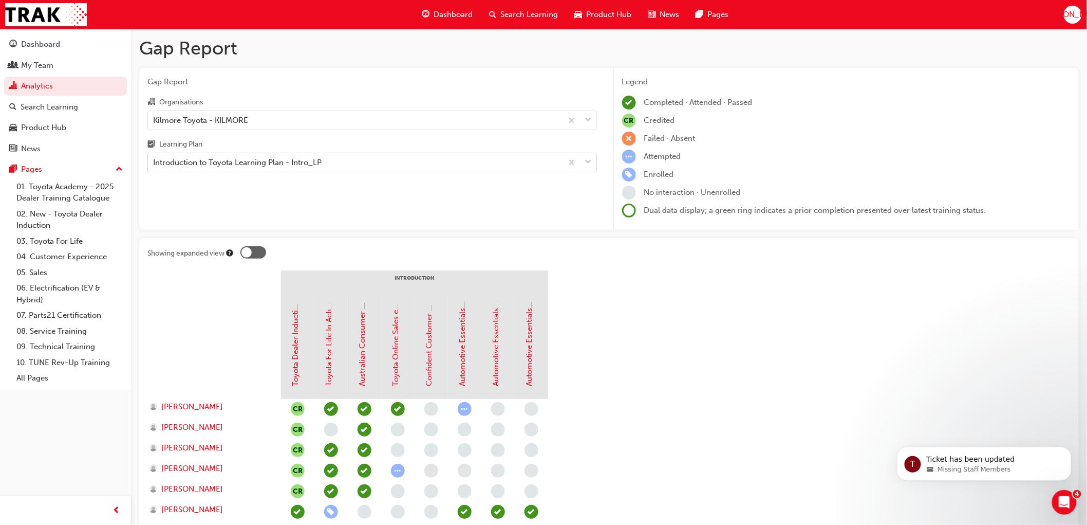
click at [228, 163] on div "Introduction to Toyota Learning Plan - Intro_LP" at bounding box center [237, 163] width 169 height 12
click at [154, 163] on input "Learning Plan Introduction to Toyota Learning Plan - Intro_LP" at bounding box center [153, 162] width 1 height 9
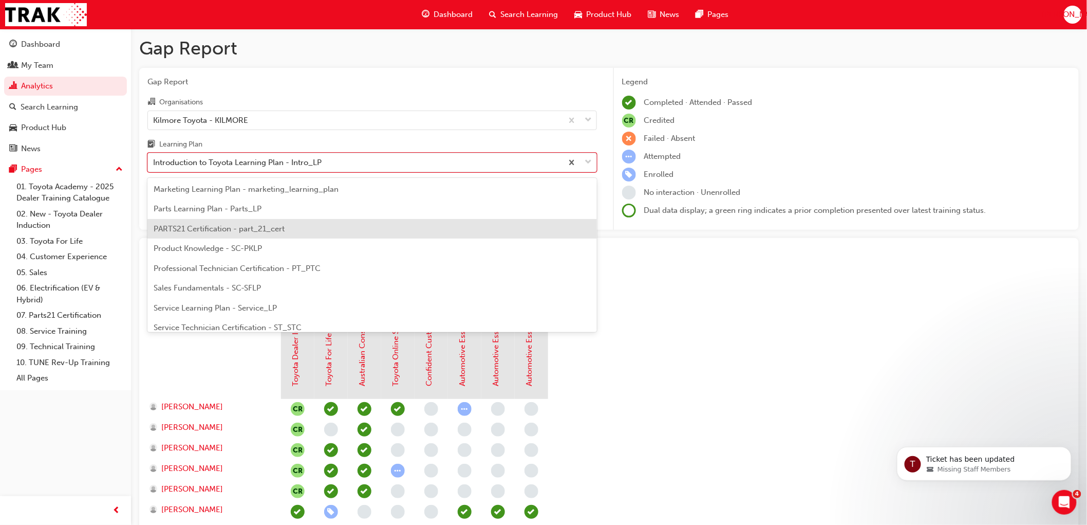
scroll to position [283, 0]
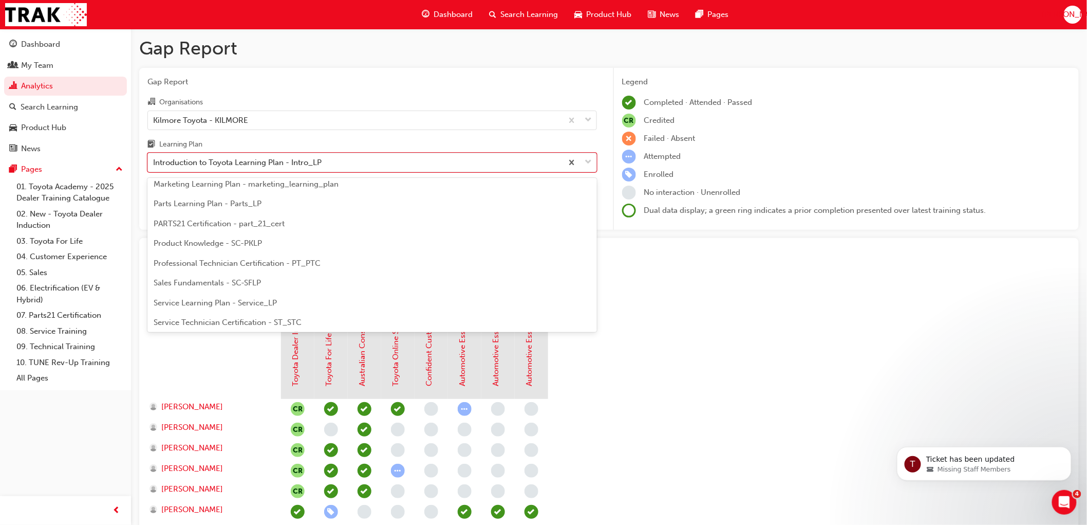
click at [211, 204] on span "Parts Learning Plan - Parts_LP" at bounding box center [208, 203] width 108 height 9
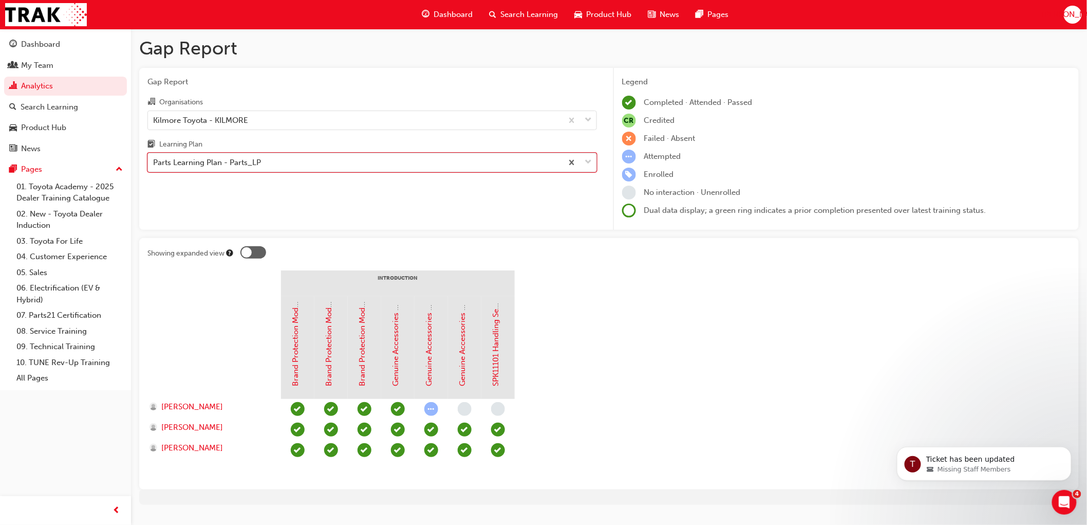
click at [230, 166] on div "Parts Learning Plan - Parts_LP" at bounding box center [207, 163] width 108 height 12
click at [154, 166] on input "Learning Plan option Parts Learning Plan - Parts_LP, selected. 0 results availa…" at bounding box center [153, 162] width 1 height 9
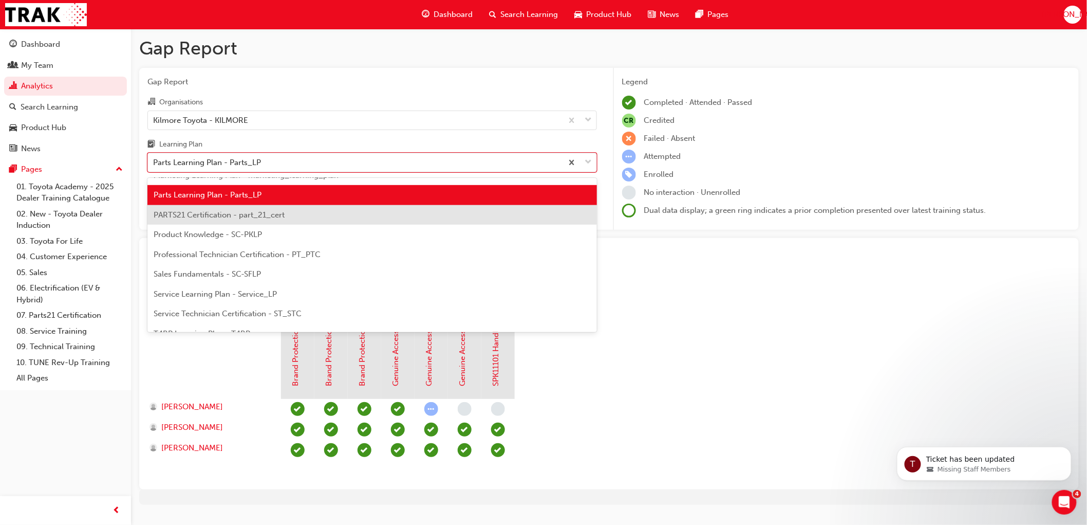
scroll to position [284, 0]
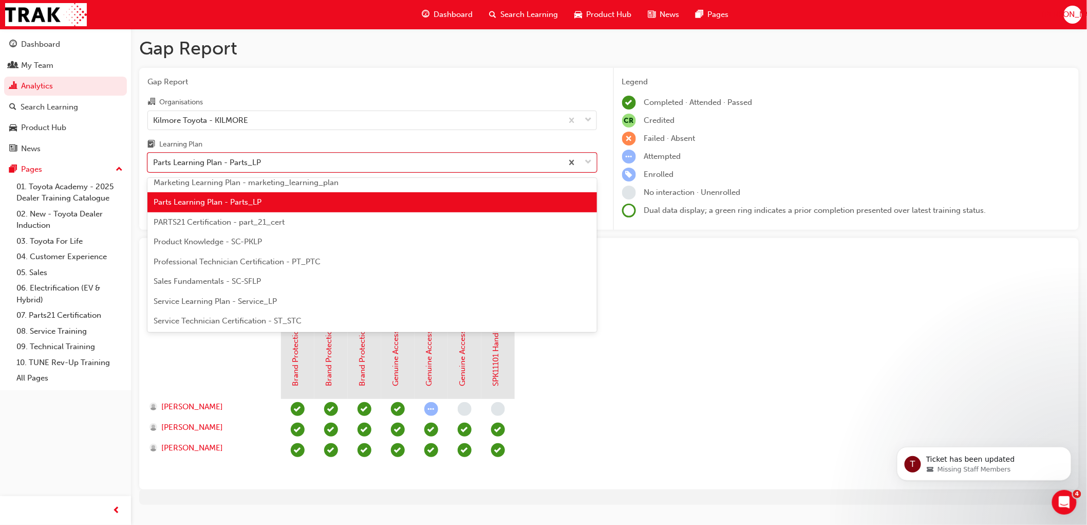
click at [226, 219] on span "PARTS21 Certification - part_21_cert" at bounding box center [219, 221] width 131 height 9
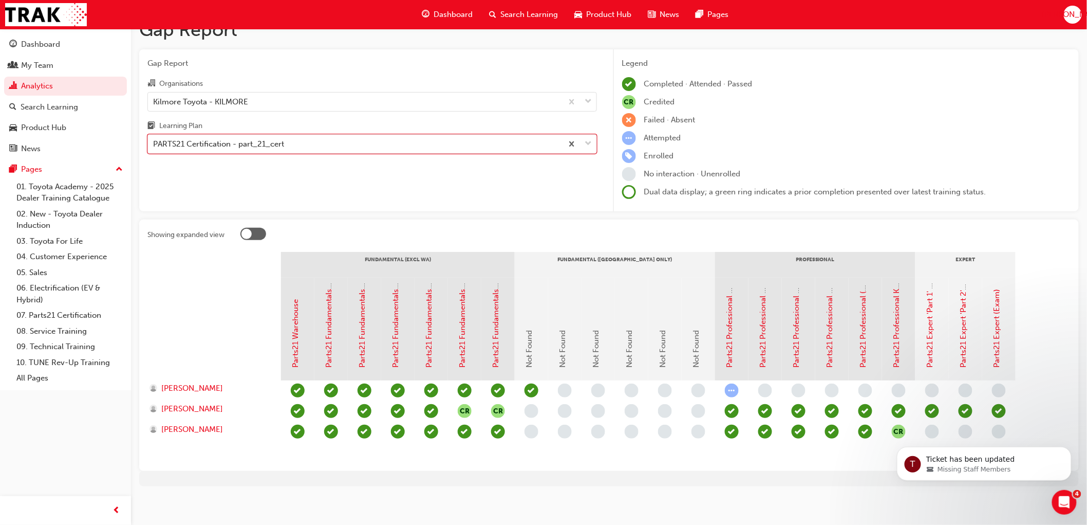
scroll to position [22, 0]
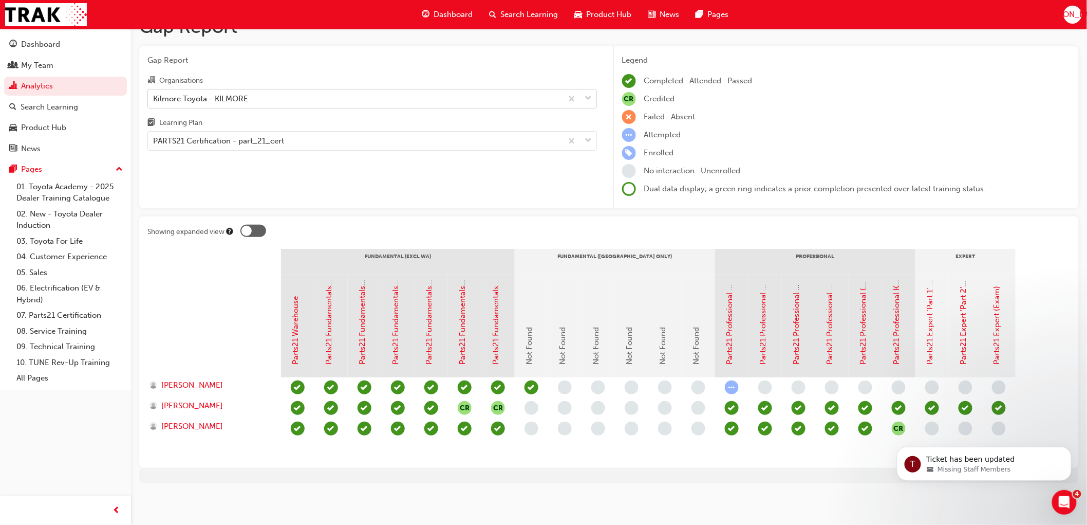
click at [240, 92] on div "Kilmore Toyota - KILMORE" at bounding box center [355, 98] width 415 height 18
click at [154, 94] on input "Organisations Kilmore Toyota - KILMORE" at bounding box center [153, 98] width 1 height 9
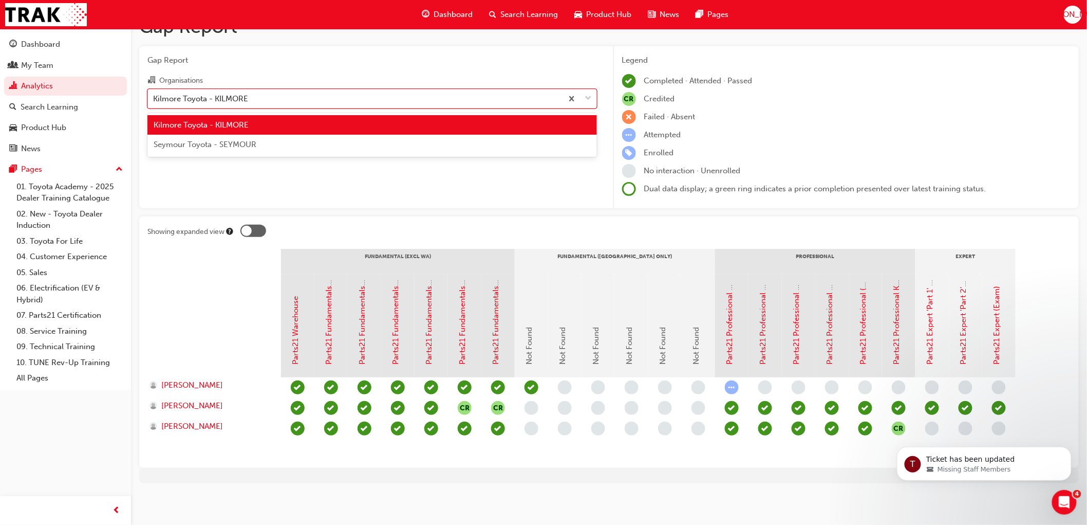
click at [217, 147] on span "Seymour Toyota - SEYMOUR" at bounding box center [205, 144] width 103 height 9
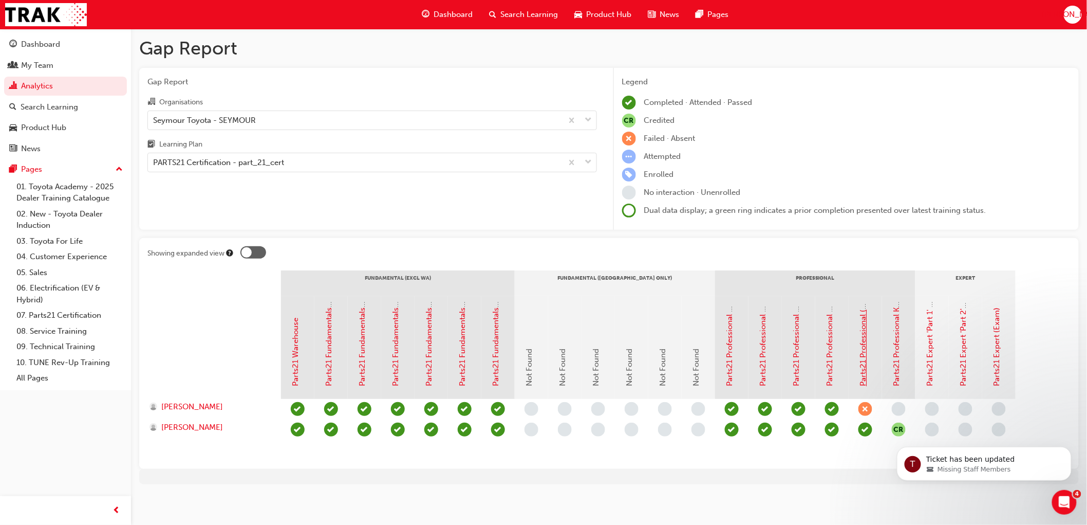
click at [861, 371] on link "Parts21 Professional (Exam)" at bounding box center [863, 336] width 9 height 99
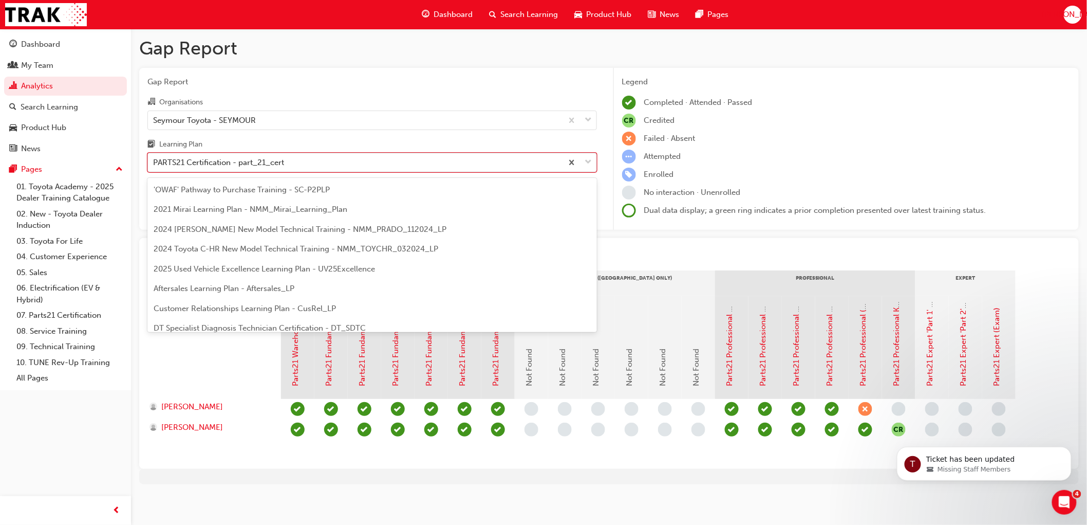
click at [233, 168] on div "PARTS21 Certification - part_21_cert" at bounding box center [218, 163] width 131 height 12
click at [154, 166] on input "Learning Plan option PARTS21 Certification - part_21_cert focused, 17 of 30. 30…" at bounding box center [153, 162] width 1 height 9
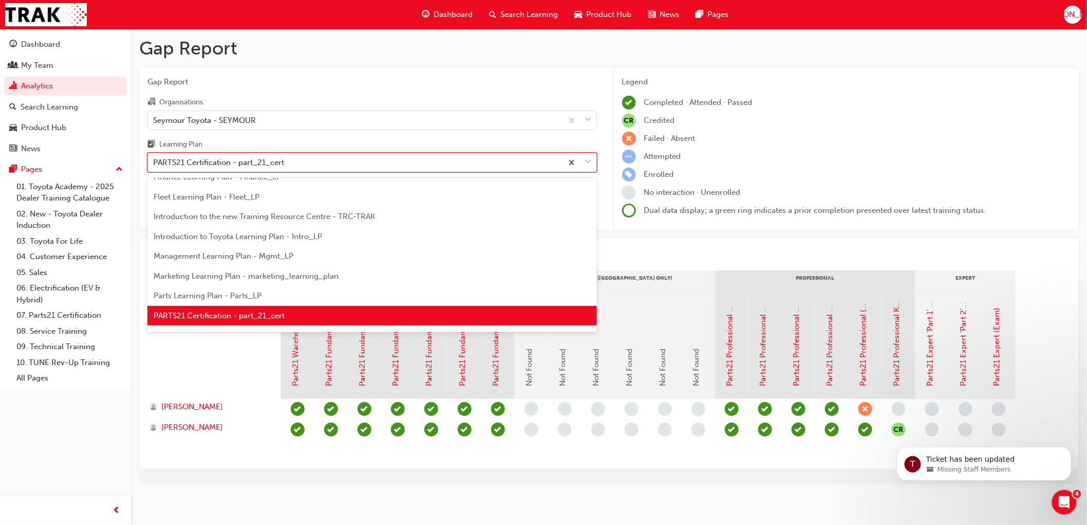
click at [233, 168] on div "PARTS21 Certification - part_21_cert" at bounding box center [218, 163] width 131 height 12
click at [154, 166] on input "Learning Plan option 'OWAF' Pathway to Purchase Training - SC-P2PLP focused, 1 …" at bounding box center [153, 162] width 1 height 9
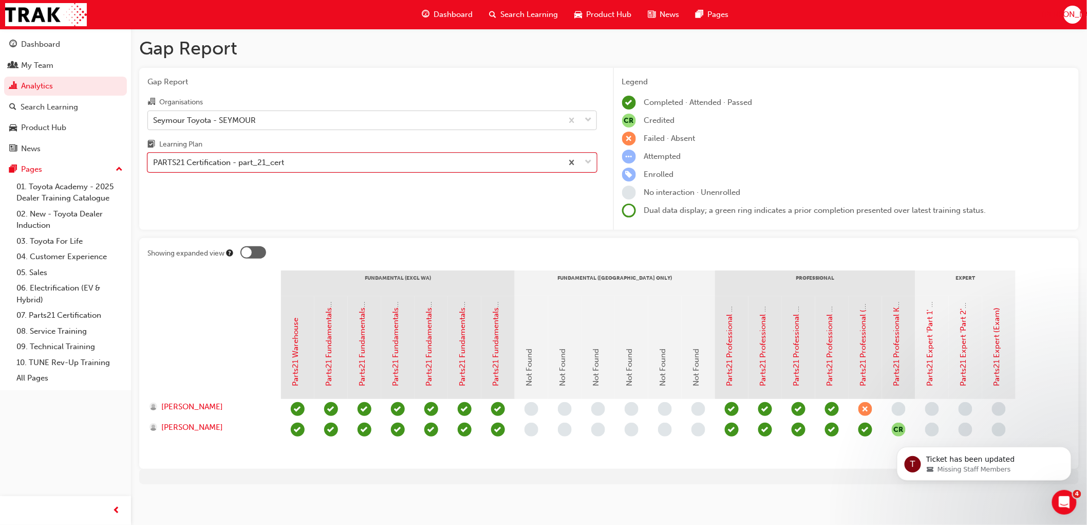
click at [216, 125] on div "Seymour Toyota - SEYMOUR" at bounding box center [204, 120] width 103 height 12
click at [154, 124] on input "Organisations Seymour Toyota - SEYMOUR" at bounding box center [153, 119] width 1 height 9
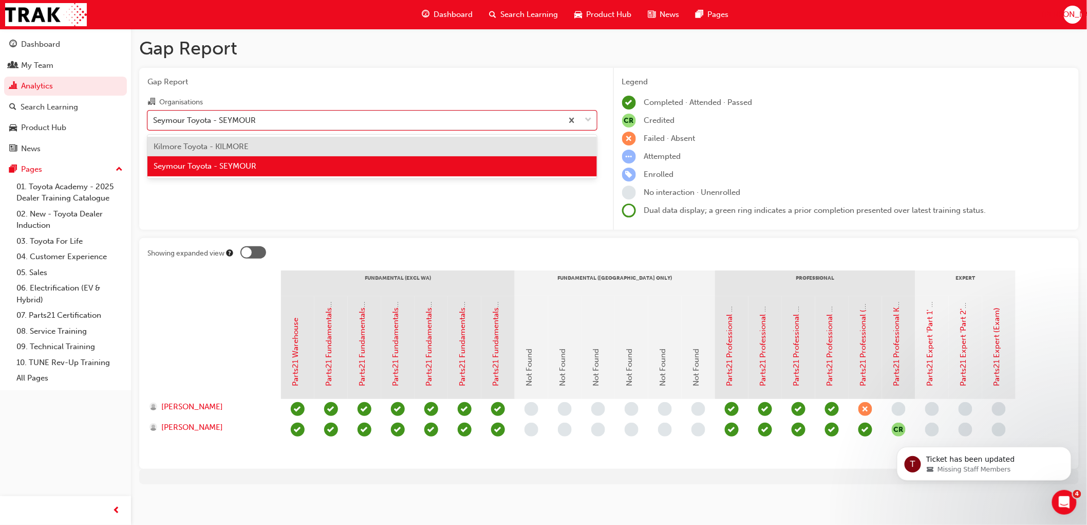
click at [216, 148] on span "Kilmore Toyota - KILMORE" at bounding box center [201, 146] width 95 height 9
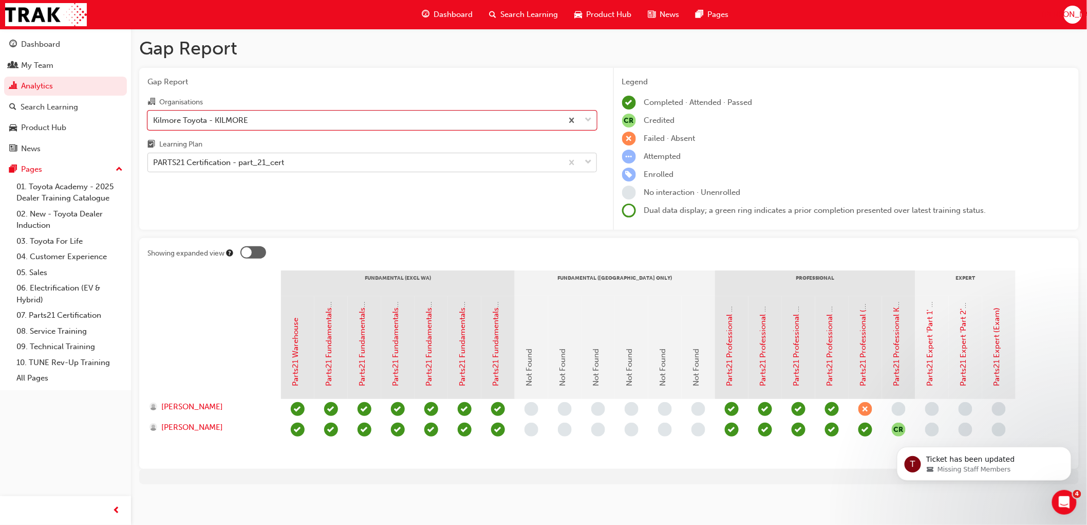
click at [200, 163] on div "PARTS21 Certification - part_21_cert" at bounding box center [218, 163] width 131 height 12
click at [154, 163] on input "Learning Plan PARTS21 Certification - part_21_cert" at bounding box center [153, 162] width 1 height 9
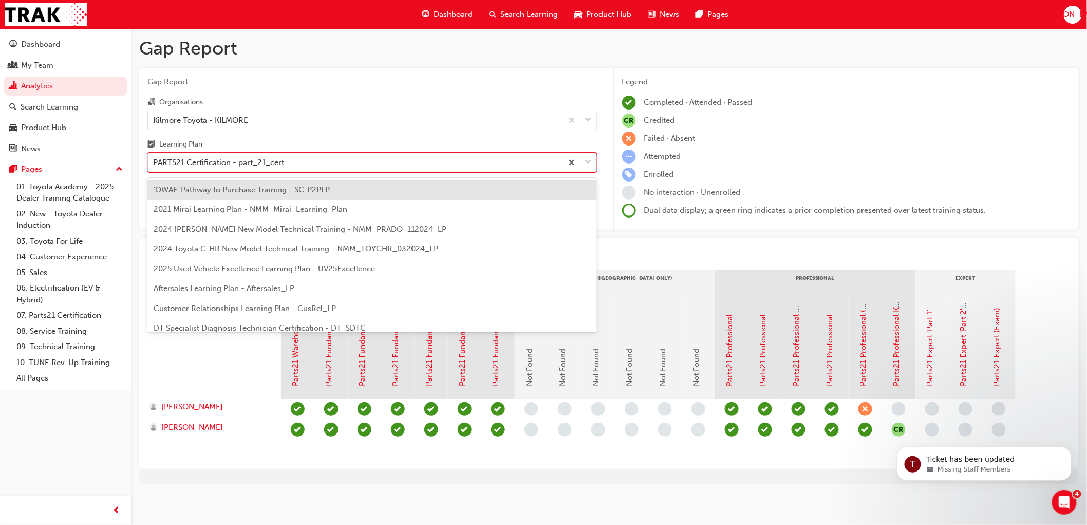
scroll to position [191, 0]
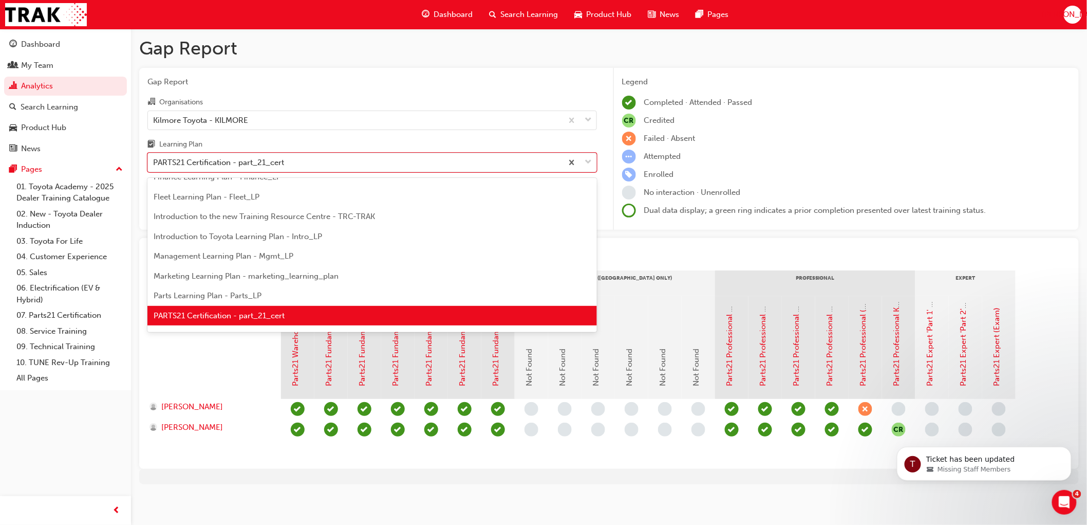
click at [200, 317] on span "PARTS21 Certification - part_21_cert" at bounding box center [219, 315] width 131 height 9
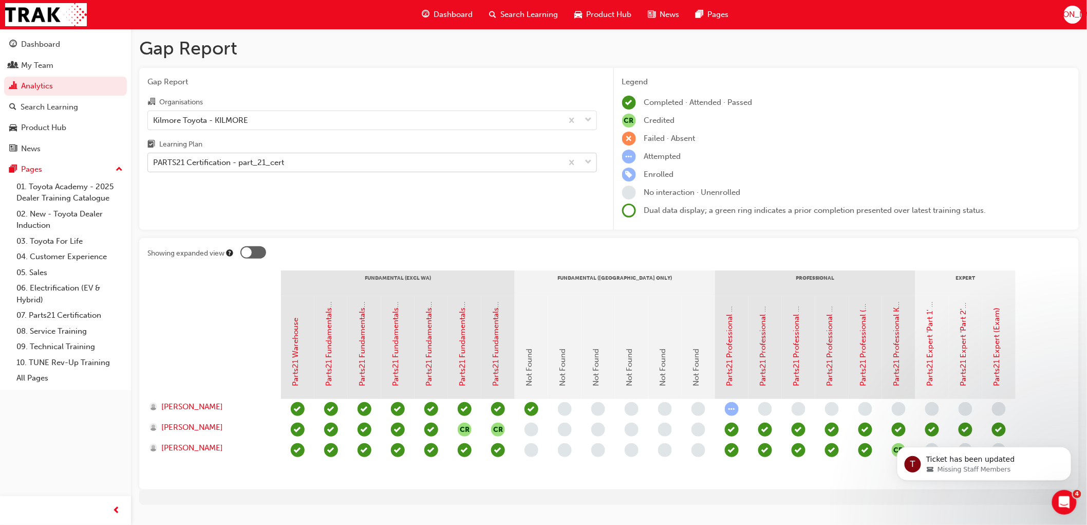
click at [235, 163] on div "PARTS21 Certification - part_21_cert" at bounding box center [218, 163] width 131 height 12
click at [154, 163] on input "Learning Plan PARTS21 Certification - part_21_cert" at bounding box center [153, 162] width 1 height 9
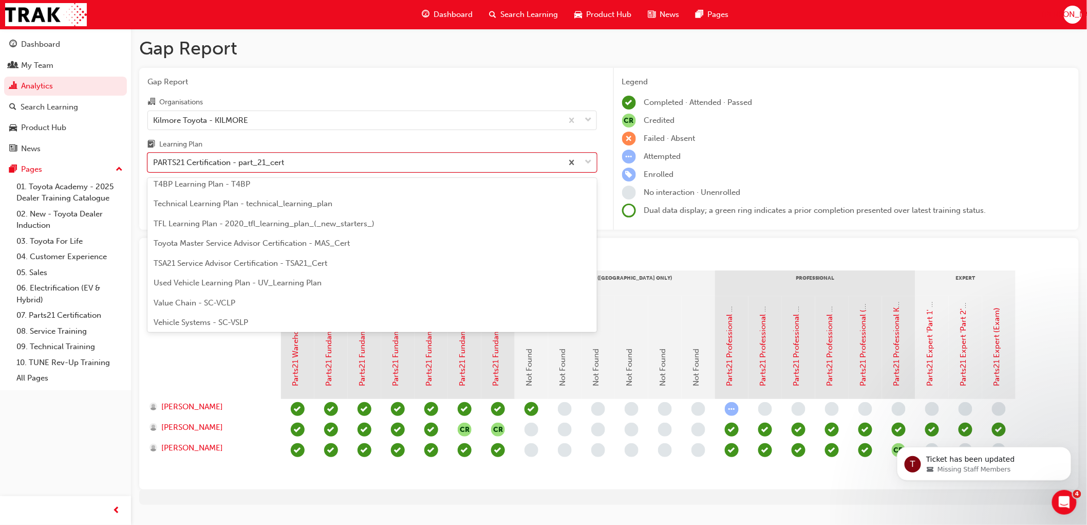
scroll to position [443, 0]
click at [191, 278] on span "Used Vehicle Learning Plan - UV_Learning Plan" at bounding box center [238, 280] width 168 height 9
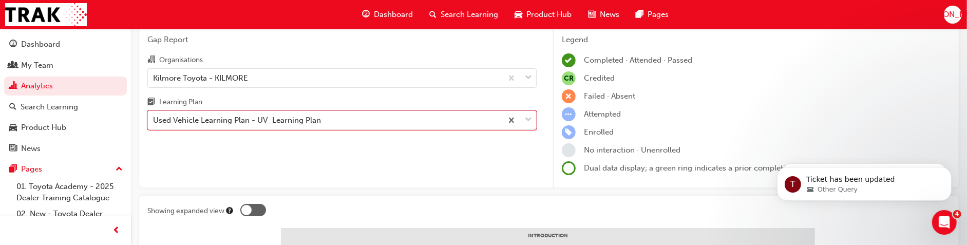
scroll to position [734, 0]
